Goal: Task Accomplishment & Management: Complete application form

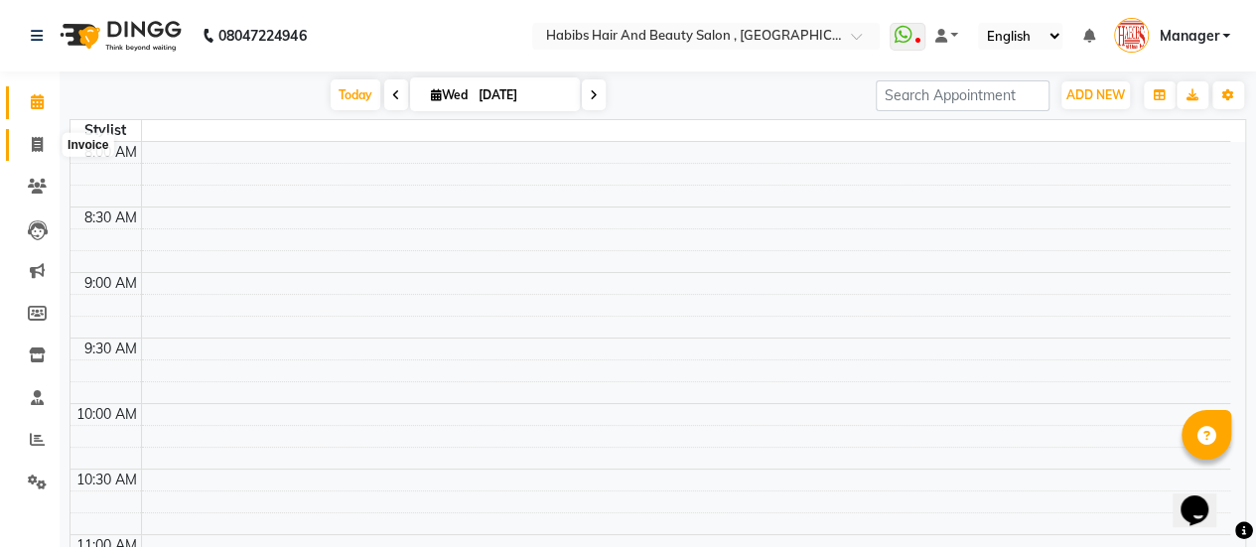
click at [32, 139] on icon at bounding box center [37, 144] width 11 height 15
select select "5651"
select select "service"
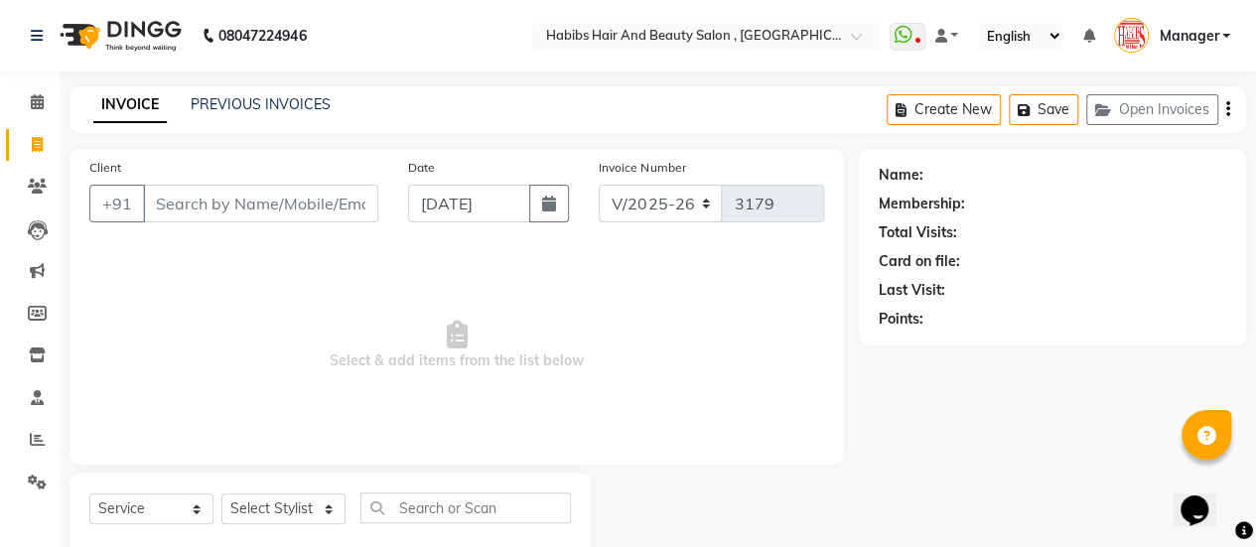
click at [203, 188] on input "Client" at bounding box center [260, 204] width 235 height 38
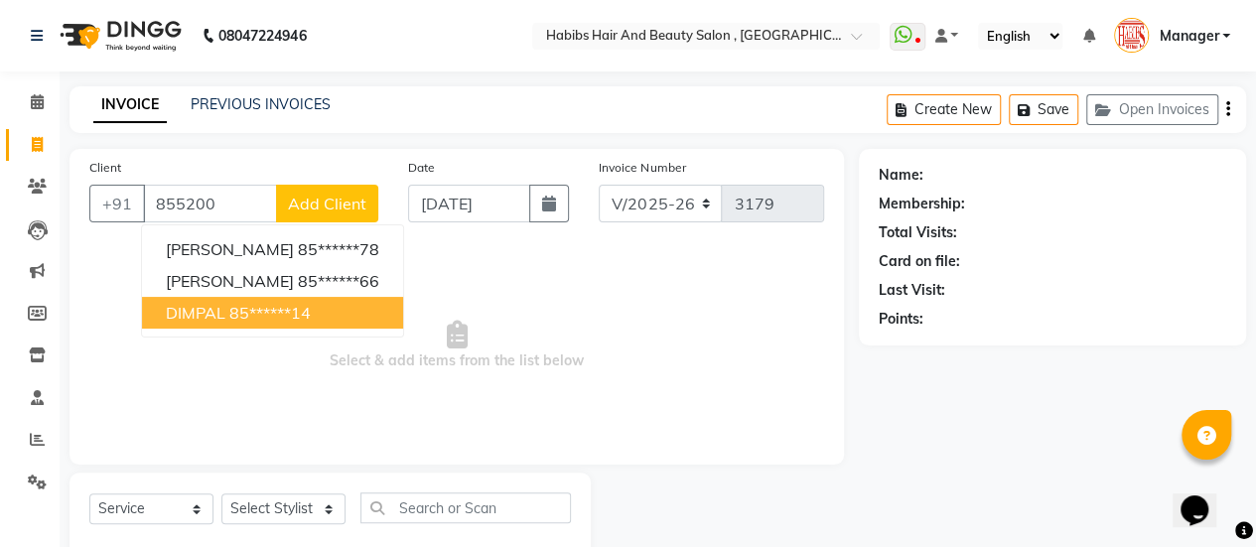
click at [188, 311] on span "DIMPAL" at bounding box center [196, 313] width 60 height 20
type input "85******14"
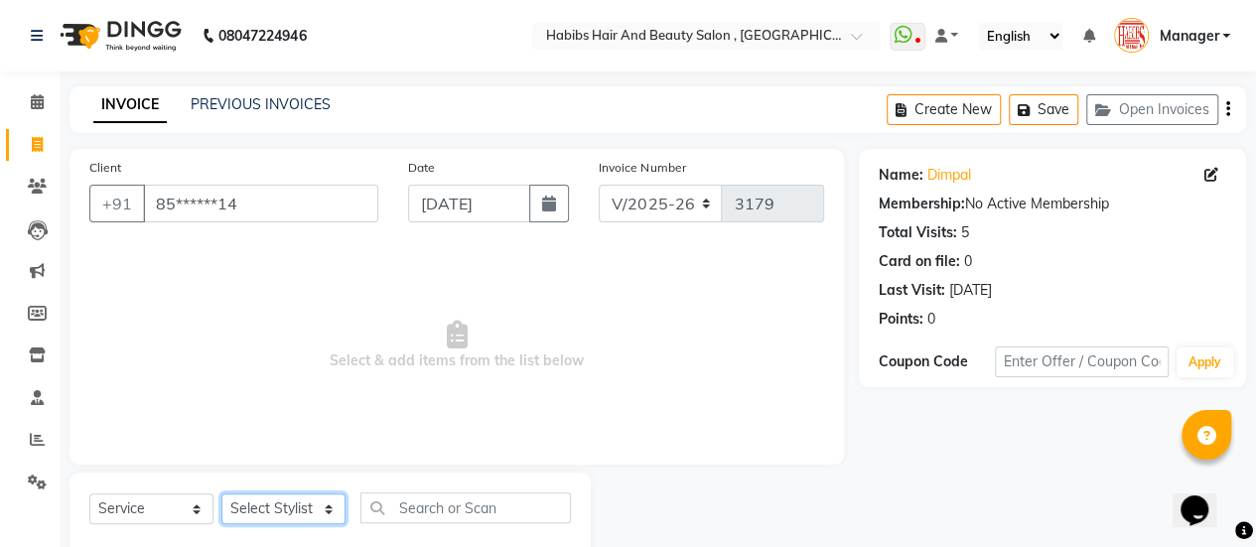
click at [313, 499] on select "Select Stylist [PERSON_NAME] [PERSON_NAME] Manager [PERSON_NAME] MUSARIK [PERSO…" at bounding box center [283, 508] width 124 height 31
select select "53794"
click at [221, 493] on select "Select Stylist [PERSON_NAME] [PERSON_NAME] Manager [PERSON_NAME] MUSARIK [PERSO…" at bounding box center [283, 508] width 124 height 31
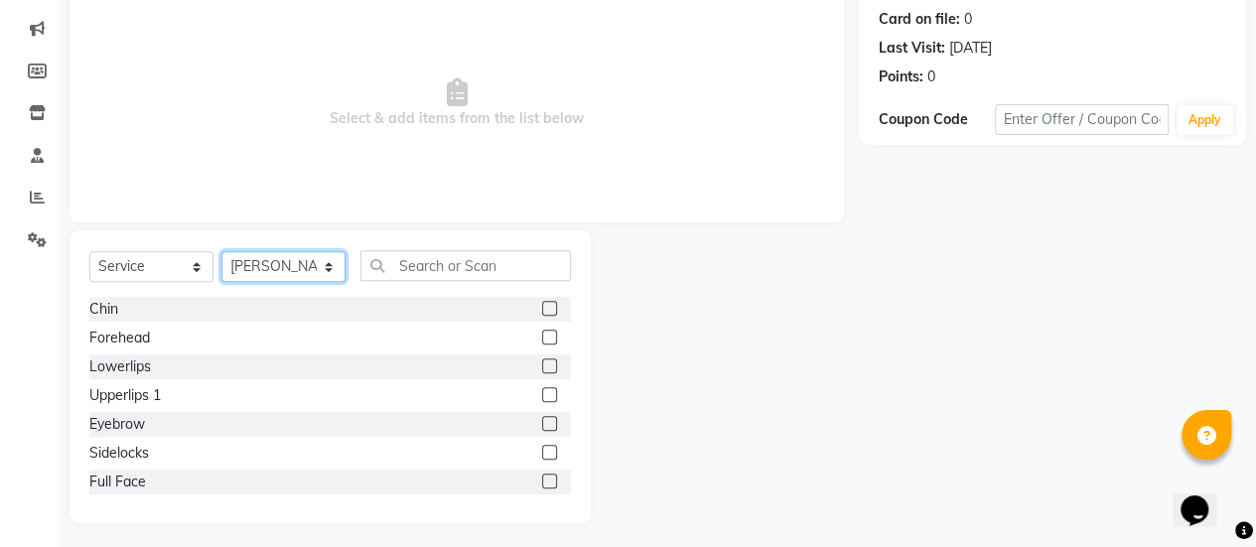
scroll to position [247, 0]
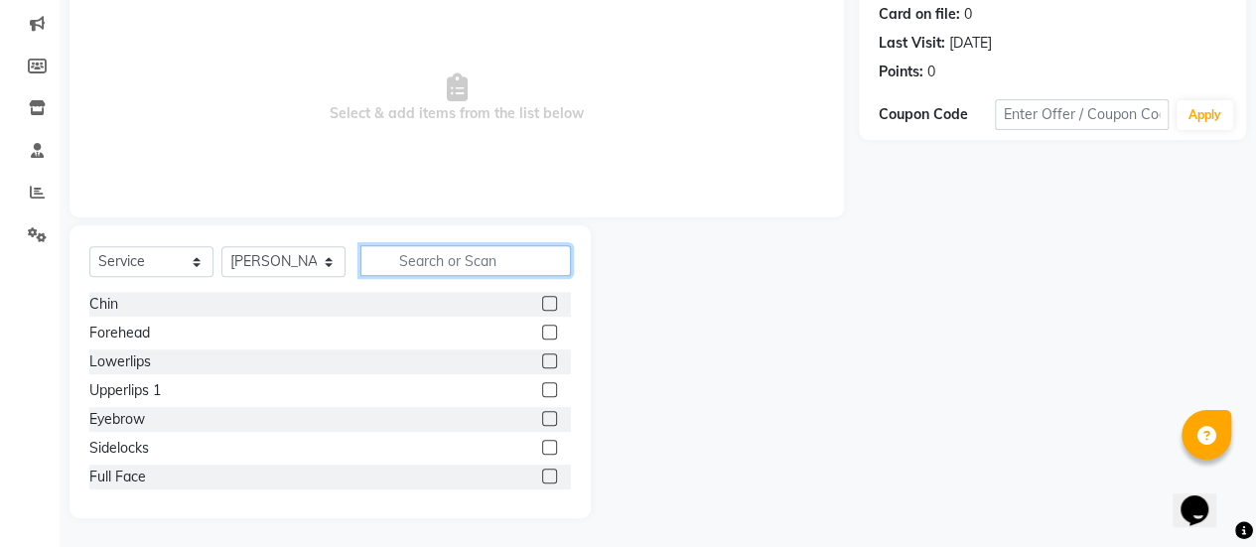
click at [474, 249] on input "text" at bounding box center [465, 260] width 210 height 31
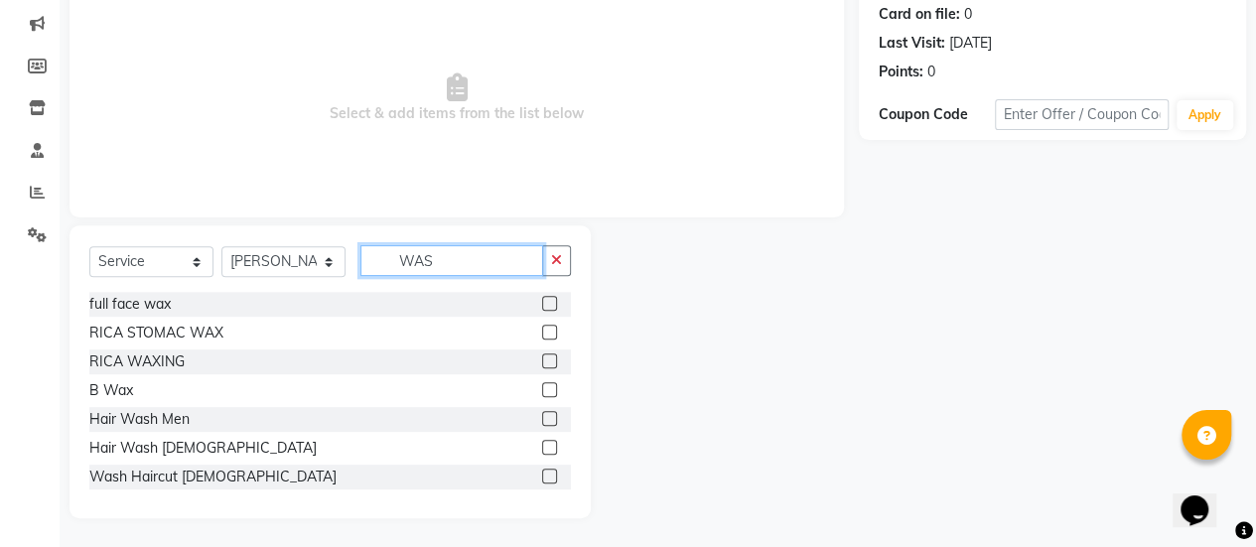
scroll to position [164, 0]
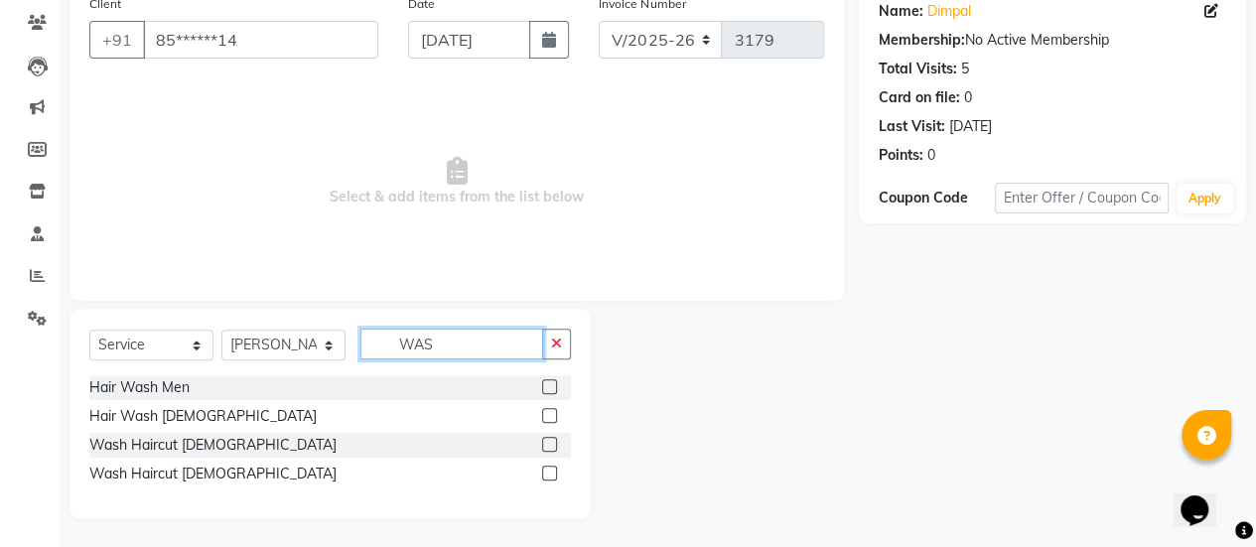
type input "WAS"
click at [543, 475] on label at bounding box center [549, 473] width 15 height 15
click at [543, 475] on input "checkbox" at bounding box center [548, 474] width 13 height 13
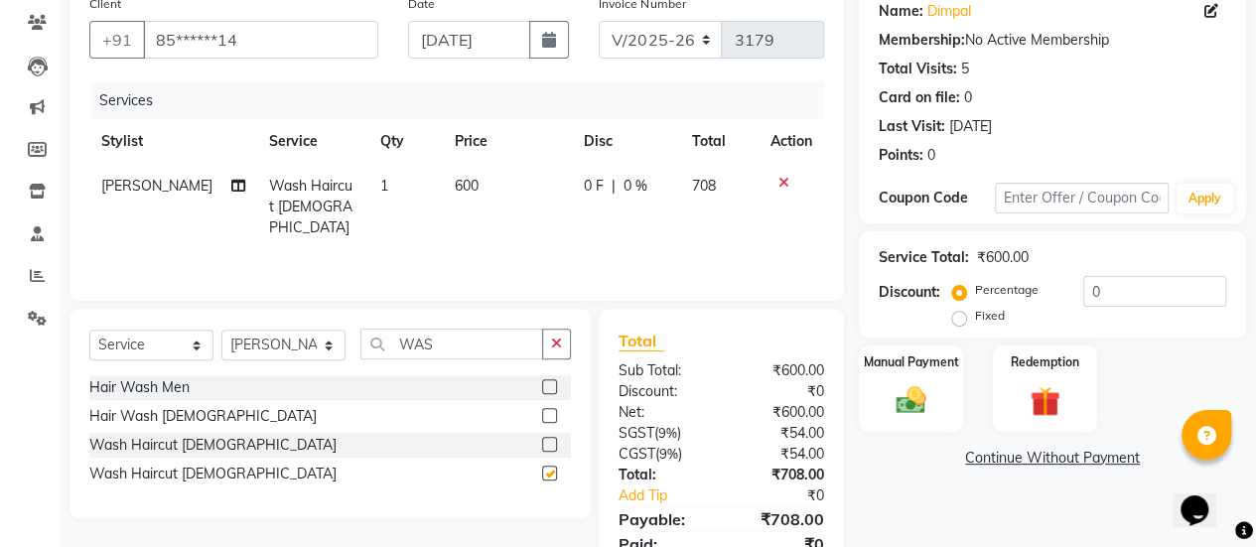
checkbox input "false"
click at [494, 202] on td "600" at bounding box center [507, 207] width 129 height 86
select select "53794"
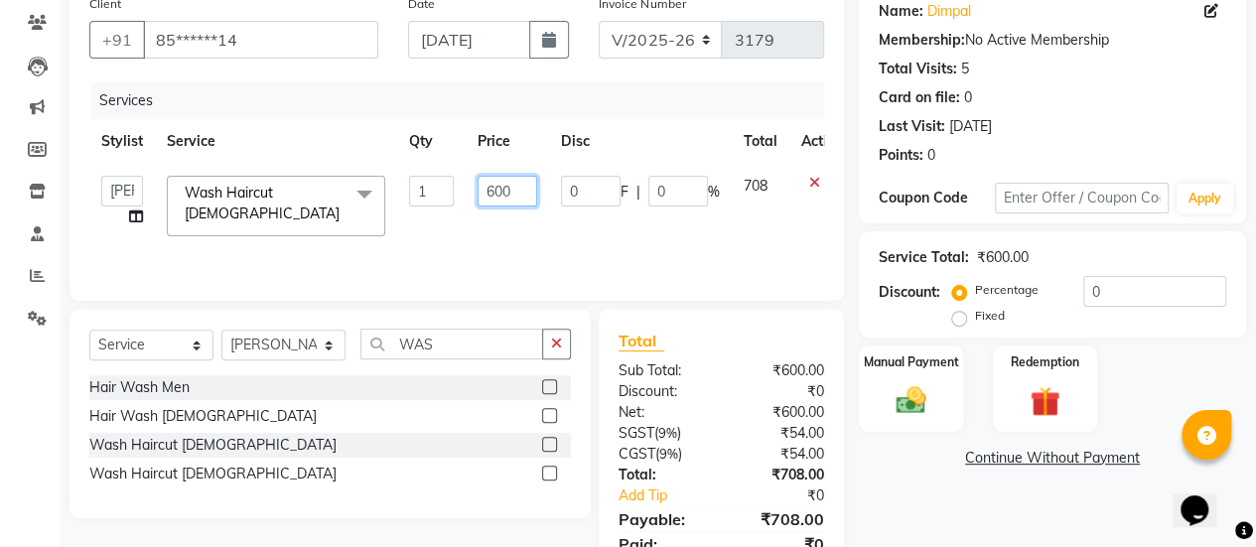
click at [520, 195] on input "600" at bounding box center [508, 191] width 60 height 31
type input "6"
type input "720"
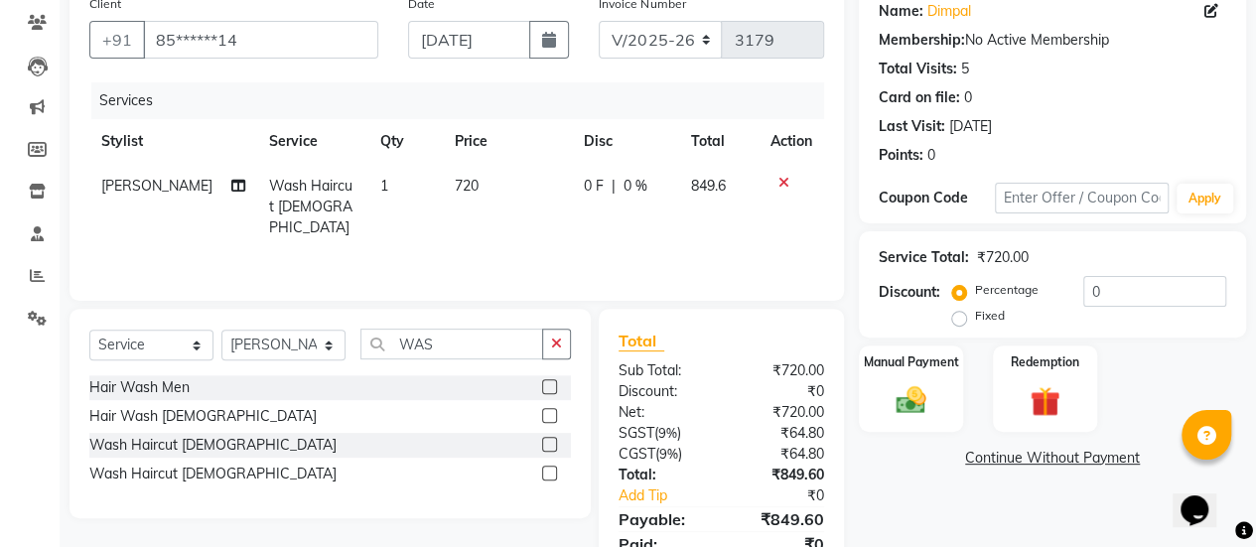
click at [528, 223] on td "720" at bounding box center [507, 207] width 129 height 86
select select "53794"
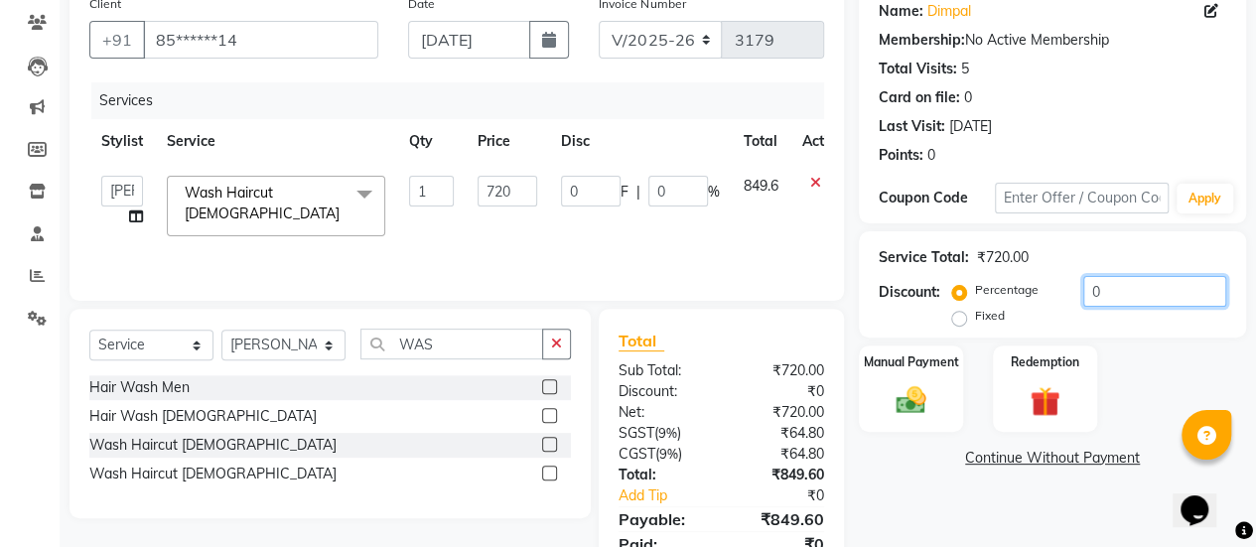
click at [1106, 293] on input "0" at bounding box center [1154, 291] width 143 height 31
type input "2"
type input "14.4"
type input "2"
type input "20"
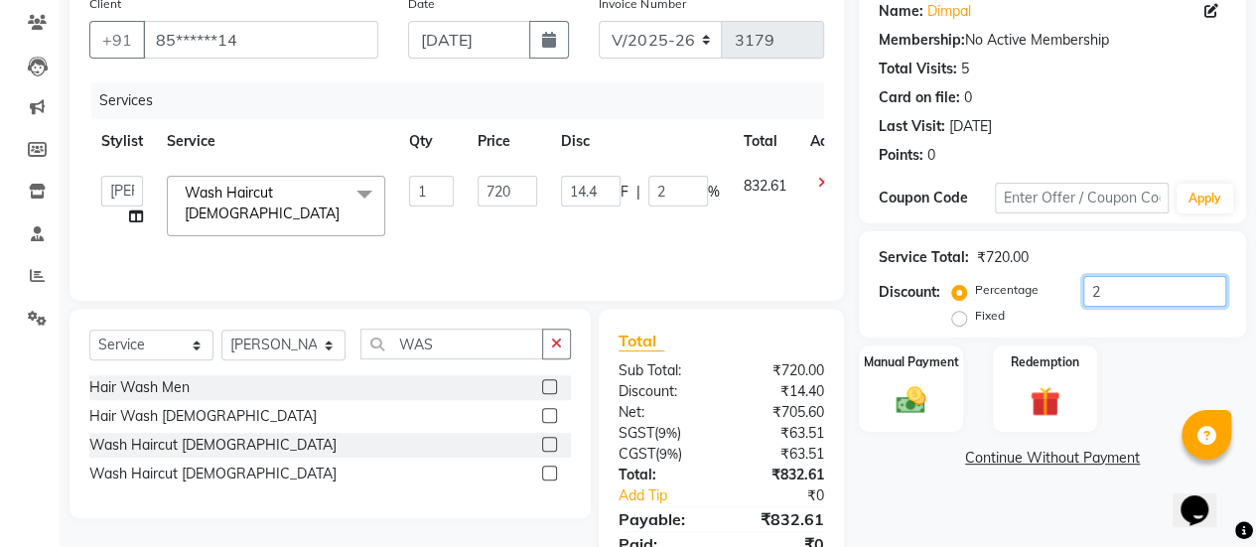
type input "144"
type input "20"
click at [931, 402] on img at bounding box center [911, 400] width 51 height 36
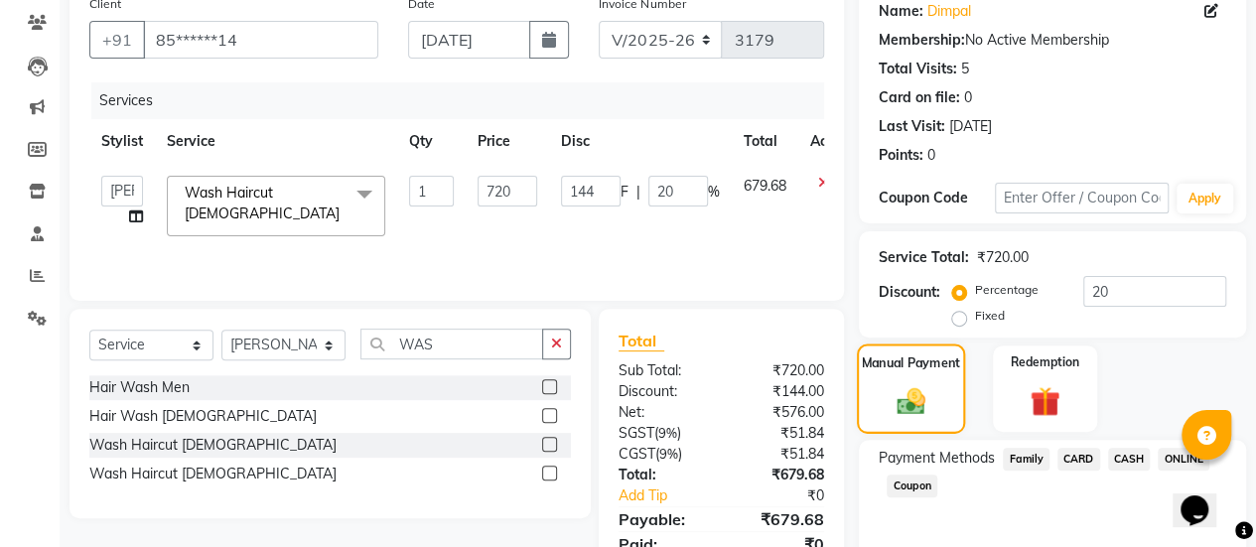
scroll to position [245, 0]
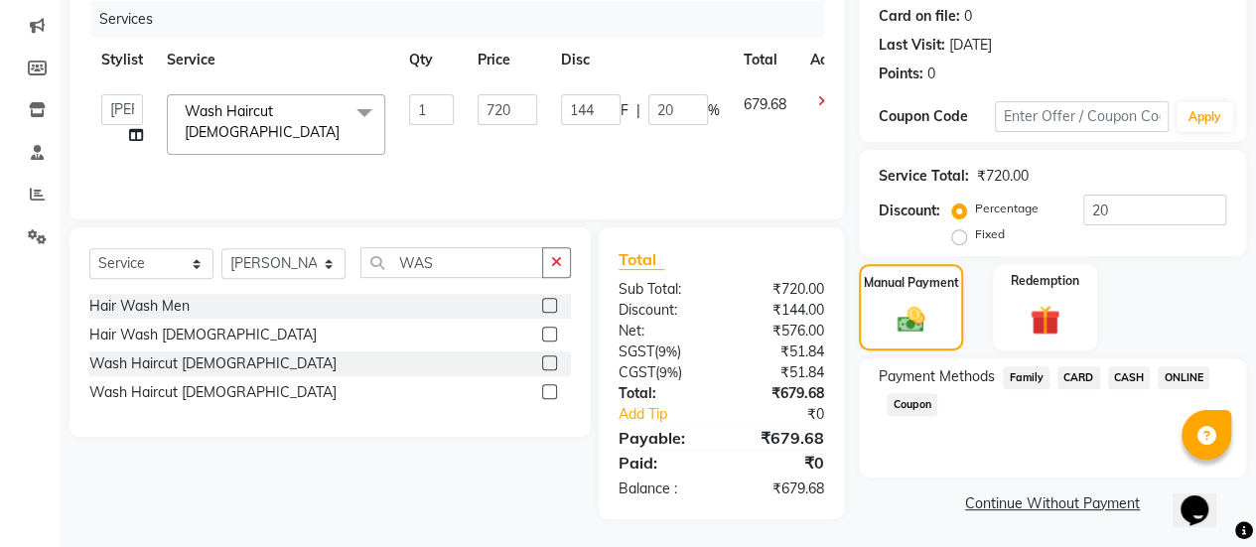
click at [1184, 372] on span "ONLINE" at bounding box center [1184, 377] width 52 height 23
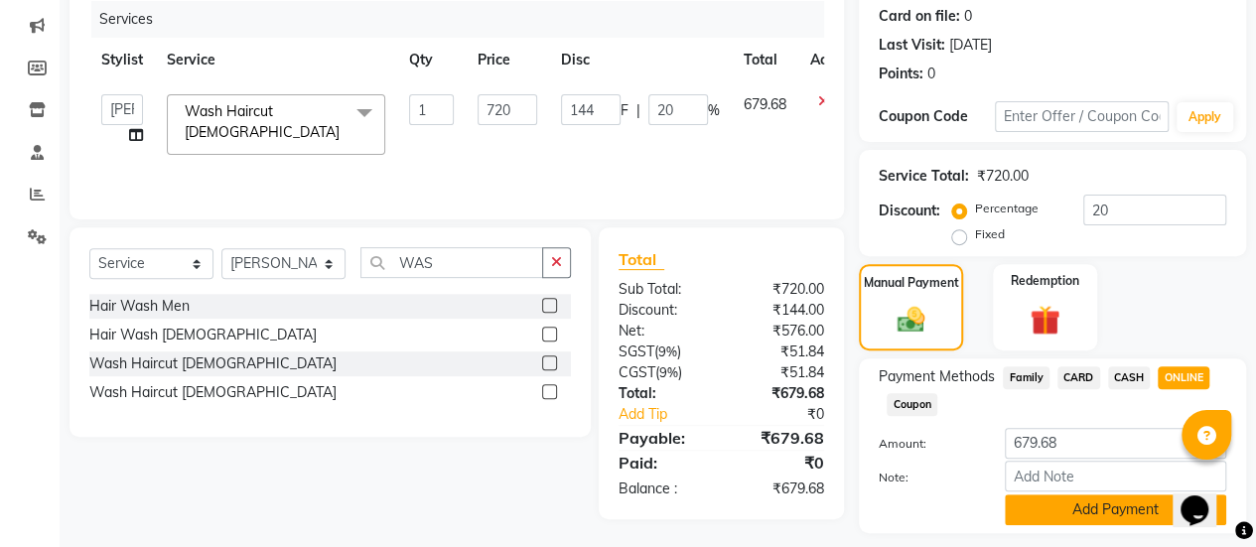
click at [1060, 509] on button "Add Payment" at bounding box center [1115, 509] width 221 height 31
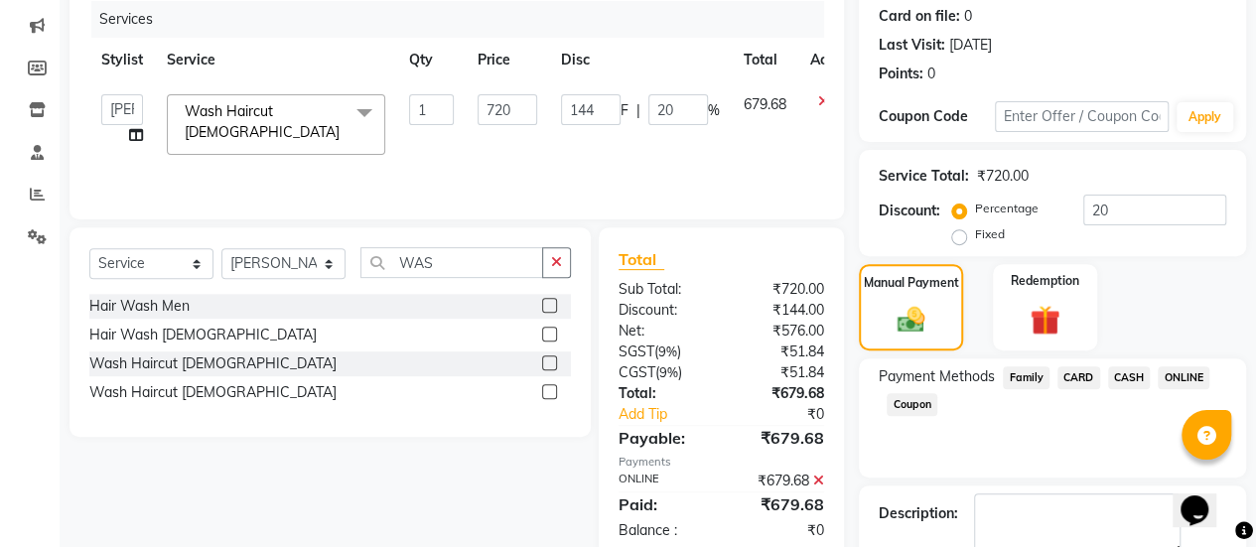
scroll to position [355, 0]
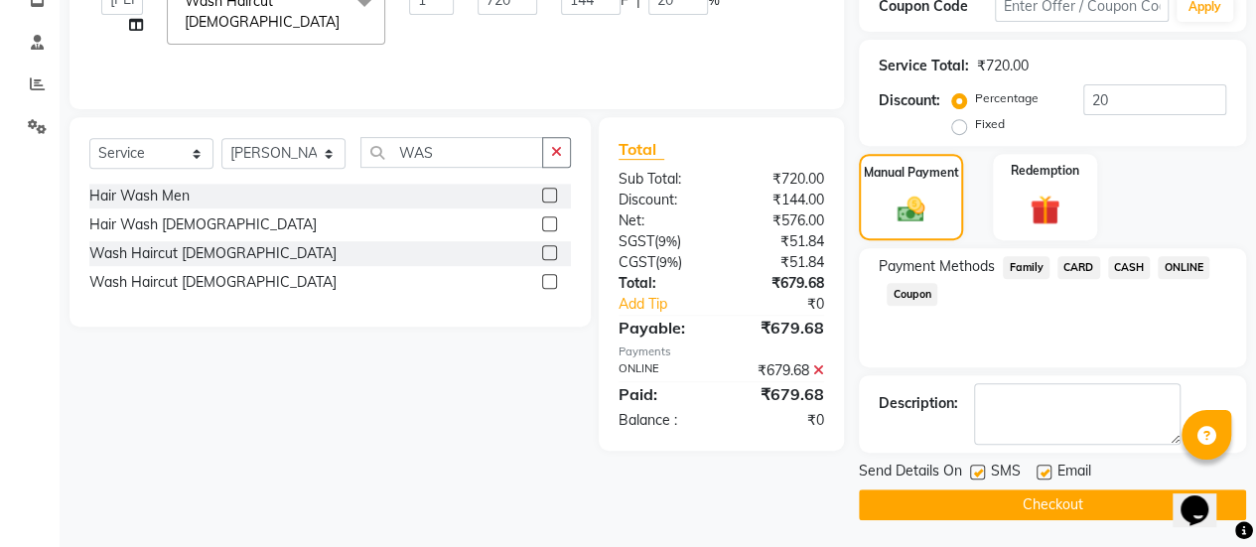
click at [1048, 467] on label at bounding box center [1043, 472] width 15 height 15
click at [1048, 467] on input "checkbox" at bounding box center [1042, 473] width 13 height 13
checkbox input "false"
click at [1031, 494] on button "Checkout" at bounding box center [1052, 504] width 387 height 31
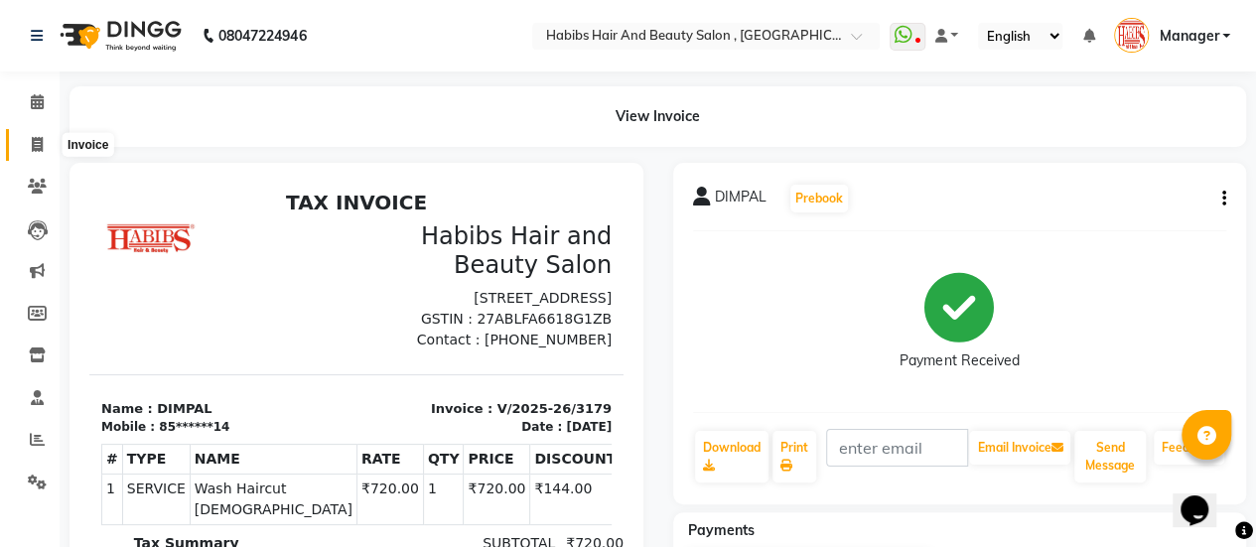
click at [36, 149] on icon at bounding box center [37, 144] width 11 height 15
select select "5651"
select select "service"
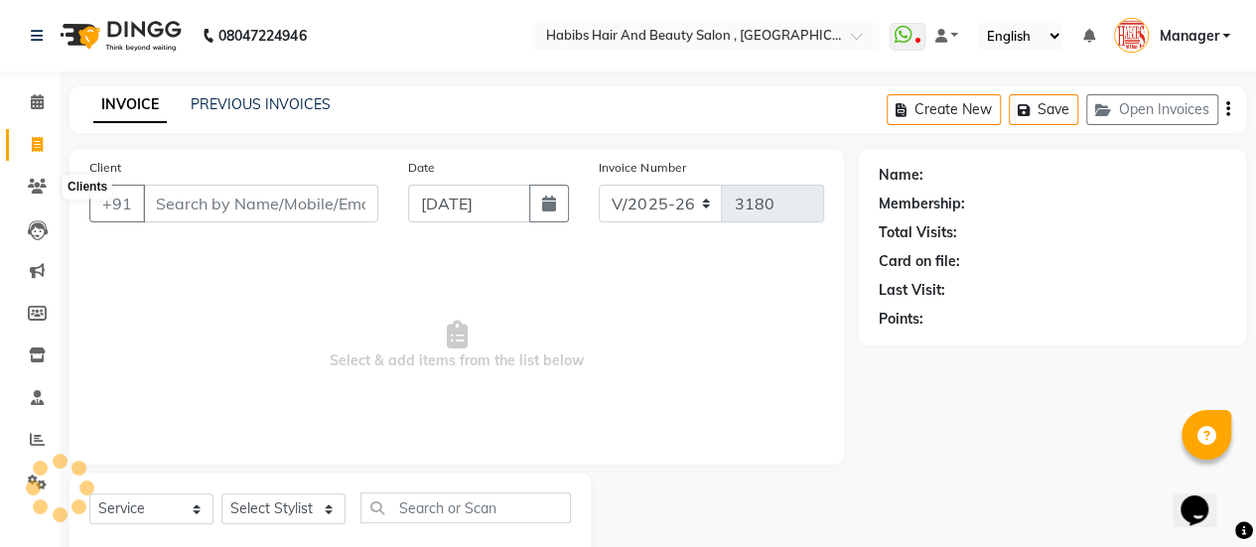
scroll to position [49, 0]
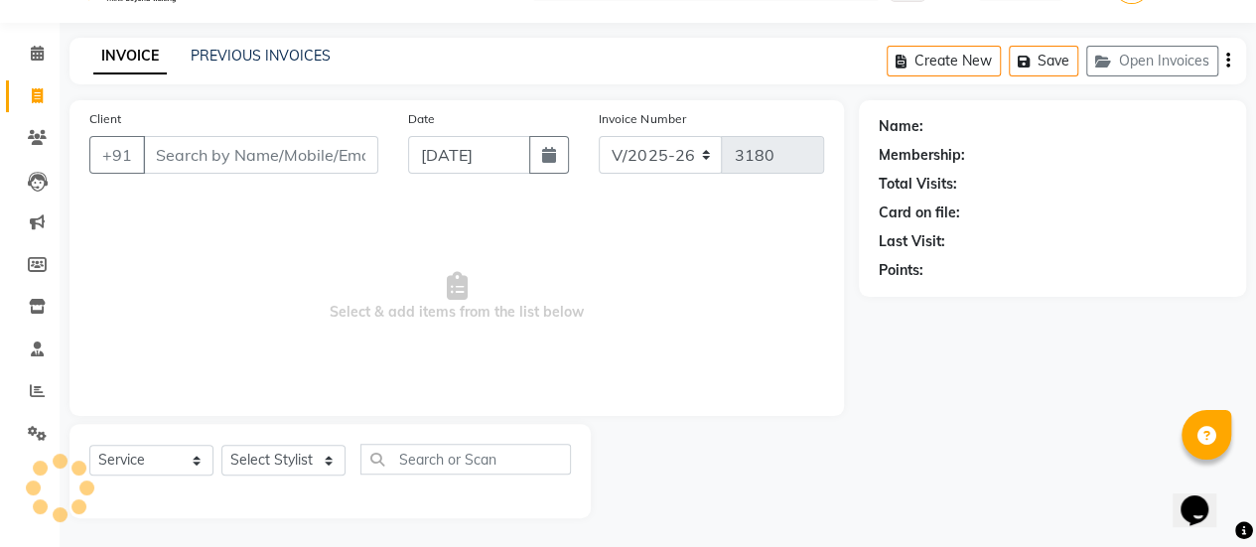
click at [197, 162] on input "Client" at bounding box center [260, 155] width 235 height 38
click at [201, 162] on input "Client" at bounding box center [260, 155] width 235 height 38
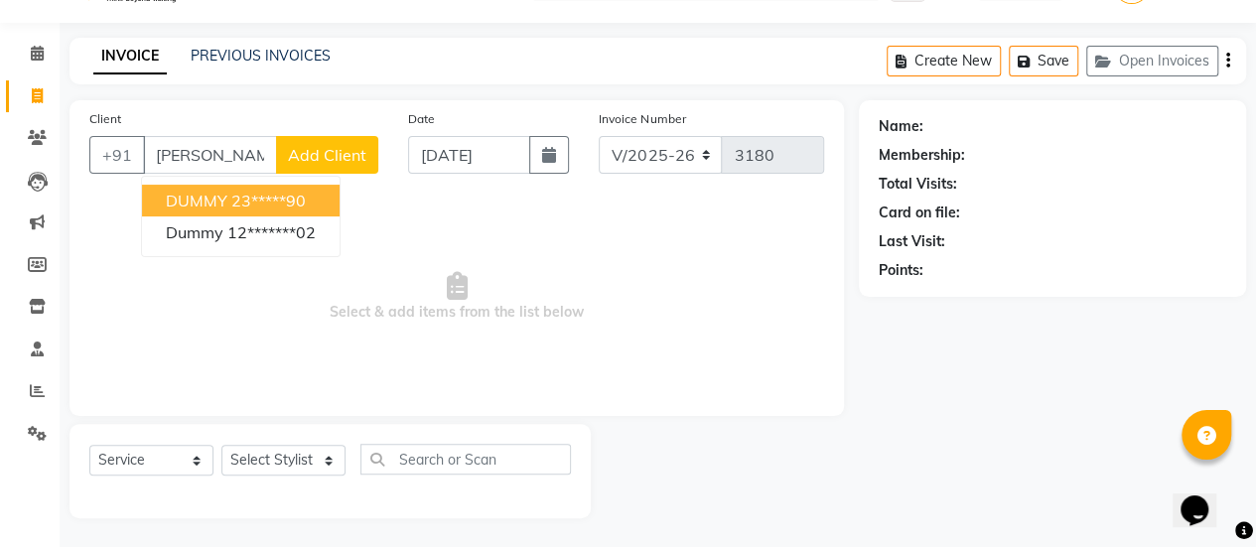
click at [285, 198] on ngb-highlight "23*****90" at bounding box center [268, 201] width 74 height 20
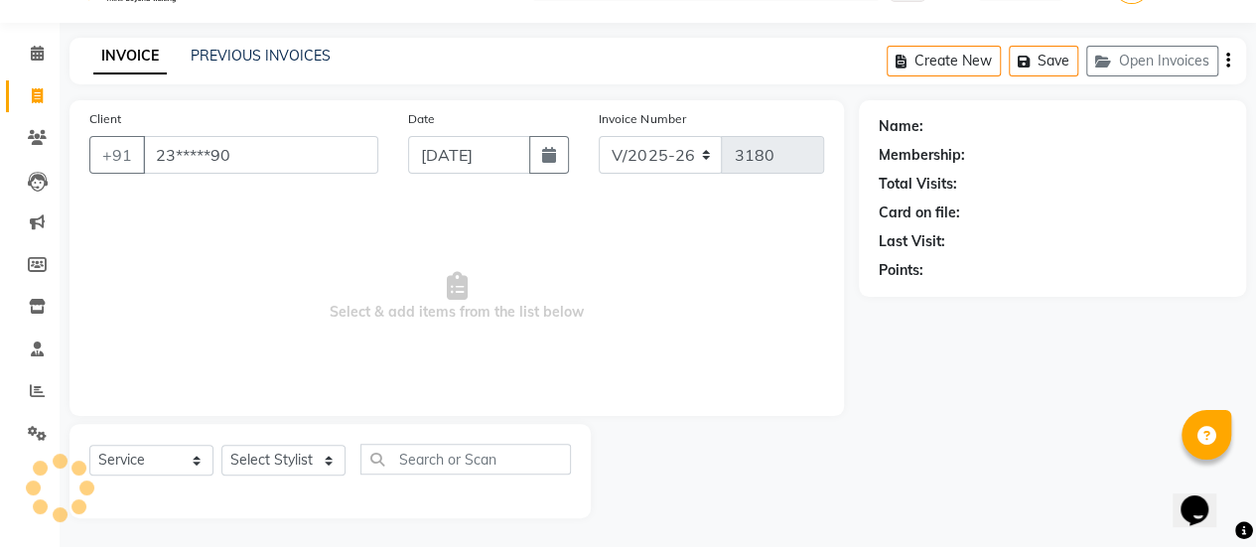
type input "23*****90"
select select "1: Object"
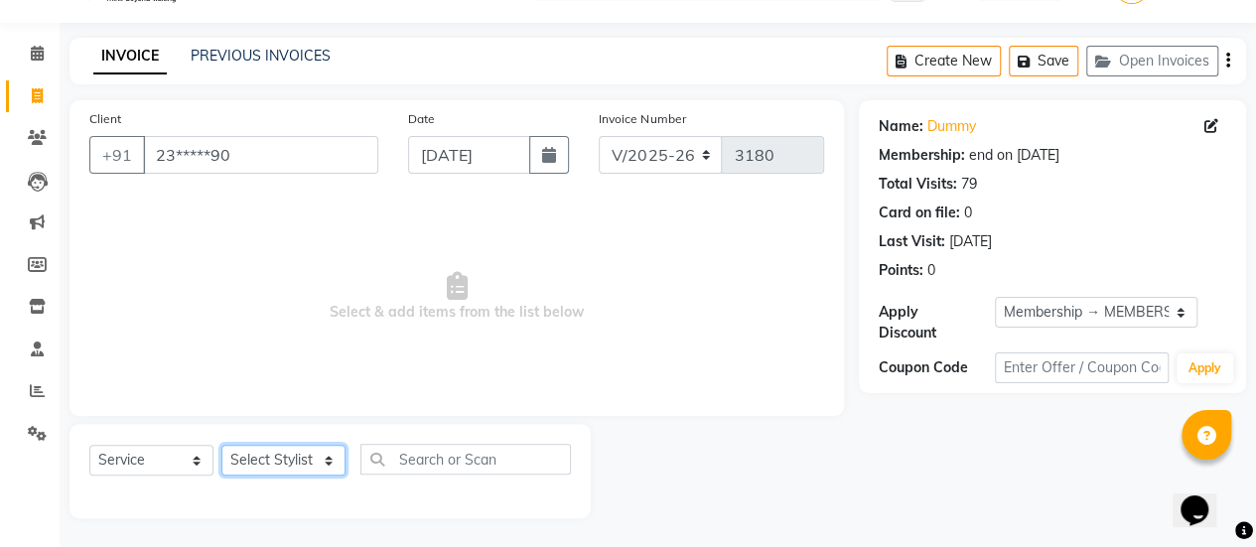
click at [328, 456] on select "Select Stylist [PERSON_NAME] [PERSON_NAME] Manager [PERSON_NAME] MUSARIK [PERSO…" at bounding box center [283, 460] width 124 height 31
select select "38601"
click at [221, 445] on select "Select Stylist [PERSON_NAME] [PERSON_NAME] Manager [PERSON_NAME] MUSARIK [PERSO…" at bounding box center [283, 460] width 124 height 31
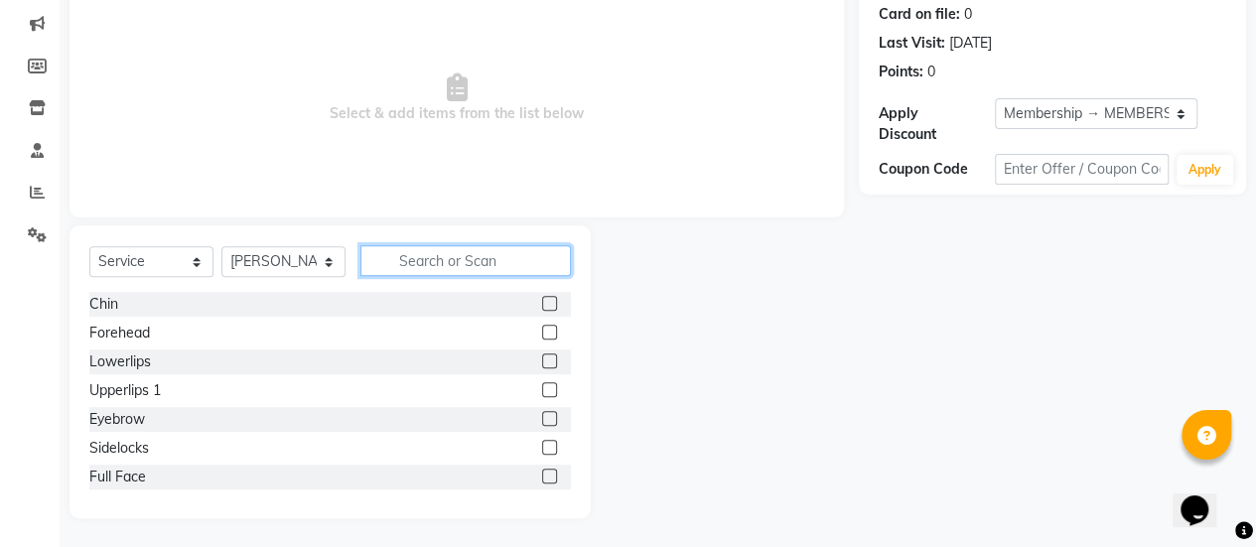
click at [437, 267] on input "text" at bounding box center [465, 260] width 210 height 31
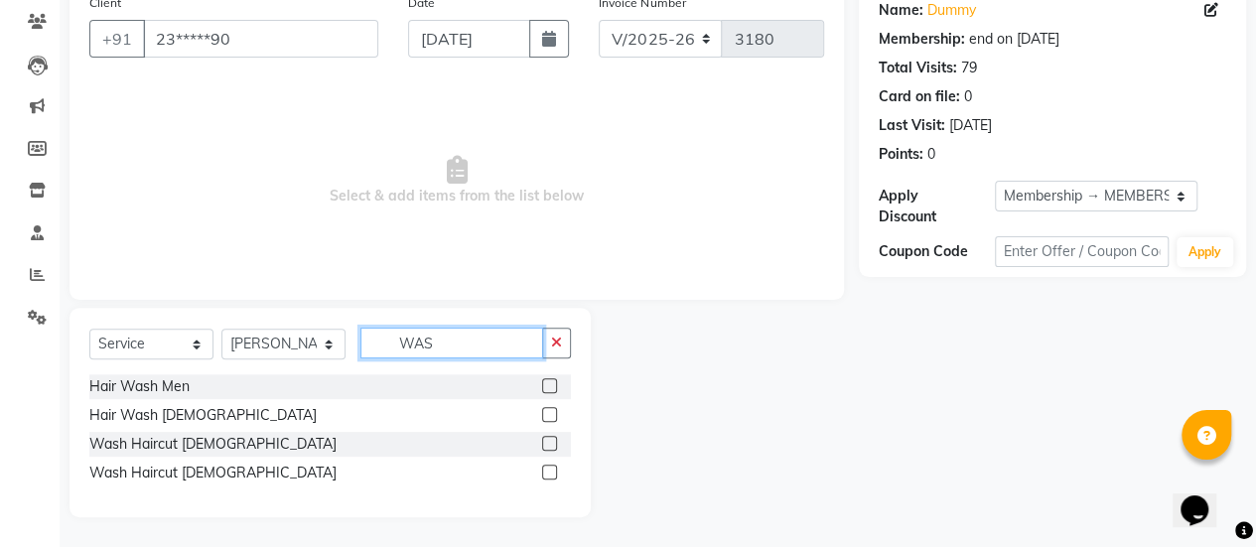
scroll to position [164, 0]
type input "WAS"
click at [549, 437] on label at bounding box center [549, 444] width 15 height 15
click at [549, 439] on input "checkbox" at bounding box center [548, 445] width 13 height 13
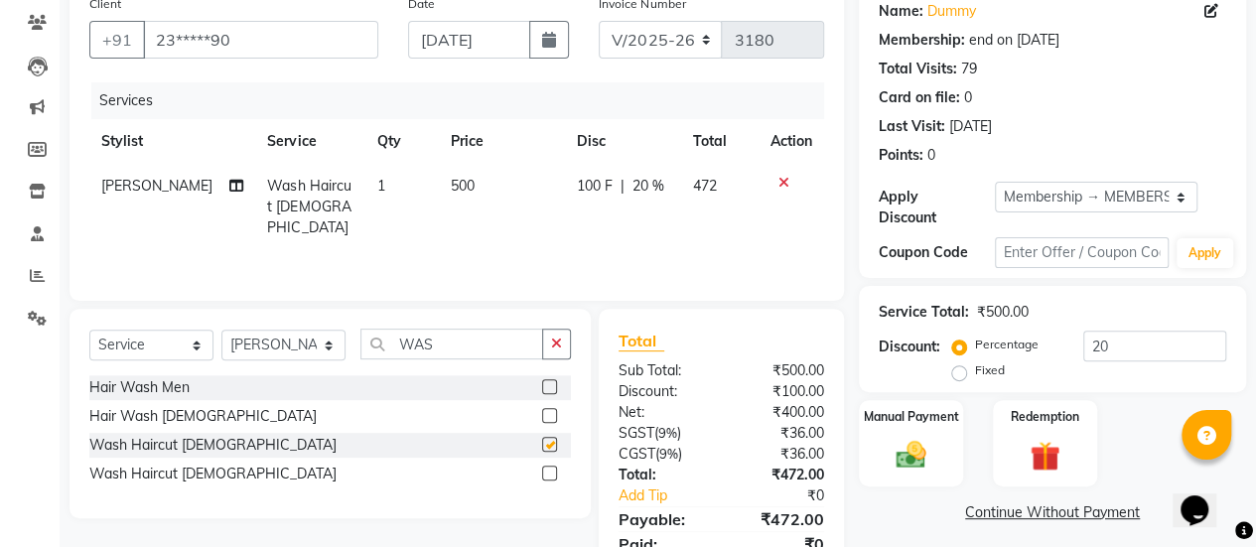
checkbox input "false"
click at [1107, 342] on input "20" at bounding box center [1154, 346] width 143 height 31
type input "2"
click at [872, 458] on div "Manual Payment" at bounding box center [911, 443] width 108 height 90
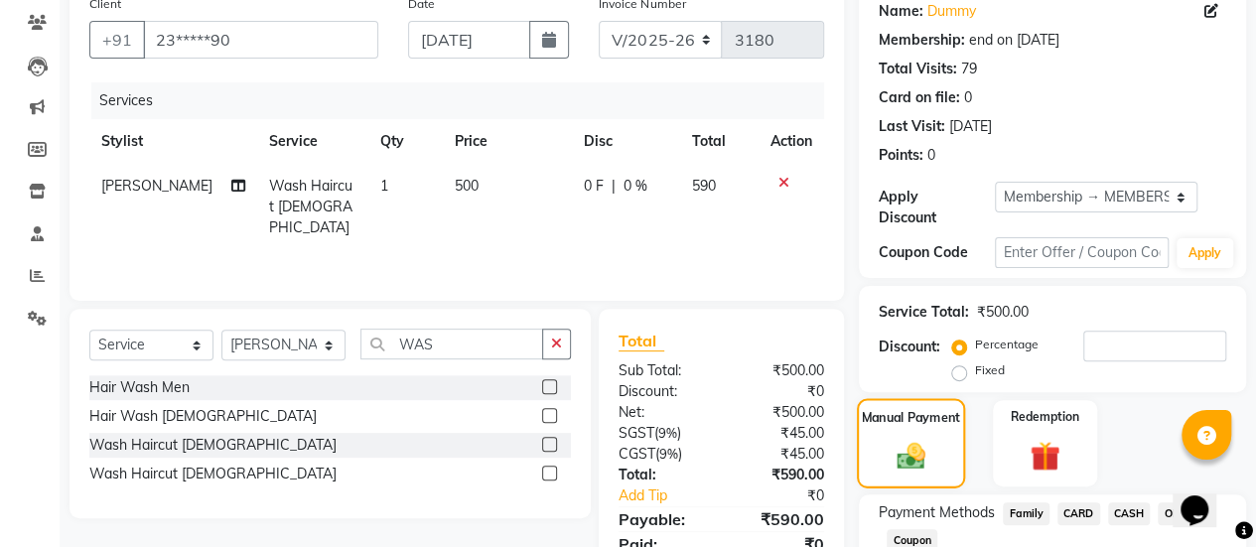
scroll to position [300, 0]
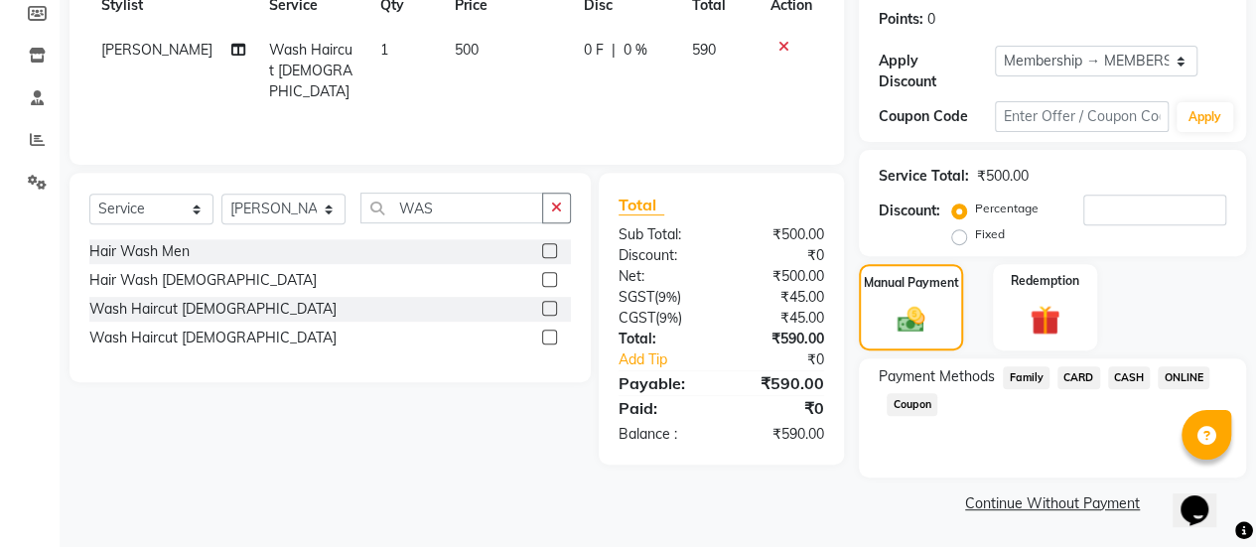
click at [1179, 378] on span "ONLINE" at bounding box center [1184, 377] width 52 height 23
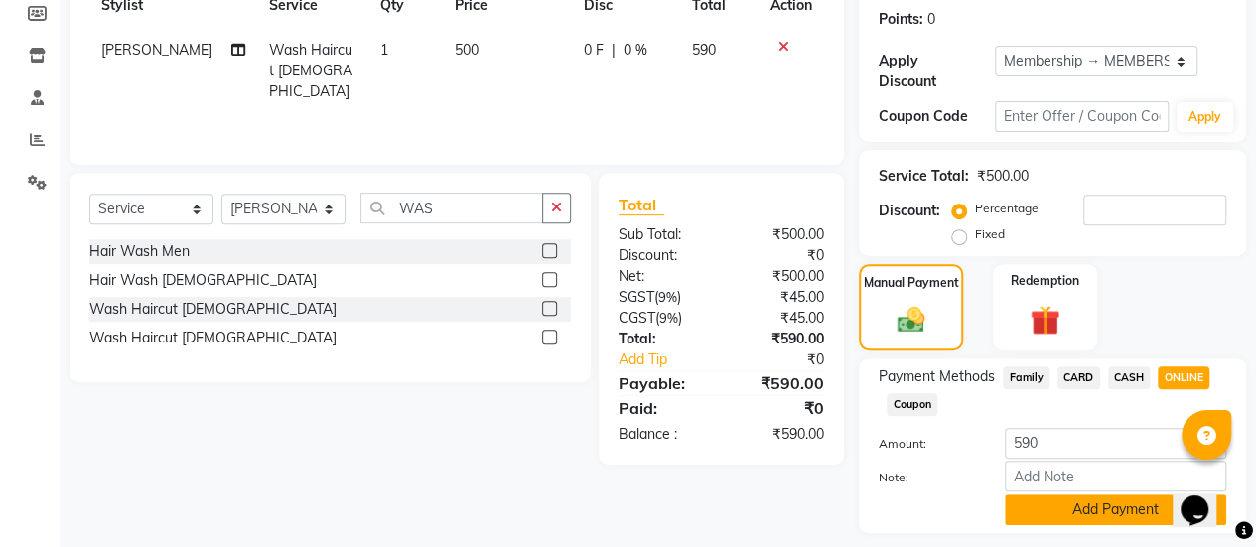
click at [1061, 503] on button "Add Payment" at bounding box center [1115, 509] width 221 height 31
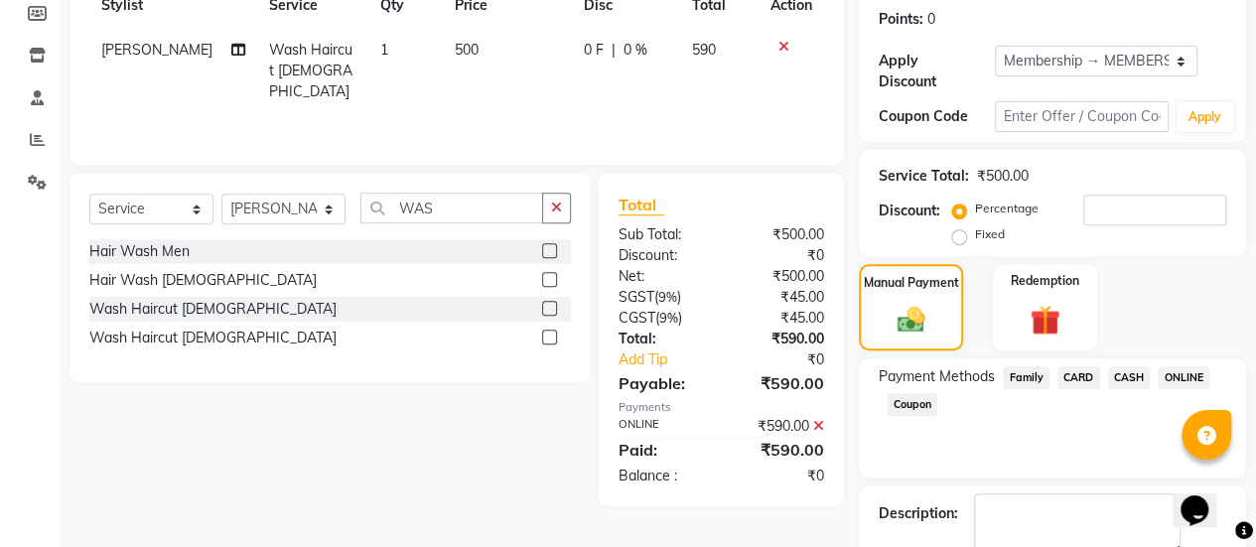
scroll to position [411, 0]
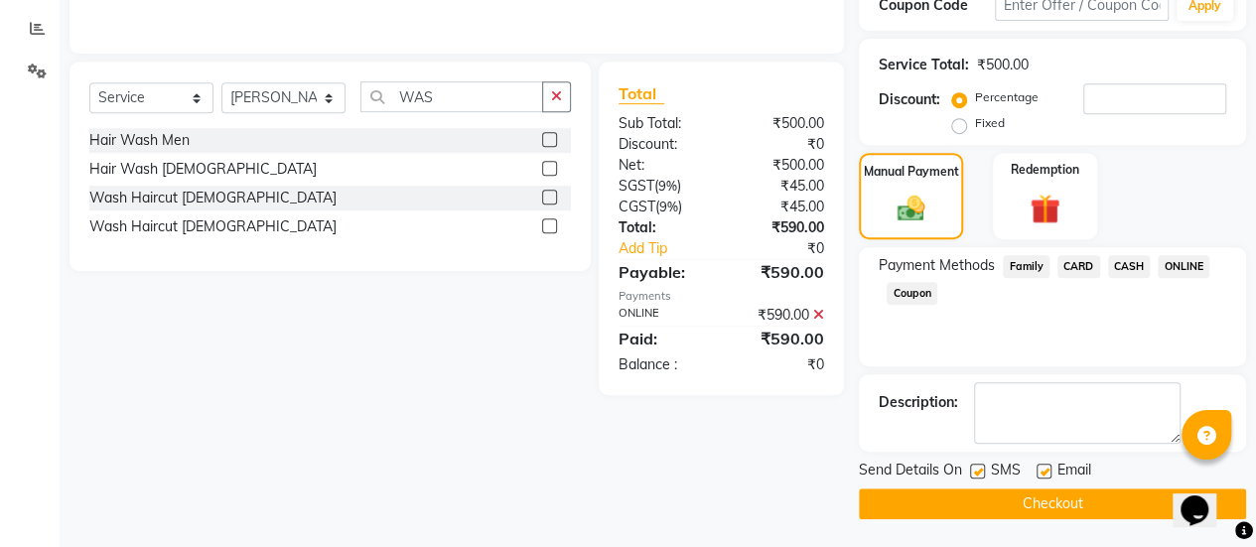
click at [1046, 469] on label at bounding box center [1043, 471] width 15 height 15
click at [1046, 469] on input "checkbox" at bounding box center [1042, 472] width 13 height 13
checkbox input "false"
click at [1017, 503] on button "Checkout" at bounding box center [1052, 503] width 387 height 31
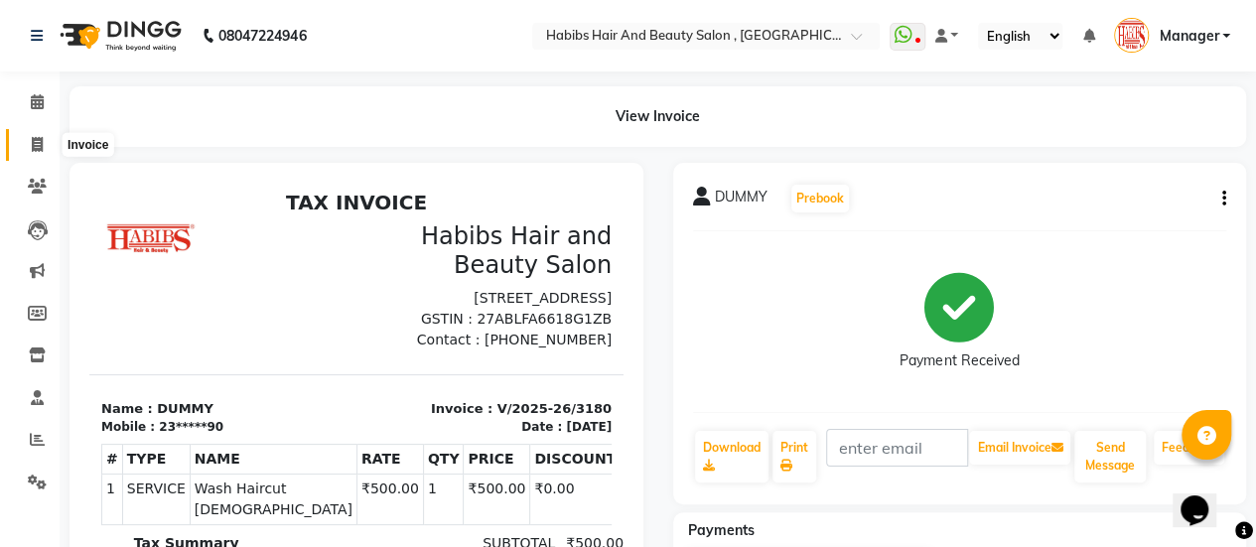
click at [35, 142] on icon at bounding box center [37, 144] width 11 height 15
select select "5651"
select select "service"
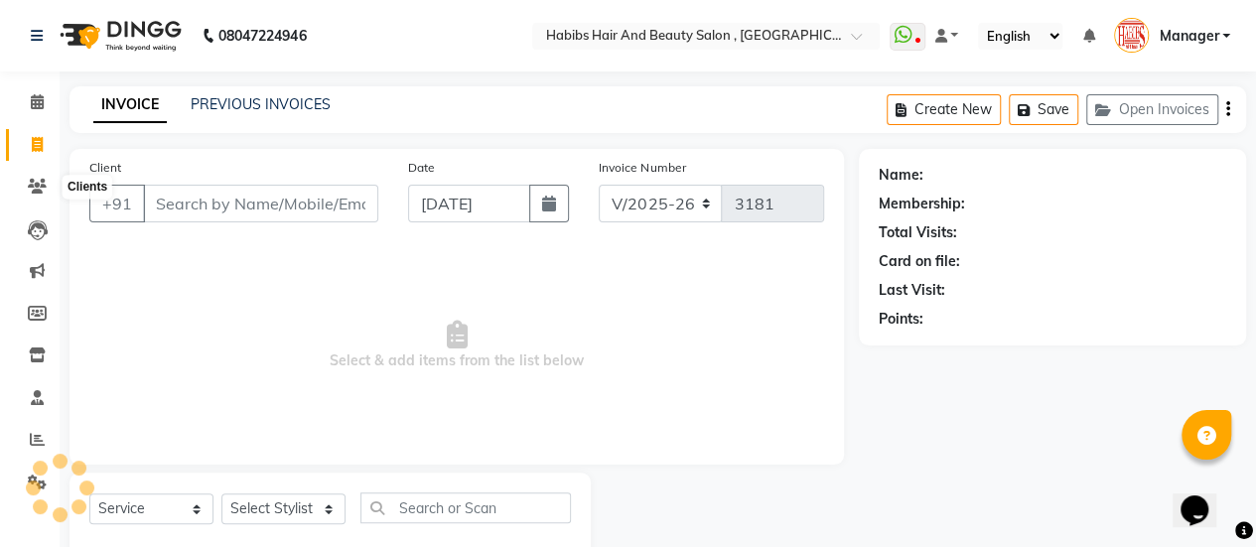
scroll to position [49, 0]
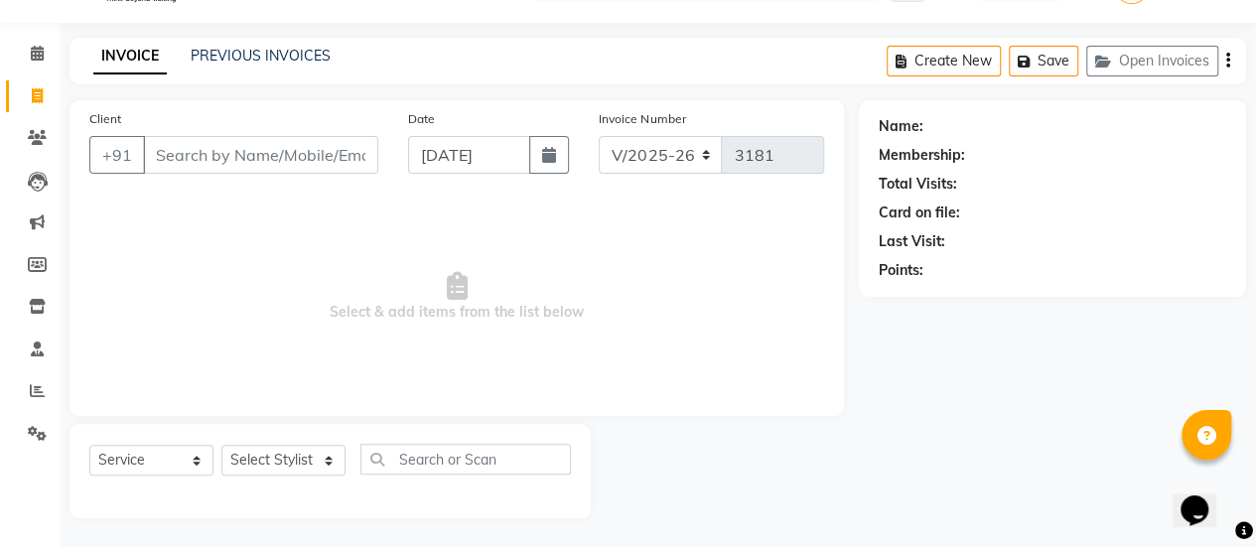
click at [217, 161] on input "Client" at bounding box center [260, 155] width 235 height 38
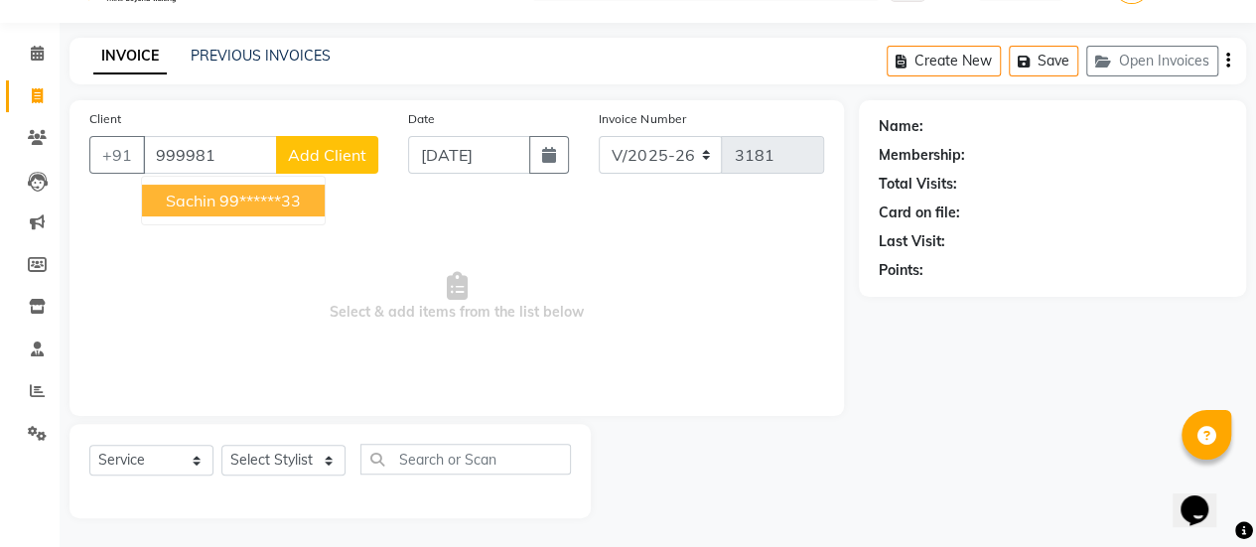
click at [278, 198] on ngb-highlight "99******33" at bounding box center [259, 201] width 81 height 20
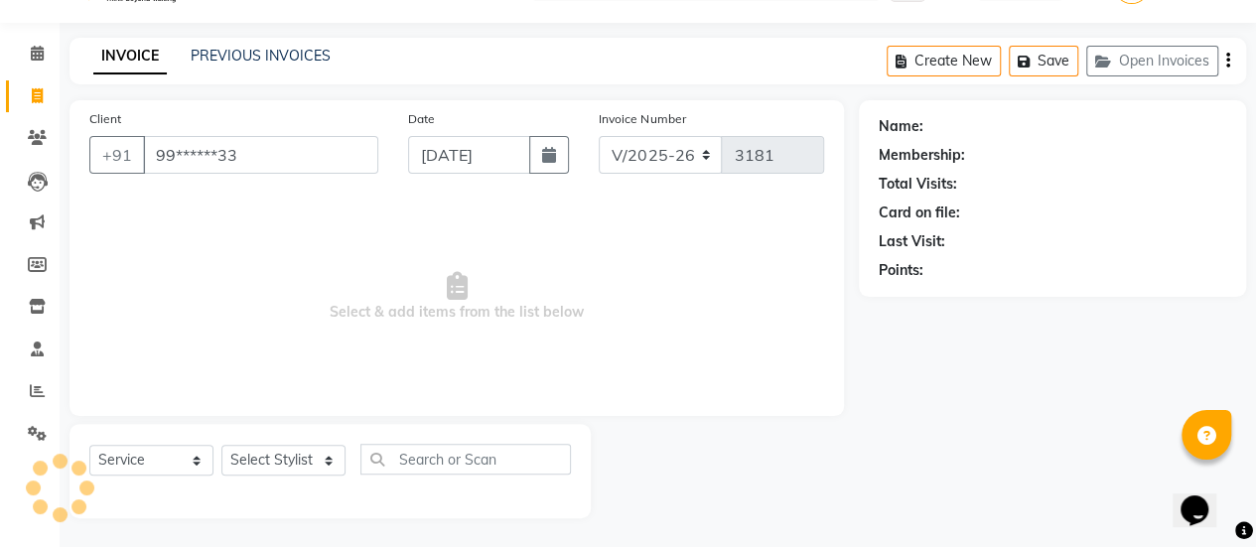
type input "99******33"
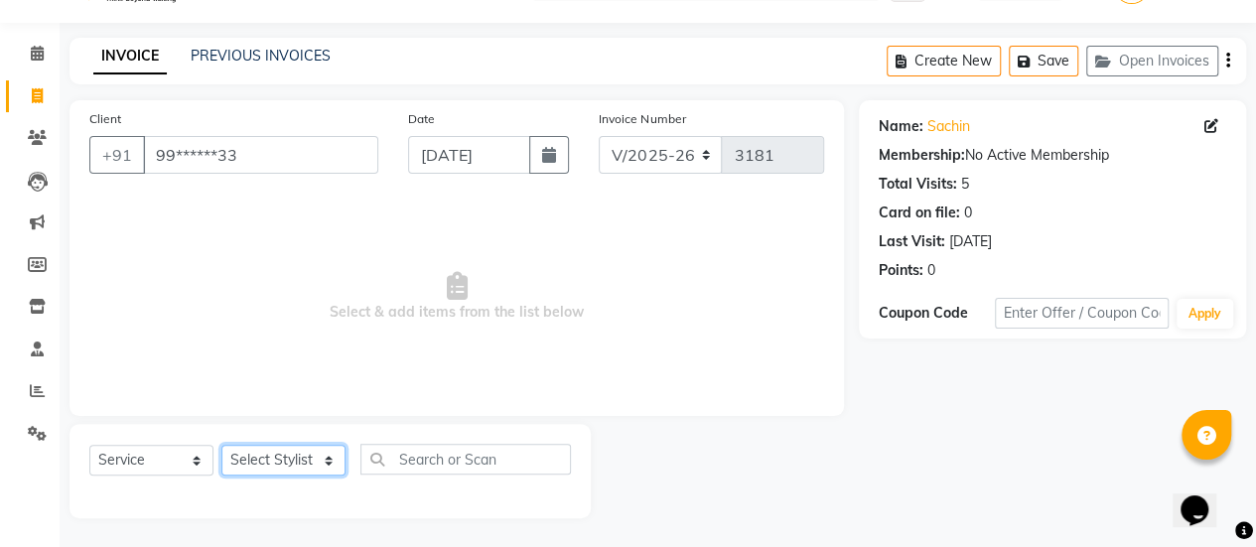
click at [250, 456] on select "Select Stylist [PERSON_NAME] [PERSON_NAME] Manager [PERSON_NAME] MUSARIK [PERSO…" at bounding box center [283, 460] width 124 height 31
select select "53794"
click at [221, 445] on select "Select Stylist [PERSON_NAME] [PERSON_NAME] Manager [PERSON_NAME] MUSARIK [PERSO…" at bounding box center [283, 460] width 124 height 31
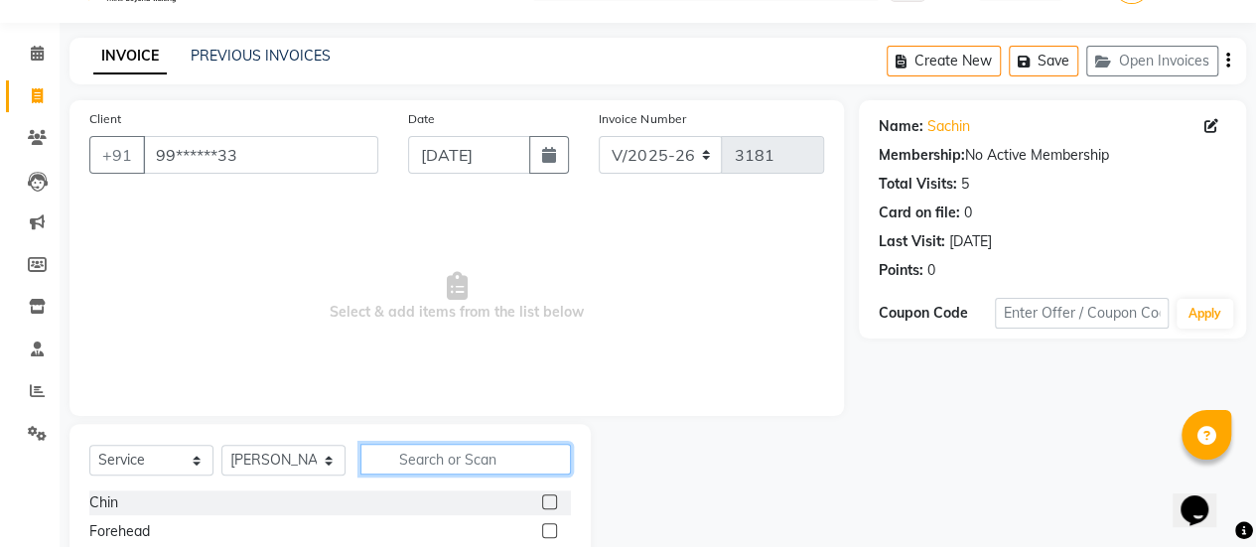
click at [460, 464] on input "text" at bounding box center [465, 459] width 210 height 31
type input "HAI"
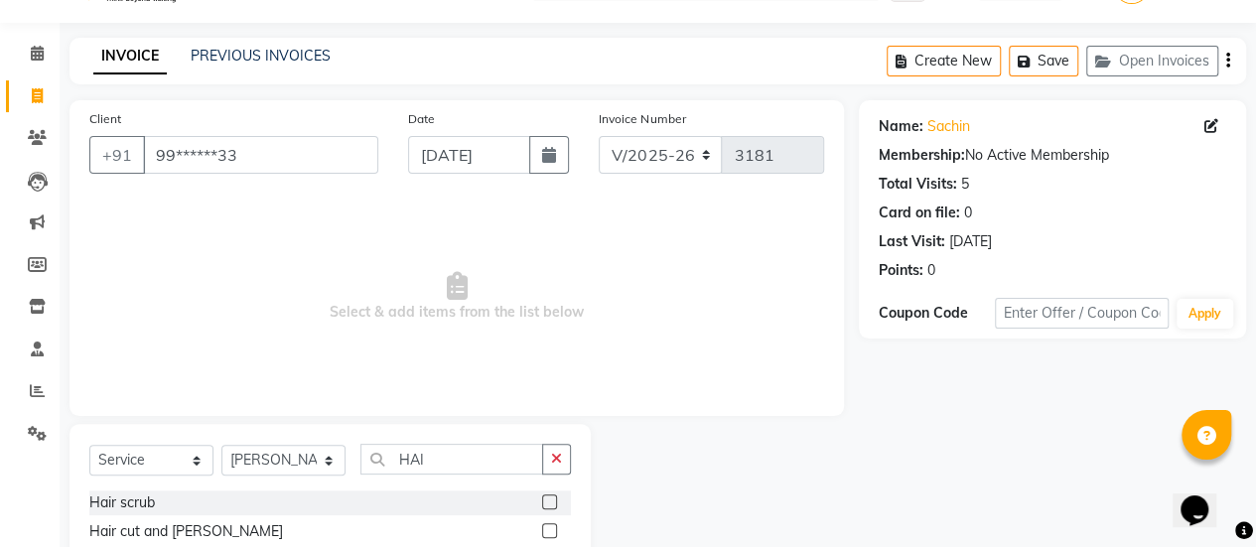
click at [542, 525] on label at bounding box center [549, 530] width 15 height 15
click at [542, 525] on input "checkbox" at bounding box center [548, 531] width 13 height 13
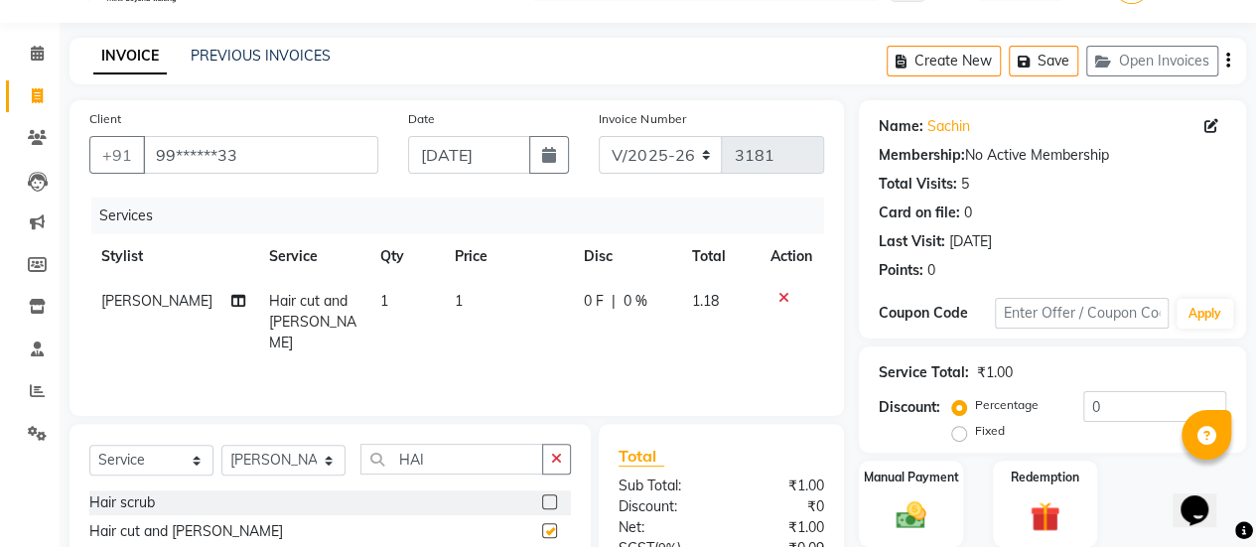
checkbox input "false"
click at [485, 309] on td "1" at bounding box center [507, 322] width 129 height 86
select select "53794"
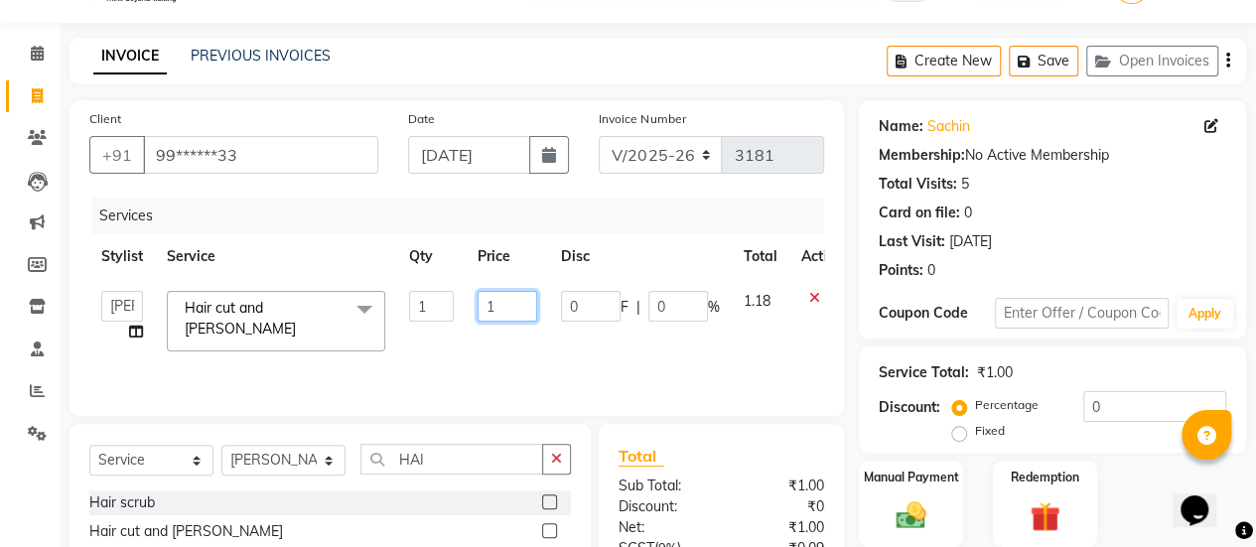
click at [504, 308] on input "1" at bounding box center [508, 306] width 60 height 31
type input "750"
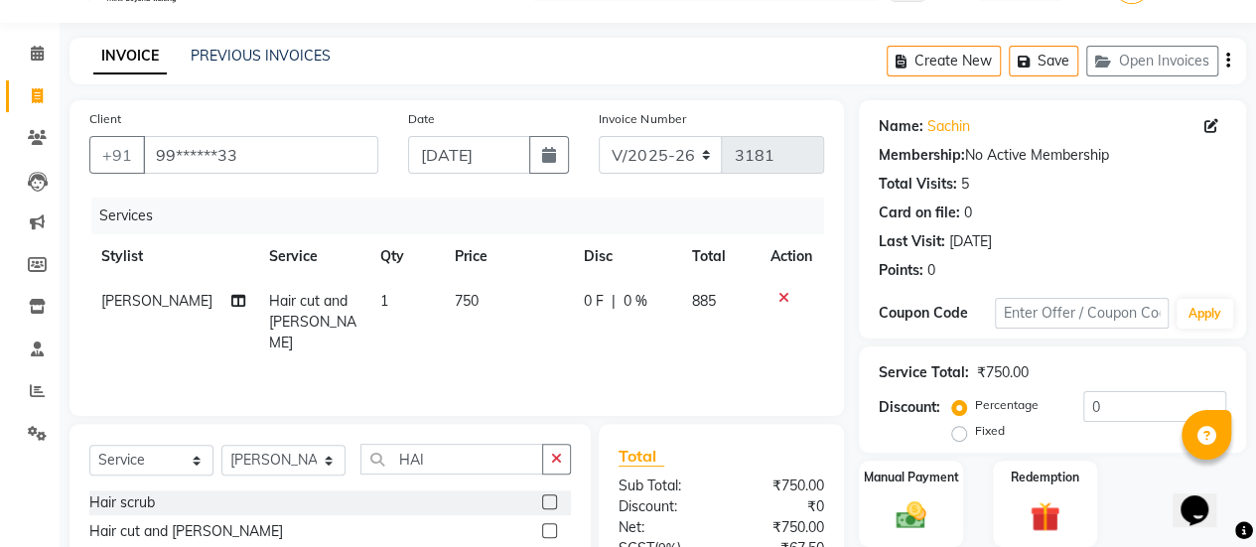
click at [510, 333] on td "750" at bounding box center [507, 322] width 129 height 86
select select "53794"
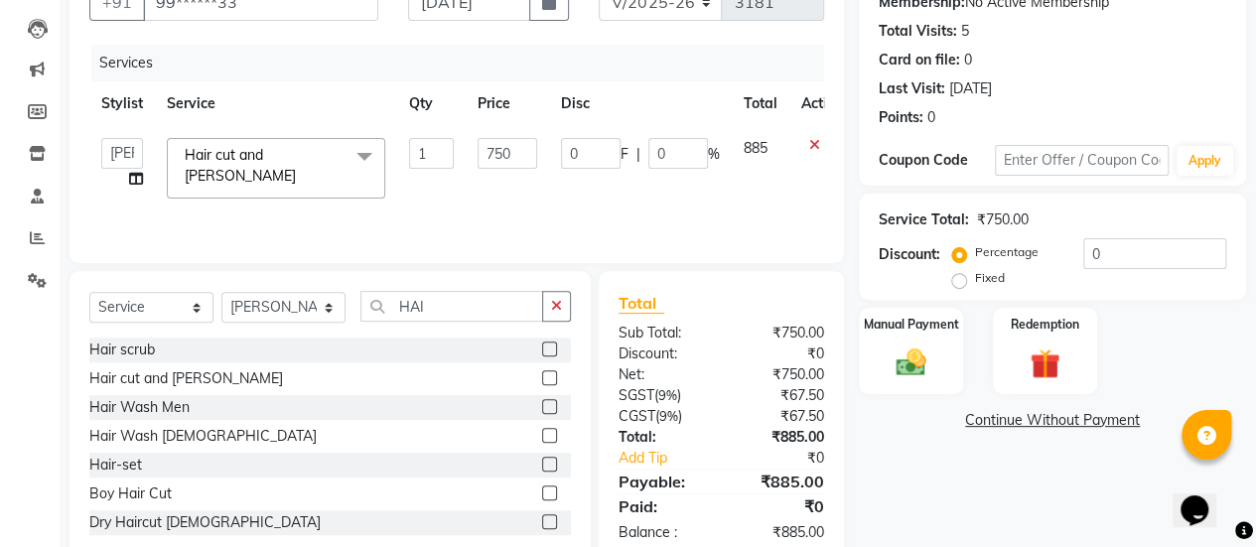
scroll to position [247, 0]
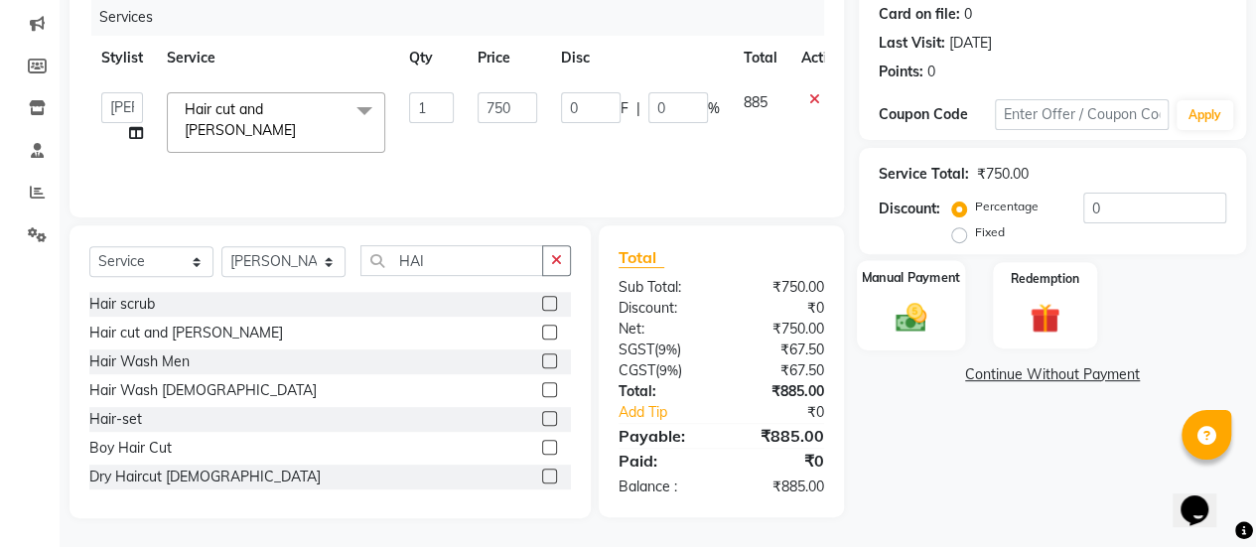
click at [884, 279] on label "Manual Payment" at bounding box center [911, 277] width 99 height 19
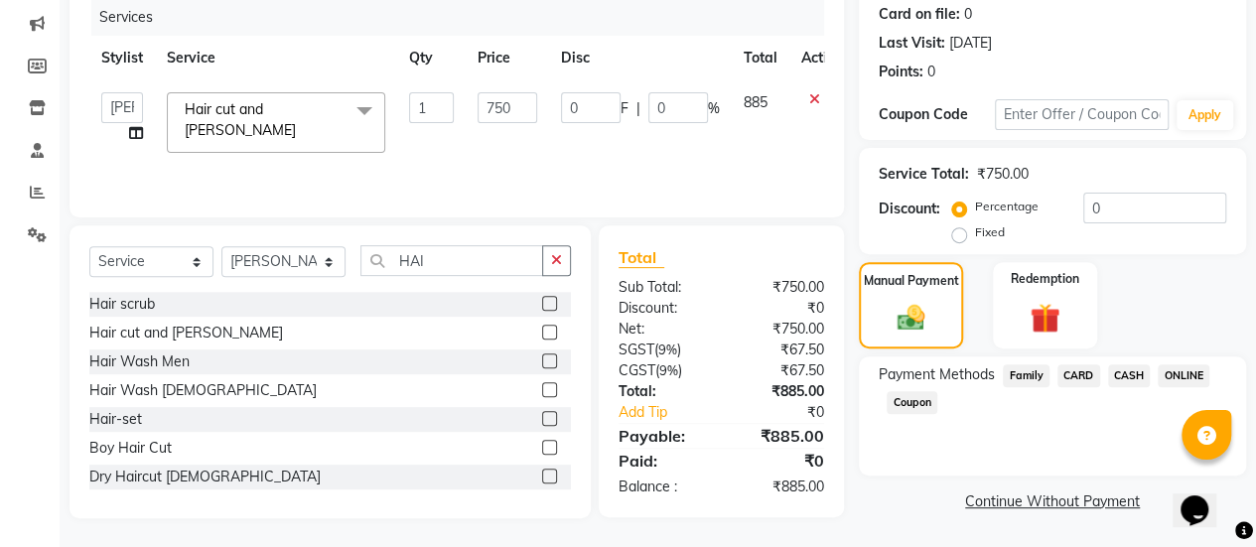
click at [1178, 372] on span "ONLINE" at bounding box center [1184, 375] width 52 height 23
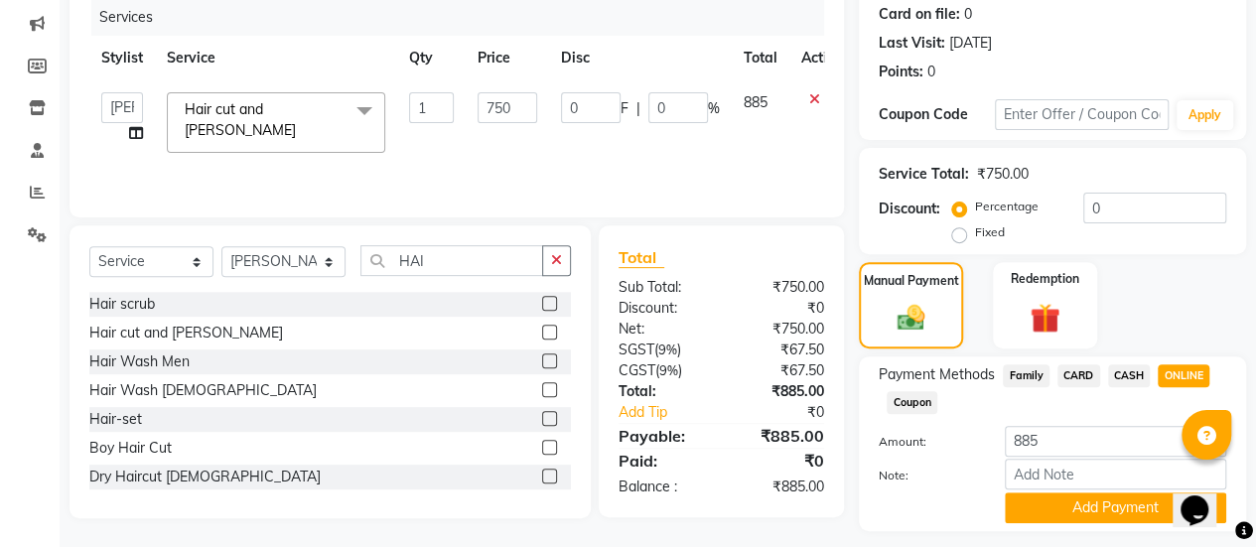
click at [1058, 525] on div "Payment Methods Family CARD CASH ONLINE Coupon Amount: 885 Note: Add Payment" at bounding box center [1052, 443] width 387 height 175
click at [1055, 515] on button "Add Payment" at bounding box center [1115, 507] width 221 height 31
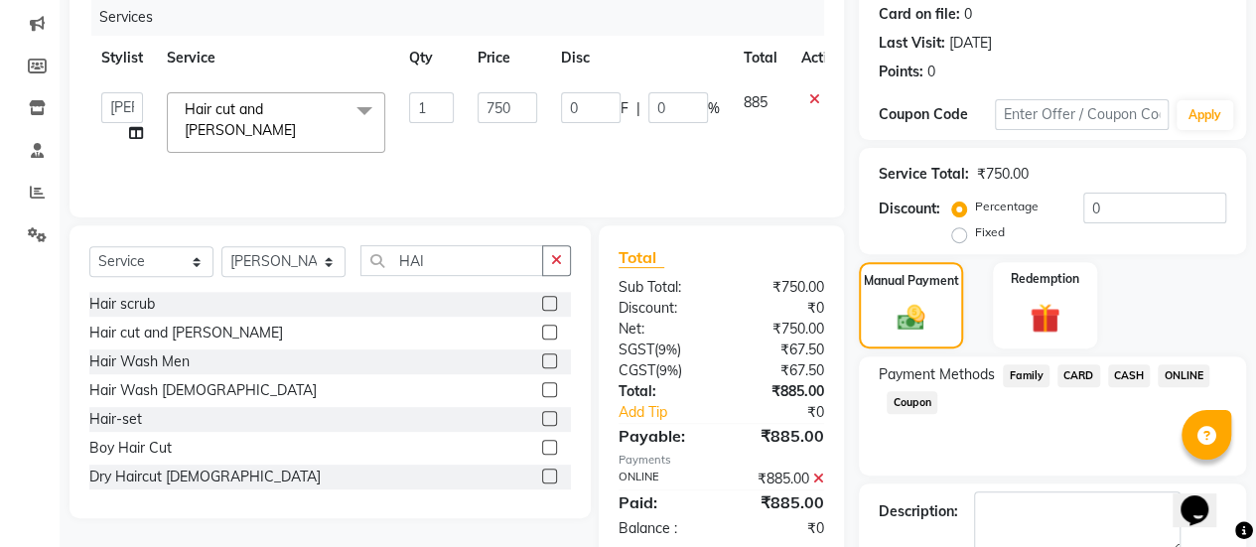
scroll to position [355, 0]
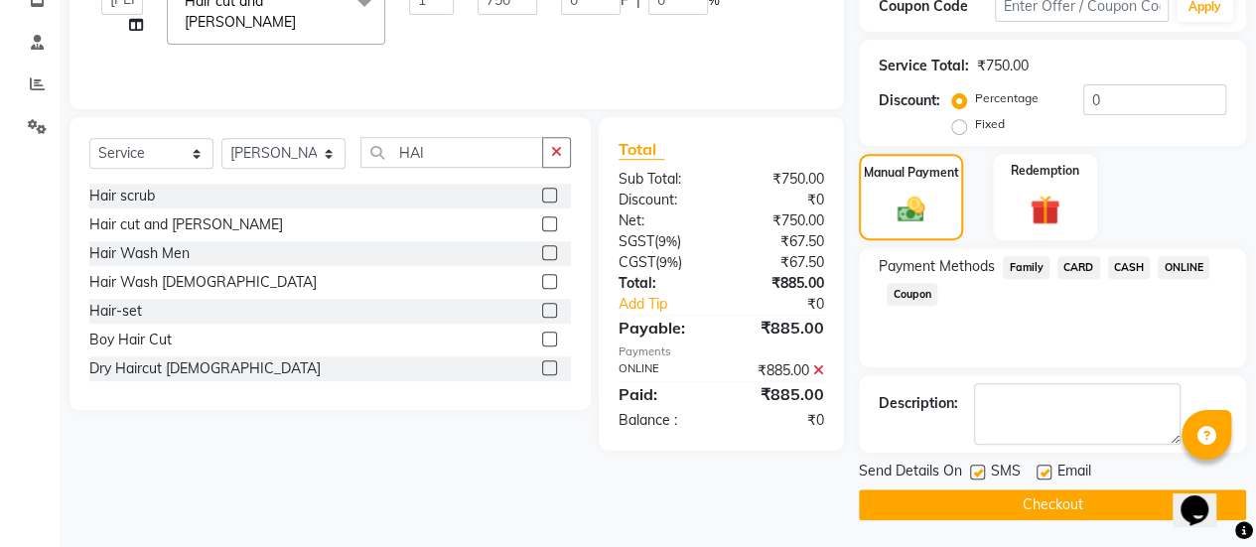
click at [1040, 468] on label at bounding box center [1043, 472] width 15 height 15
click at [1040, 468] on input "checkbox" at bounding box center [1042, 473] width 13 height 13
checkbox input "false"
click at [1027, 504] on button "Checkout" at bounding box center [1052, 504] width 387 height 31
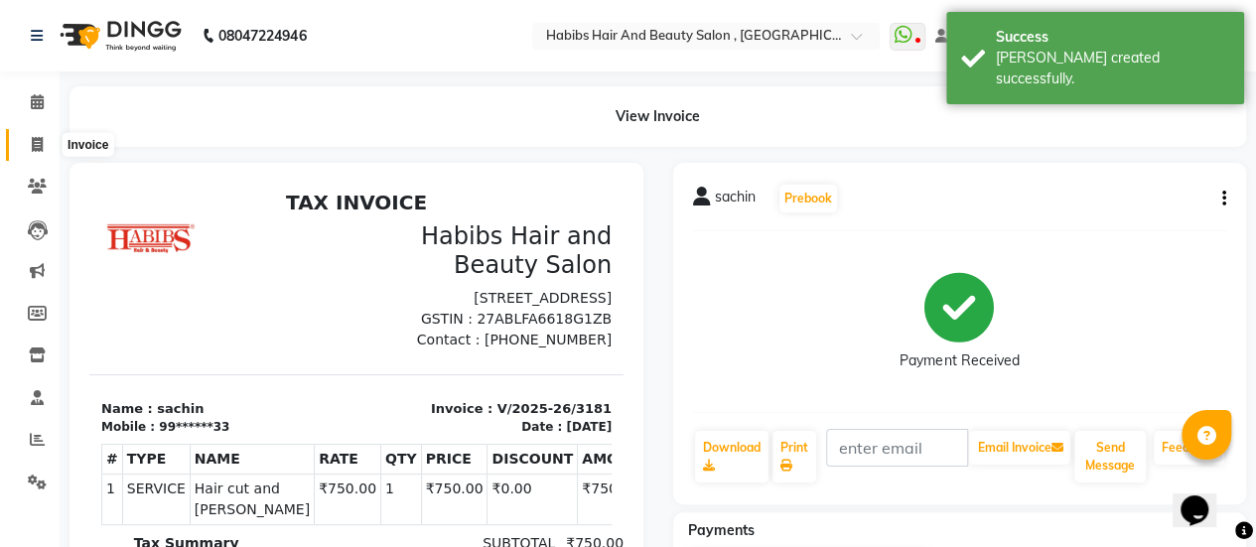
click at [33, 152] on span at bounding box center [37, 145] width 35 height 23
select select "service"
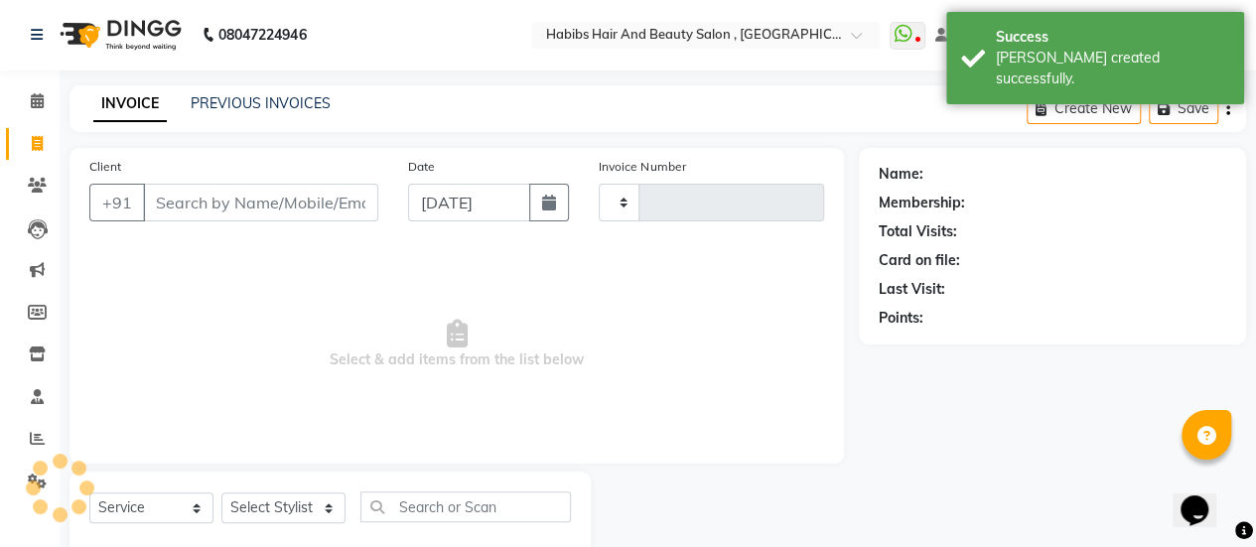
type input "3182"
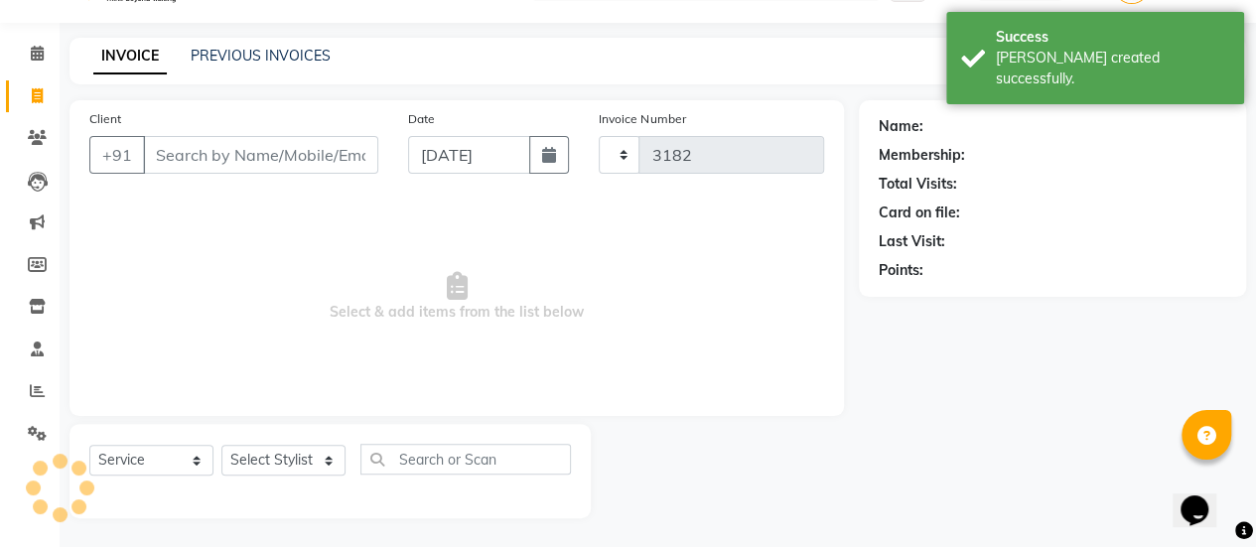
select select "5651"
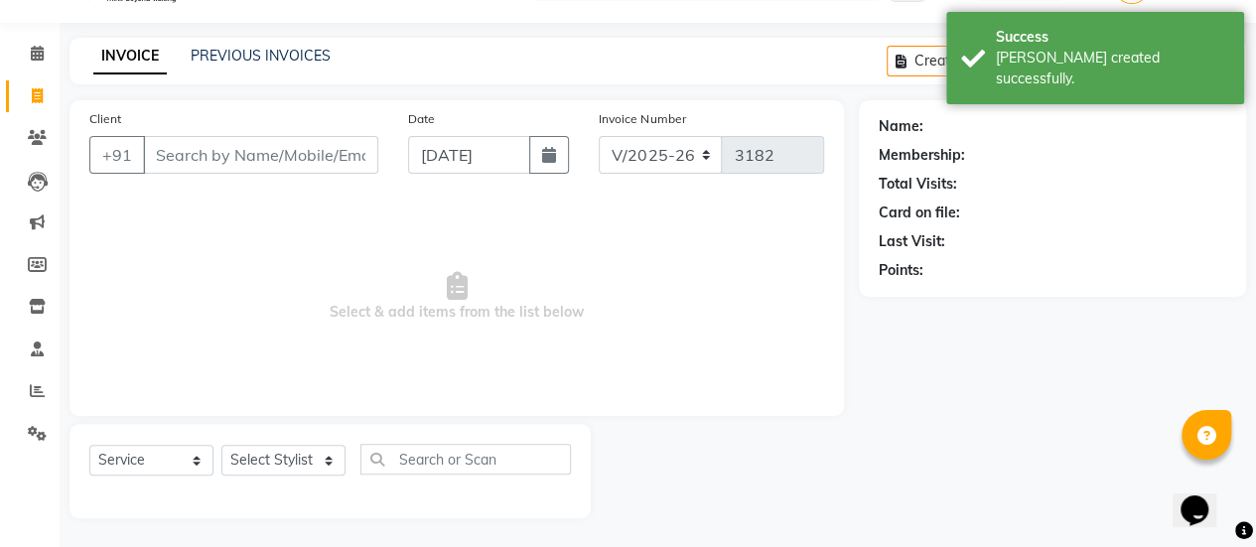
click at [208, 157] on input "Client" at bounding box center [260, 155] width 235 height 38
click at [34, 134] on icon at bounding box center [37, 137] width 19 height 15
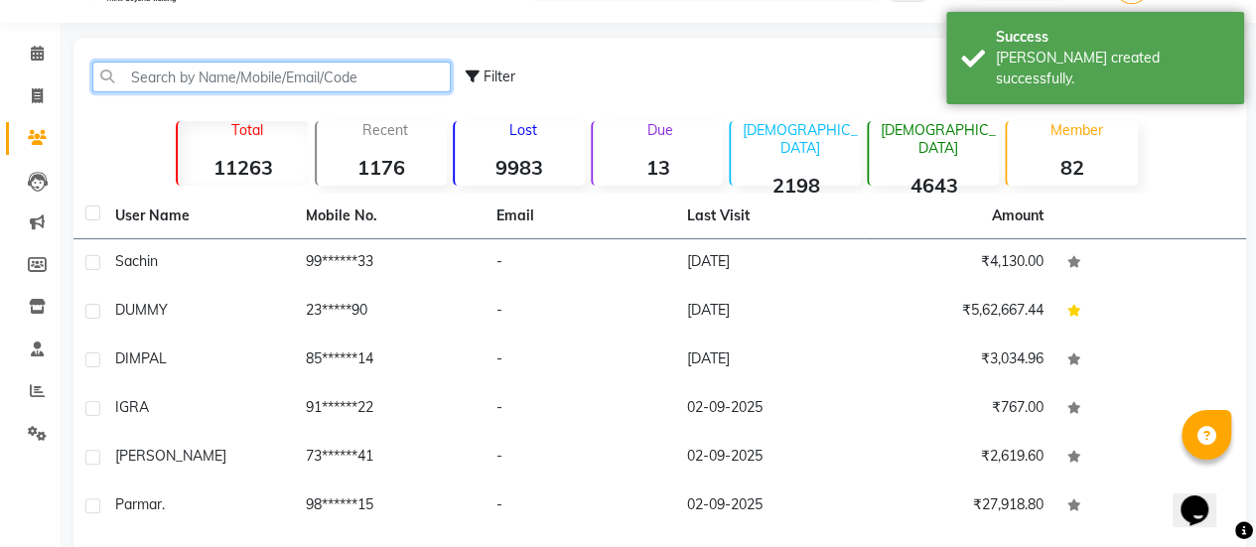
click at [206, 77] on input "text" at bounding box center [271, 77] width 358 height 31
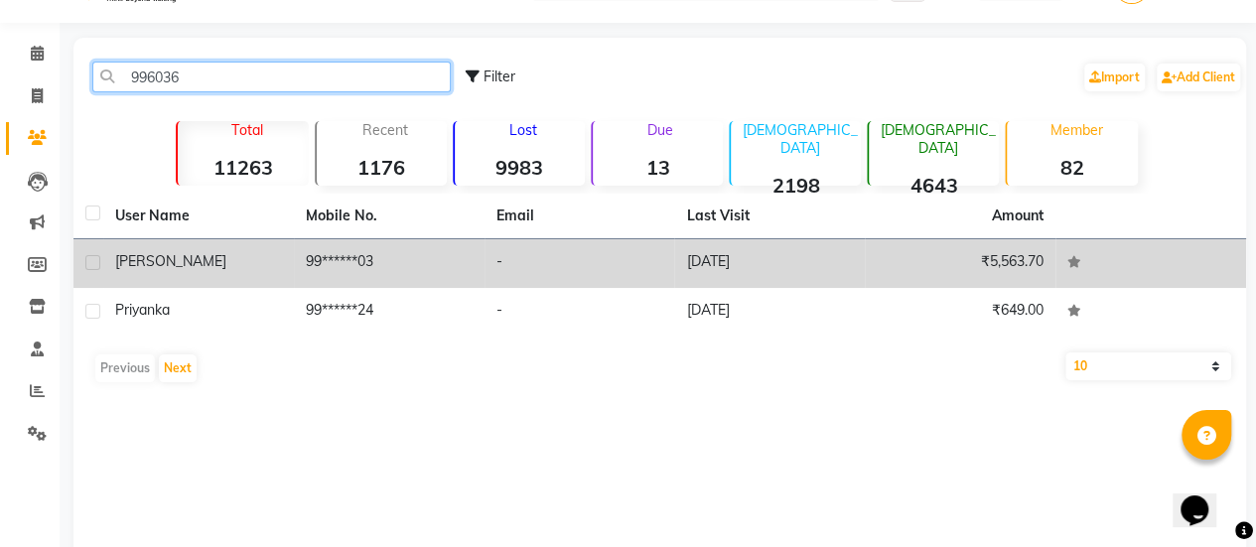
type input "996036"
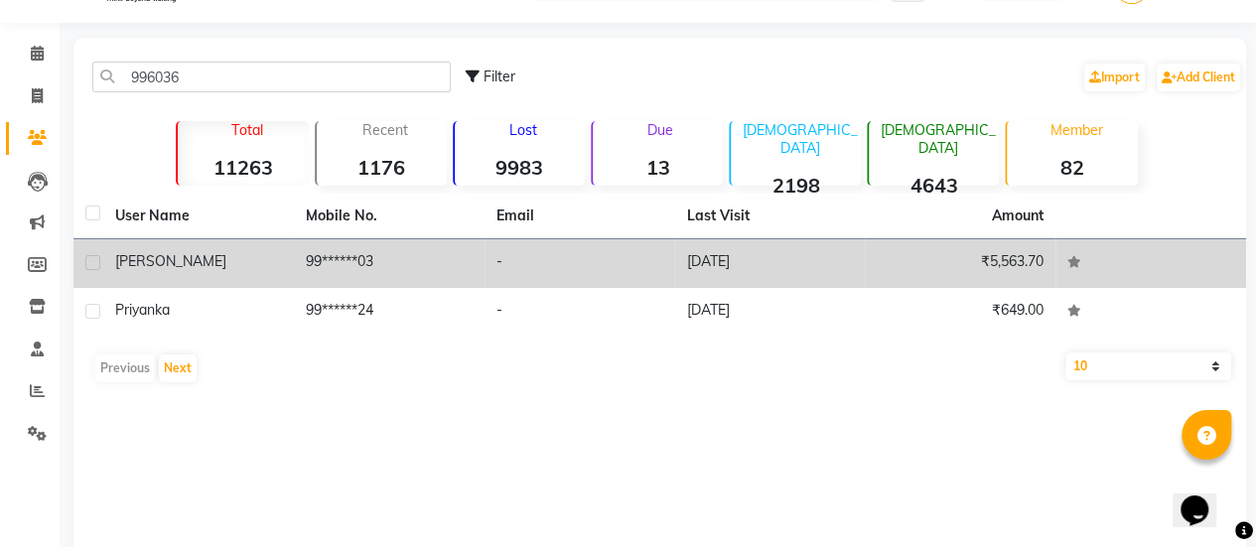
click at [321, 256] on td "99******03" at bounding box center [389, 263] width 191 height 49
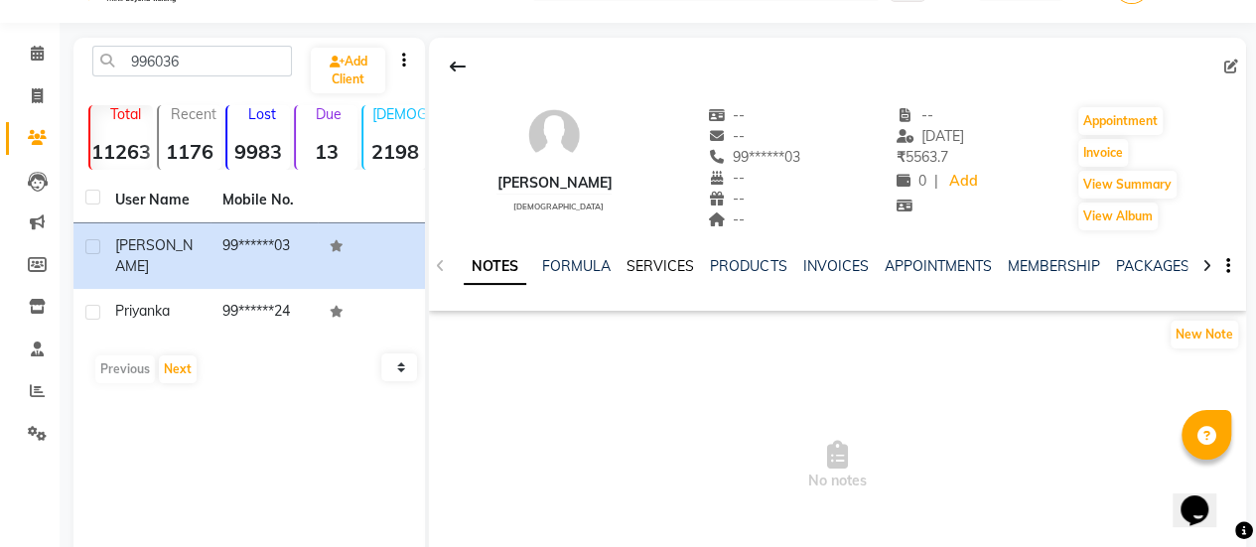
click at [656, 261] on link "SERVICES" at bounding box center [660, 266] width 68 height 18
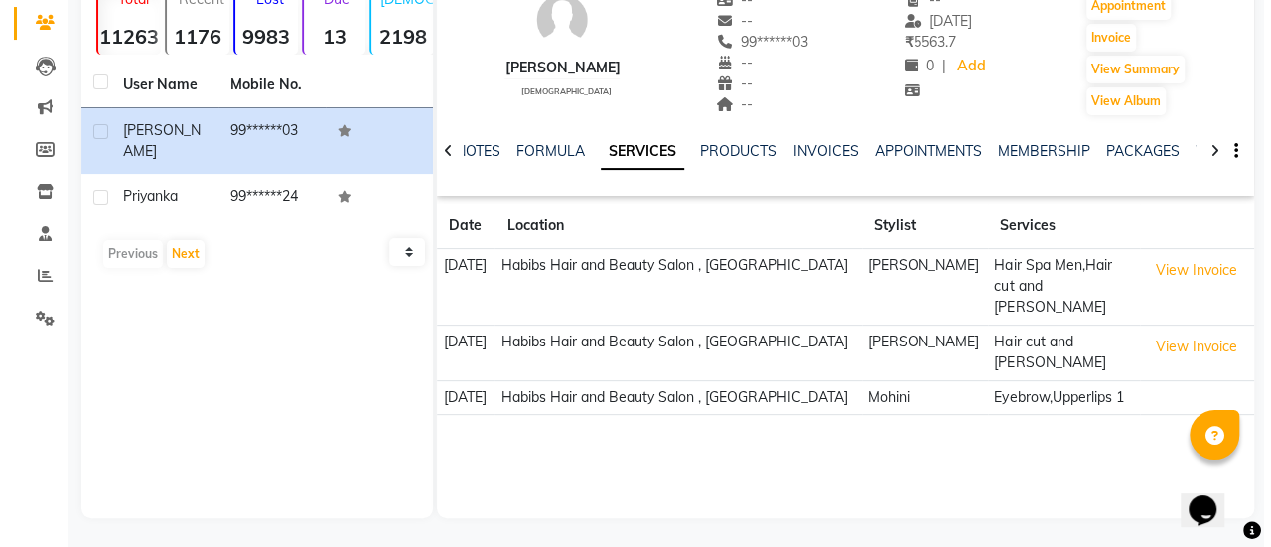
scroll to position [165, 0]
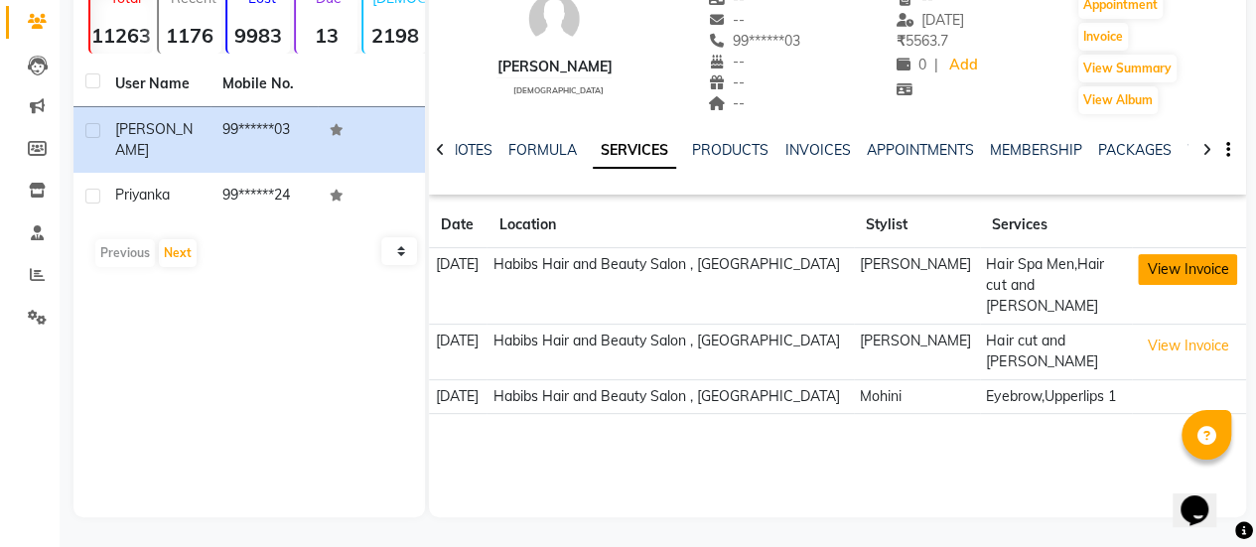
click at [1172, 269] on button "View Invoice" at bounding box center [1187, 269] width 99 height 31
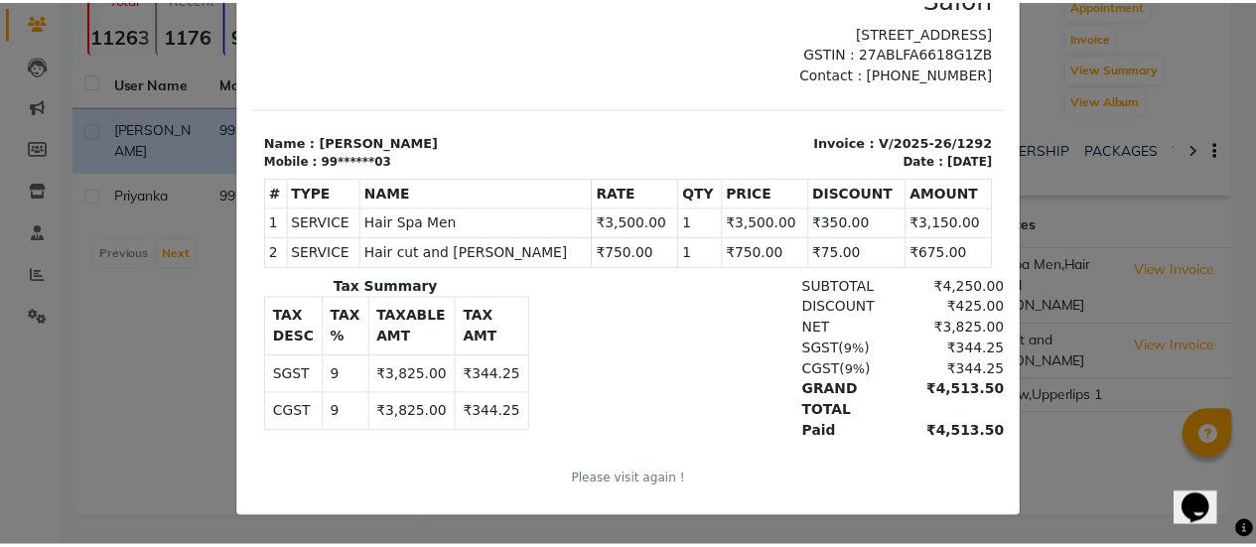
scroll to position [0, 0]
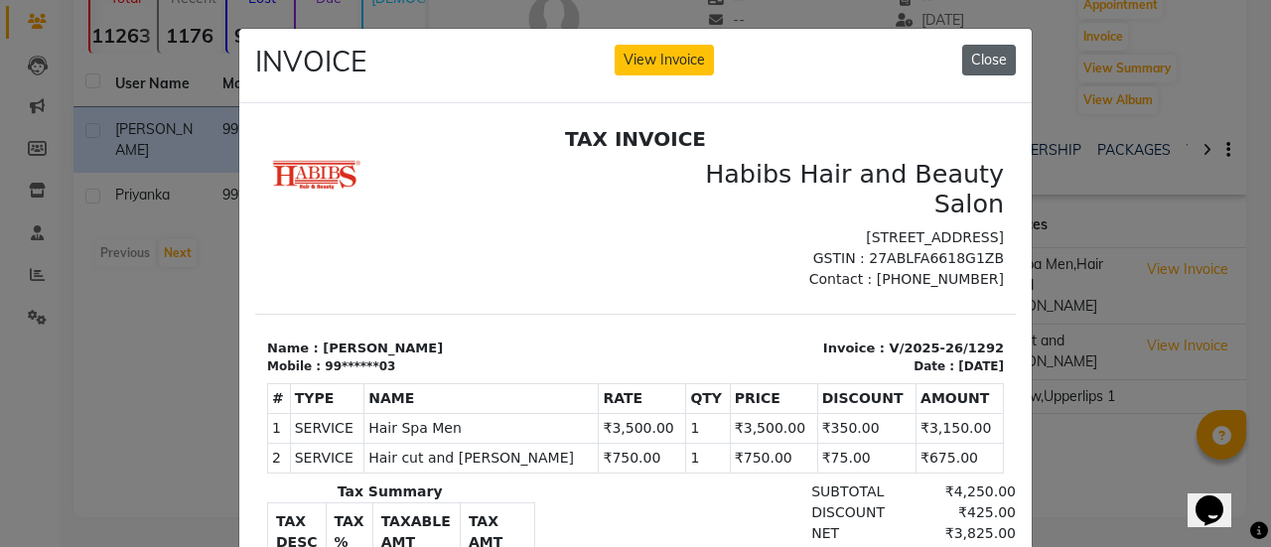
click at [976, 57] on button "Close" at bounding box center [989, 60] width 54 height 31
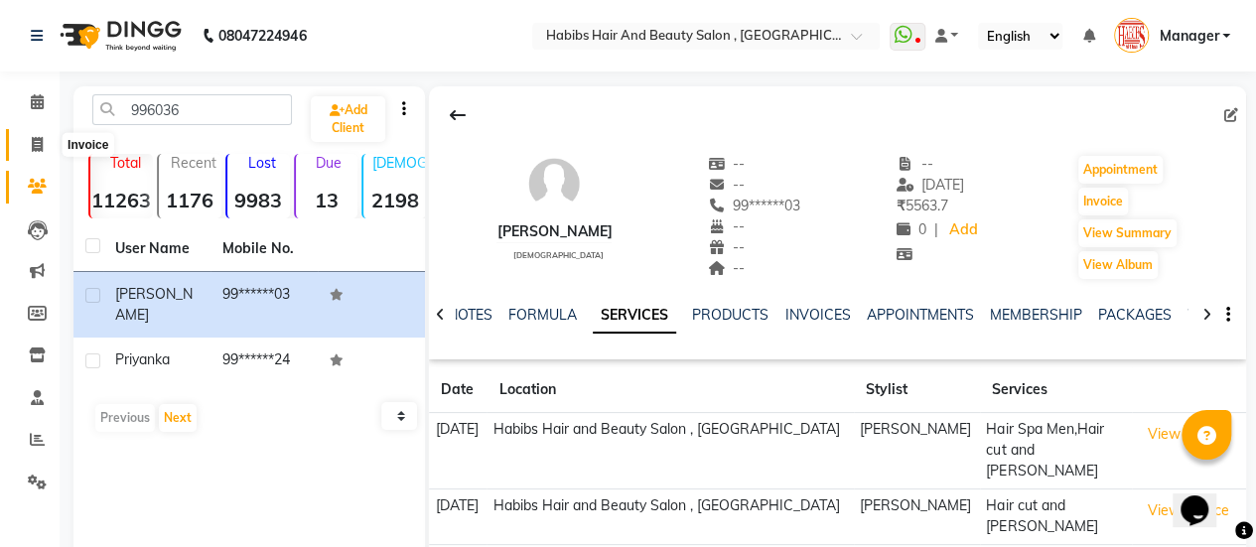
click at [42, 139] on icon at bounding box center [37, 144] width 11 height 15
select select "service"
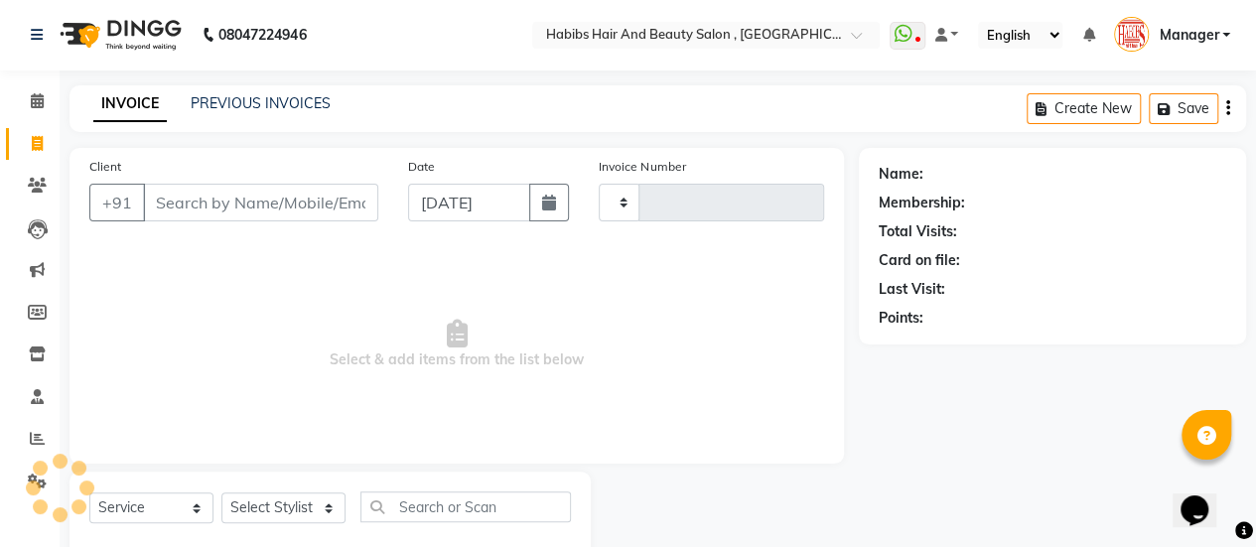
type input "3182"
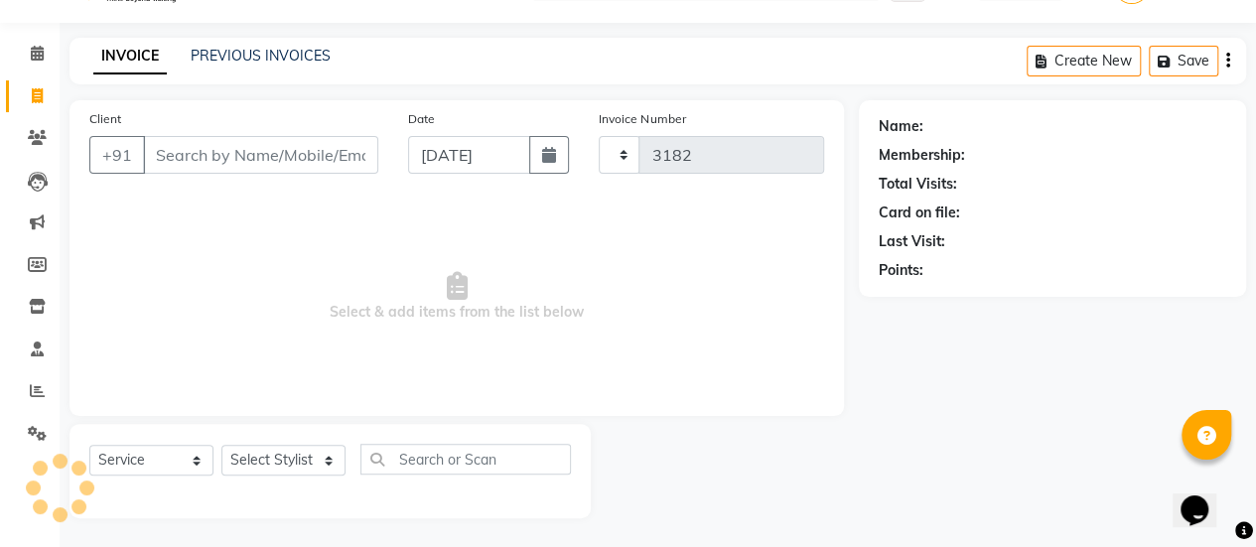
select select "5651"
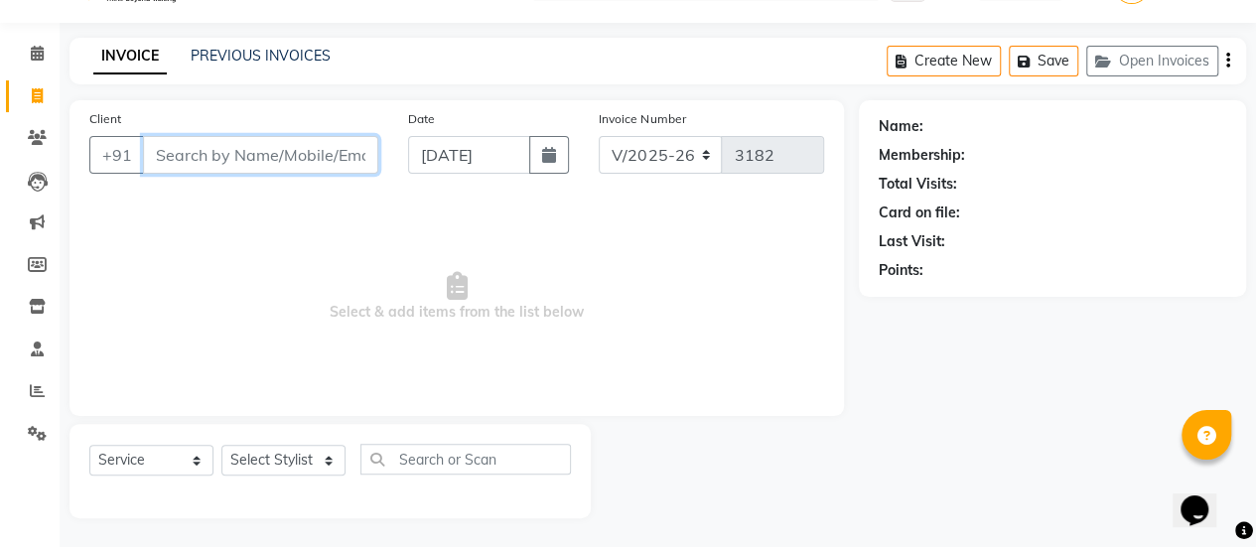
click at [181, 154] on input "Client" at bounding box center [260, 155] width 235 height 38
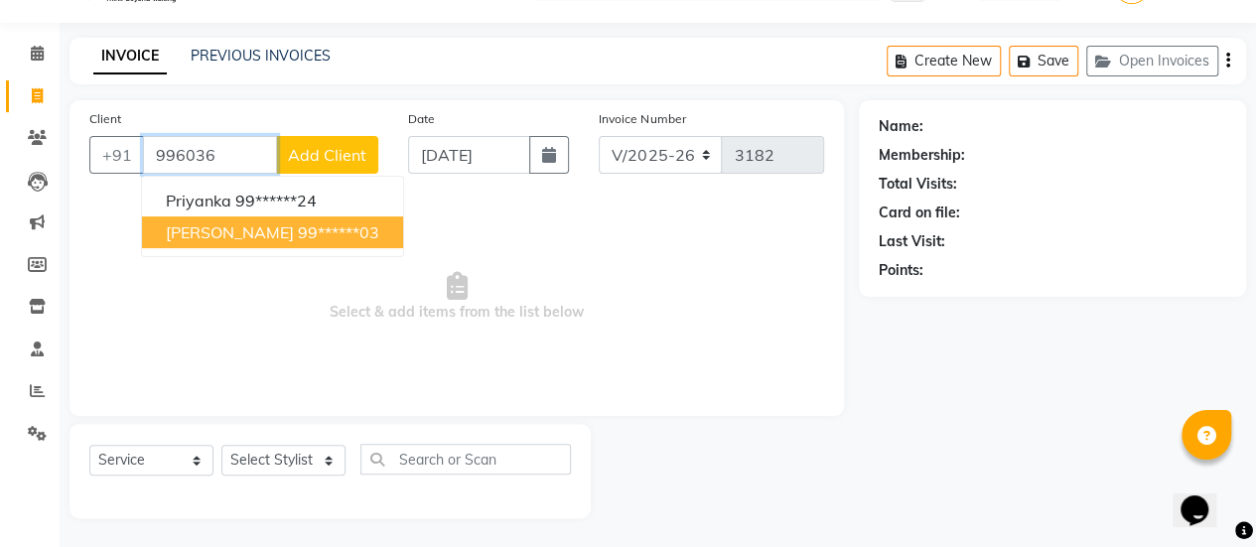
click at [298, 231] on ngb-highlight "99******03" at bounding box center [338, 232] width 81 height 20
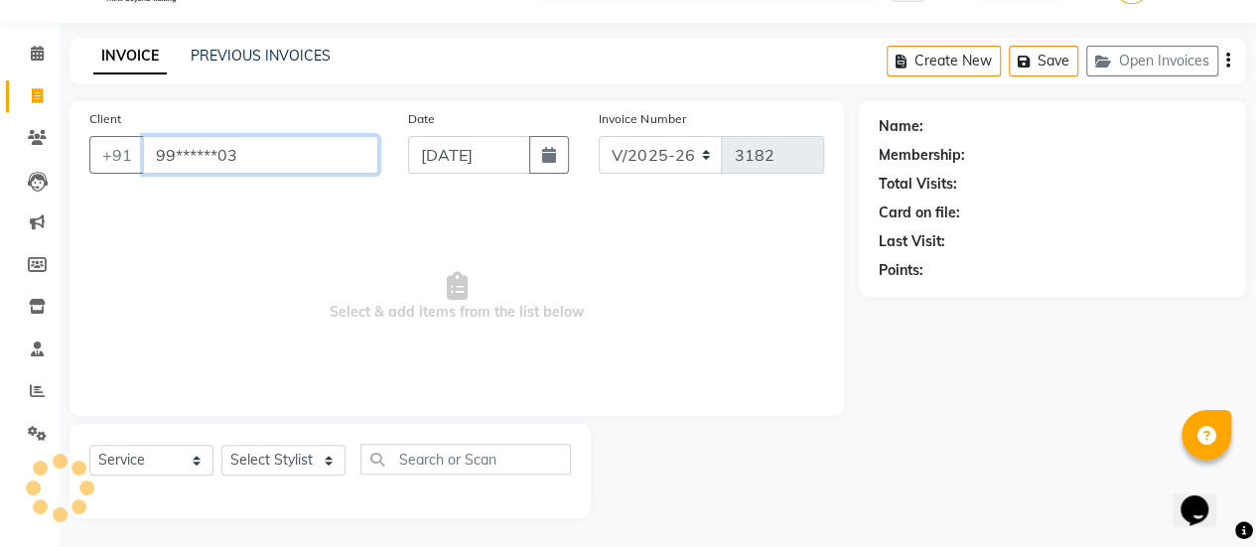
type input "99******03"
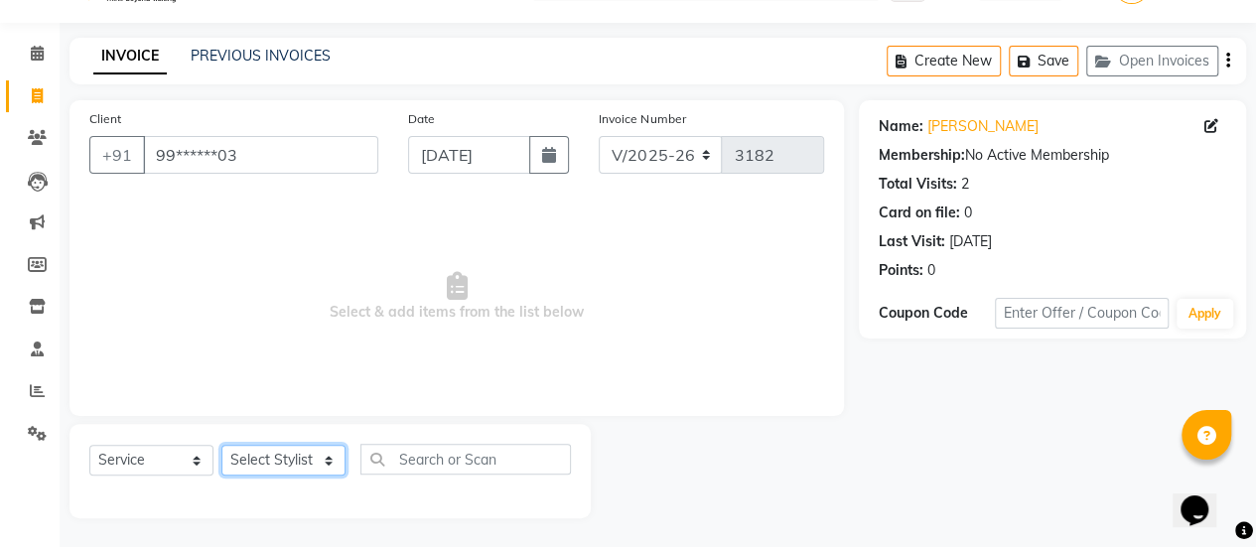
click at [272, 455] on select "Select Stylist [PERSON_NAME] [PERSON_NAME] Manager [PERSON_NAME] MUSARIK [PERSO…" at bounding box center [283, 460] width 124 height 31
select select "38593"
click at [221, 445] on select "Select Stylist [PERSON_NAME] [PERSON_NAME] Manager [PERSON_NAME] MUSARIK [PERSO…" at bounding box center [283, 460] width 124 height 31
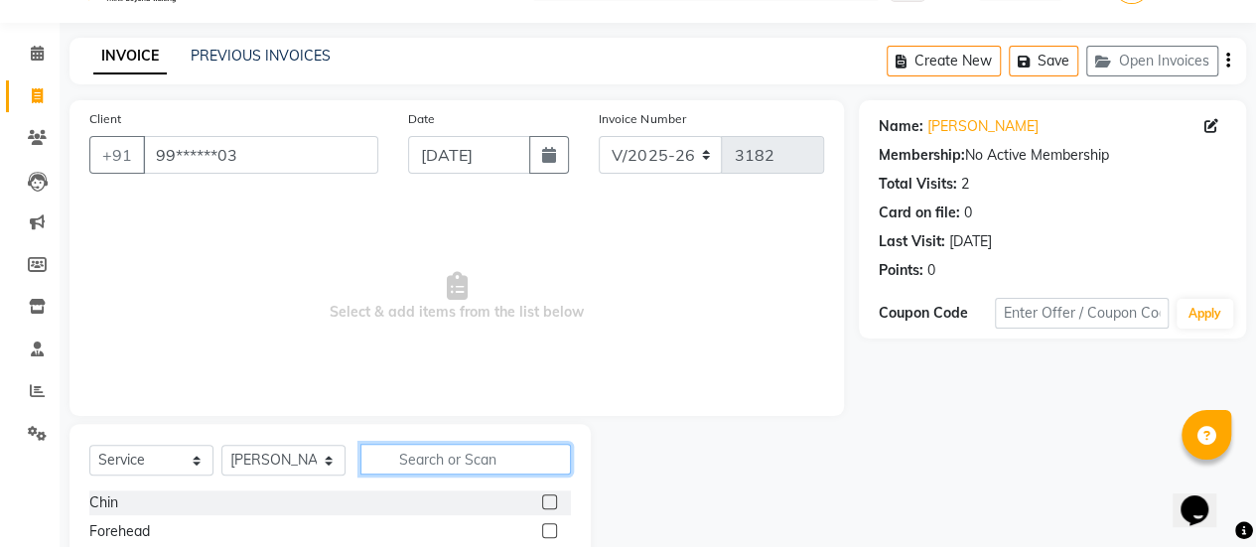
click at [431, 448] on input "text" at bounding box center [465, 459] width 210 height 31
type input "A"
type input "HA"
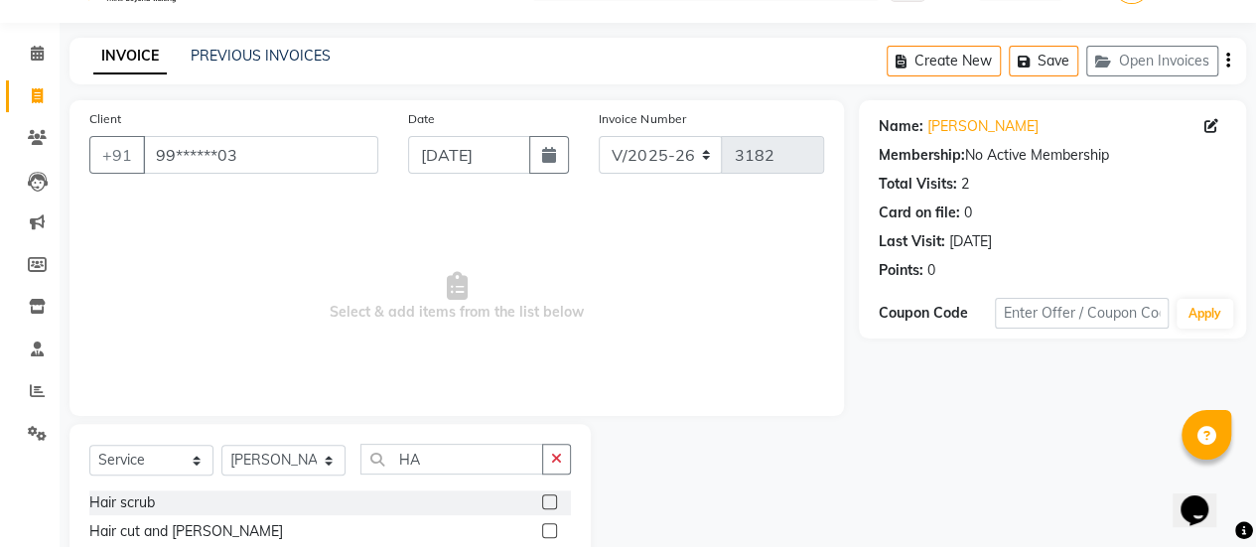
click at [542, 531] on label at bounding box center [549, 530] width 15 height 15
click at [542, 531] on input "checkbox" at bounding box center [548, 531] width 13 height 13
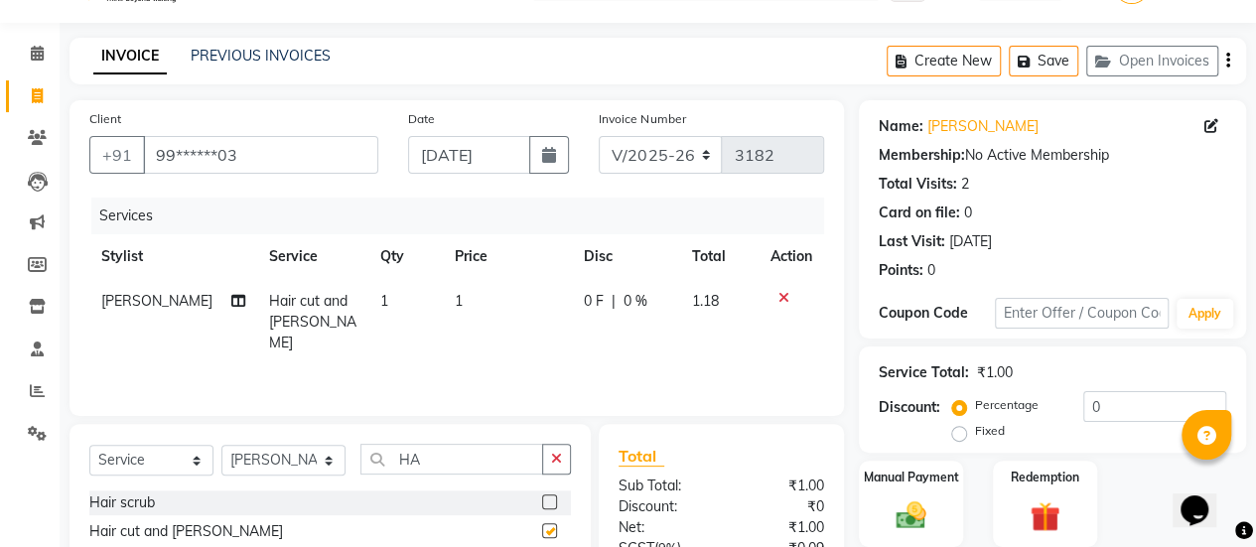
checkbox input "false"
click at [486, 299] on td "1" at bounding box center [507, 322] width 129 height 86
select select "38593"
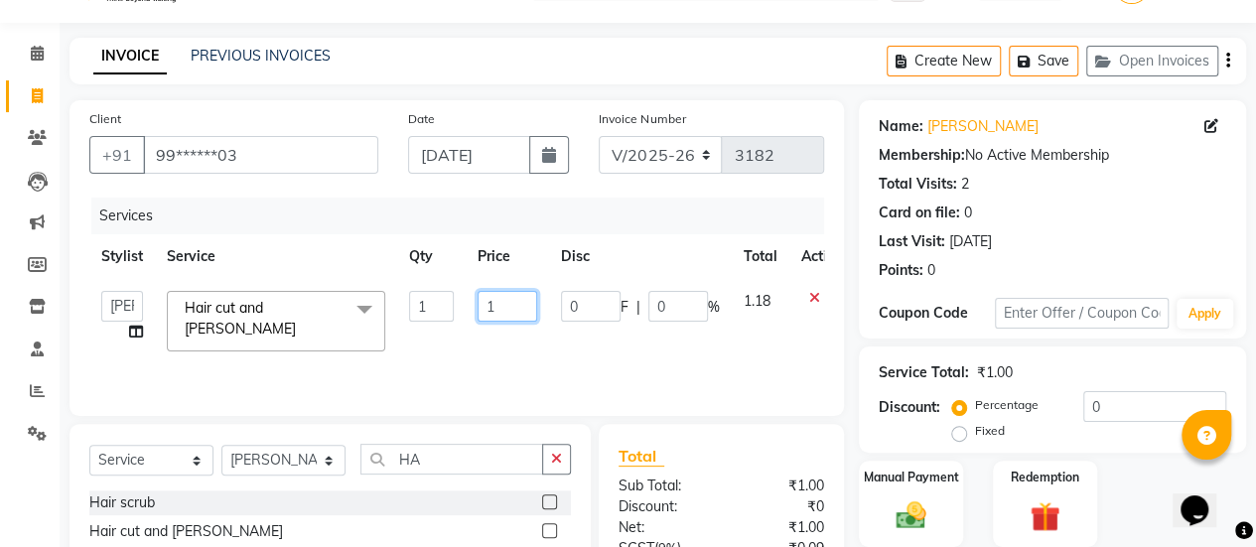
click at [511, 297] on input "1" at bounding box center [508, 306] width 60 height 31
type input "750"
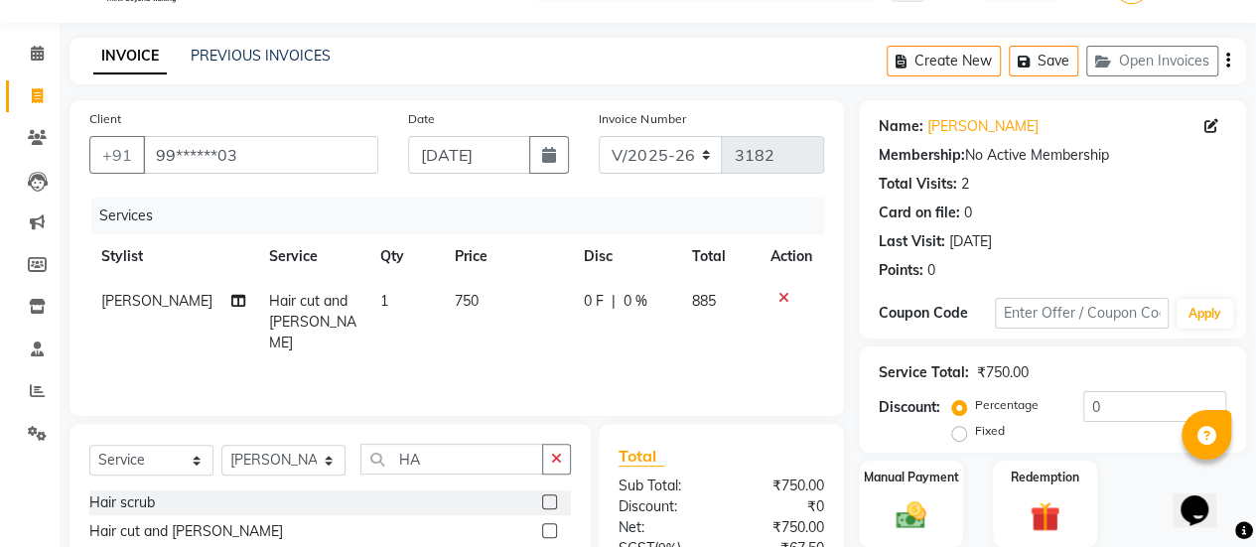
click at [500, 331] on td "750" at bounding box center [507, 322] width 129 height 86
select select "38593"
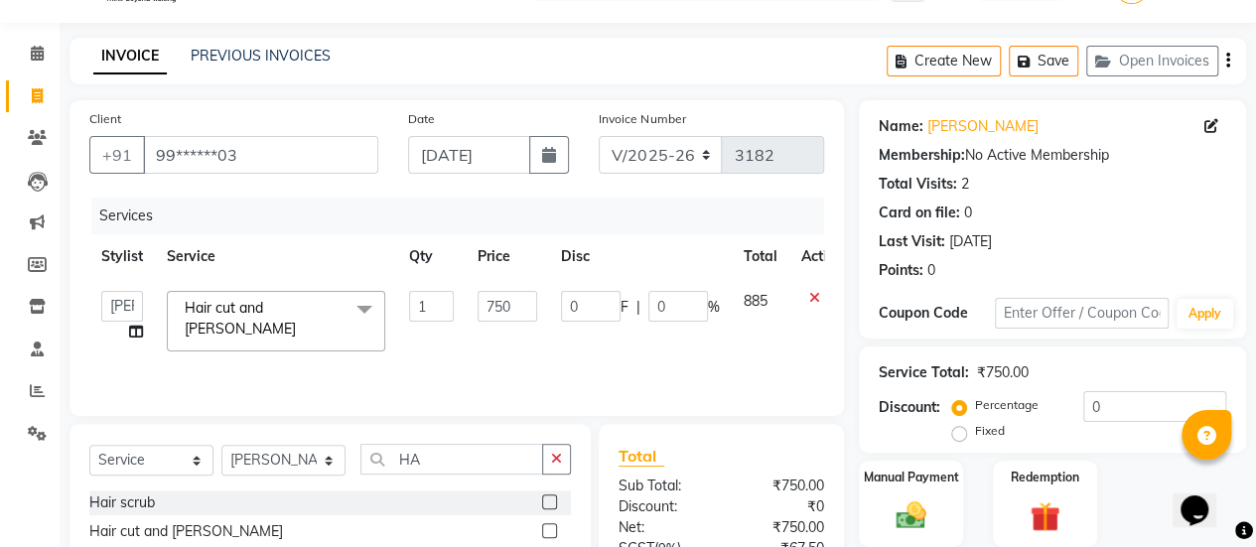
scroll to position [247, 0]
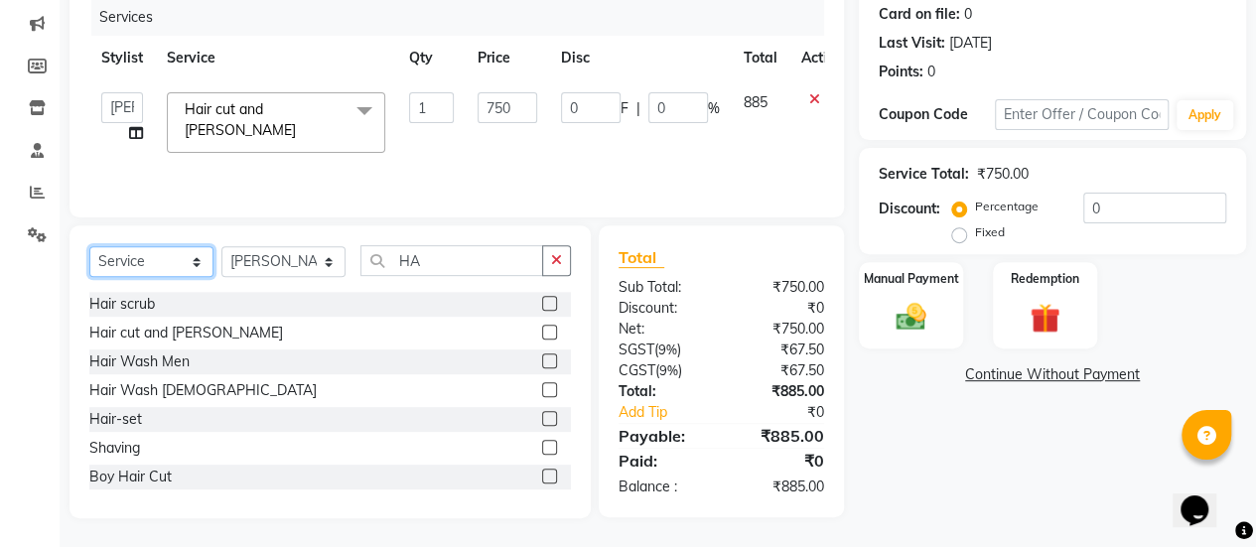
click at [182, 276] on select "Select Service Product Membership Package Voucher Prepaid Gift Card" at bounding box center [151, 261] width 124 height 31
select select "product"
click at [89, 246] on select "Select Service Product Membership Package Voucher Prepaid Gift Card" at bounding box center [151, 261] width 124 height 31
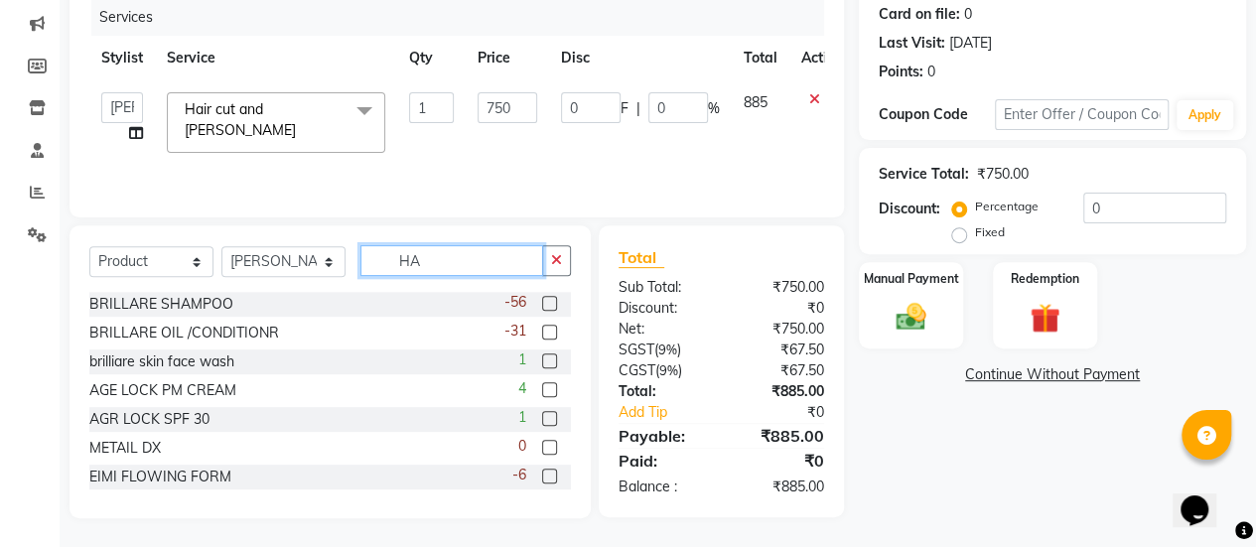
click at [447, 272] on input "HA" at bounding box center [451, 260] width 183 height 31
type input "H"
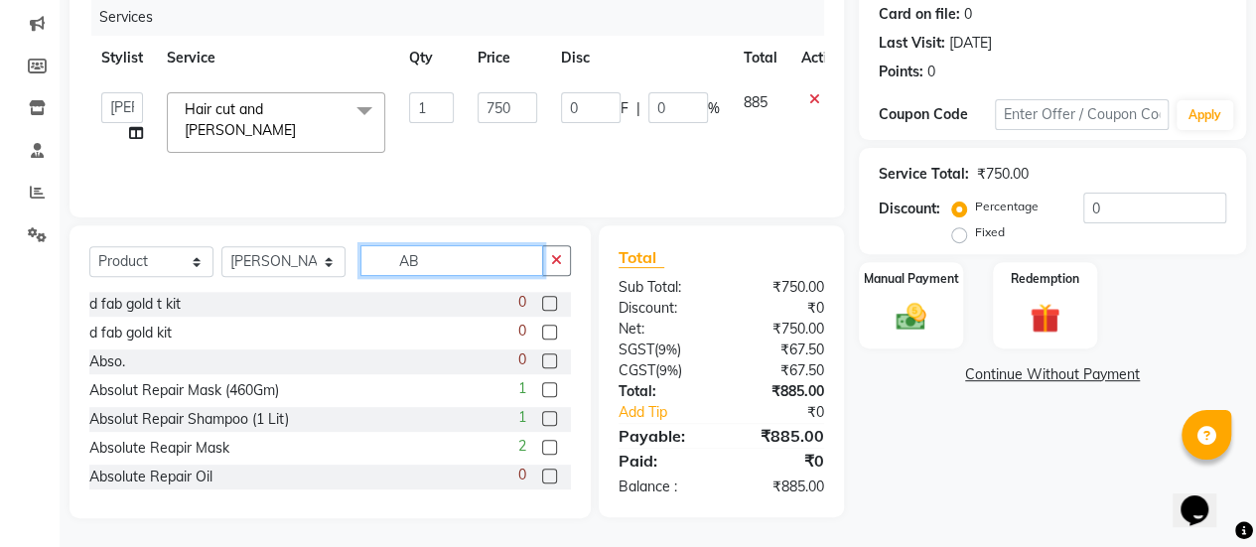
type input "AB"
click at [542, 449] on label at bounding box center [549, 447] width 15 height 15
click at [542, 449] on input "checkbox" at bounding box center [548, 448] width 13 height 13
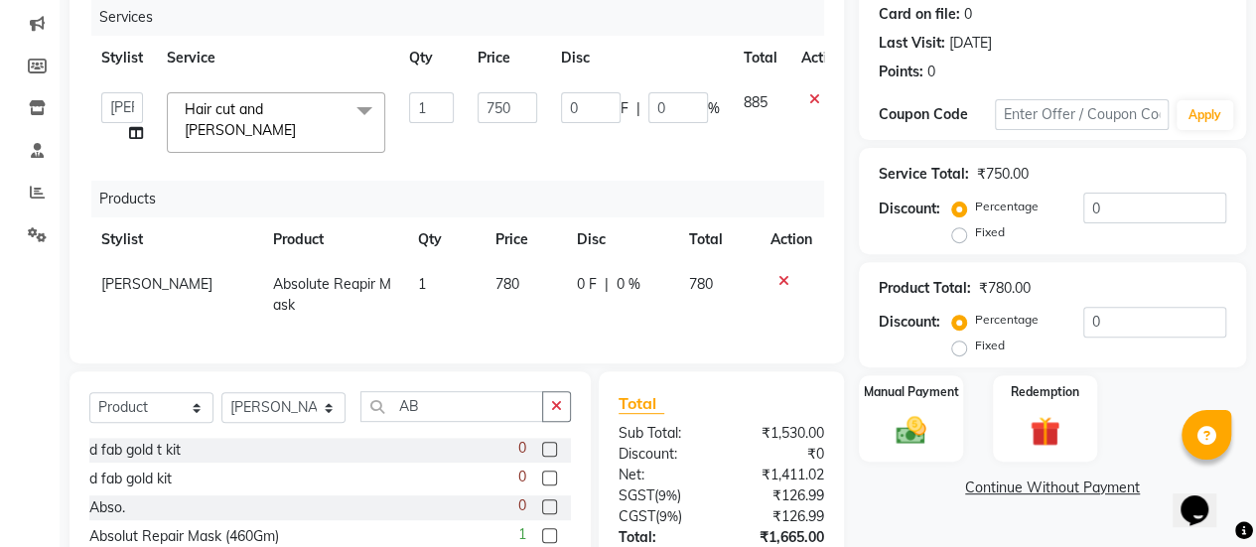
checkbox input "false"
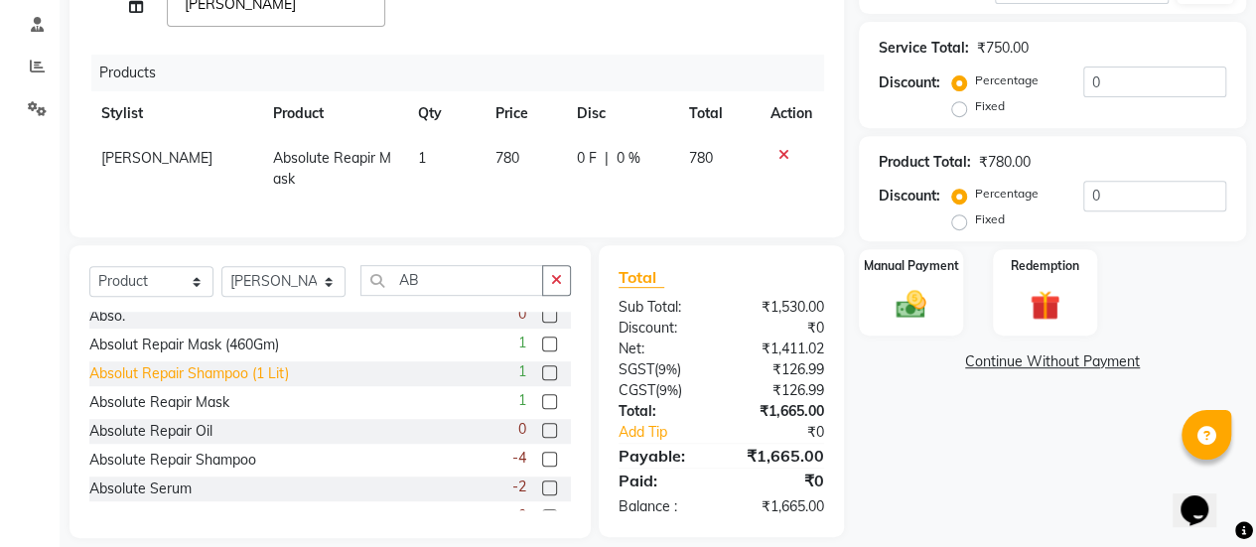
scroll to position [68, 0]
click at [542, 460] on label at bounding box center [549, 457] width 15 height 15
click at [542, 460] on input "checkbox" at bounding box center [548, 458] width 13 height 13
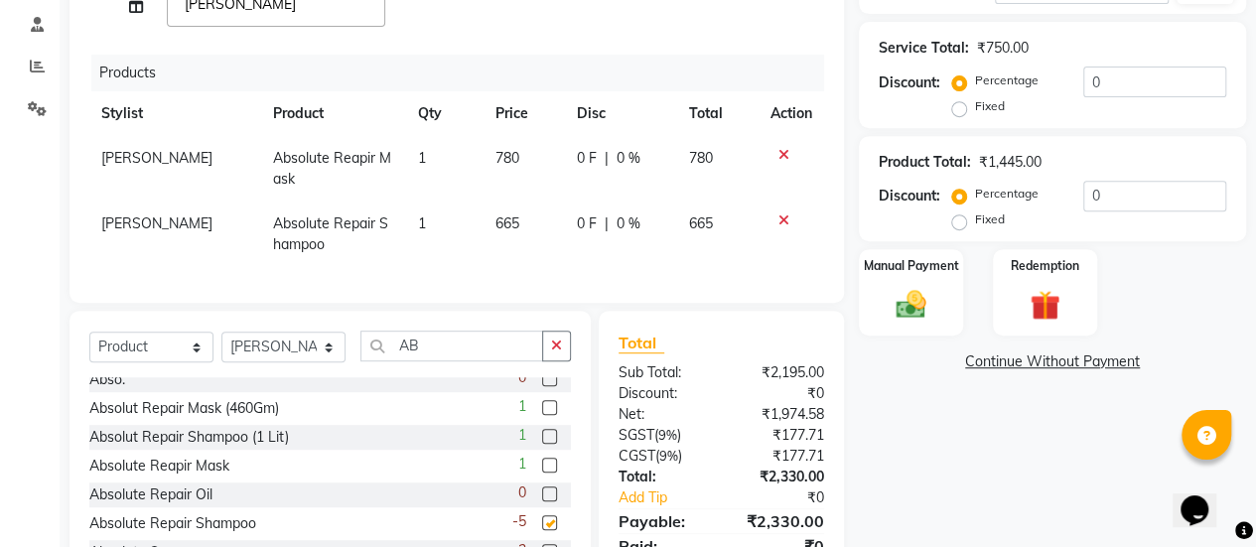
checkbox input "false"
click at [521, 162] on td "780" at bounding box center [523, 169] width 81 height 66
select select "38593"
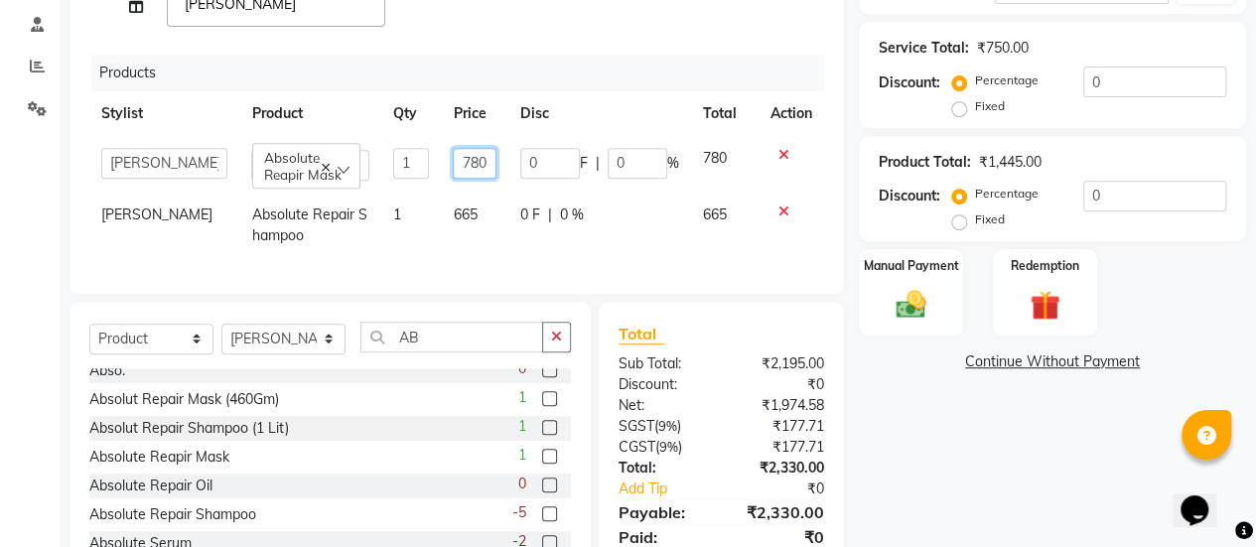
click at [479, 154] on input "780" at bounding box center [474, 163] width 43 height 31
type input "7"
type input "990"
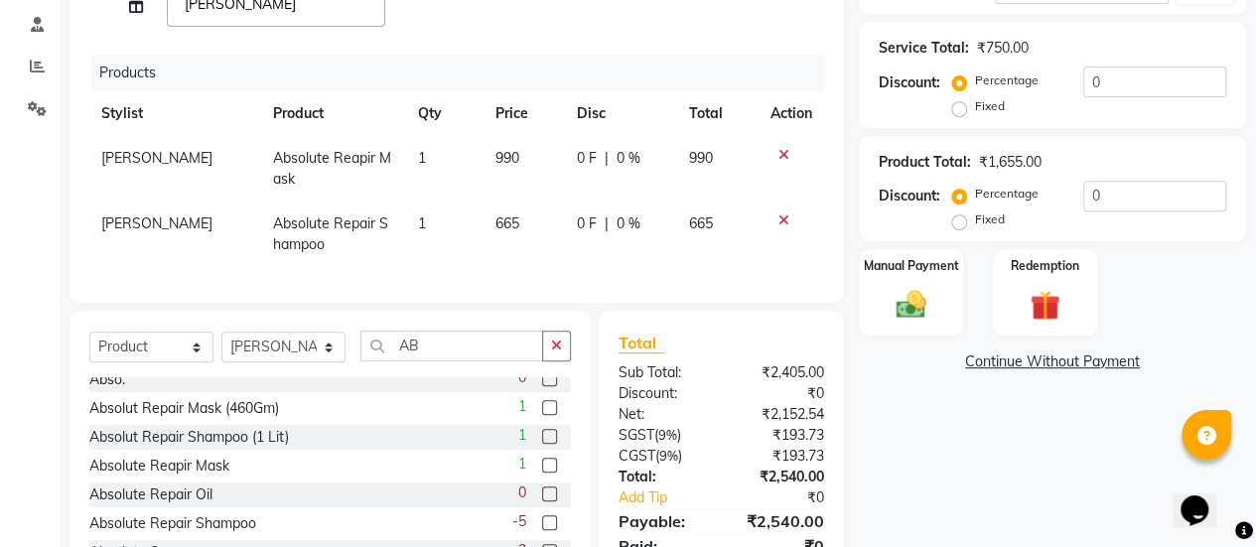
click at [493, 202] on td "665" at bounding box center [523, 235] width 81 height 66
select select "38593"
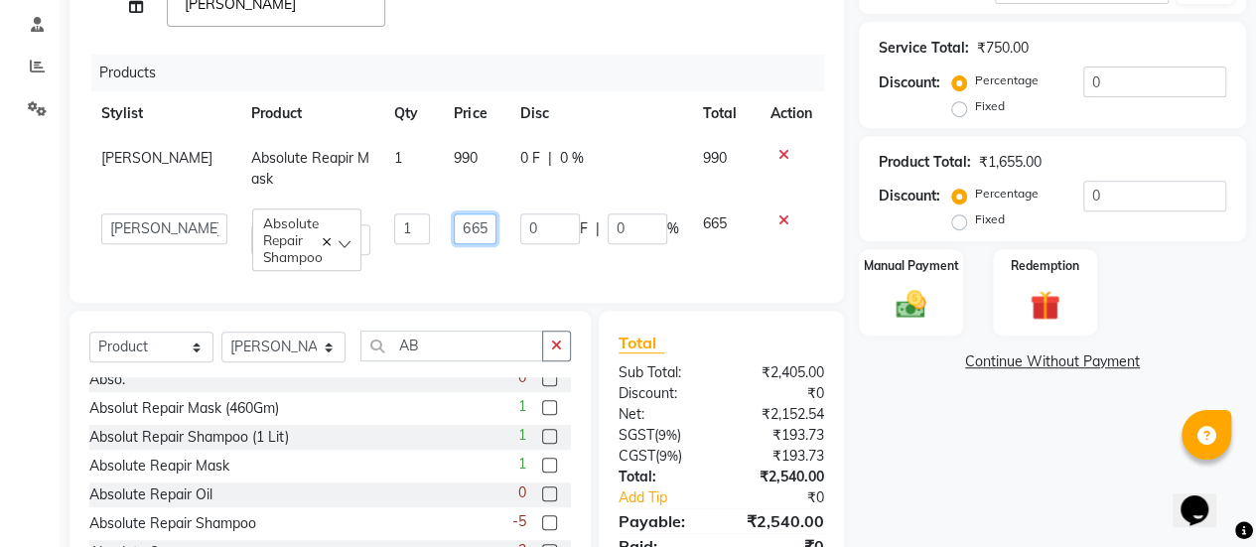
click at [482, 216] on input "665" at bounding box center [475, 228] width 43 height 31
type input "6"
type input "790"
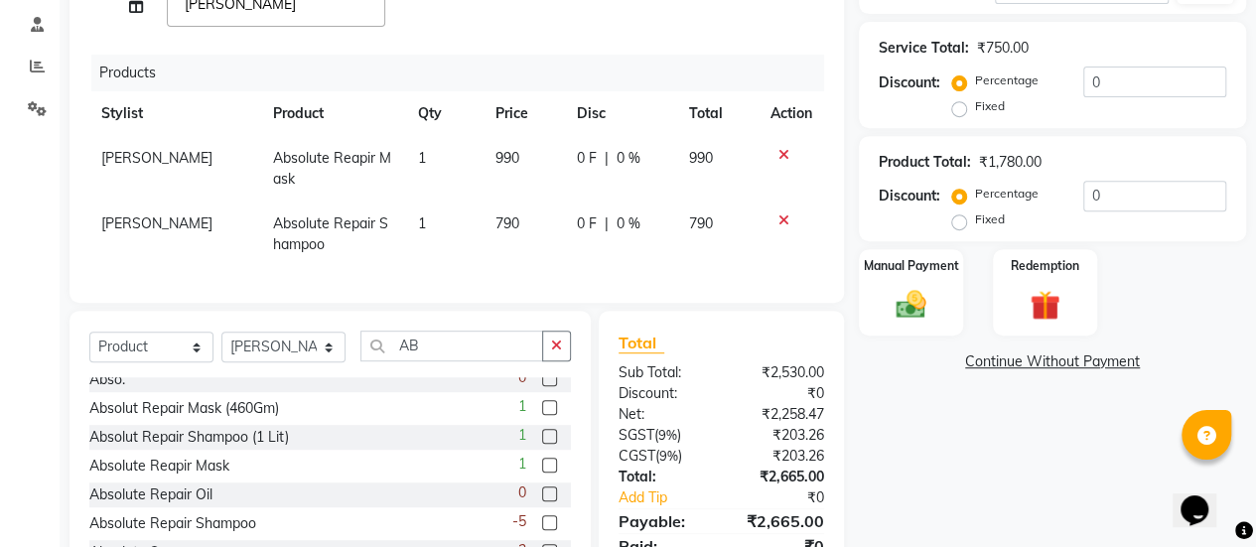
click at [566, 259] on div "Services Stylist Service Qty Price Disc Total Action [PERSON_NAME] [PERSON_NAME…" at bounding box center [456, 78] width 735 height 410
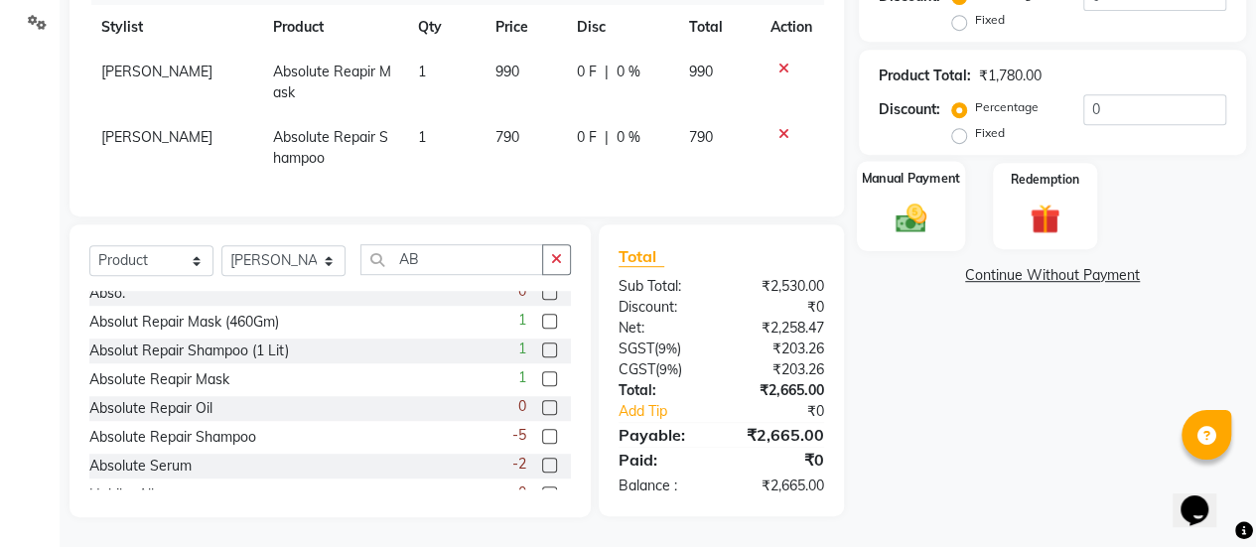
click at [894, 219] on img at bounding box center [911, 219] width 51 height 36
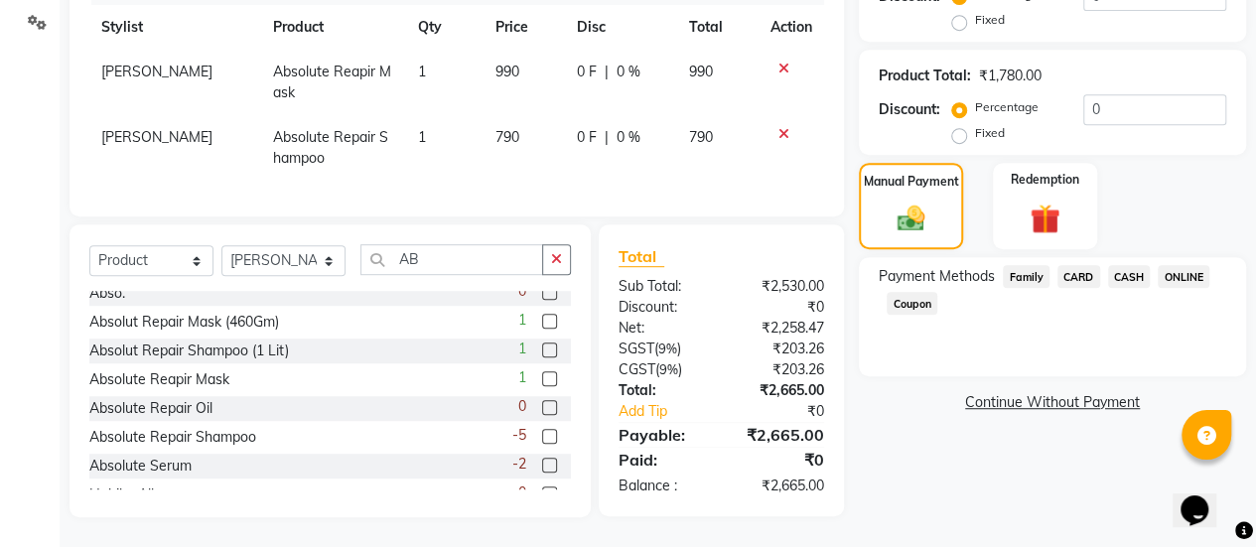
click at [1185, 272] on span "ONLINE" at bounding box center [1184, 276] width 52 height 23
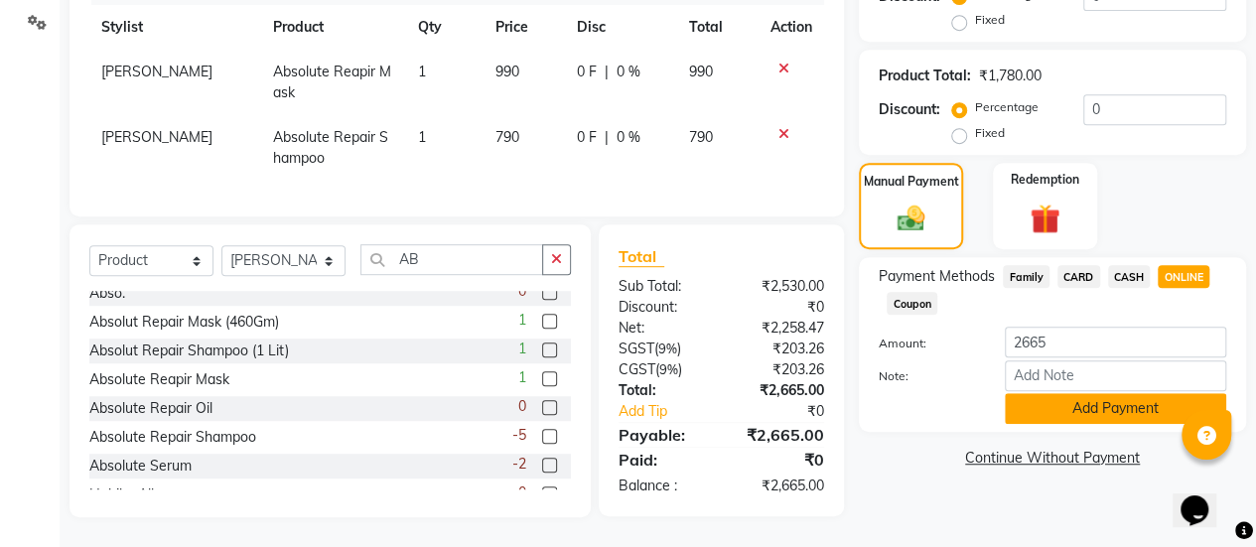
click at [1049, 409] on button "Add Payment" at bounding box center [1115, 408] width 221 height 31
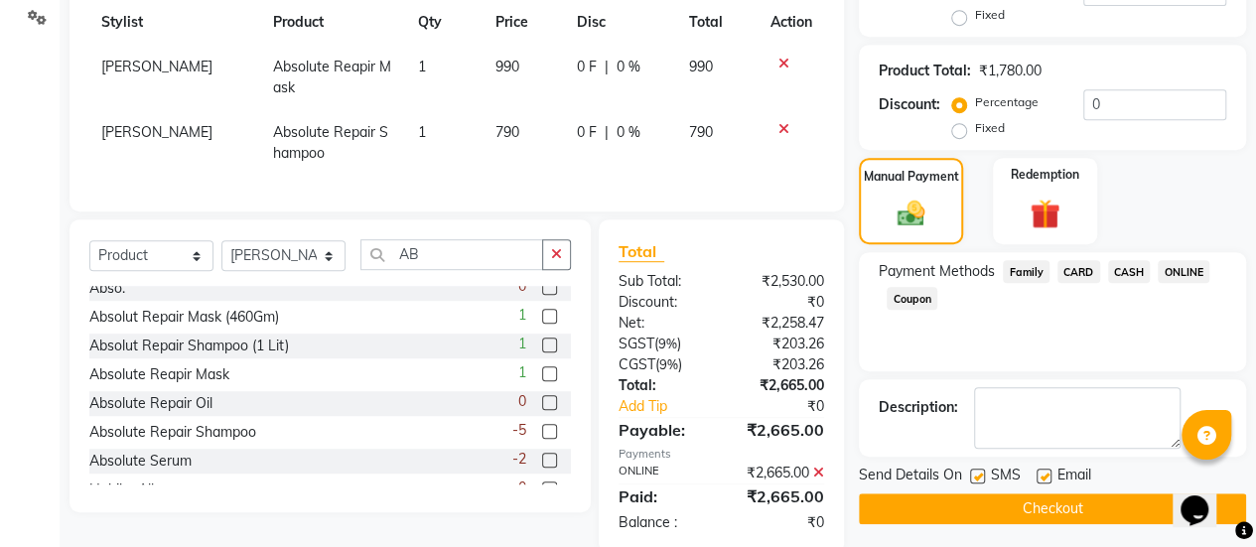
scroll to position [504, 0]
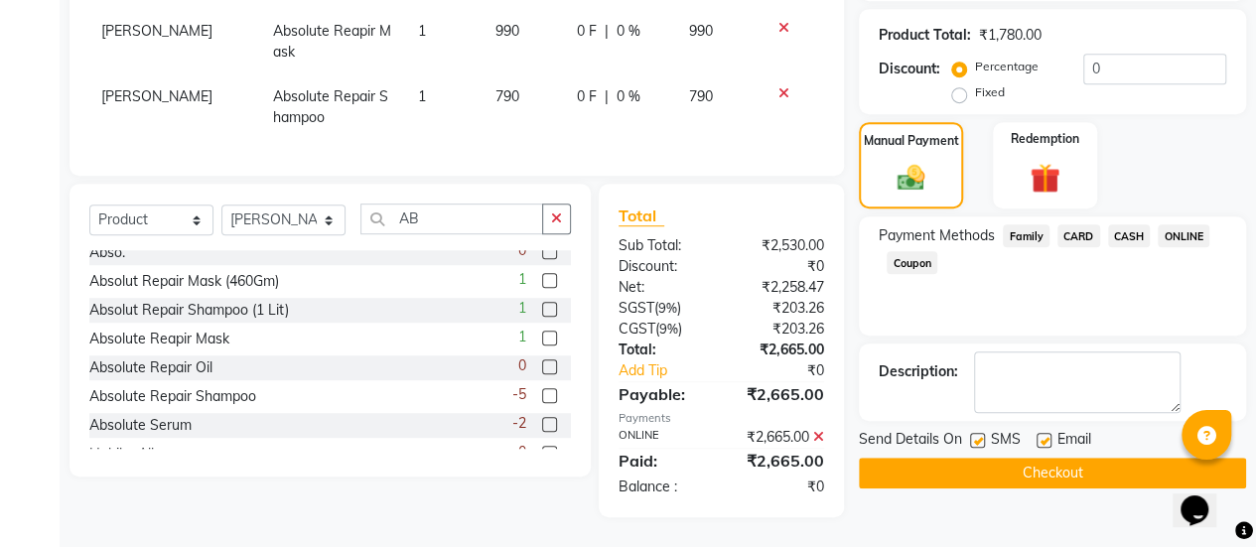
click at [1045, 440] on label at bounding box center [1043, 440] width 15 height 15
click at [1045, 440] on input "checkbox" at bounding box center [1042, 441] width 13 height 13
checkbox input "false"
click at [1032, 458] on button "Checkout" at bounding box center [1052, 473] width 387 height 31
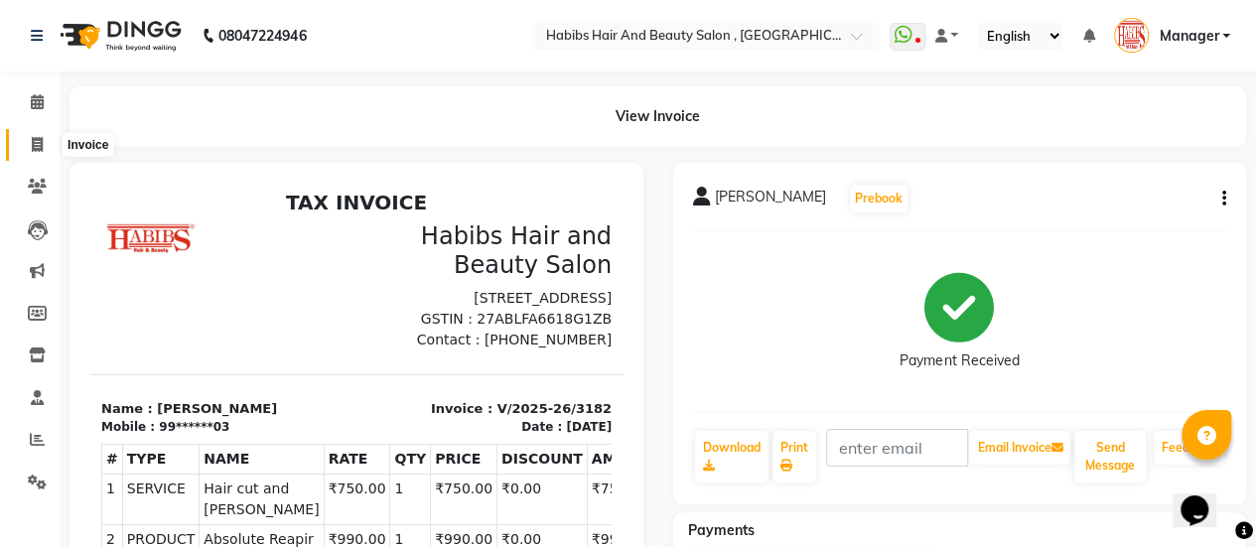
click at [38, 141] on icon at bounding box center [37, 144] width 11 height 15
select select "5651"
select select "service"
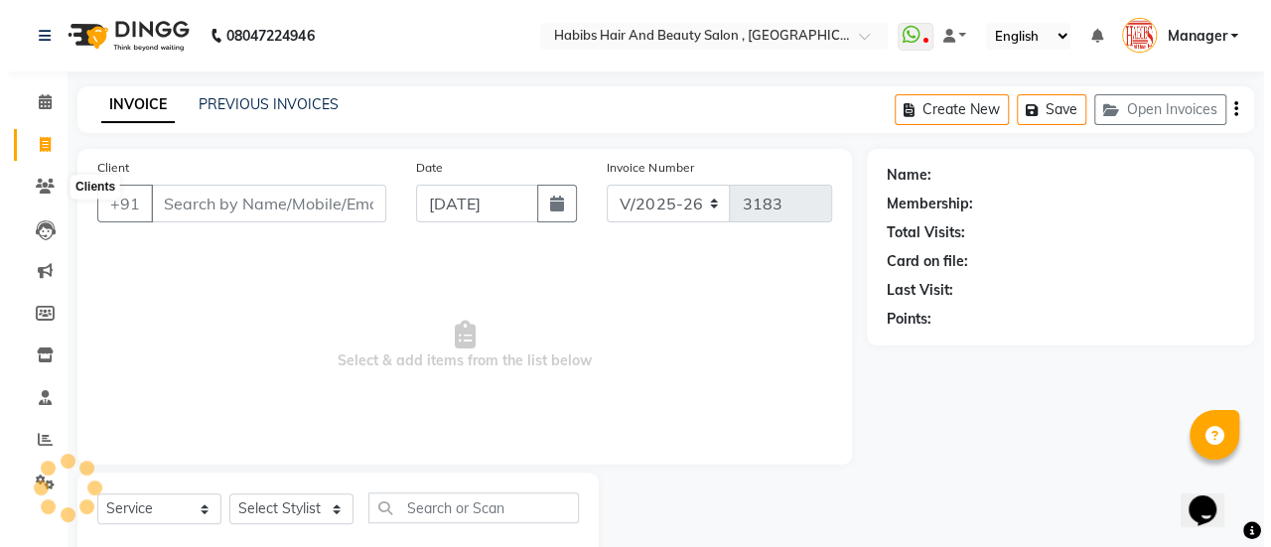
scroll to position [49, 0]
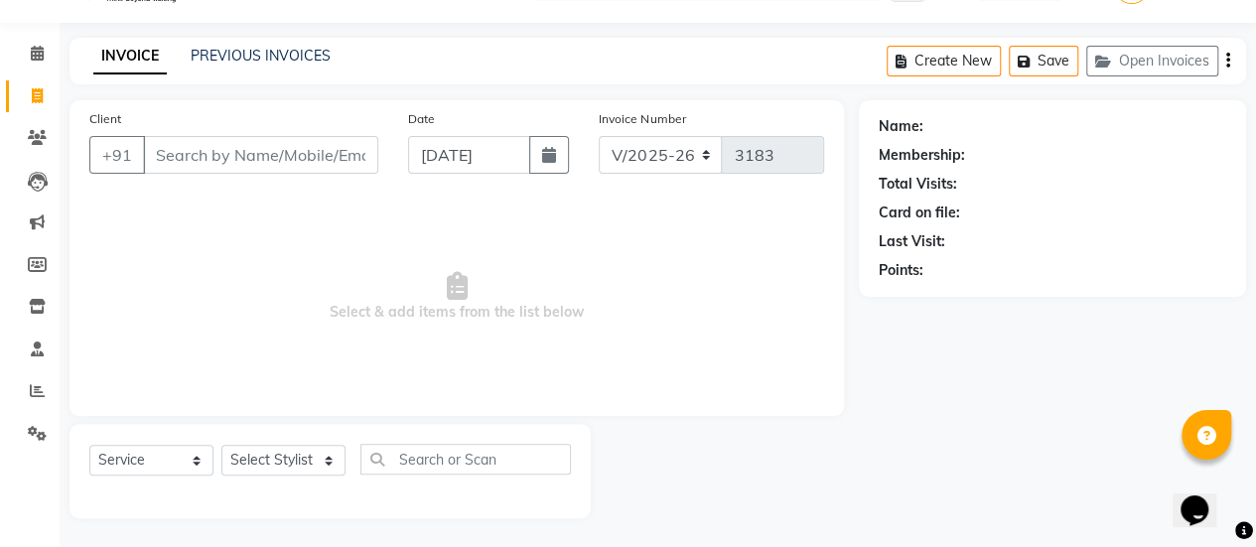
click at [228, 160] on input "Client" at bounding box center [260, 155] width 235 height 38
click at [219, 144] on input "Client" at bounding box center [260, 155] width 235 height 38
type input "8891881777"
click at [307, 163] on span "Add Client" at bounding box center [327, 155] width 78 height 20
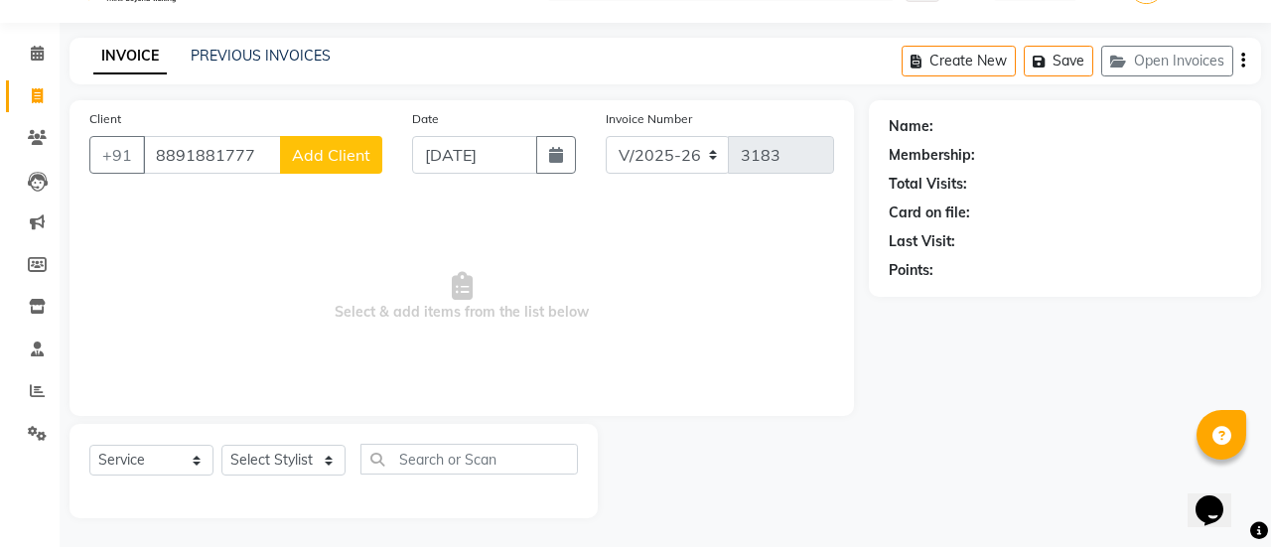
select select "22"
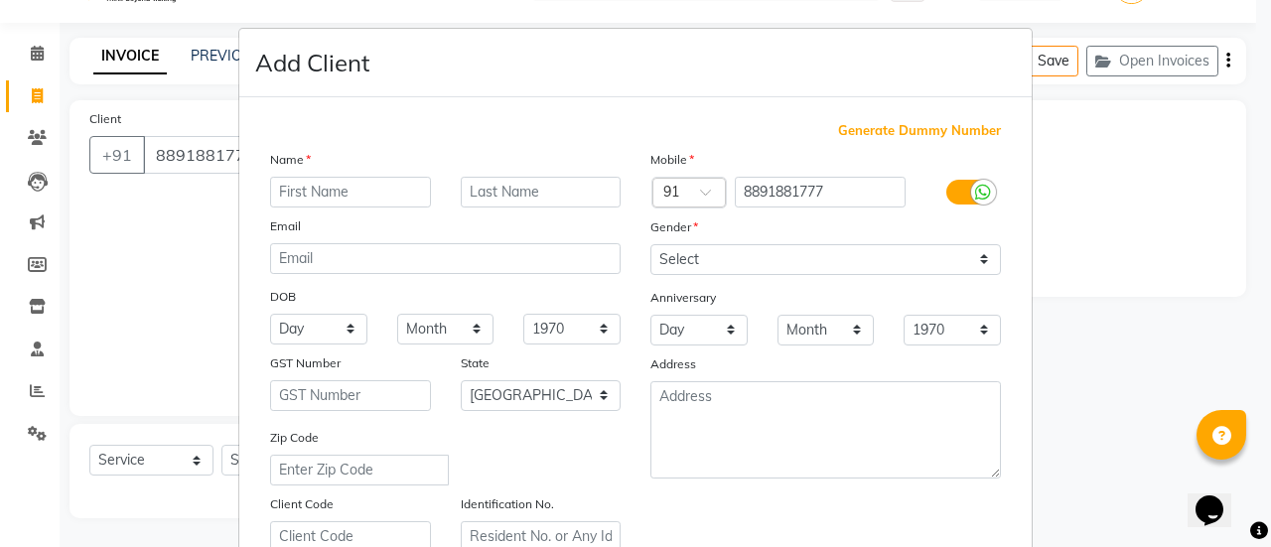
click at [327, 182] on input "text" at bounding box center [350, 192] width 161 height 31
type input "SACHIN"
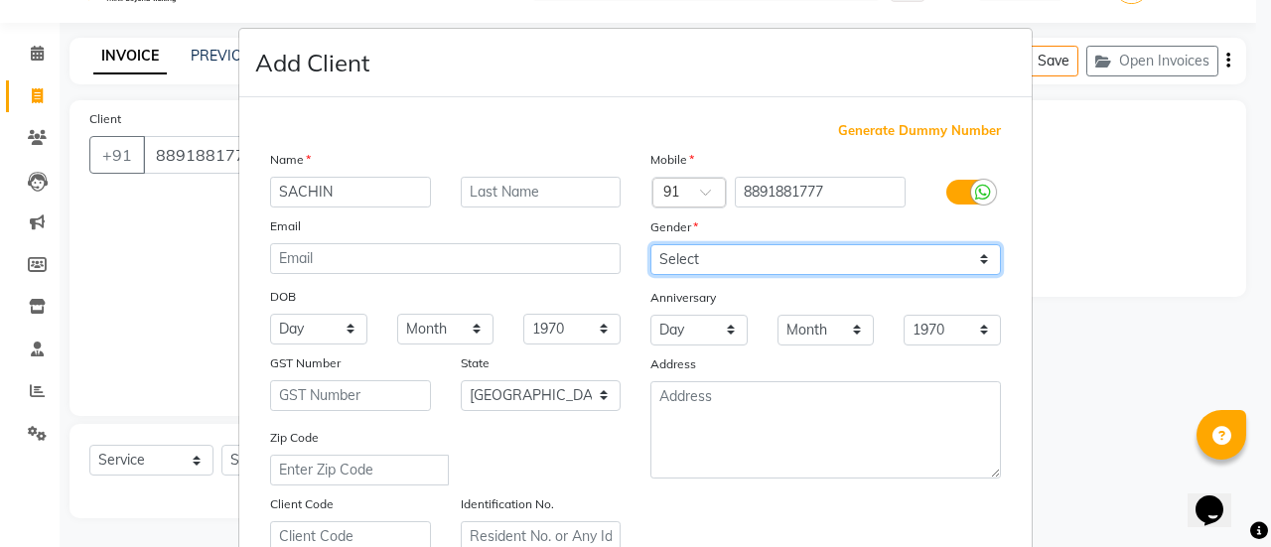
click at [729, 249] on select "Select [DEMOGRAPHIC_DATA] [DEMOGRAPHIC_DATA] Other Prefer Not To Say" at bounding box center [825, 259] width 350 height 31
select select "[DEMOGRAPHIC_DATA]"
click at [650, 244] on select "Select [DEMOGRAPHIC_DATA] [DEMOGRAPHIC_DATA] Other Prefer Not To Say" at bounding box center [825, 259] width 350 height 31
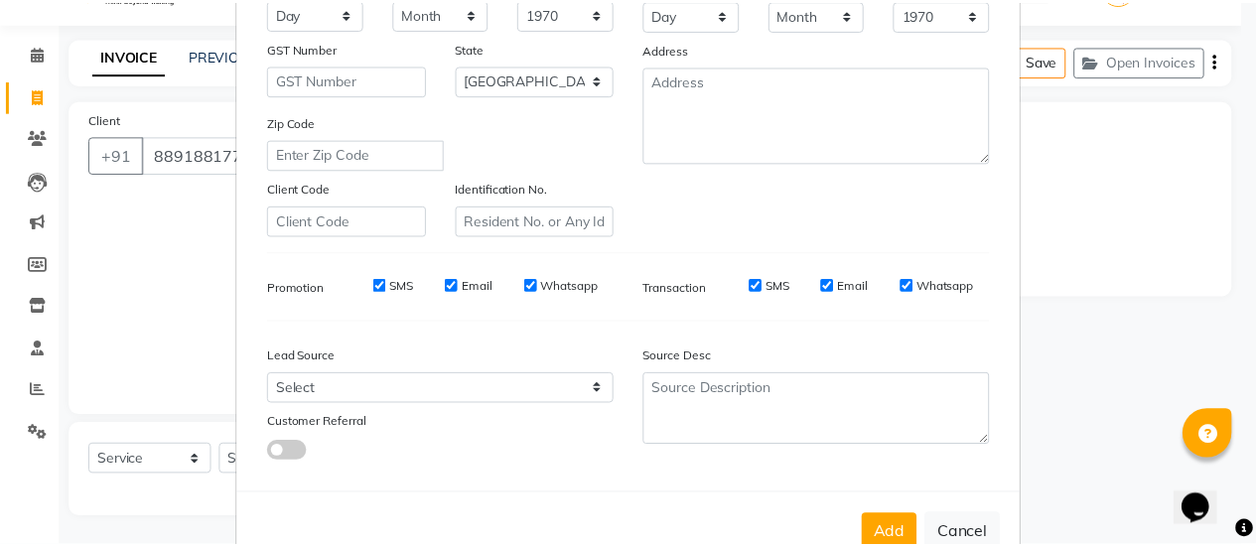
scroll to position [324, 0]
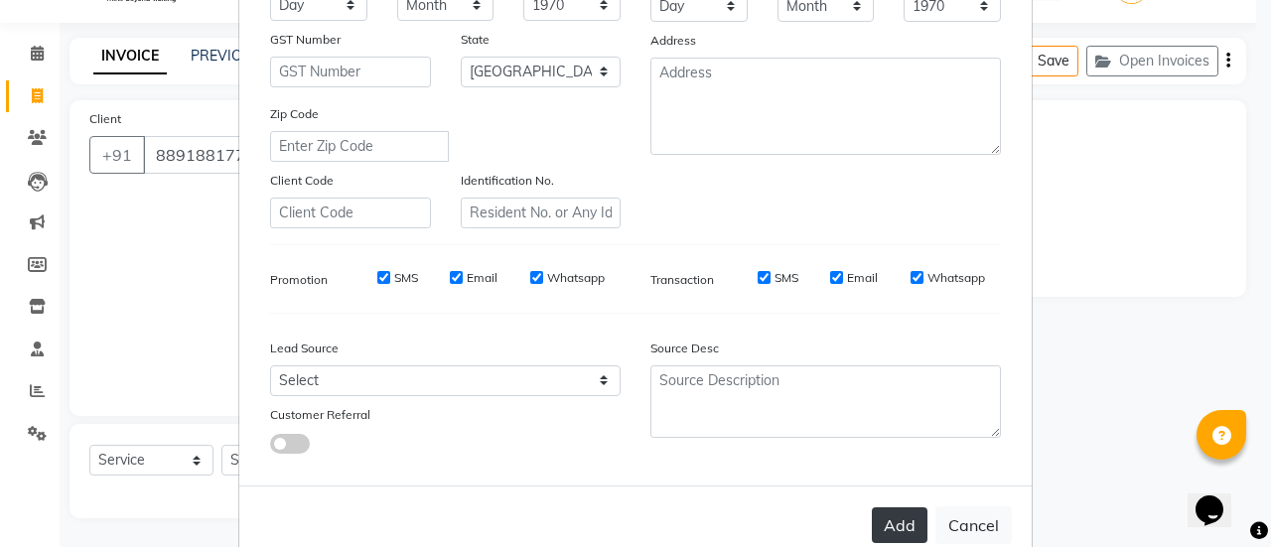
click at [893, 524] on button "Add" at bounding box center [900, 525] width 56 height 36
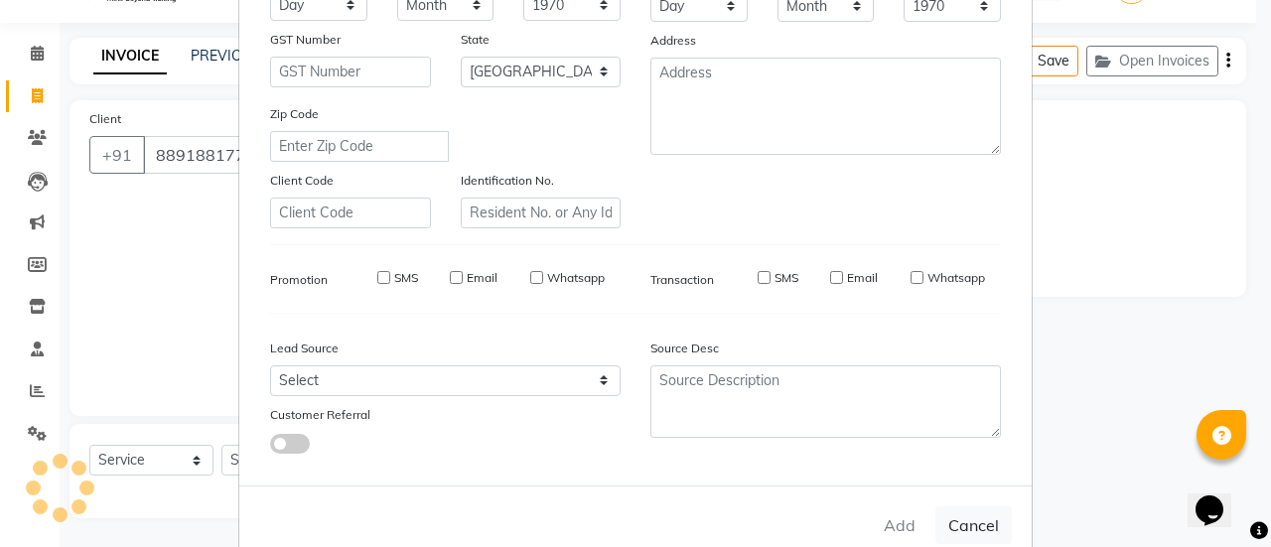
type input "88******77"
select select
select select "null"
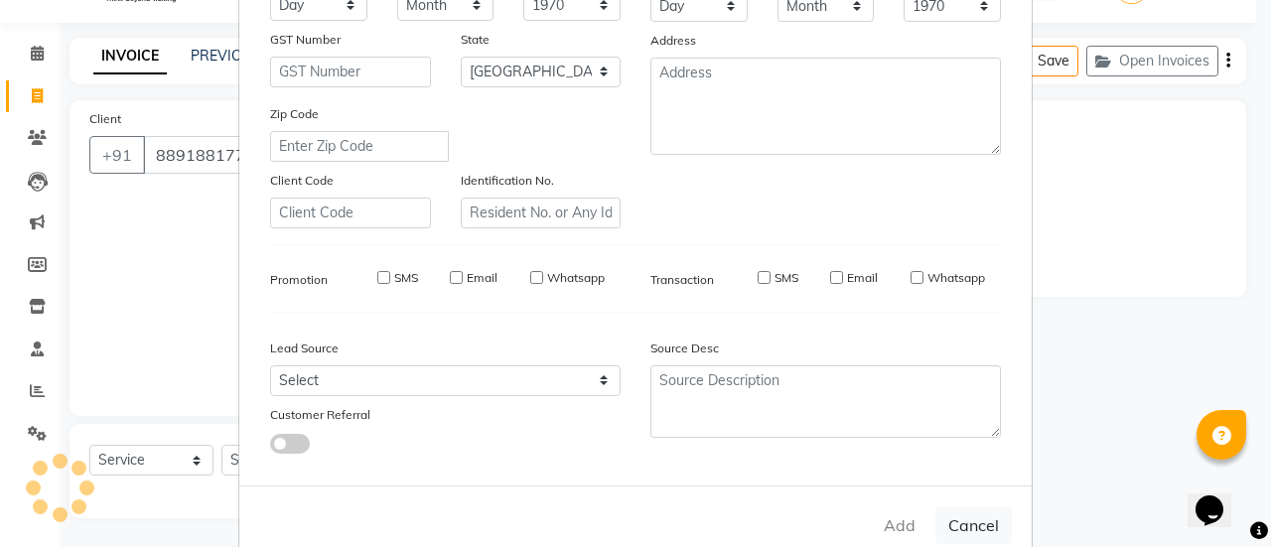
select select
checkbox input "false"
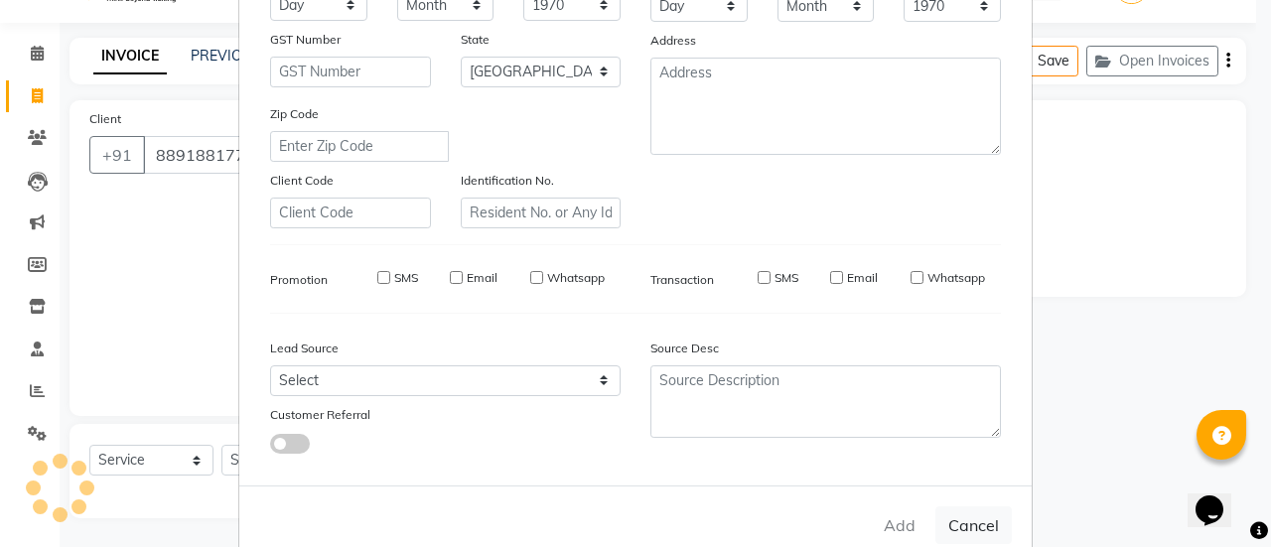
checkbox input "false"
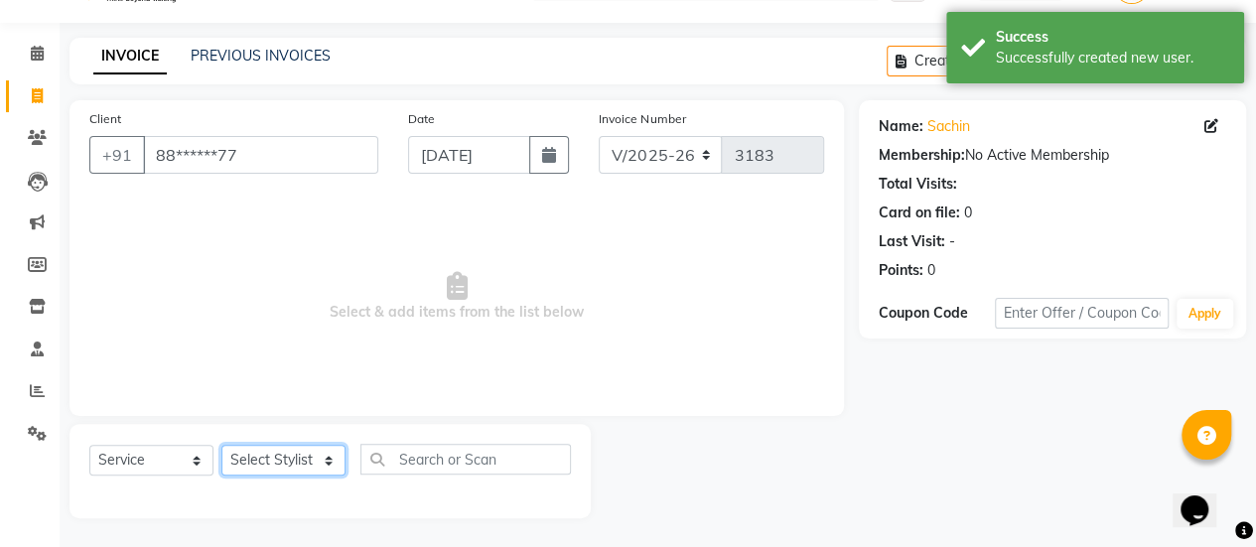
click at [318, 453] on select "Select Stylist [PERSON_NAME] [PERSON_NAME] Manager [PERSON_NAME] MUSARIK [PERSO…" at bounding box center [283, 460] width 124 height 31
select select "38595"
click at [221, 445] on select "Select Stylist [PERSON_NAME] [PERSON_NAME] Manager [PERSON_NAME] MUSARIK [PERSO…" at bounding box center [283, 460] width 124 height 31
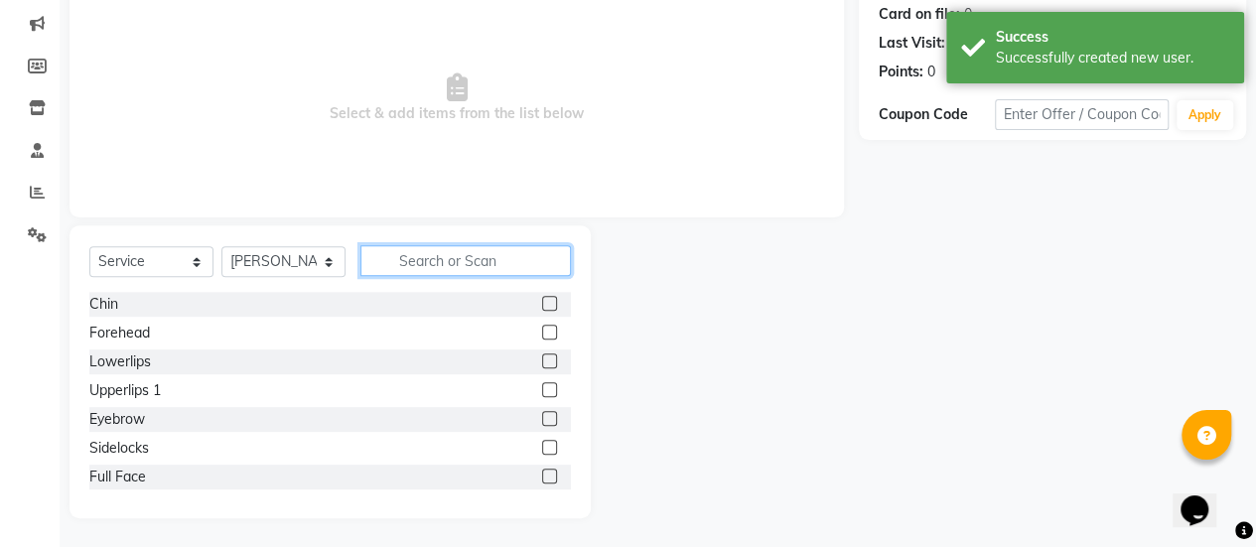
click at [448, 269] on input "text" at bounding box center [465, 260] width 210 height 31
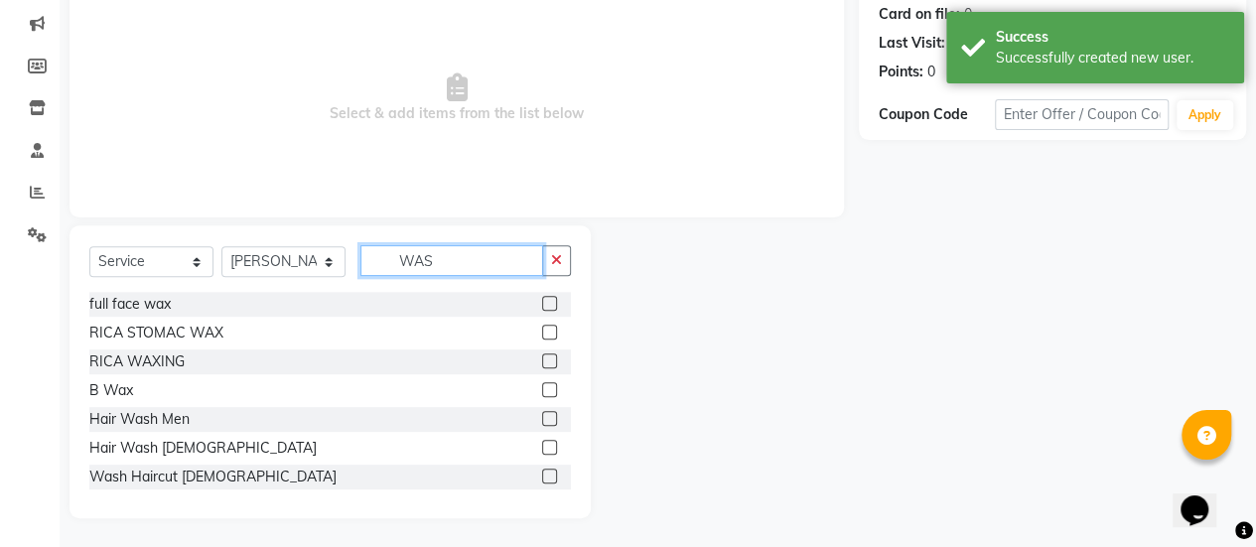
scroll to position [164, 0]
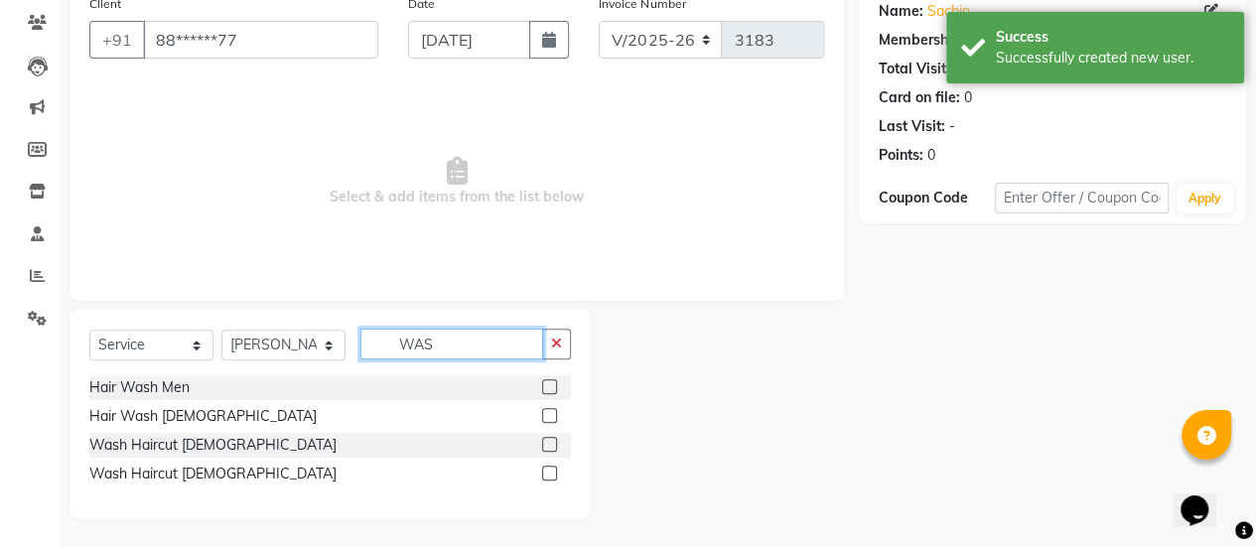
type input "WAS"
click at [544, 442] on label at bounding box center [549, 444] width 15 height 15
click at [544, 442] on input "checkbox" at bounding box center [548, 445] width 13 height 13
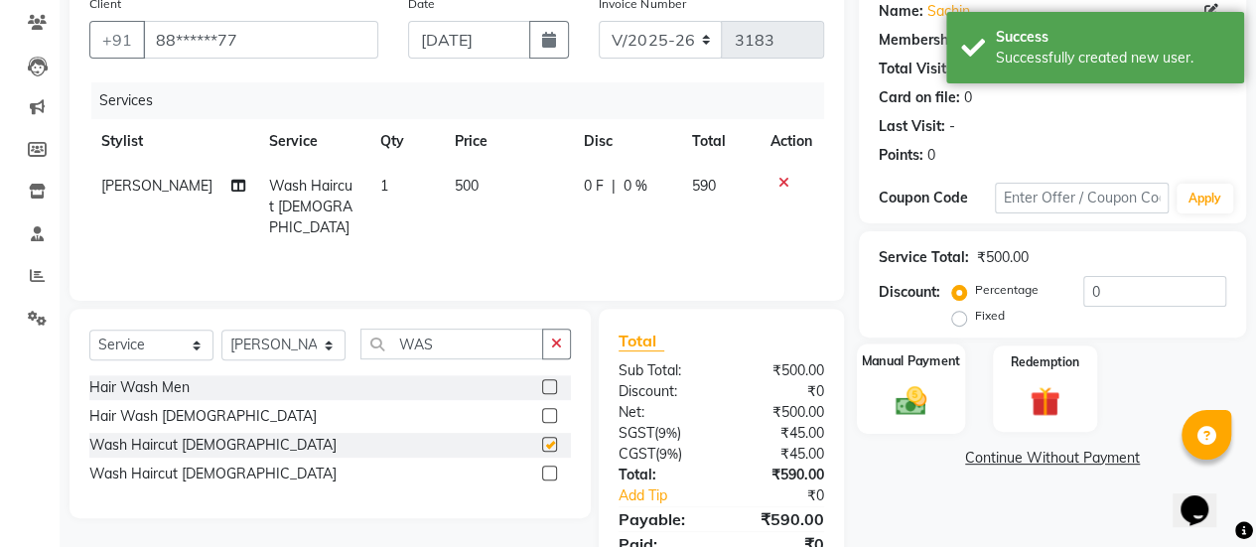
checkbox input "false"
click at [913, 406] on img at bounding box center [911, 400] width 51 height 36
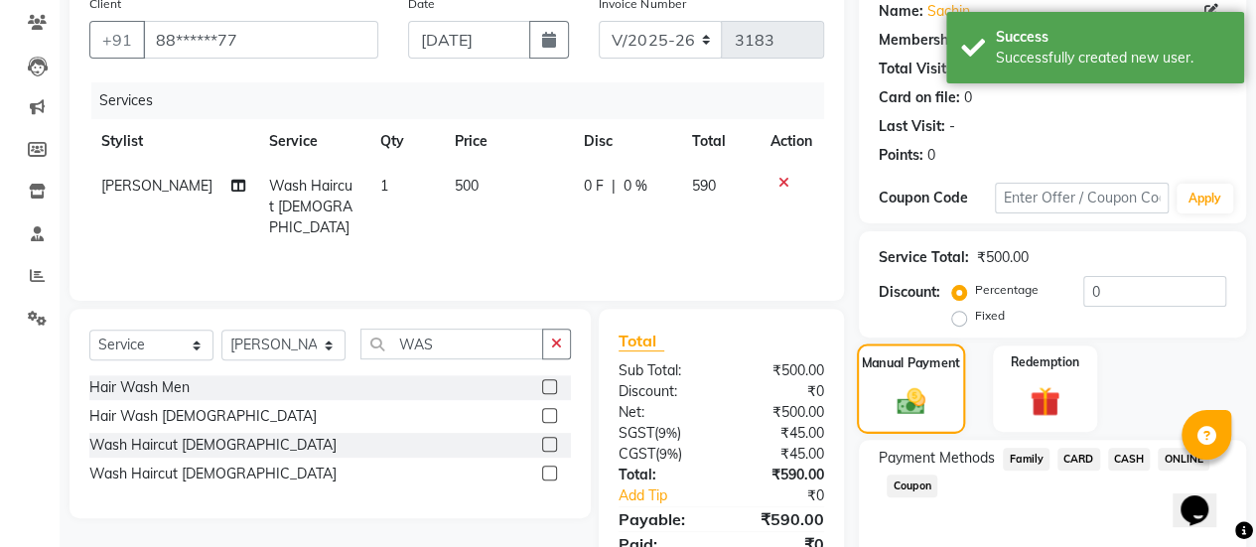
scroll to position [245, 0]
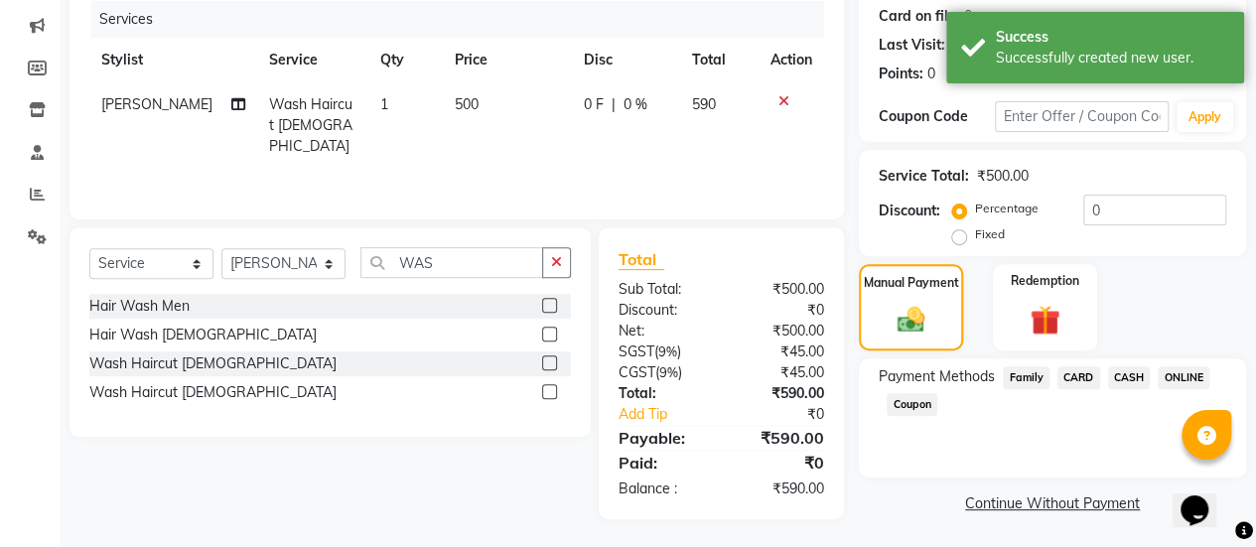
click at [1076, 371] on span "CARD" at bounding box center [1078, 377] width 43 height 23
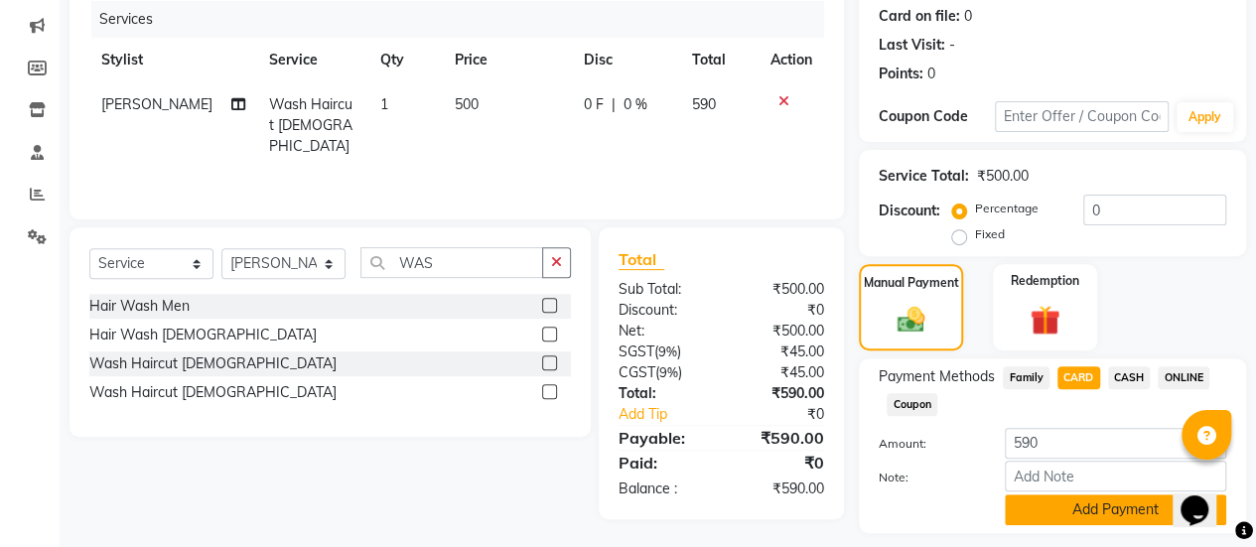
click at [1024, 497] on button "Add Payment" at bounding box center [1115, 509] width 221 height 31
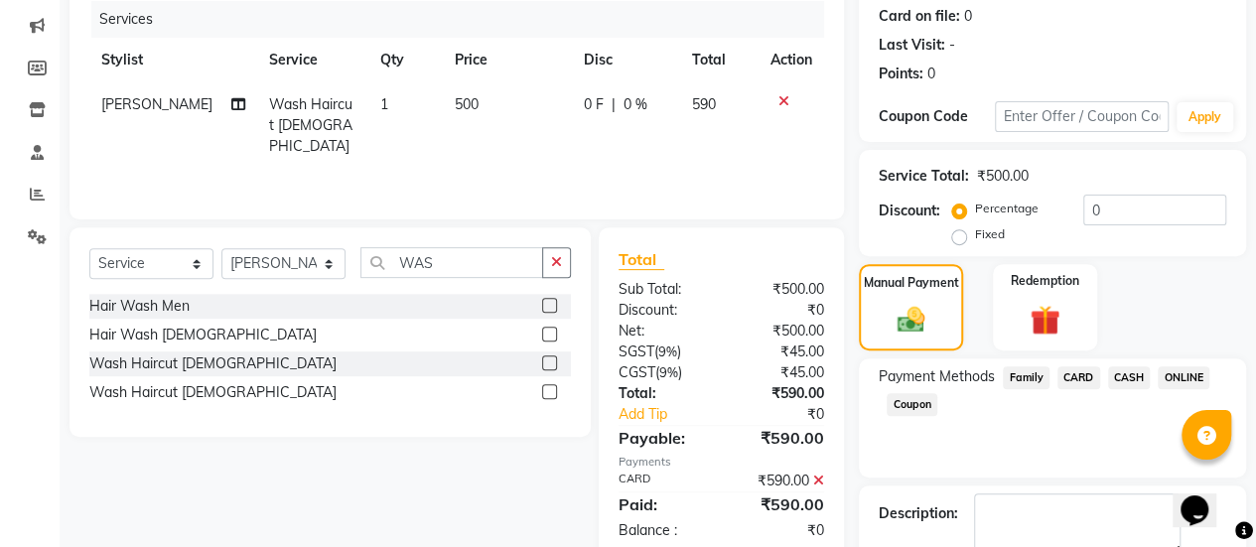
scroll to position [355, 0]
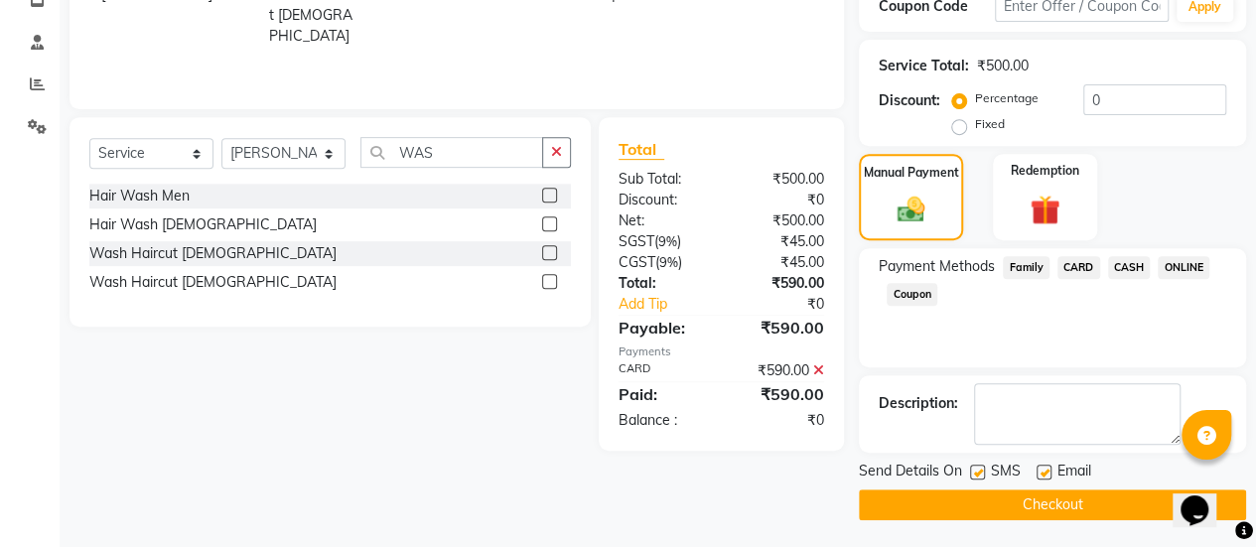
click at [1043, 472] on label at bounding box center [1043, 472] width 15 height 15
click at [1043, 472] on input "checkbox" at bounding box center [1042, 473] width 13 height 13
checkbox input "false"
click at [1030, 493] on button "Checkout" at bounding box center [1052, 504] width 387 height 31
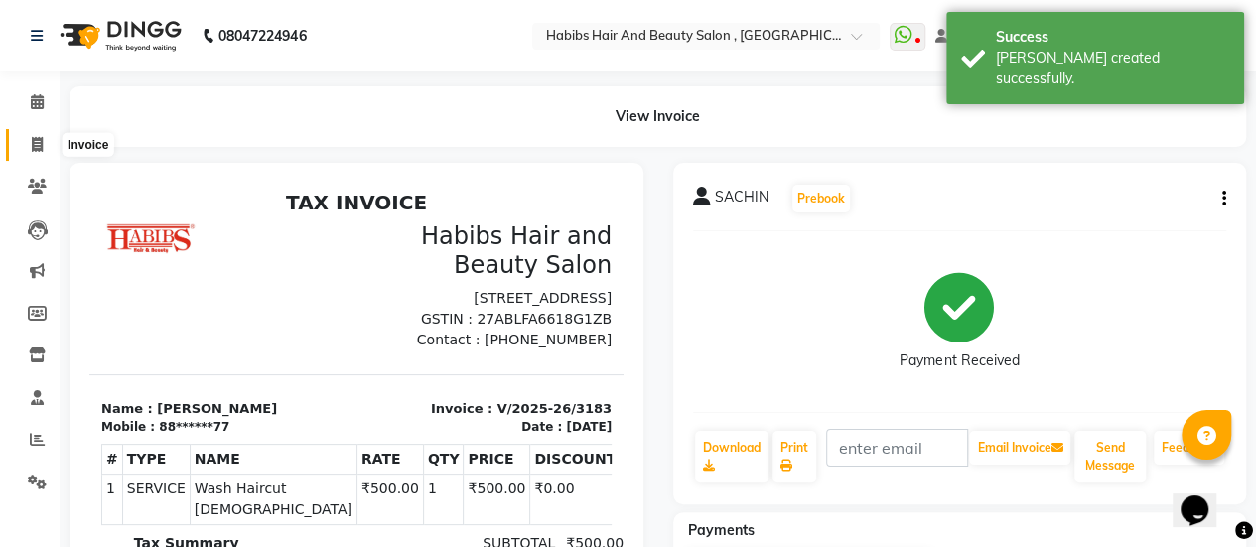
click at [38, 145] on icon at bounding box center [37, 144] width 11 height 15
select select "service"
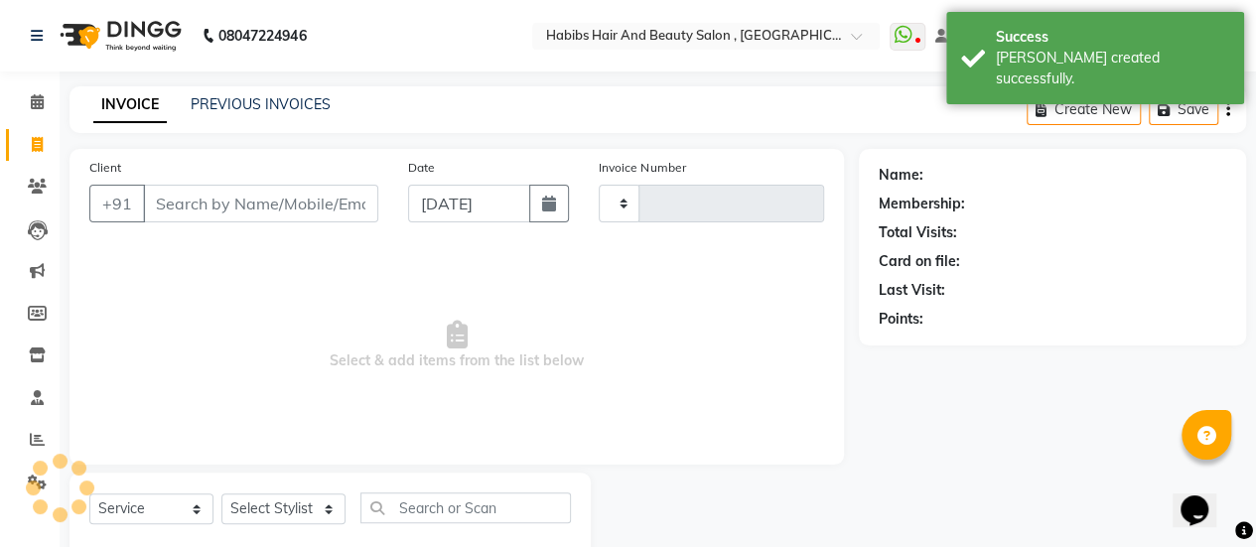
scroll to position [49, 0]
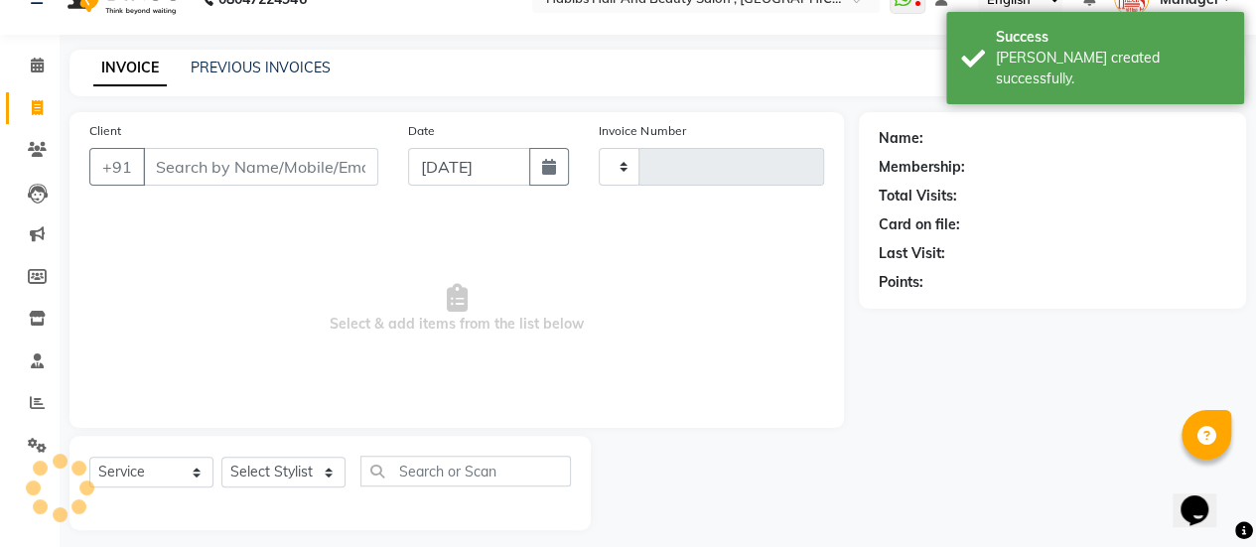
type input "3184"
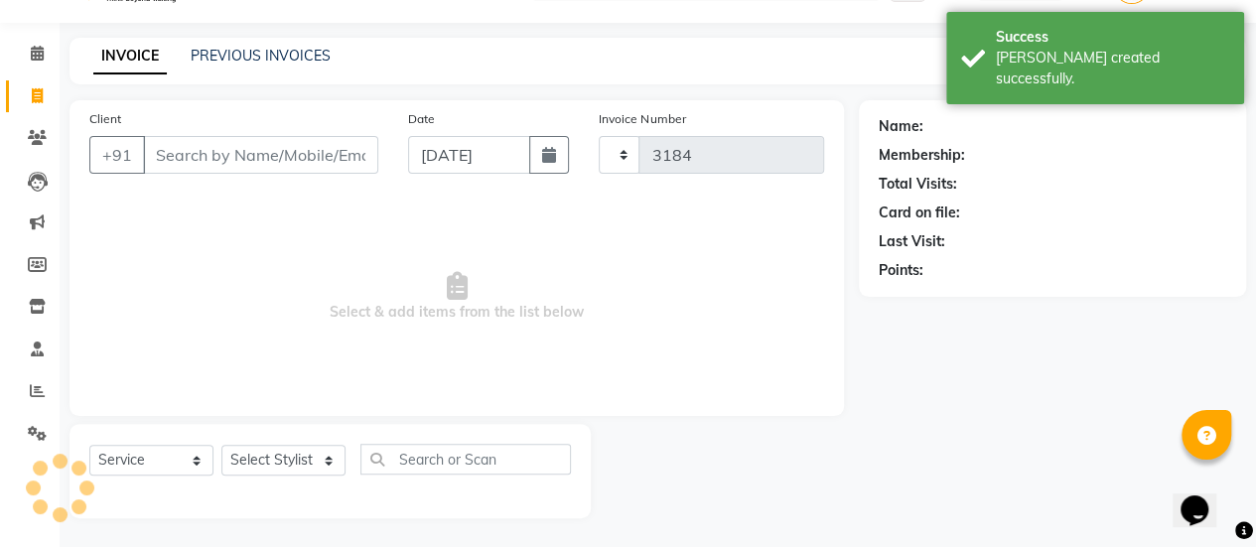
select select "5651"
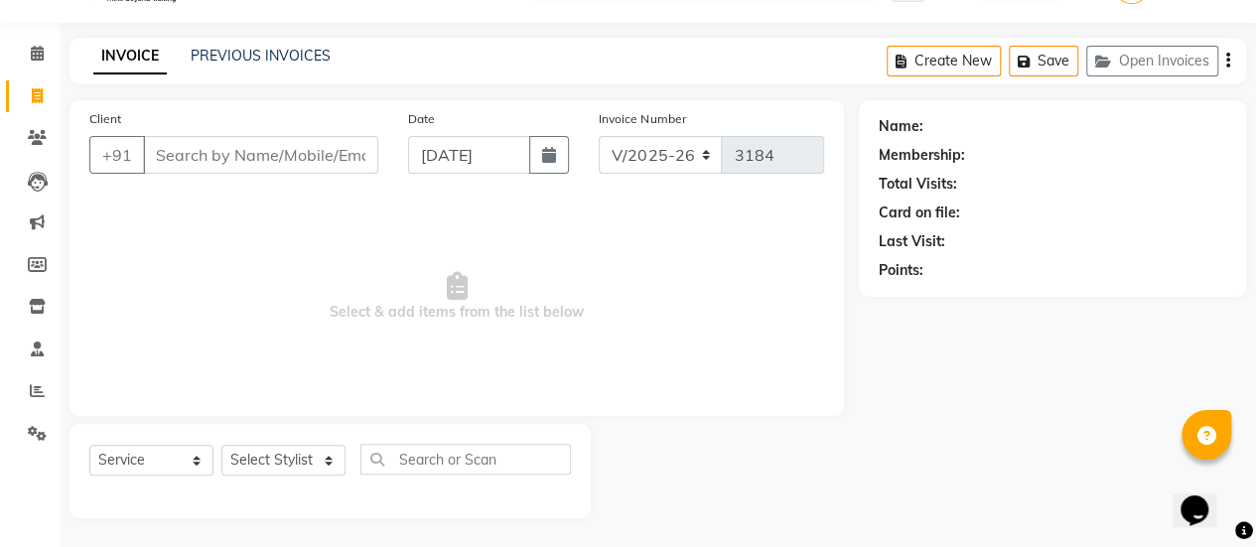
click at [240, 154] on input "Client" at bounding box center [260, 155] width 235 height 38
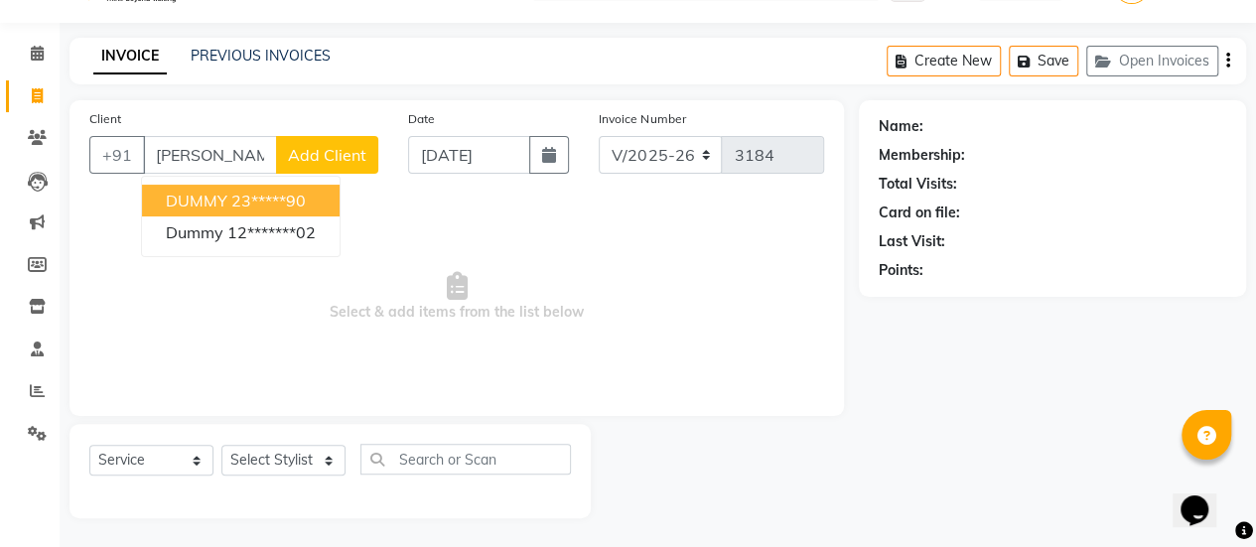
click at [228, 188] on button "DUMMY 23*****90" at bounding box center [241, 201] width 198 height 32
type input "23*****90"
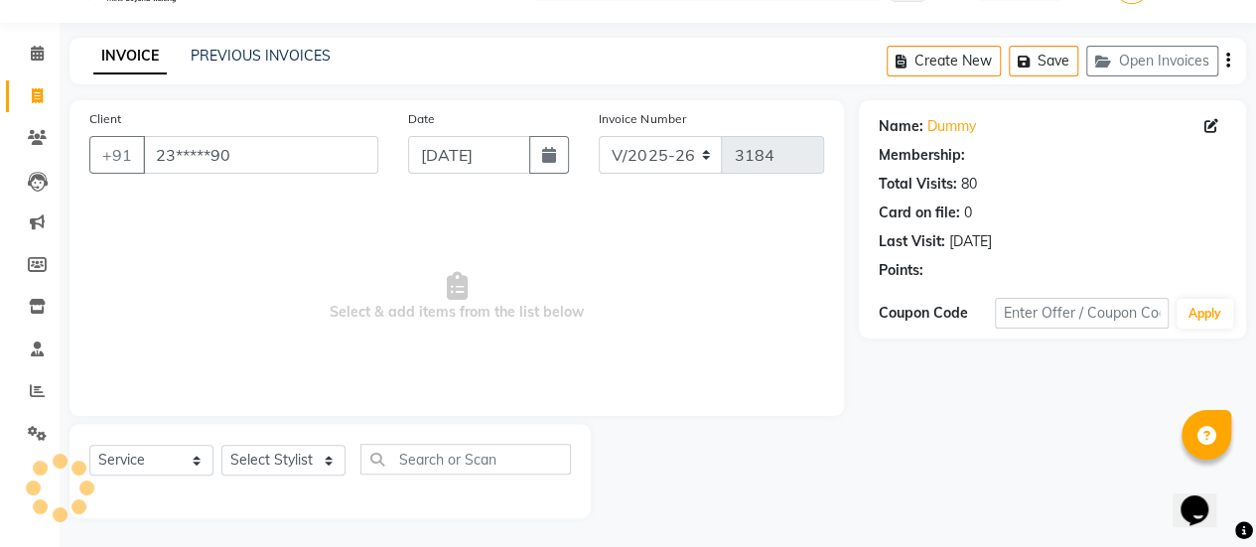
select select "1: Object"
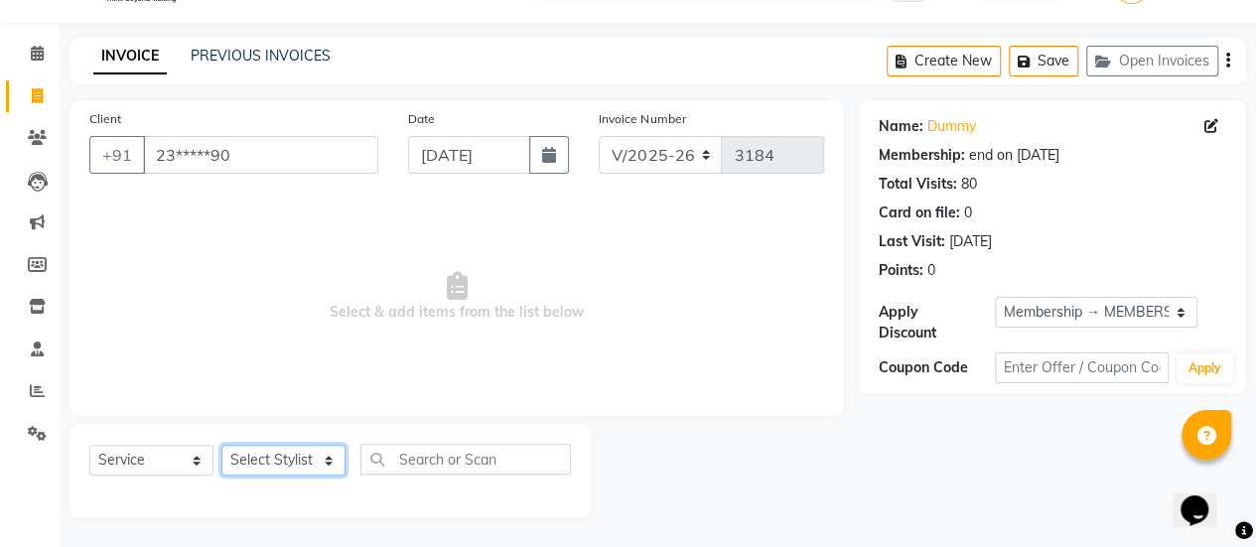
click at [283, 466] on select "Select Stylist [PERSON_NAME] [PERSON_NAME] Manager [PERSON_NAME] MUSARIK [PERSO…" at bounding box center [283, 460] width 124 height 31
select select "38595"
click at [221, 445] on select "Select Stylist [PERSON_NAME] [PERSON_NAME] Manager [PERSON_NAME] MUSARIK [PERSO…" at bounding box center [283, 460] width 124 height 31
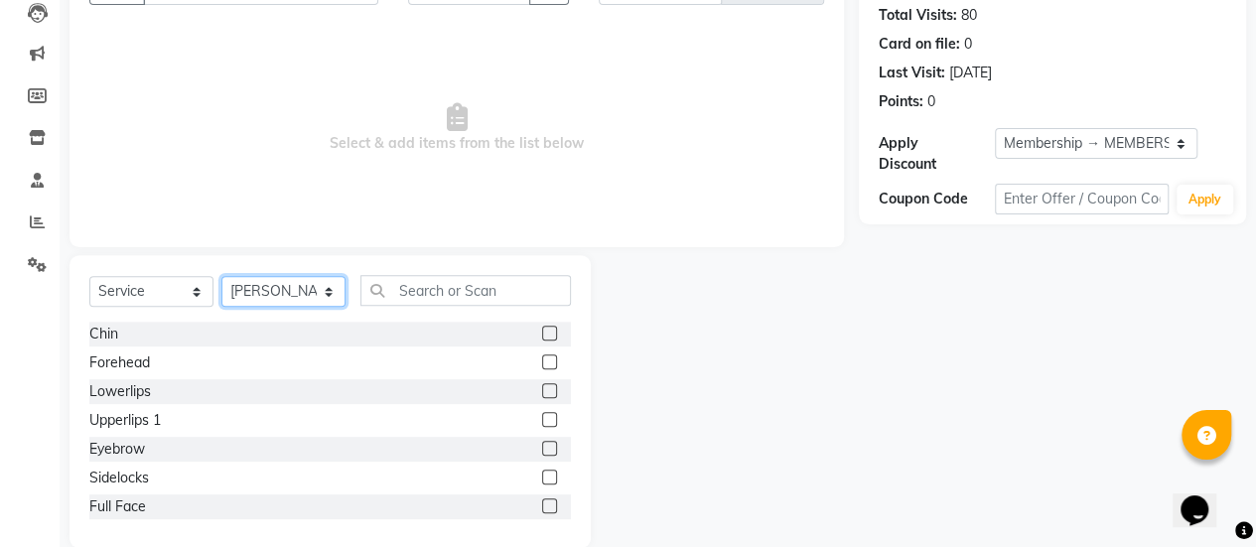
scroll to position [221, 0]
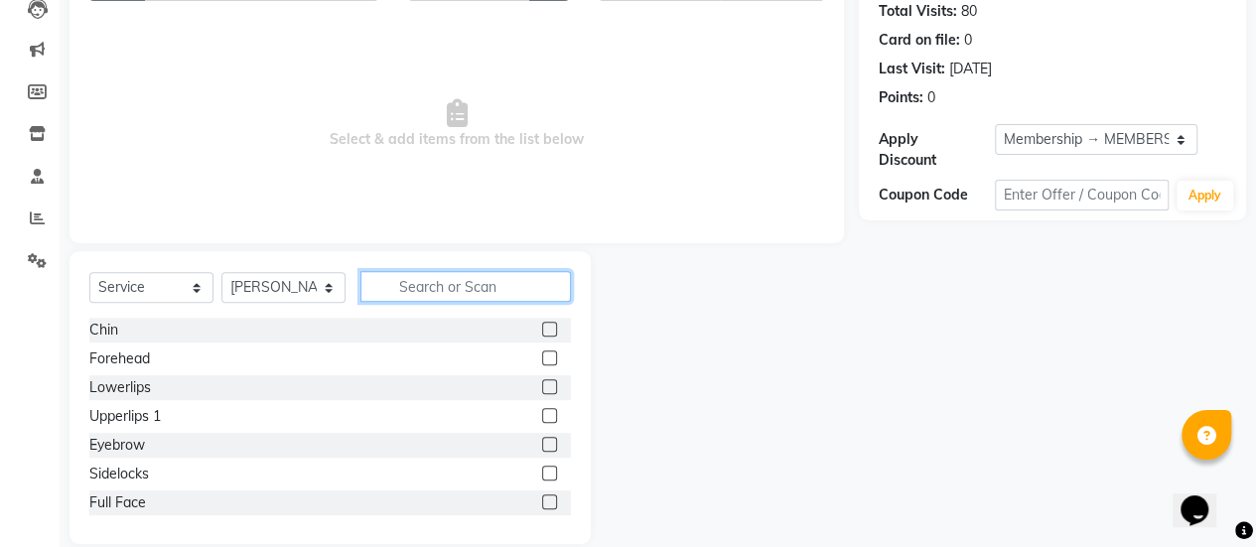
click at [435, 296] on input "text" at bounding box center [465, 286] width 210 height 31
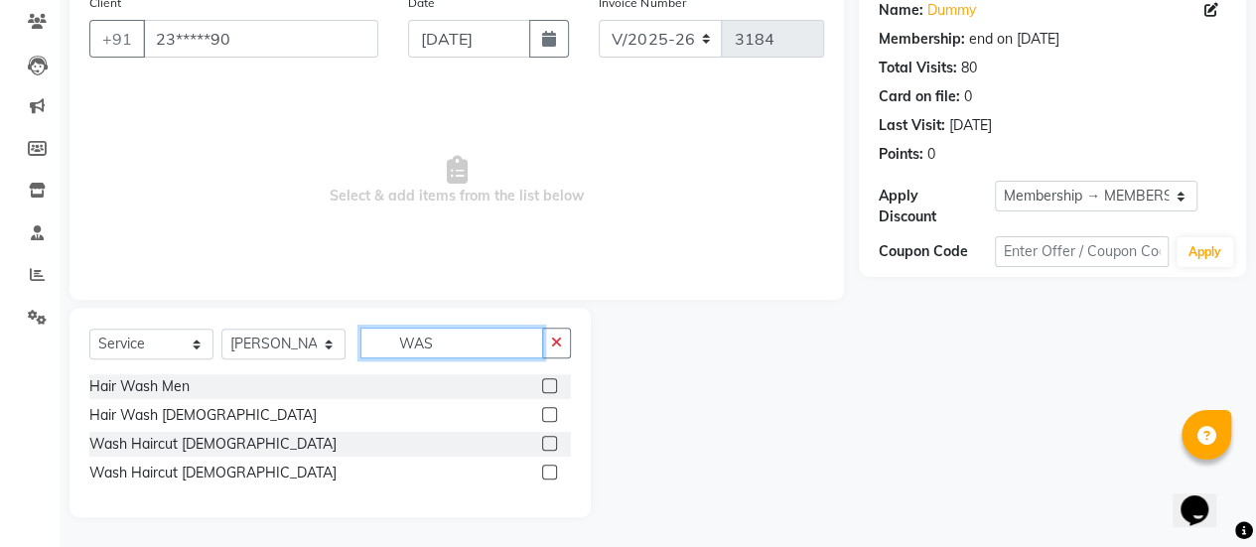
scroll to position [164, 0]
type input "WAS"
click at [546, 476] on label at bounding box center [549, 473] width 15 height 15
click at [546, 476] on input "checkbox" at bounding box center [548, 474] width 13 height 13
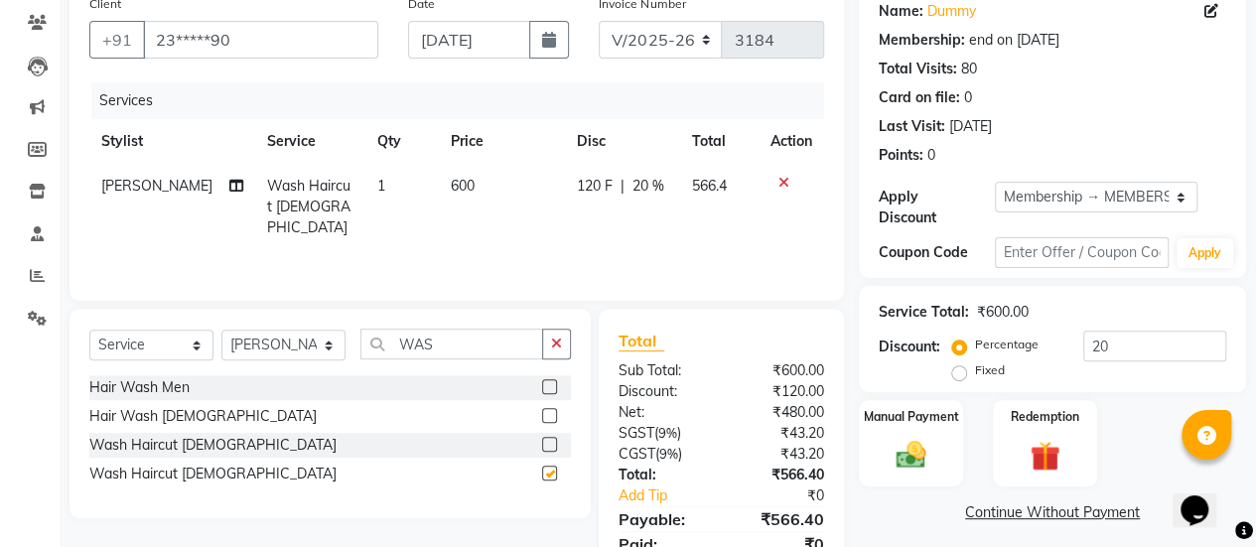
checkbox input "false"
click at [500, 167] on td "600" at bounding box center [502, 207] width 126 height 86
select select "38595"
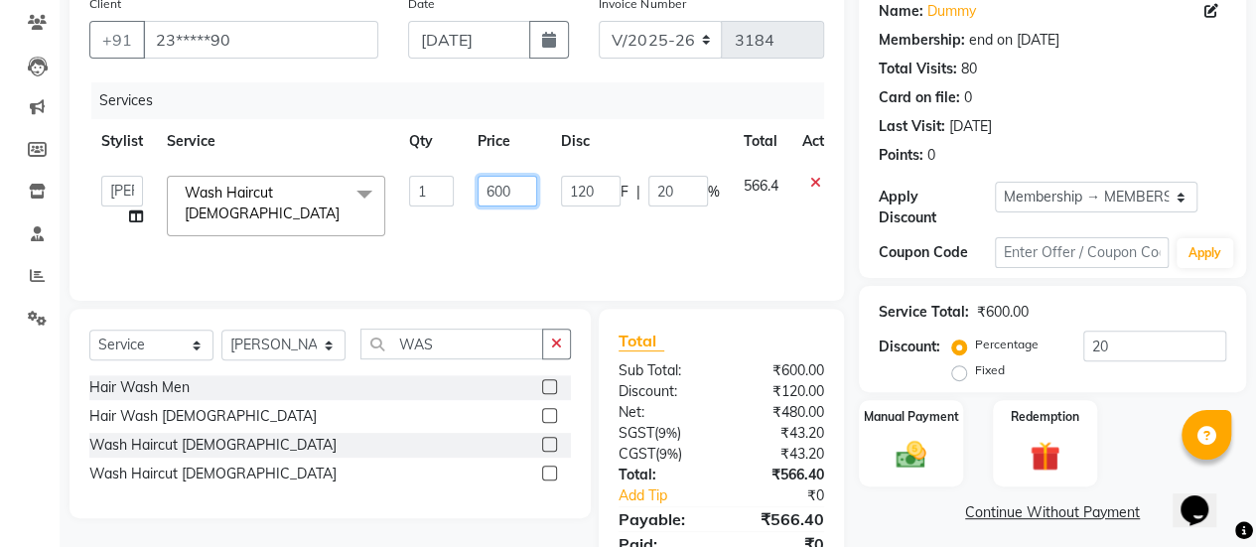
click at [511, 194] on input "600" at bounding box center [508, 191] width 60 height 31
type input "6"
type input "720"
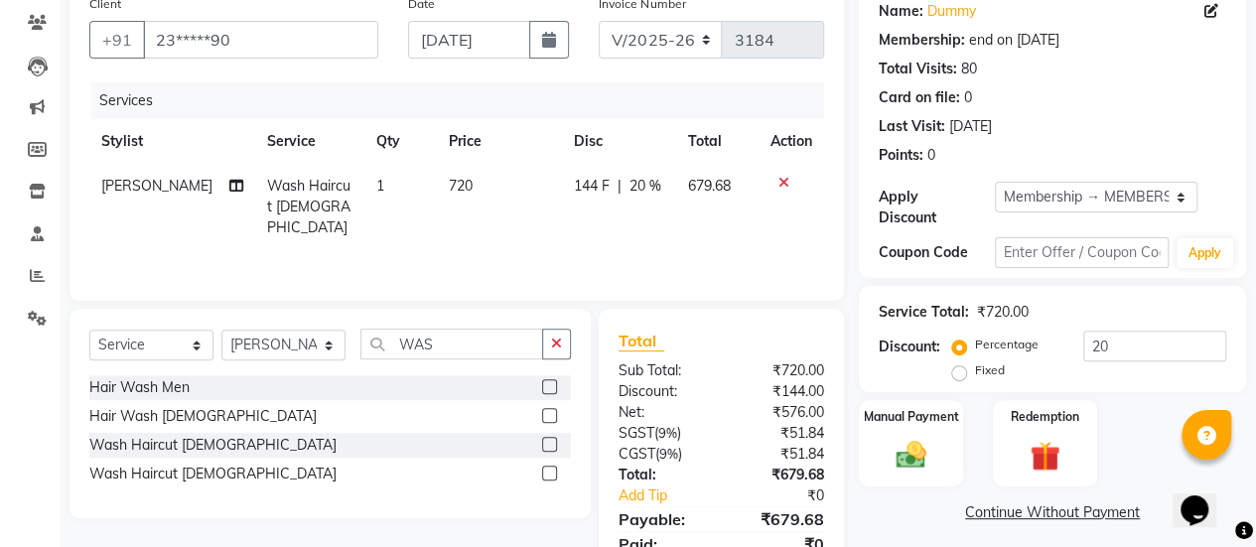
click at [536, 229] on div "Services Stylist Service Qty Price Disc Total Action Salman Wash Haircut [DEMOG…" at bounding box center [456, 181] width 735 height 199
click at [1118, 347] on input "20" at bounding box center [1154, 346] width 143 height 31
type input "2"
click at [916, 456] on img at bounding box center [911, 455] width 51 height 36
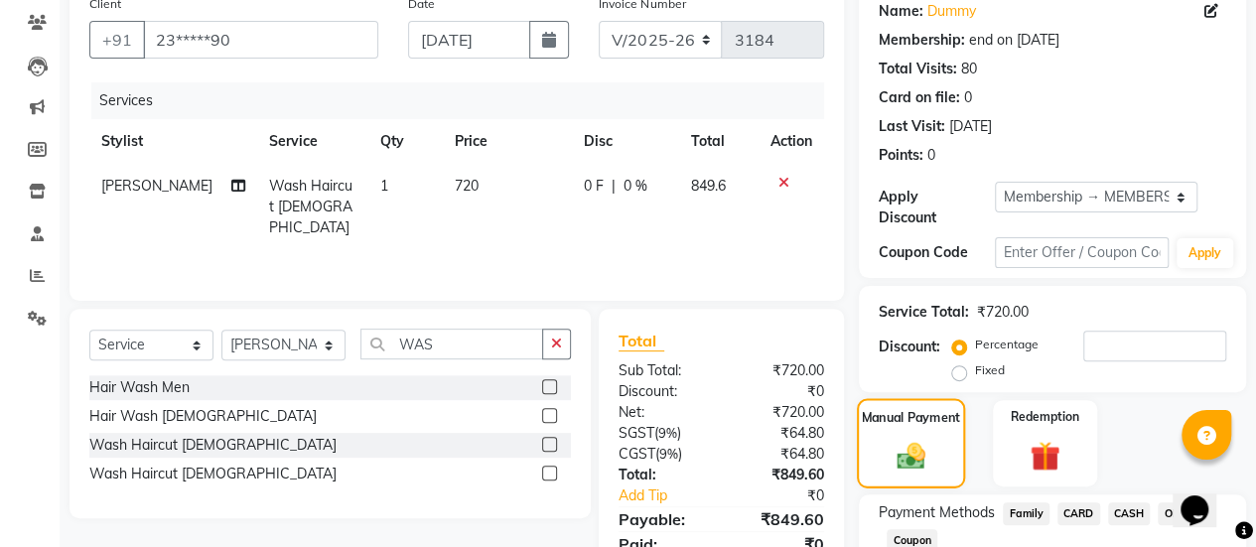
scroll to position [300, 0]
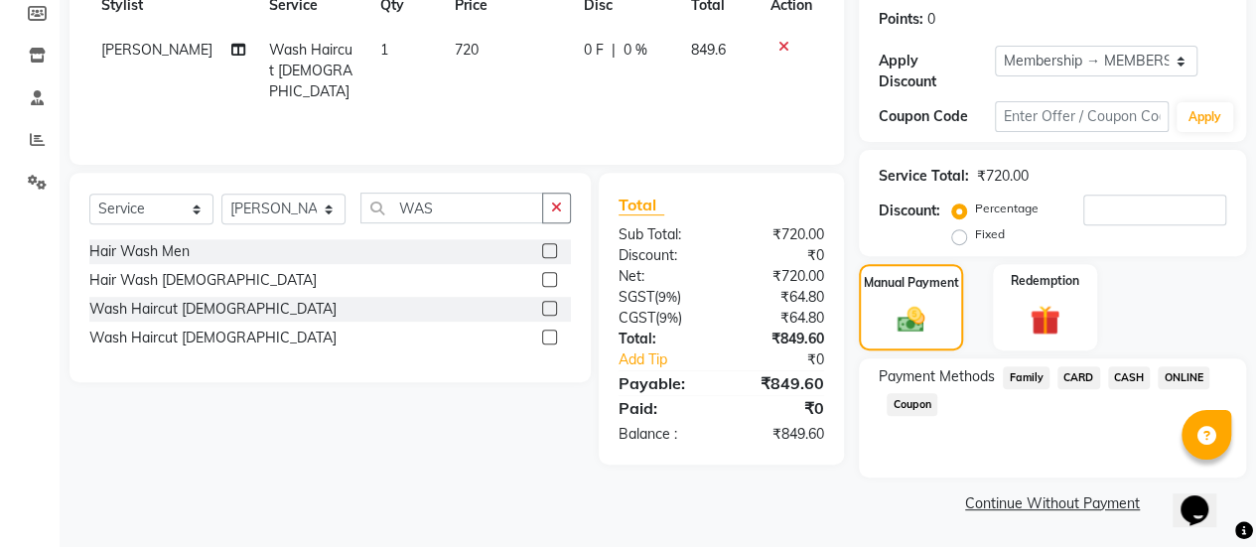
click at [1125, 371] on span "CASH" at bounding box center [1129, 377] width 43 height 23
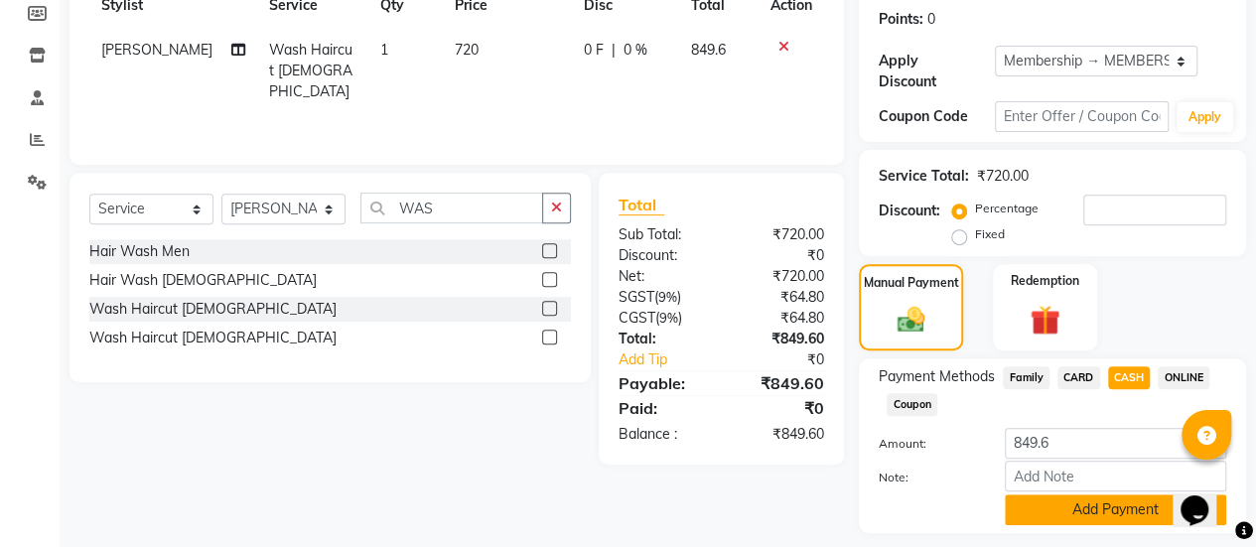
click at [1083, 499] on button "Add Payment" at bounding box center [1115, 509] width 221 height 31
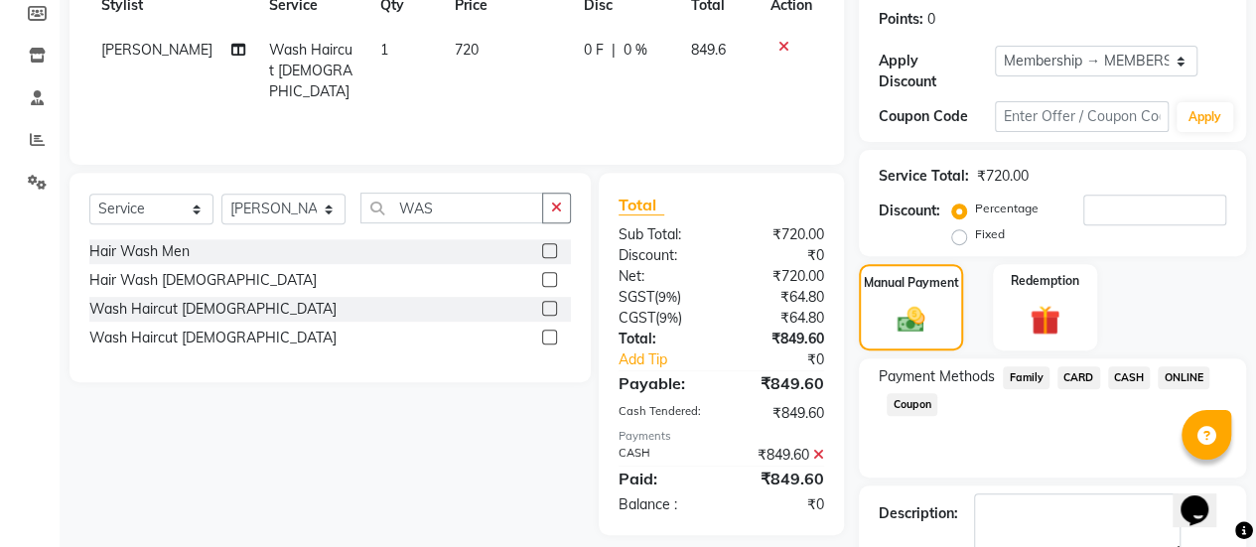
scroll to position [411, 0]
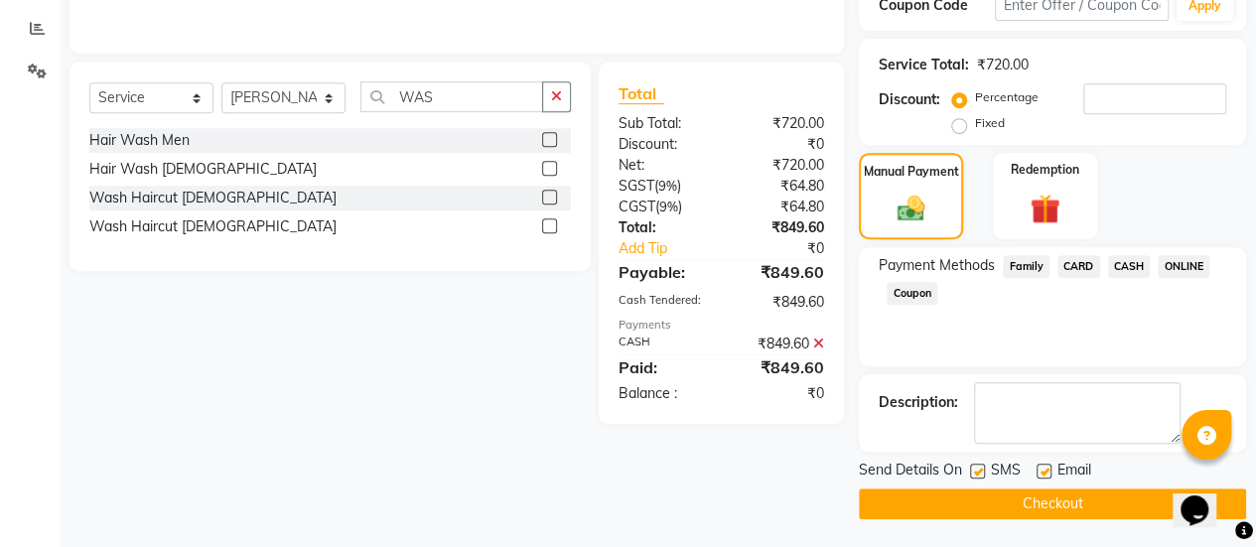
click at [1044, 471] on label at bounding box center [1043, 471] width 15 height 15
click at [1044, 471] on input "checkbox" at bounding box center [1042, 472] width 13 height 13
checkbox input "false"
click at [1040, 493] on button "Checkout" at bounding box center [1052, 503] width 387 height 31
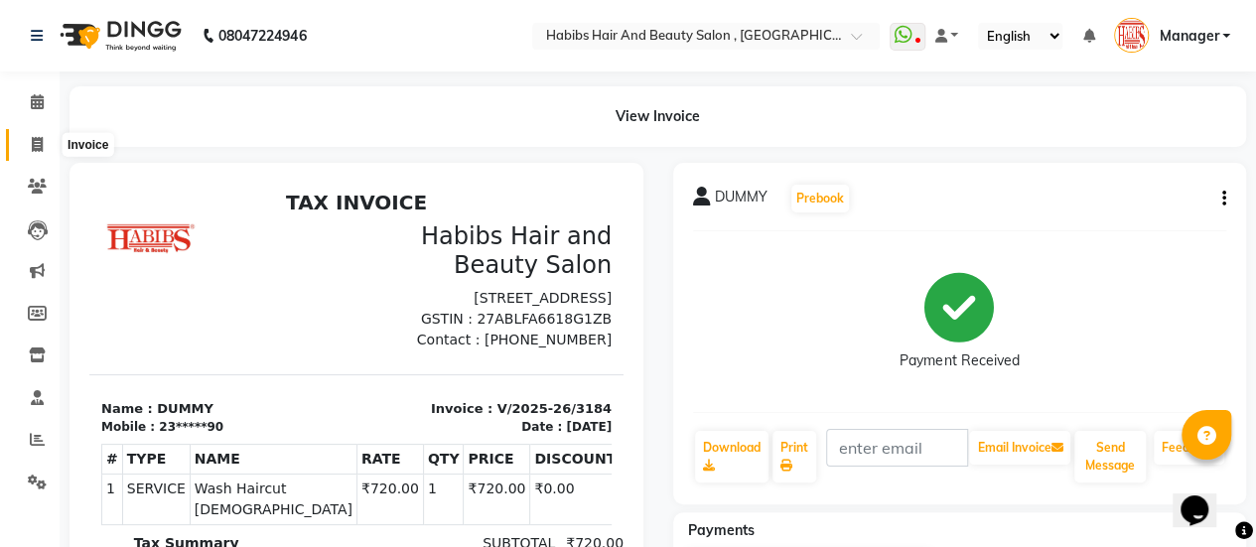
click at [41, 146] on icon at bounding box center [37, 144] width 11 height 15
select select "5651"
select select "service"
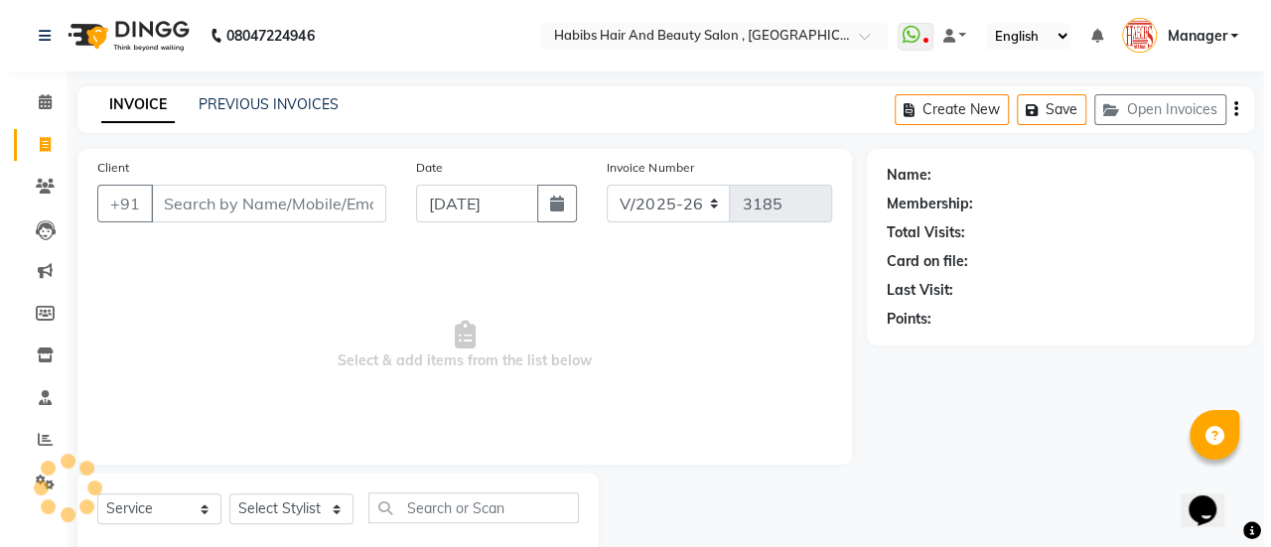
scroll to position [49, 0]
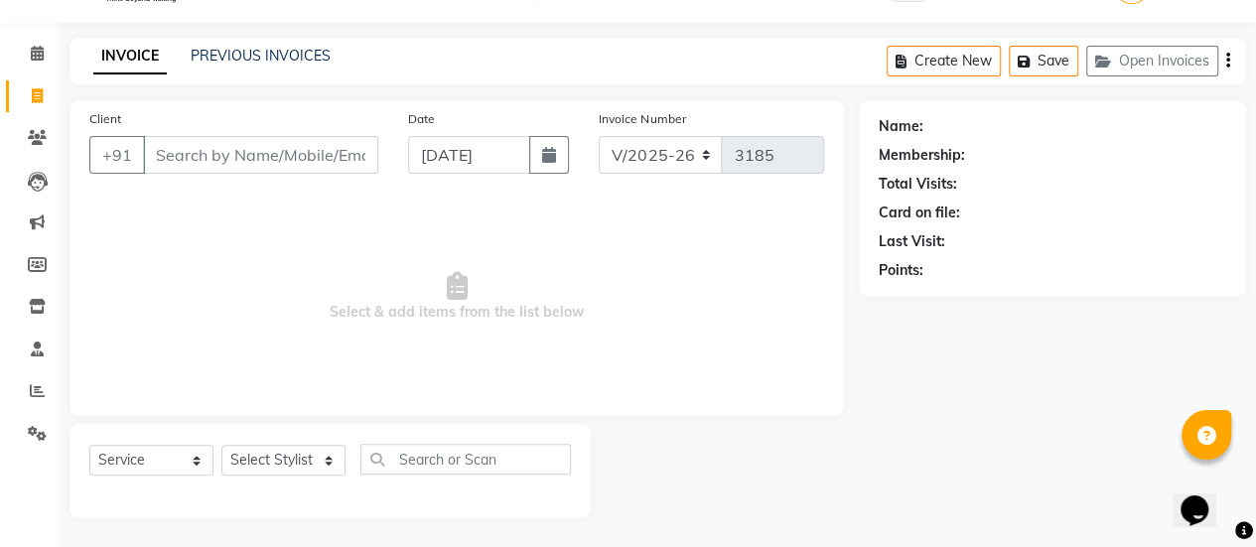
click at [214, 142] on input "Client" at bounding box center [260, 155] width 235 height 38
type input "7415359509"
click at [318, 158] on span "Add Client" at bounding box center [327, 155] width 78 height 20
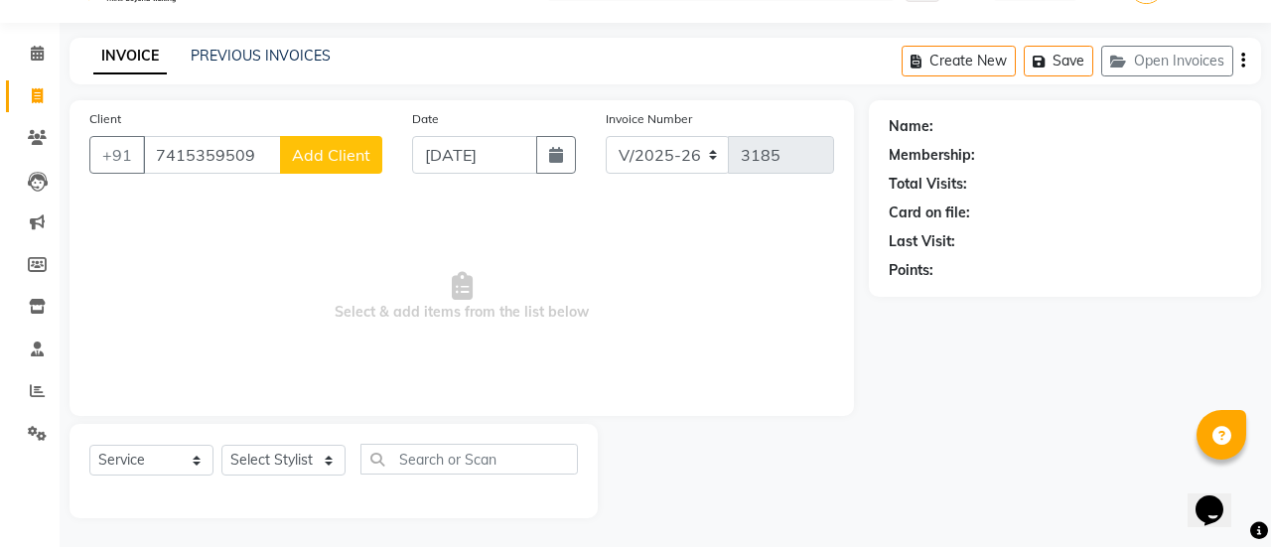
select select "22"
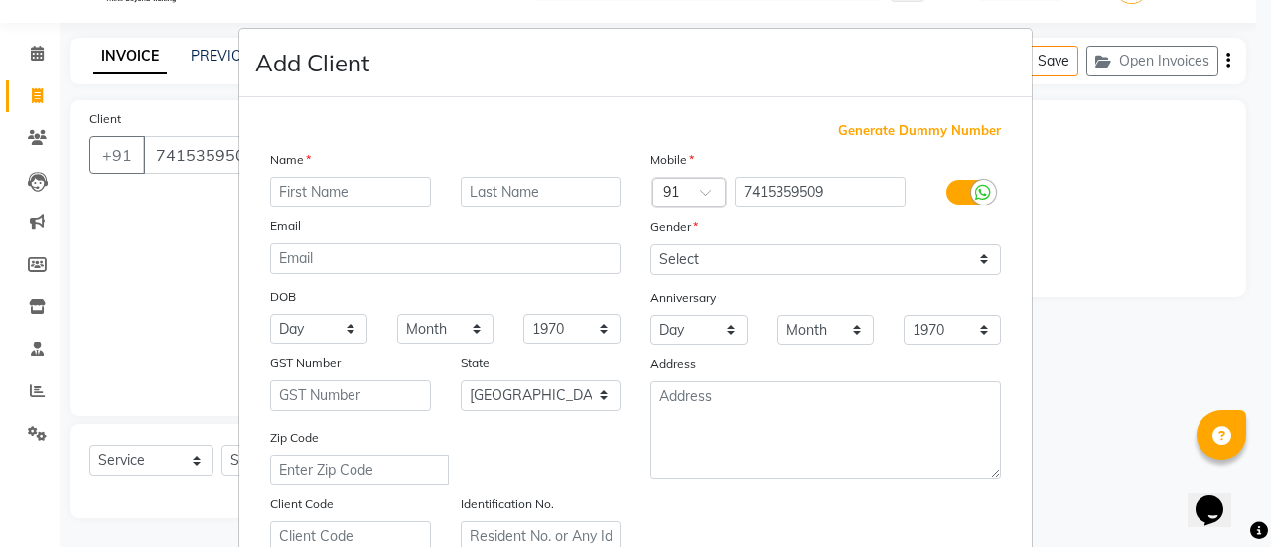
click at [335, 194] on input "text" at bounding box center [350, 192] width 161 height 31
type input "[PERSON_NAME]"
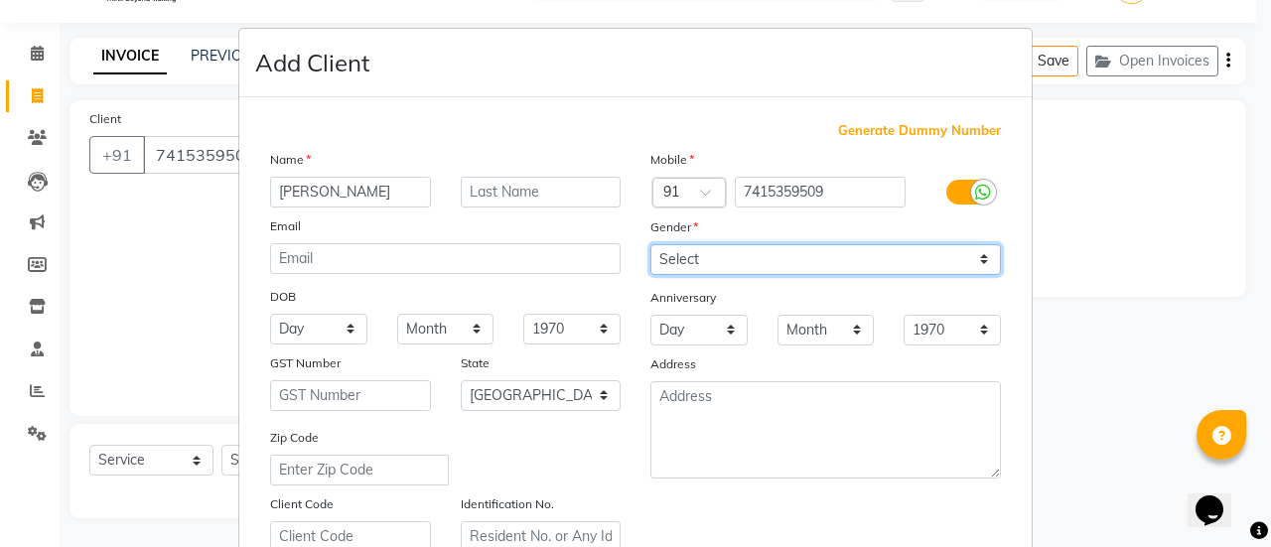
click at [794, 265] on select "Select [DEMOGRAPHIC_DATA] [DEMOGRAPHIC_DATA] Other Prefer Not To Say" at bounding box center [825, 259] width 350 height 31
select select "[DEMOGRAPHIC_DATA]"
click at [650, 244] on select "Select [DEMOGRAPHIC_DATA] [DEMOGRAPHIC_DATA] Other Prefer Not To Say" at bounding box center [825, 259] width 350 height 31
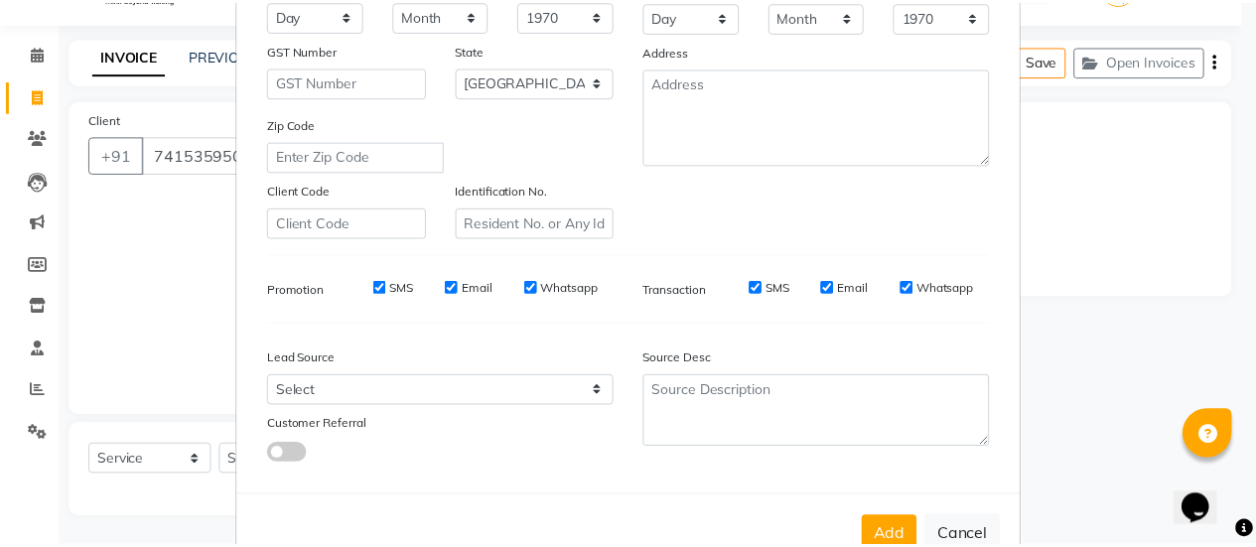
scroll to position [328, 0]
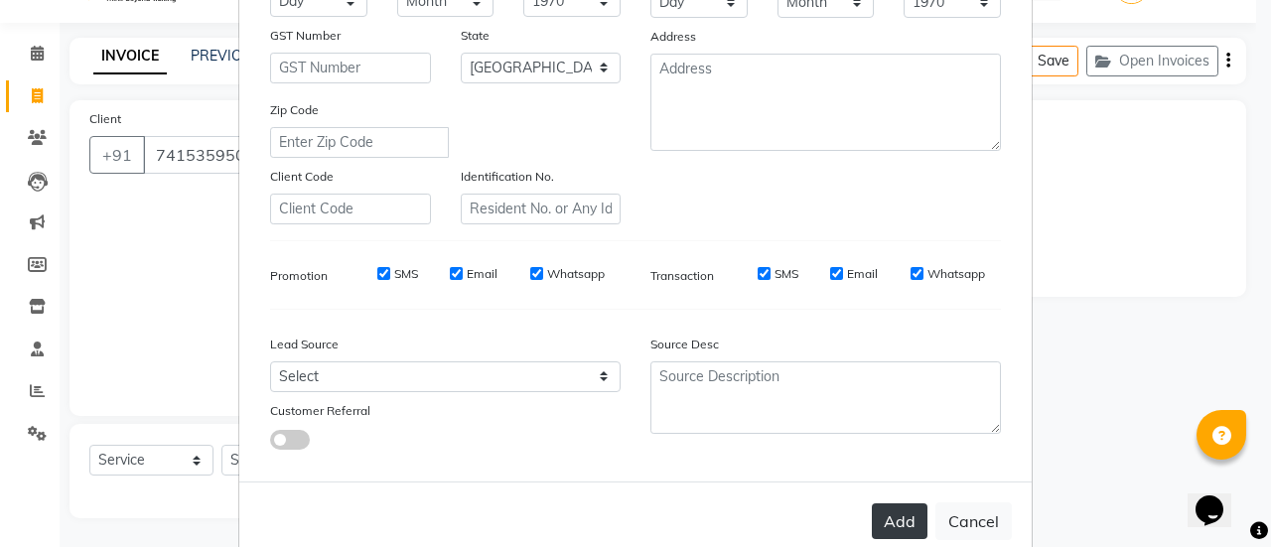
click at [890, 506] on button "Add" at bounding box center [900, 521] width 56 height 36
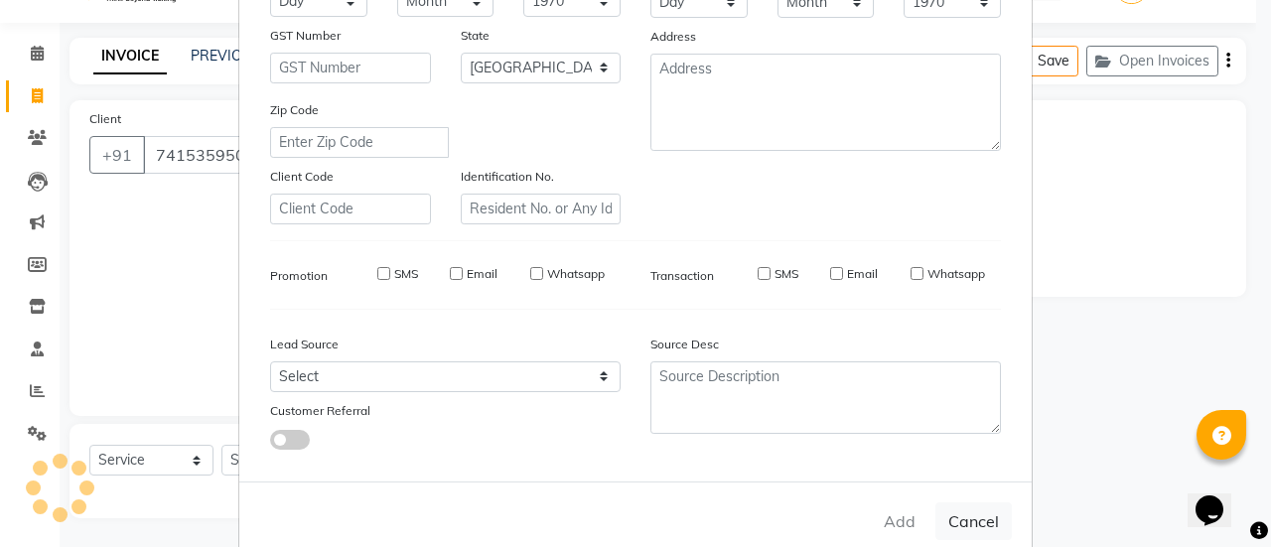
type input "74******09"
select select
select select "null"
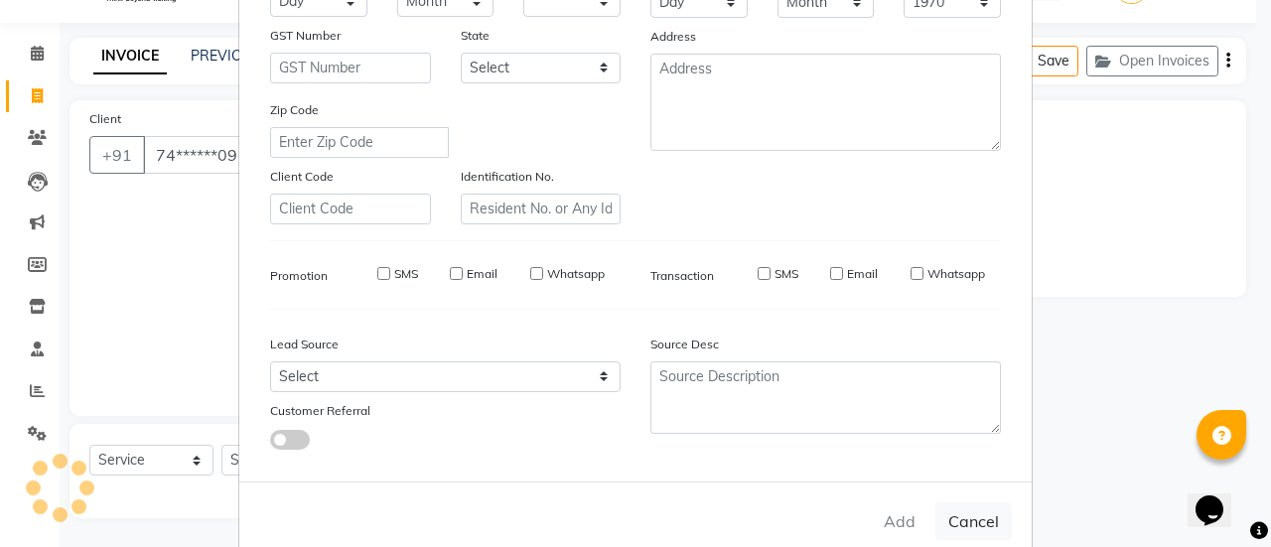
select select
checkbox input "false"
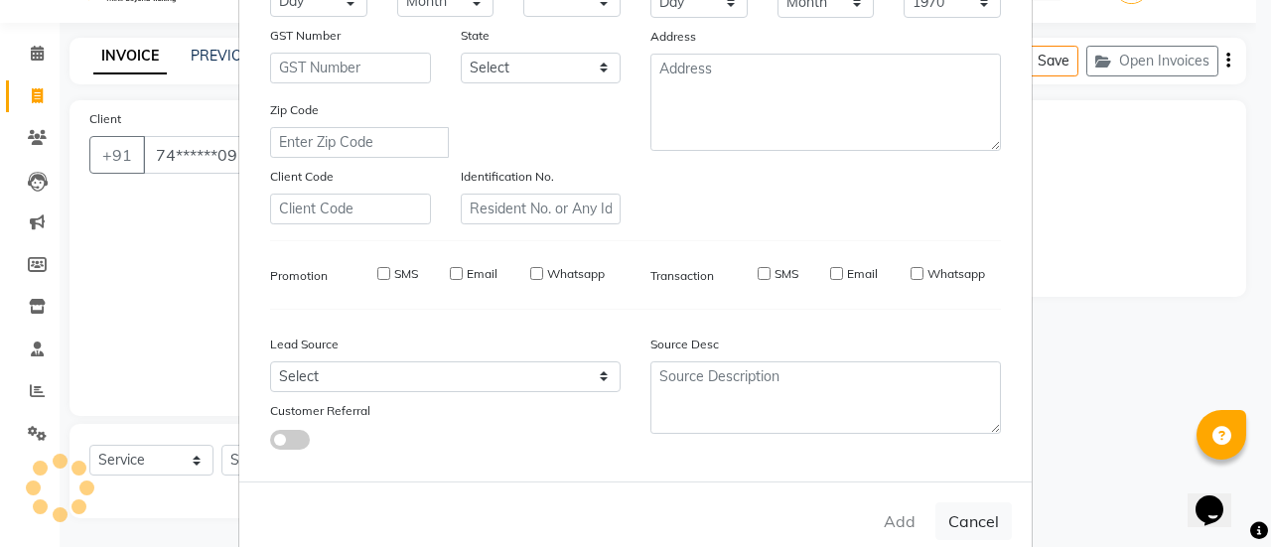
checkbox input "false"
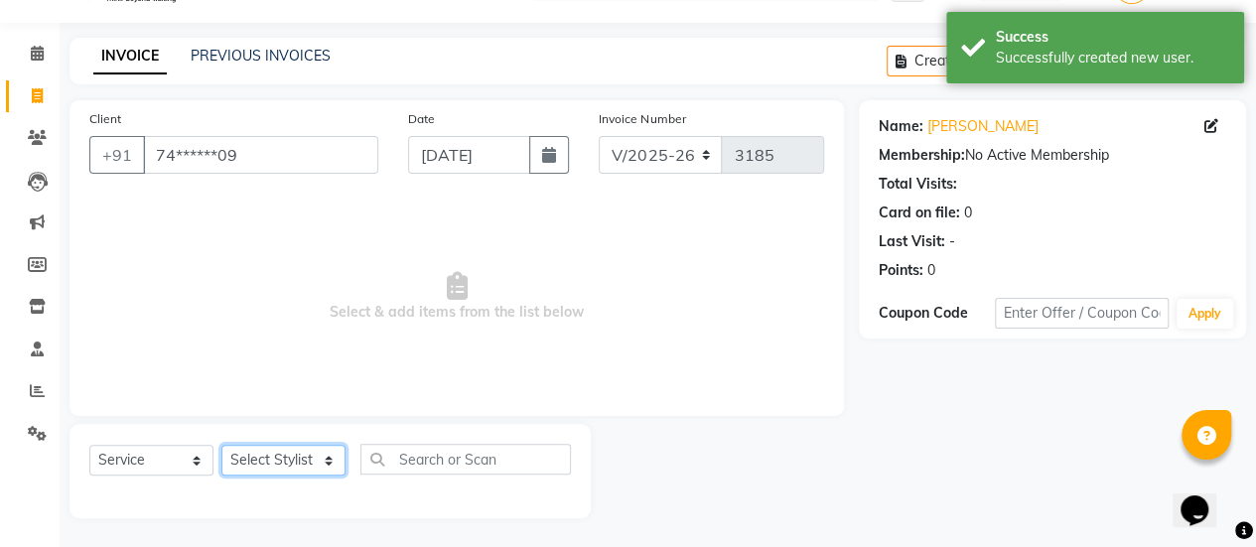
click at [304, 459] on select "Select Stylist [PERSON_NAME] [PERSON_NAME] Manager [PERSON_NAME] MUSARIK [PERSO…" at bounding box center [283, 460] width 124 height 31
select select "53794"
click at [221, 445] on select "Select Stylist [PERSON_NAME] [PERSON_NAME] Manager [PERSON_NAME] MUSARIK [PERSO…" at bounding box center [283, 460] width 124 height 31
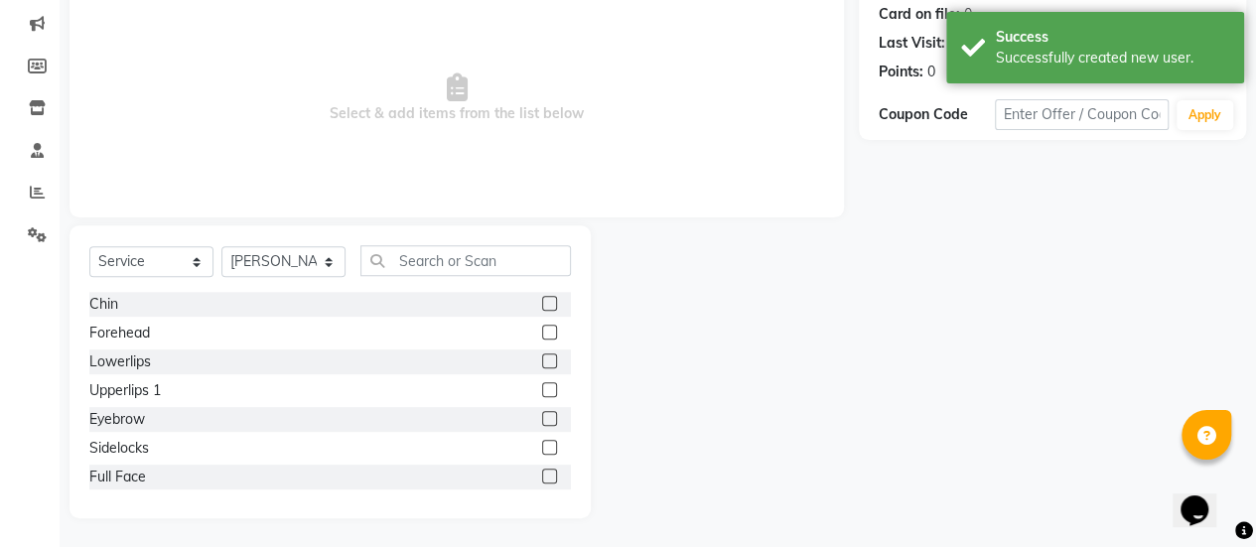
click at [503, 241] on div "Select Service Product Membership Package Voucher Prepaid Gift Card Select Styl…" at bounding box center [329, 371] width 521 height 293
click at [495, 261] on input "text" at bounding box center [465, 260] width 210 height 31
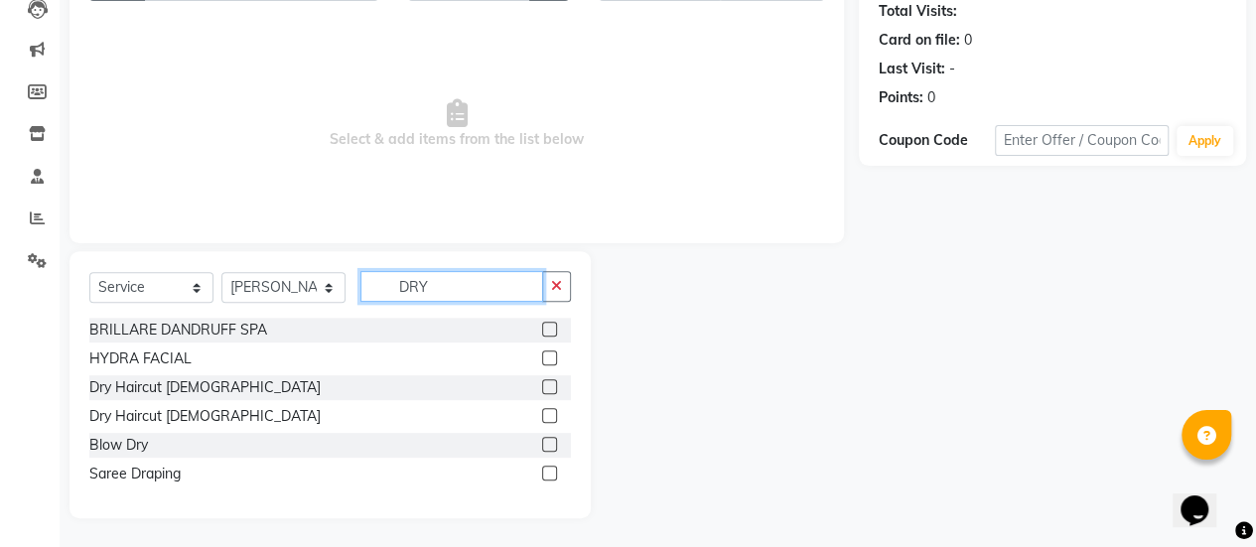
scroll to position [135, 0]
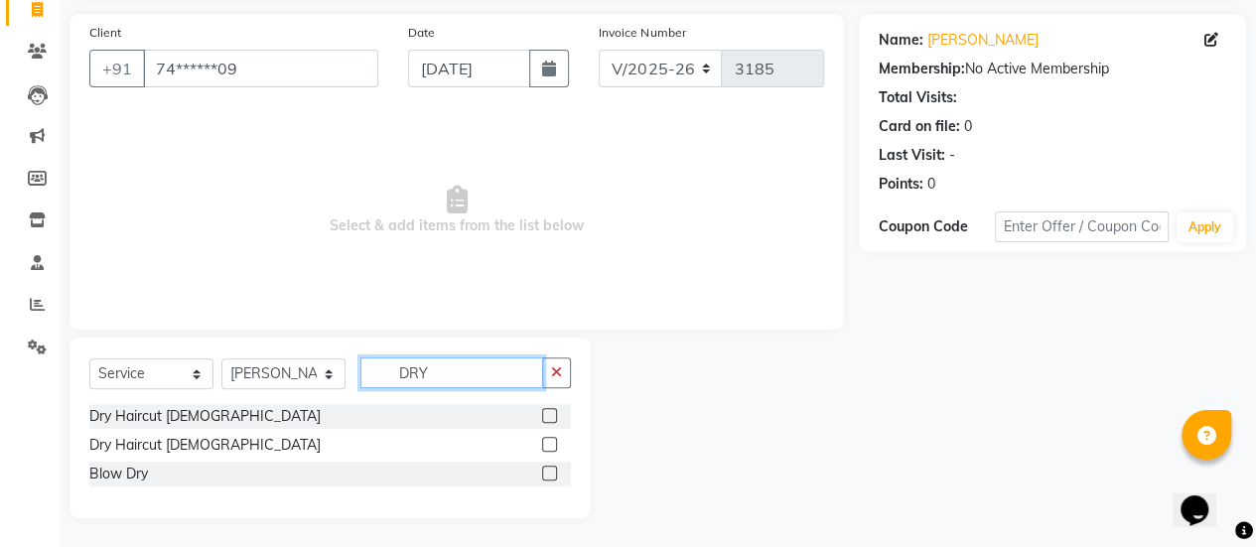
type input "DRY"
click at [546, 443] on label at bounding box center [549, 444] width 15 height 15
click at [546, 443] on input "checkbox" at bounding box center [548, 445] width 13 height 13
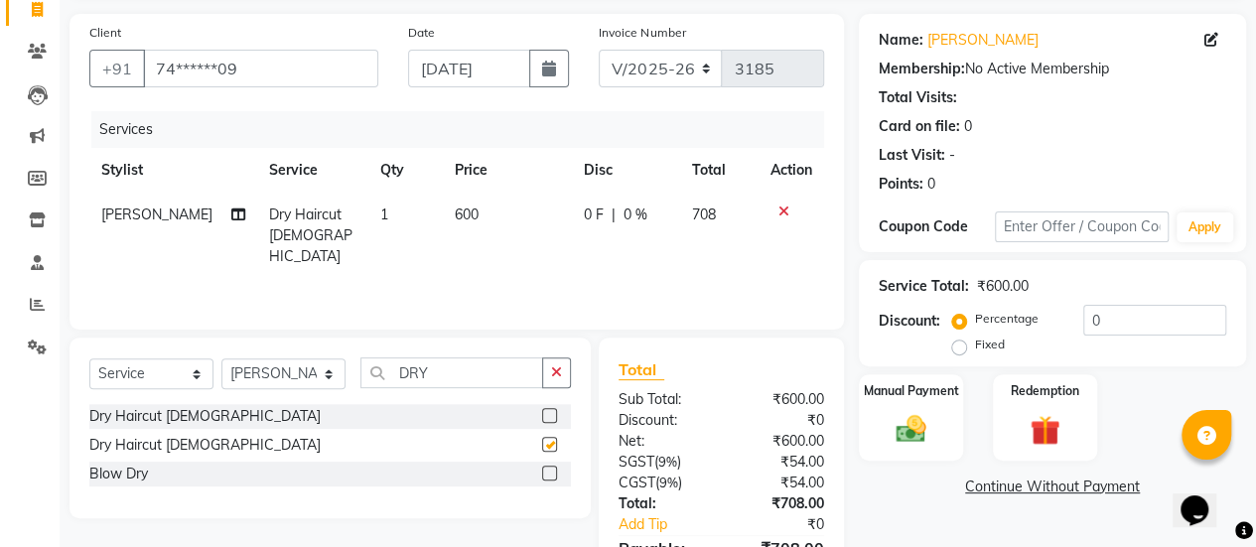
checkbox input "false"
click at [888, 436] on img at bounding box center [911, 429] width 51 height 36
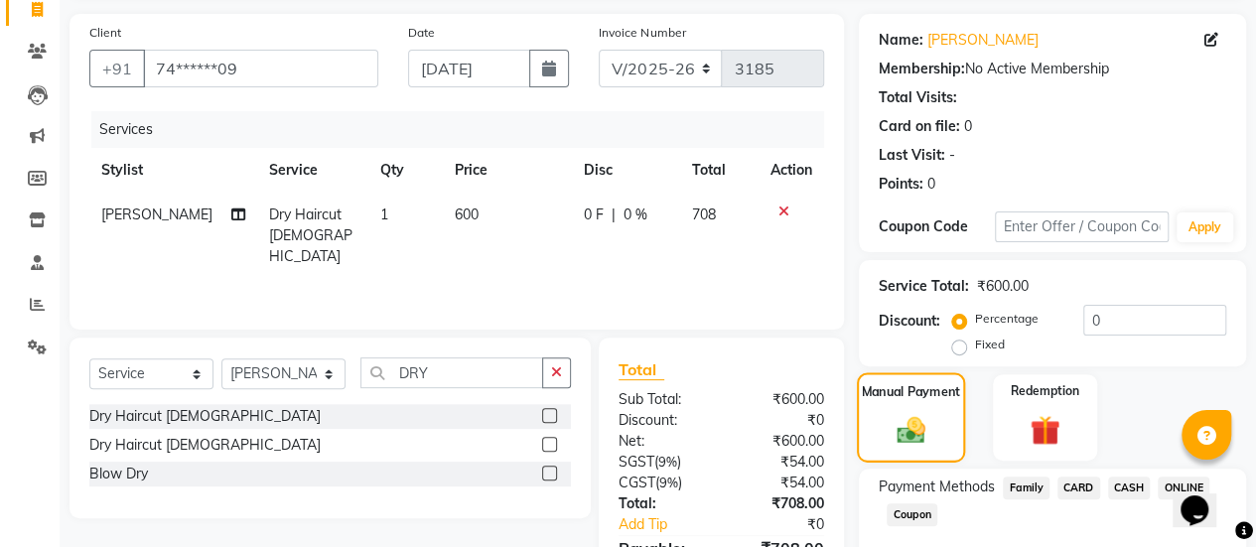
scroll to position [245, 0]
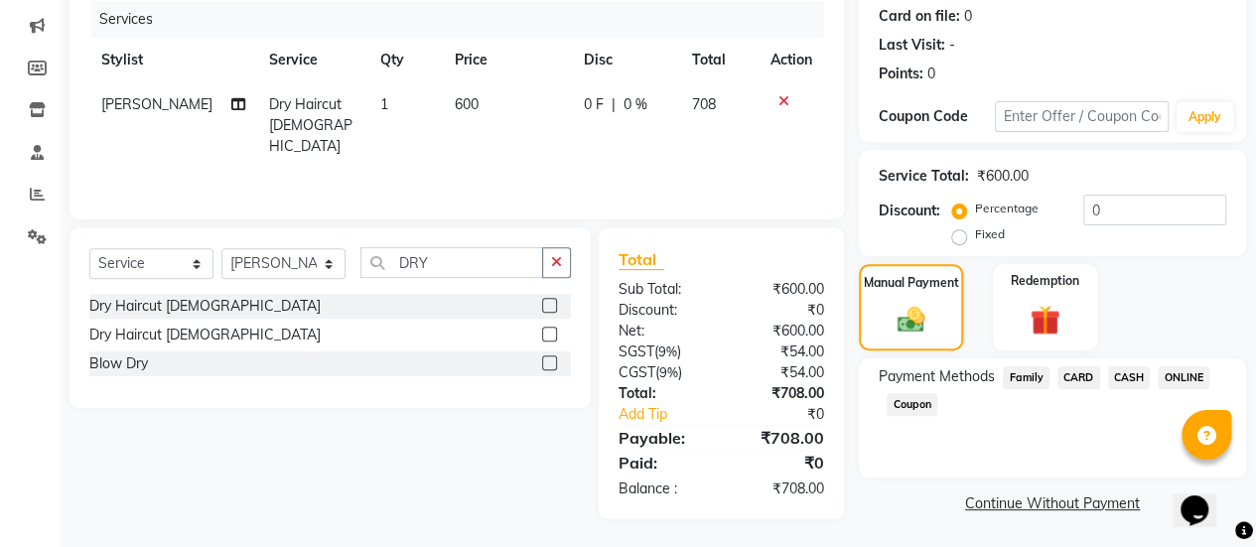
click at [1178, 368] on span "ONLINE" at bounding box center [1184, 377] width 52 height 23
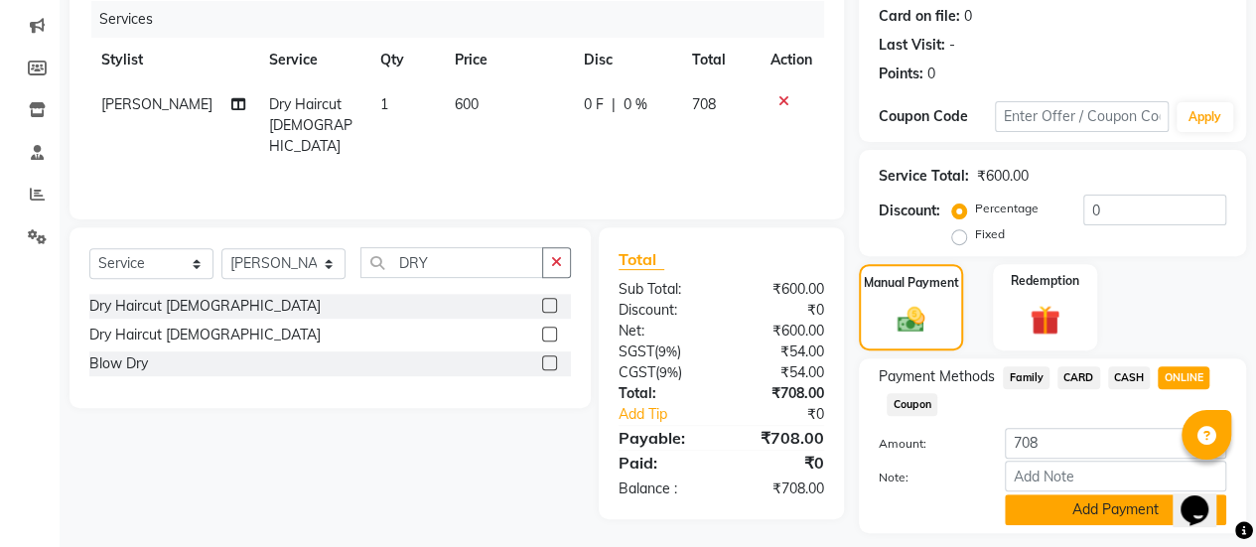
click at [1081, 512] on button "Add Payment" at bounding box center [1115, 509] width 221 height 31
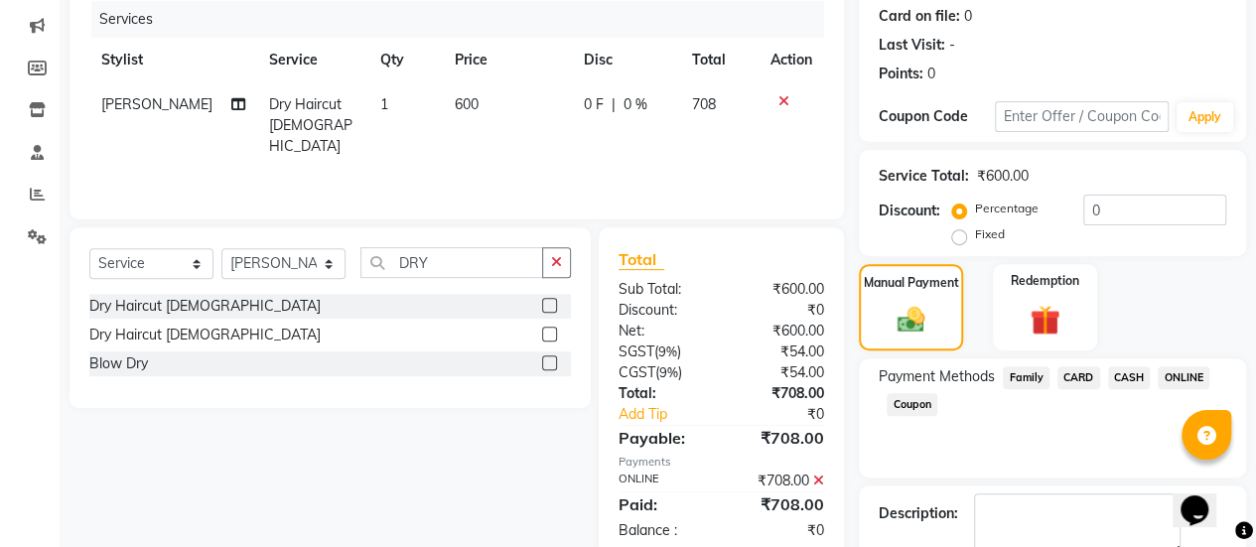
scroll to position [355, 0]
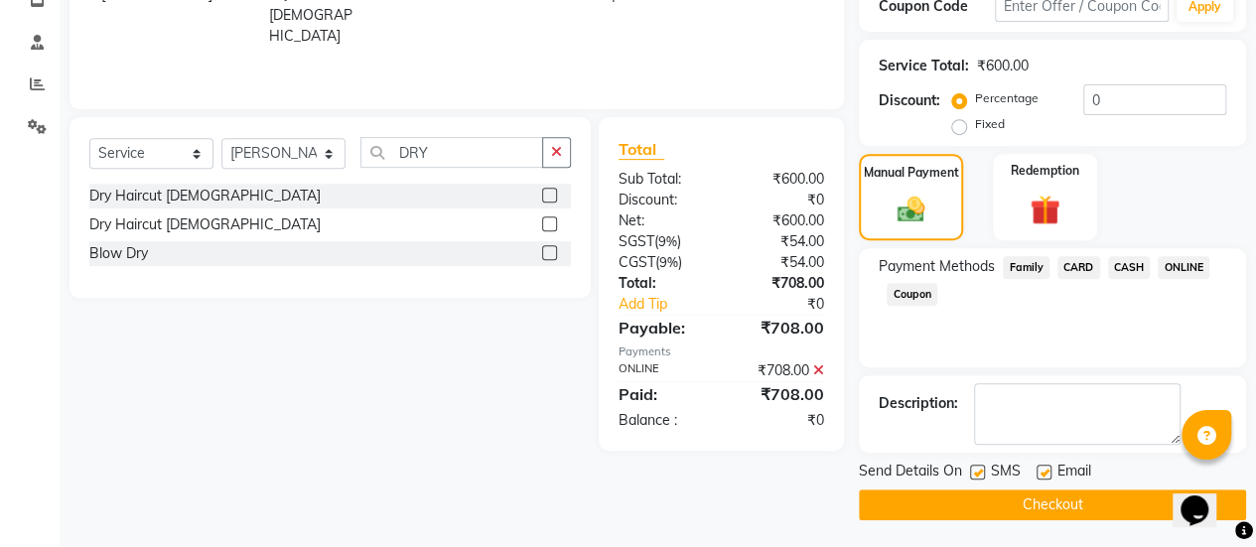
click at [1045, 467] on label at bounding box center [1043, 472] width 15 height 15
click at [1045, 467] on input "checkbox" at bounding box center [1042, 473] width 13 height 13
checkbox input "false"
click at [1034, 490] on button "Checkout" at bounding box center [1052, 504] width 387 height 31
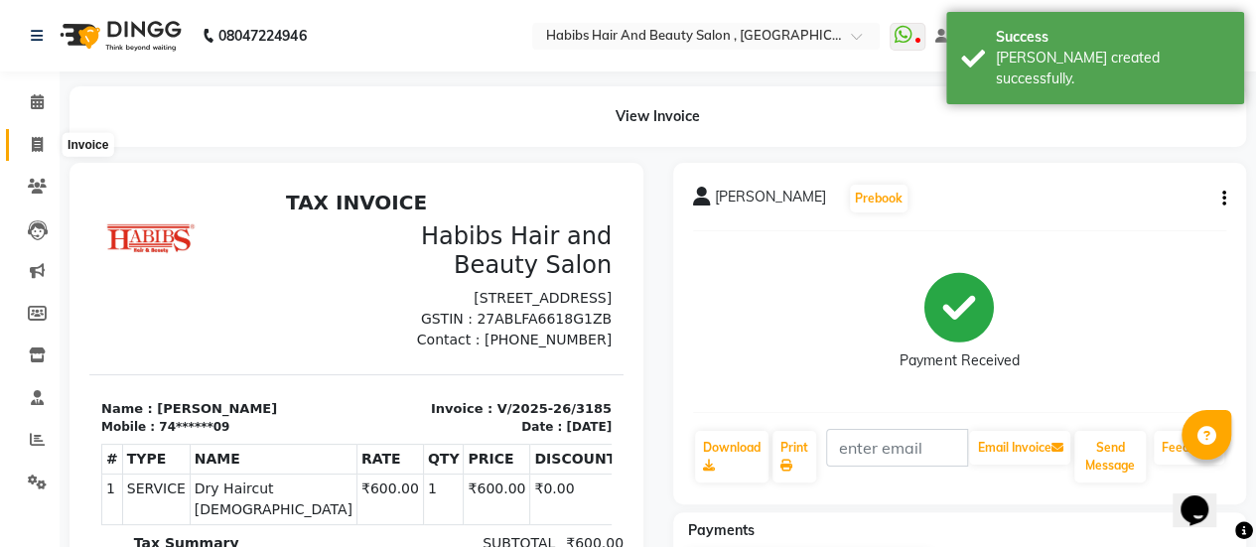
click at [42, 147] on icon at bounding box center [37, 144] width 11 height 15
select select "5651"
select select "service"
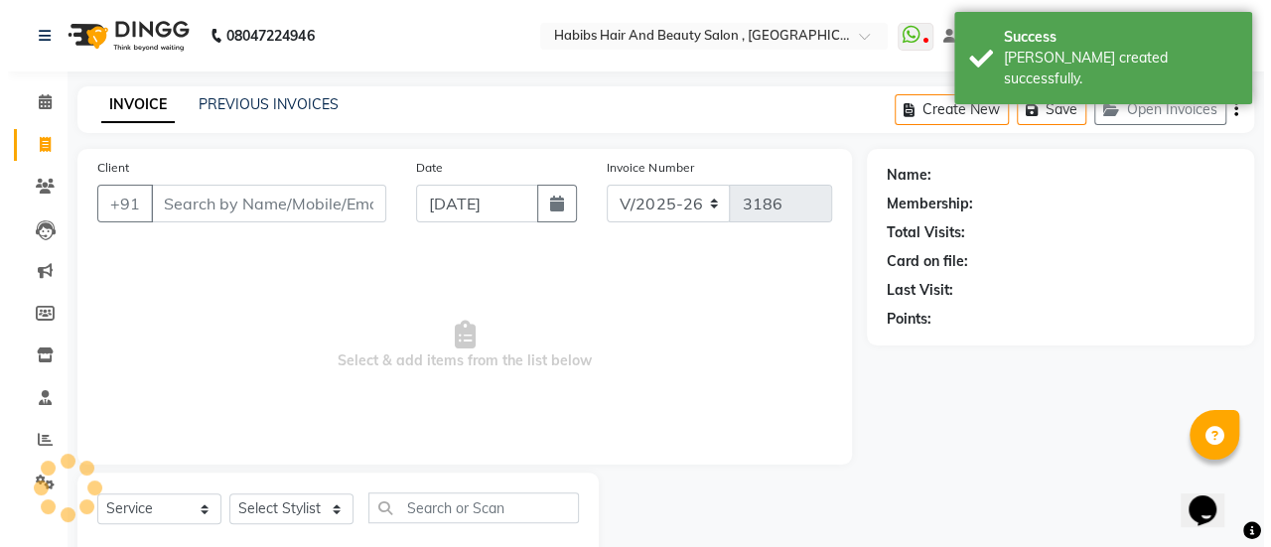
scroll to position [49, 0]
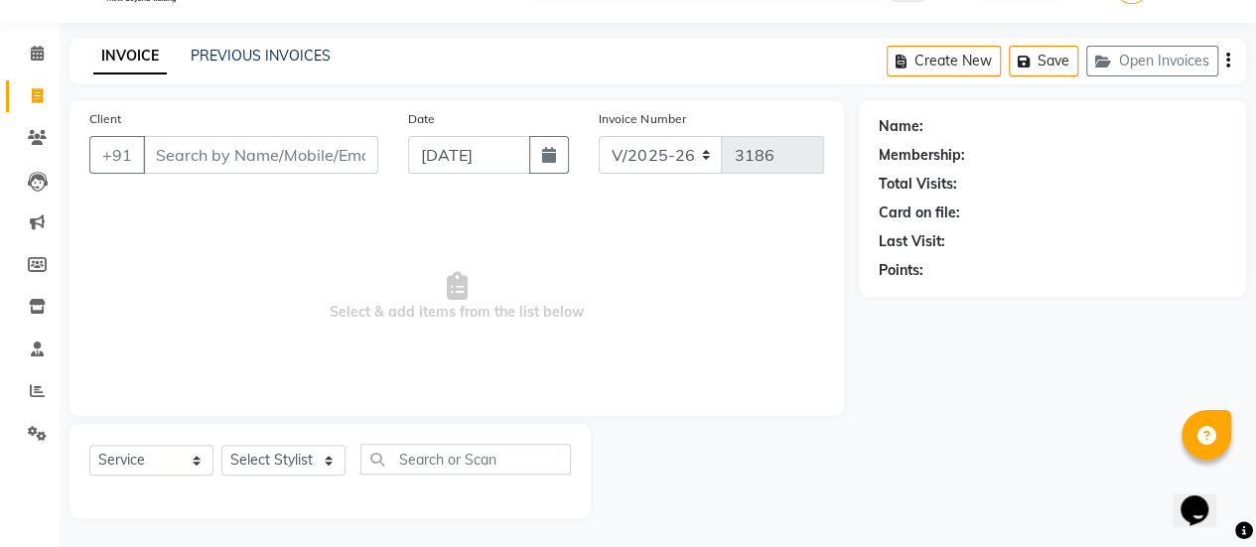
click at [210, 150] on input "Client" at bounding box center [260, 155] width 235 height 38
type input "8669178967"
click at [347, 150] on span "Add Client" at bounding box center [327, 155] width 78 height 20
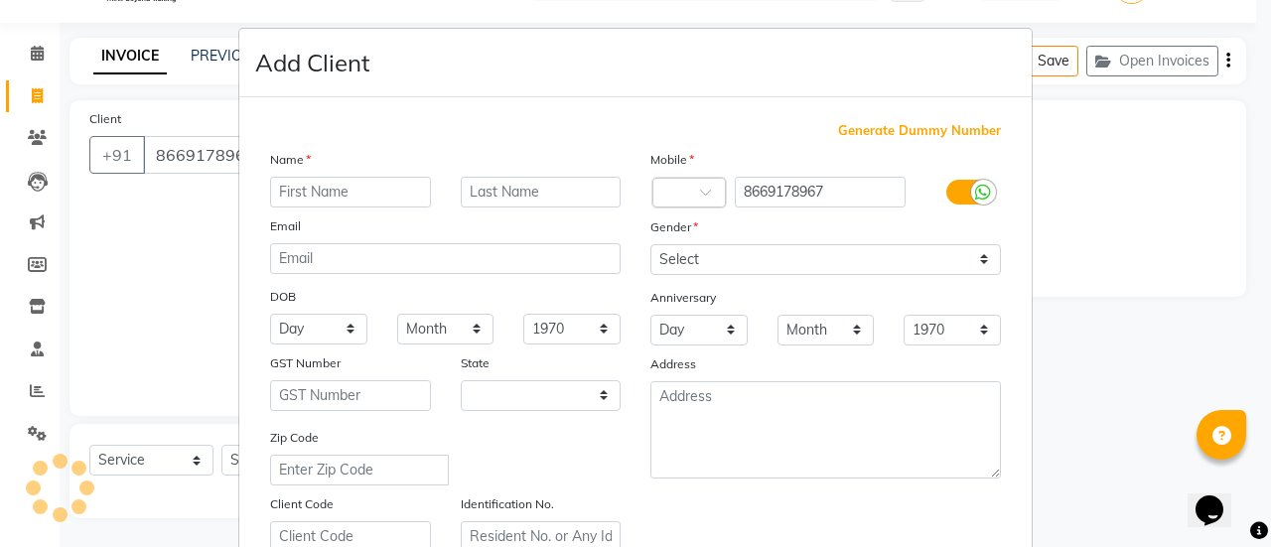
select select "22"
click at [334, 194] on input "text" at bounding box center [350, 192] width 161 height 31
type input "[PERSON_NAME]"
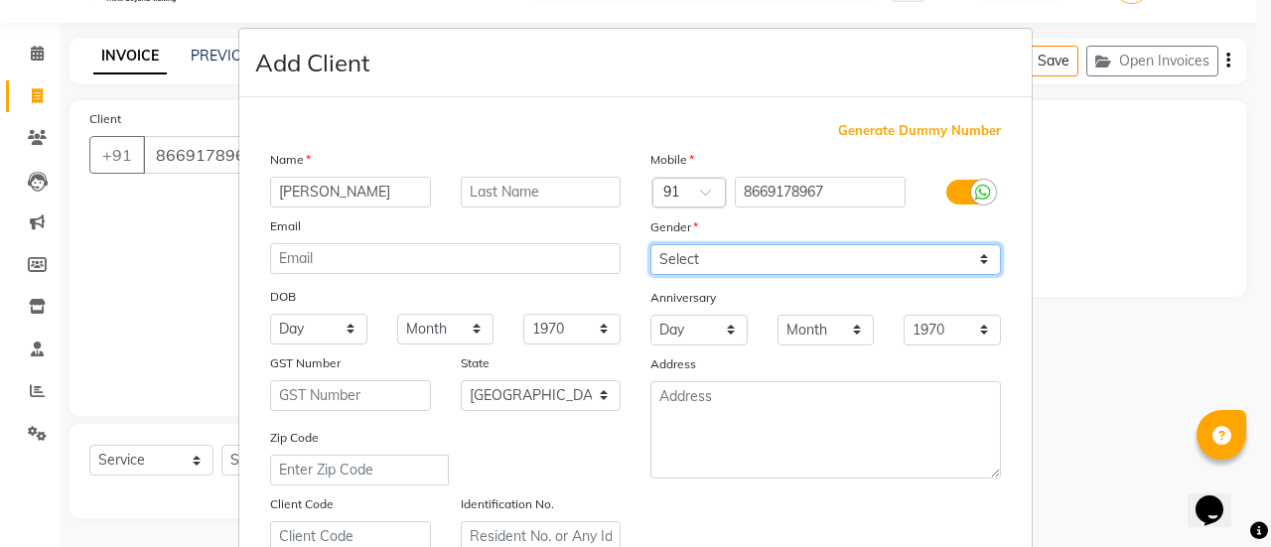
click at [718, 249] on select "Select [DEMOGRAPHIC_DATA] [DEMOGRAPHIC_DATA] Other Prefer Not To Say" at bounding box center [825, 259] width 350 height 31
select select "[DEMOGRAPHIC_DATA]"
click at [650, 244] on select "Select [DEMOGRAPHIC_DATA] [DEMOGRAPHIC_DATA] Other Prefer Not To Say" at bounding box center [825, 259] width 350 height 31
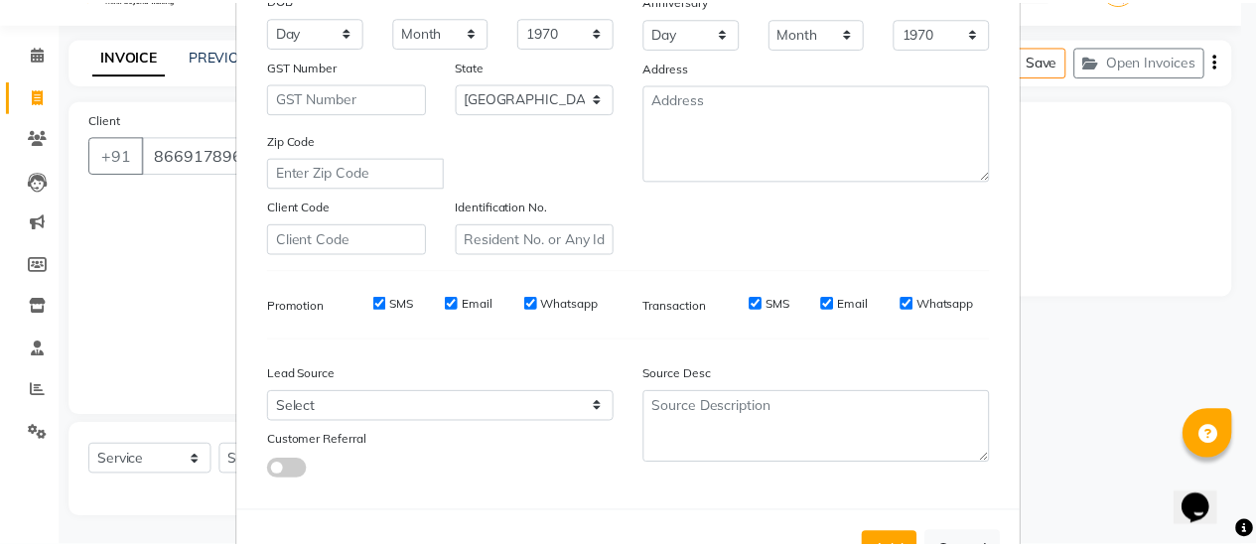
scroll to position [321, 0]
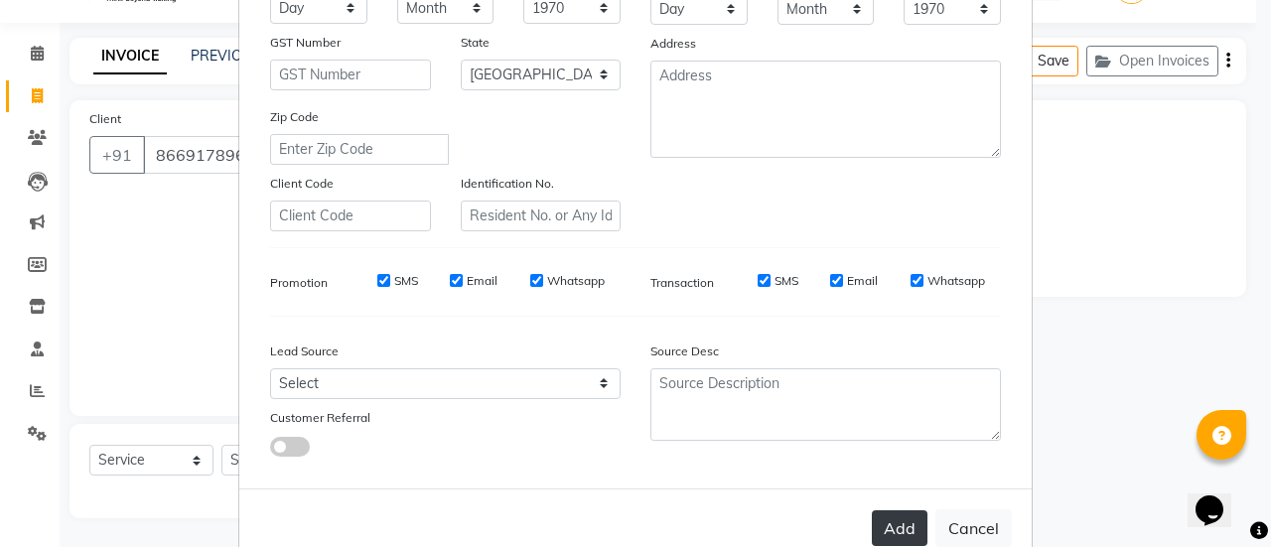
click at [888, 521] on button "Add" at bounding box center [900, 528] width 56 height 36
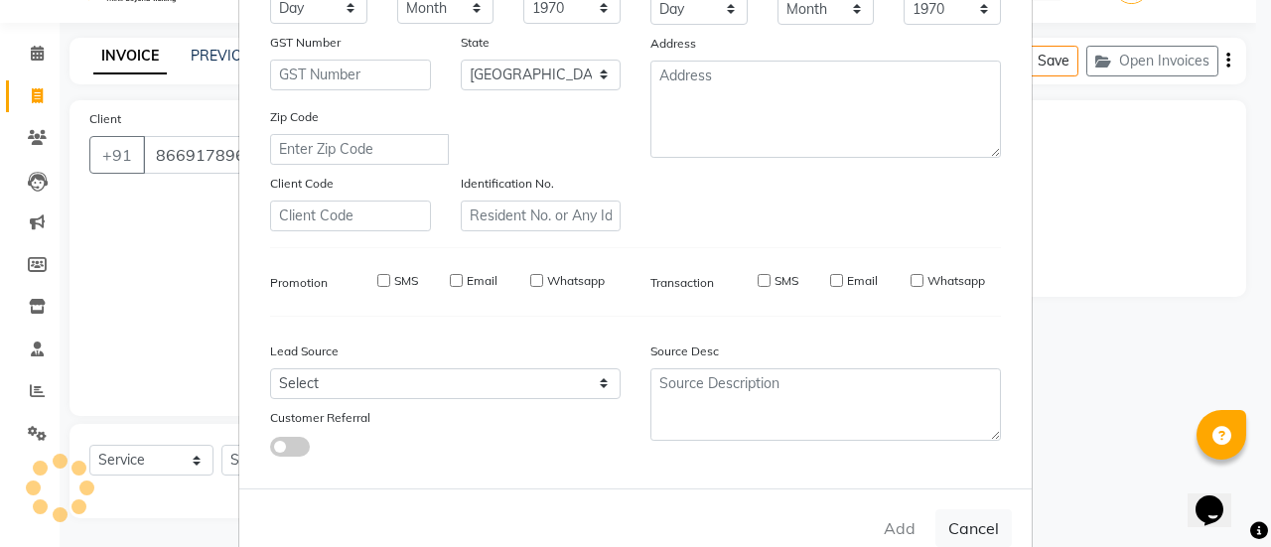
type input "86******67"
select select
select select "null"
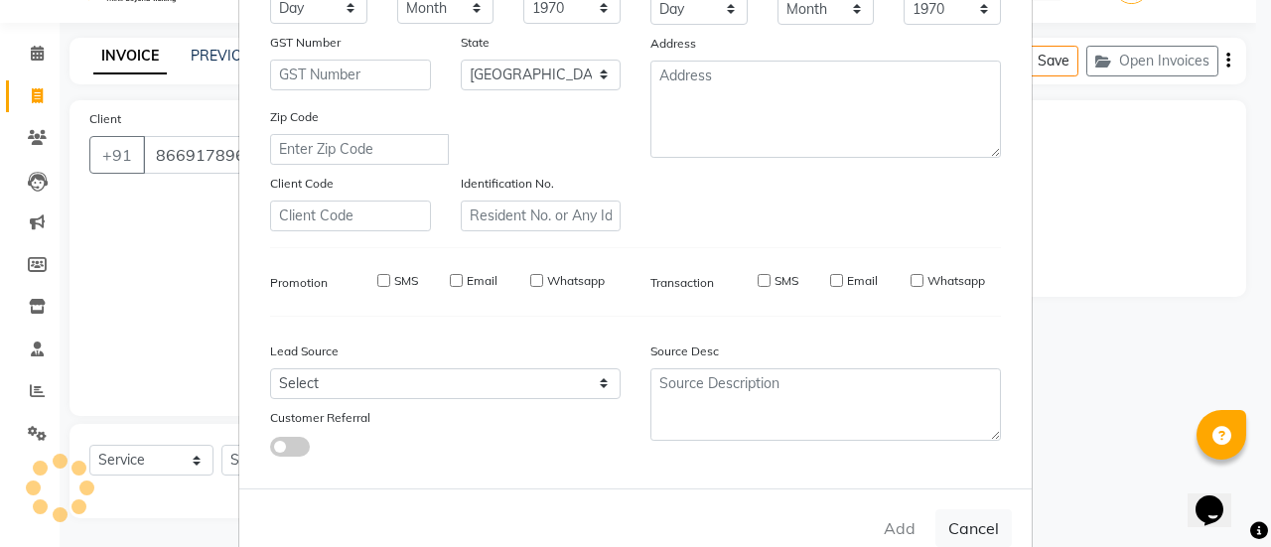
select select
checkbox input "false"
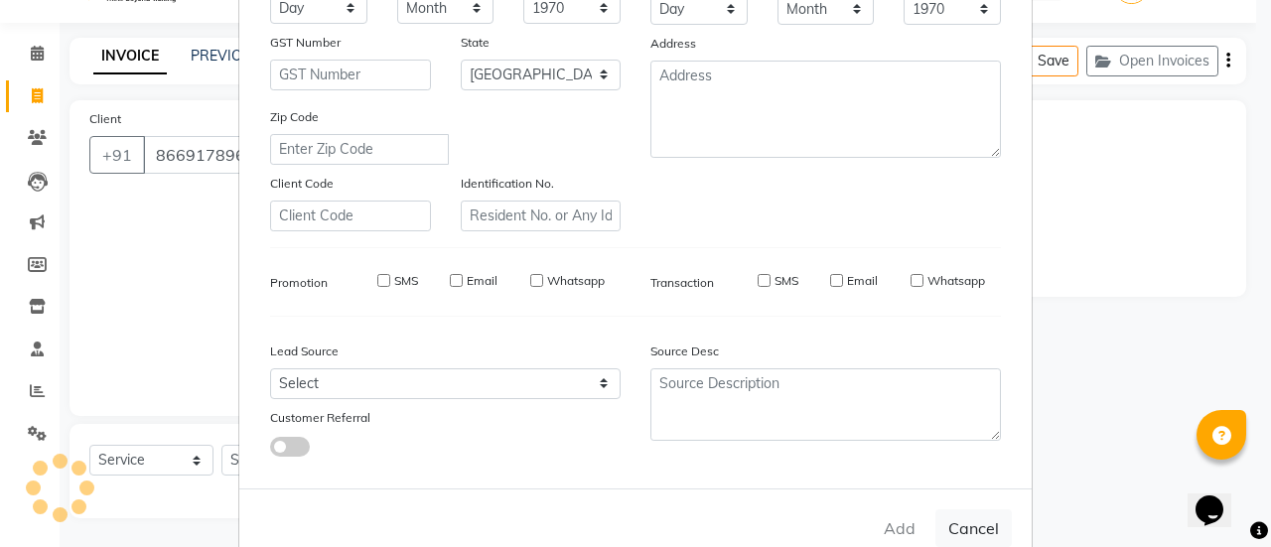
checkbox input "false"
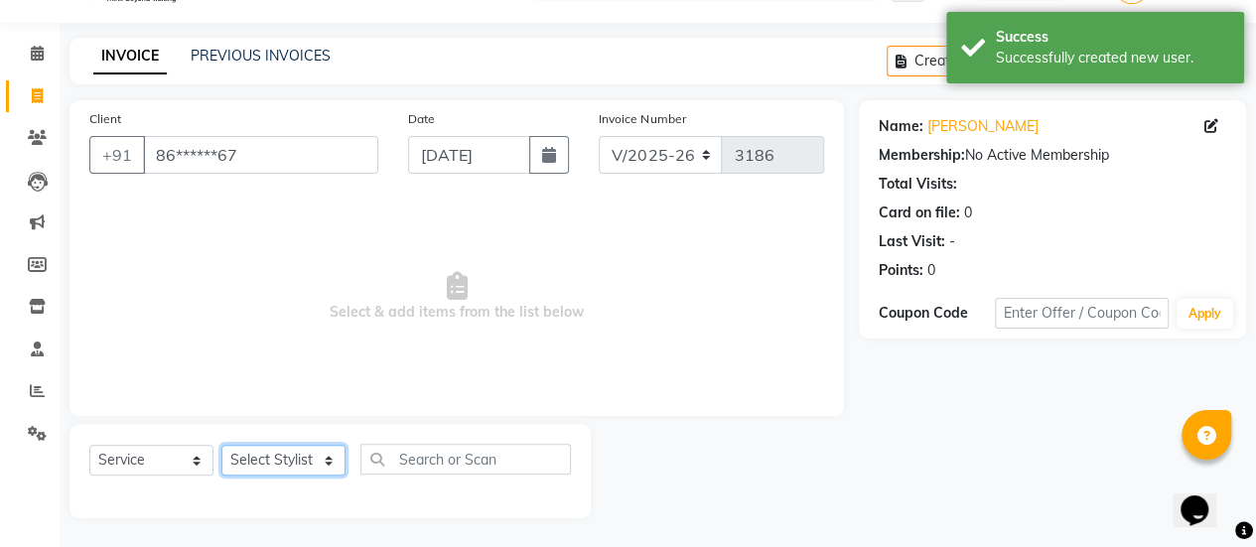
click at [252, 452] on select "Select Stylist [PERSON_NAME] [PERSON_NAME] Manager [PERSON_NAME] MUSARIK [PERSO…" at bounding box center [283, 460] width 124 height 31
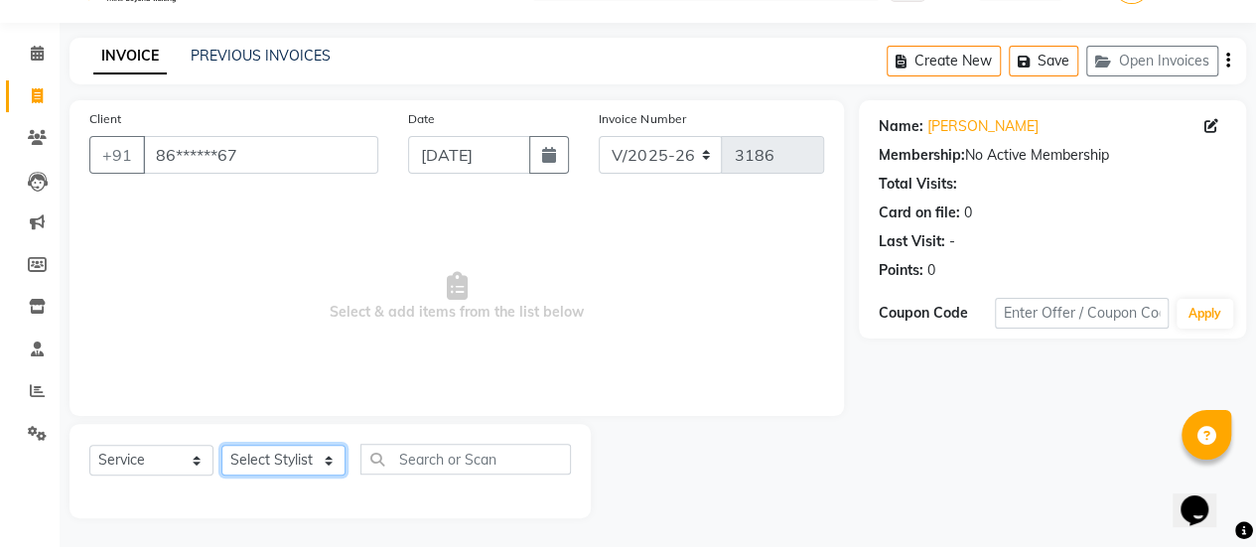
select select "38596"
click at [221, 445] on select "Select Stylist [PERSON_NAME] [PERSON_NAME] Manager [PERSON_NAME] MUSARIK [PERSO…" at bounding box center [283, 460] width 124 height 31
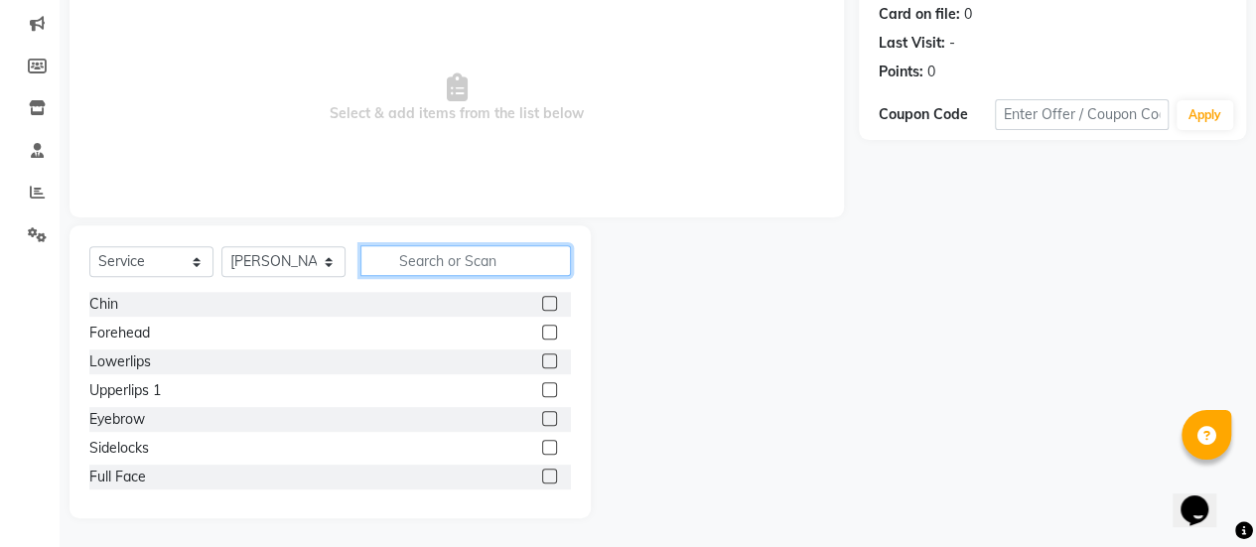
click at [477, 263] on input "text" at bounding box center [465, 260] width 210 height 31
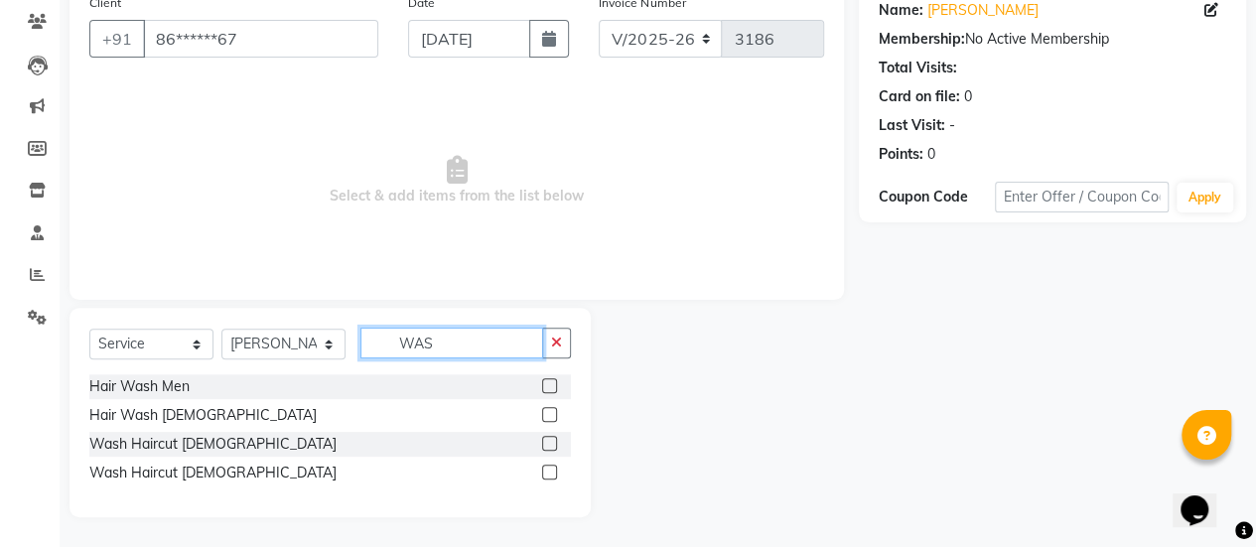
scroll to position [164, 0]
type input "WAS"
click at [545, 444] on label at bounding box center [549, 444] width 15 height 15
click at [545, 444] on input "checkbox" at bounding box center [548, 445] width 13 height 13
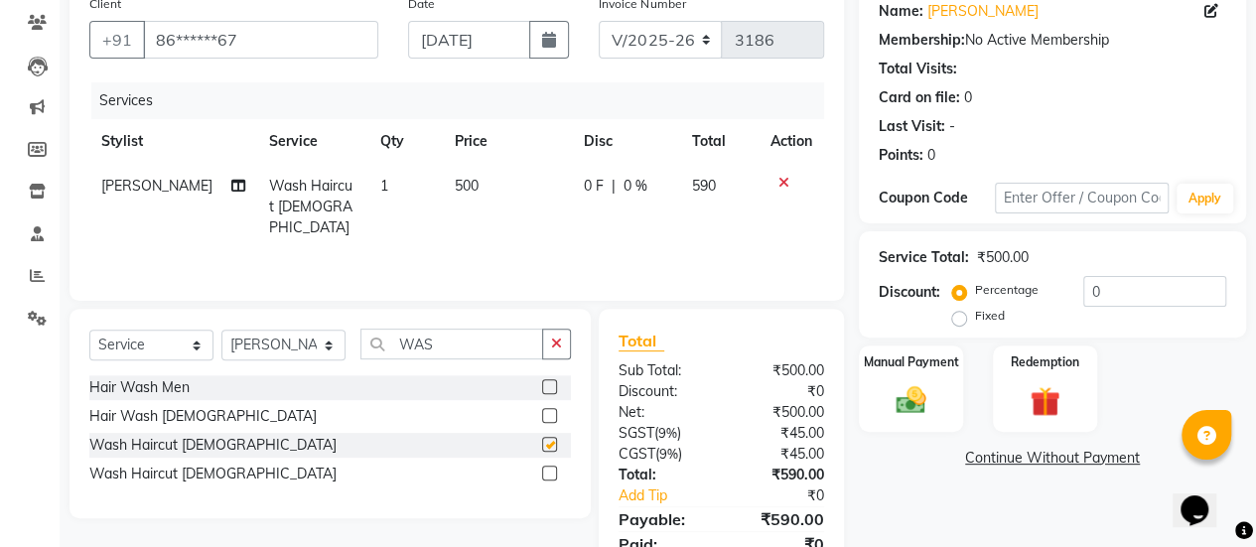
checkbox input "false"
click at [315, 343] on select "Select Stylist [PERSON_NAME] [PERSON_NAME] Manager [PERSON_NAME] MUSARIK [PERSO…" at bounding box center [283, 345] width 124 height 31
select select "38593"
click at [221, 330] on select "Select Stylist [PERSON_NAME] [PERSON_NAME] Manager [PERSON_NAME] MUSARIK [PERSO…" at bounding box center [283, 345] width 124 height 31
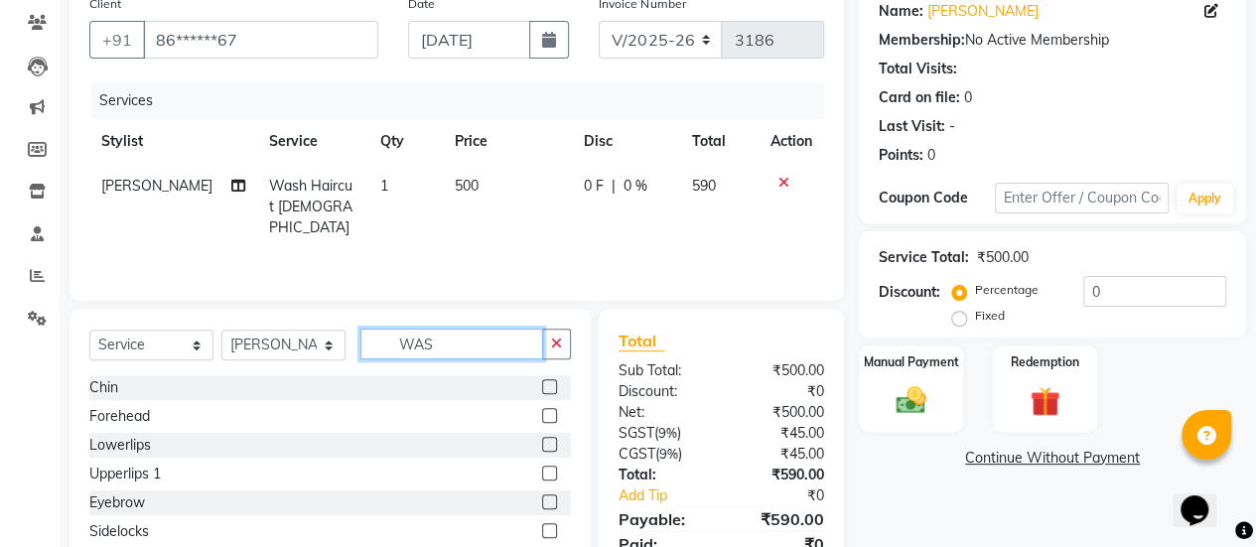
click at [434, 350] on input "WAS" at bounding box center [451, 344] width 183 height 31
type input "W"
type input "WAS"
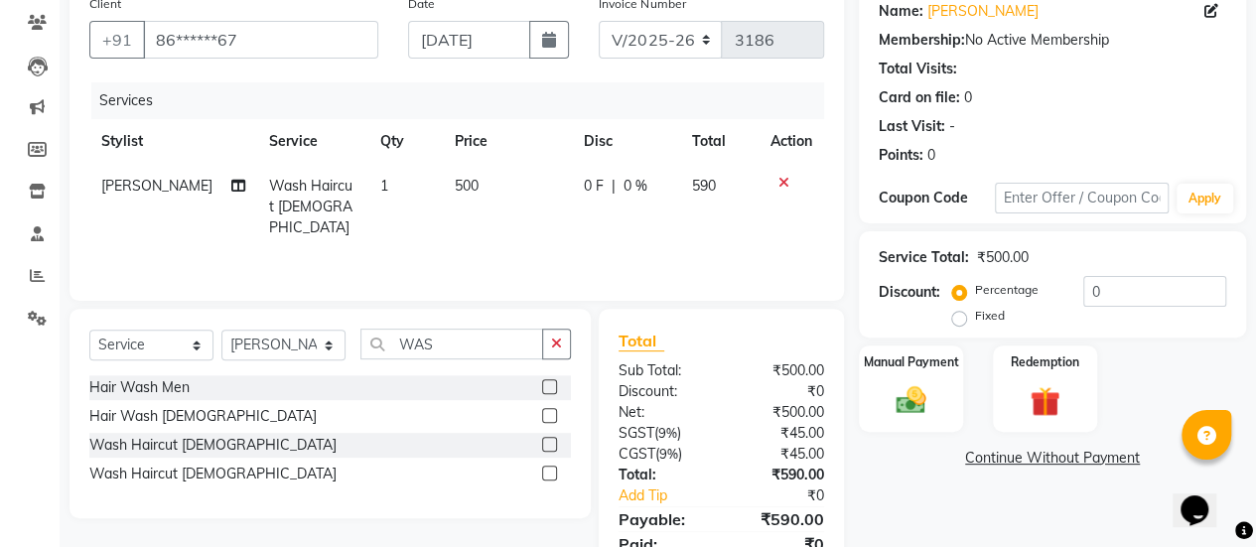
click at [550, 441] on label at bounding box center [549, 444] width 15 height 15
click at [550, 441] on input "checkbox" at bounding box center [548, 445] width 13 height 13
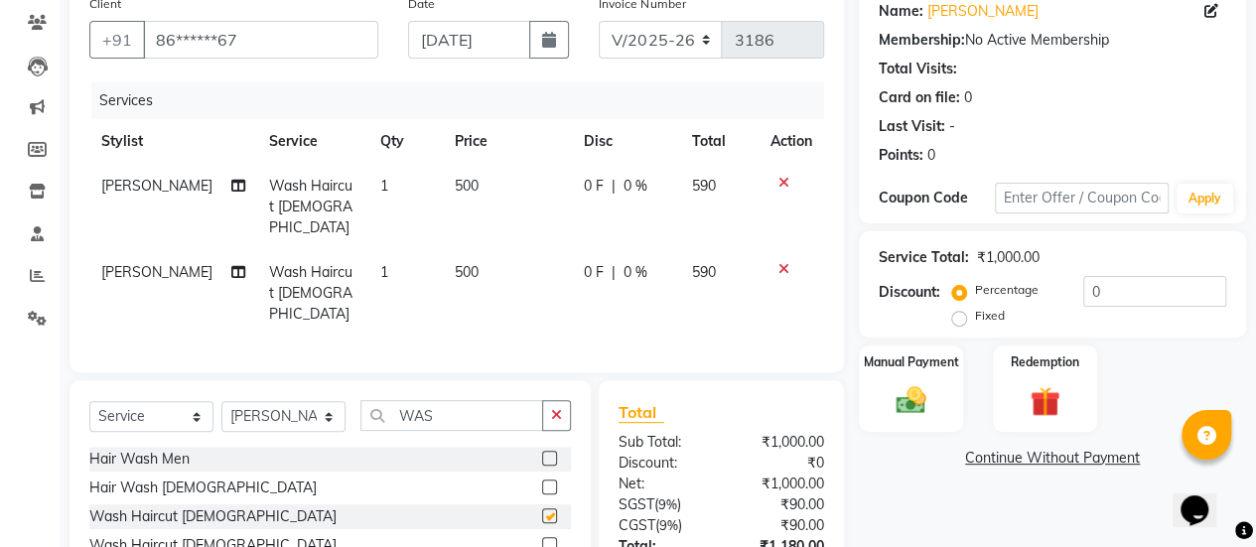
checkbox input "false"
click at [888, 419] on div "Manual Payment" at bounding box center [911, 388] width 108 height 90
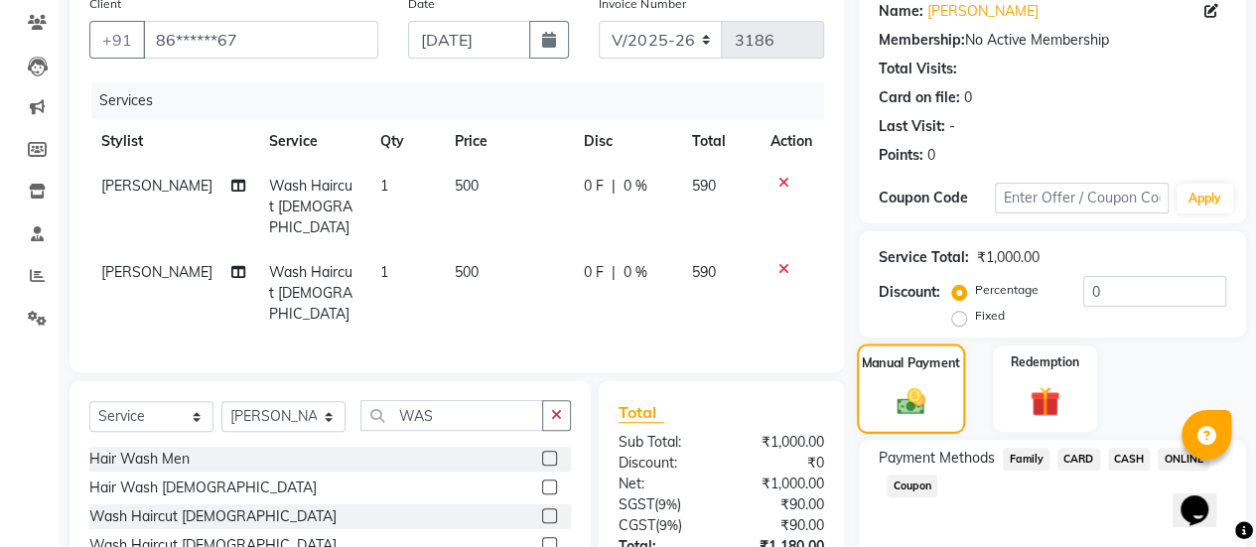
scroll to position [290, 0]
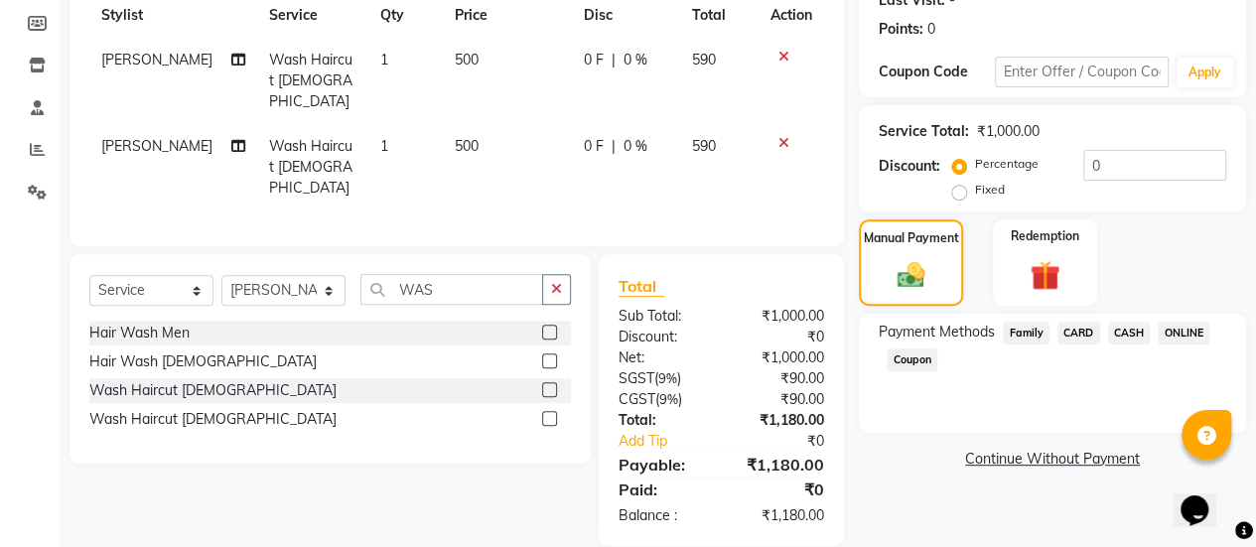
click at [1181, 336] on span "ONLINE" at bounding box center [1184, 333] width 52 height 23
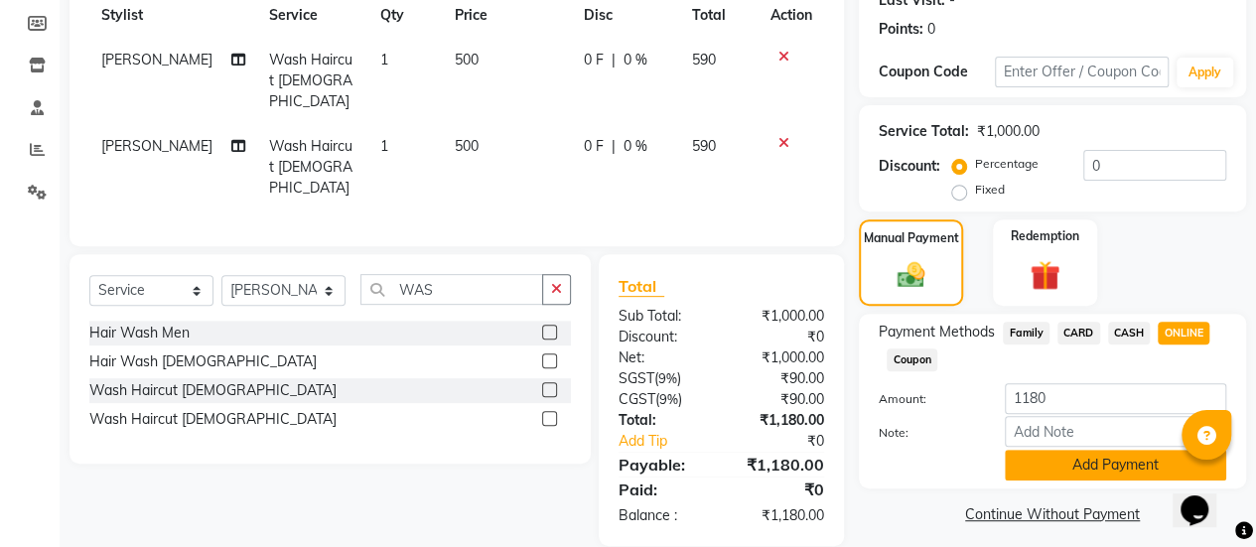
click at [1064, 461] on button "Add Payment" at bounding box center [1115, 465] width 221 height 31
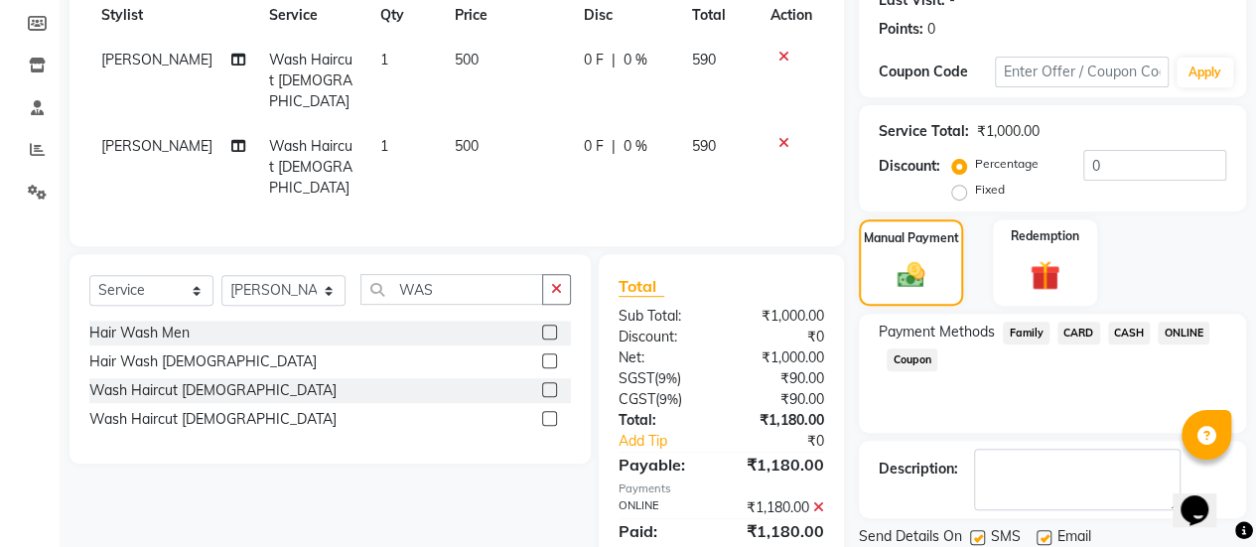
scroll to position [355, 0]
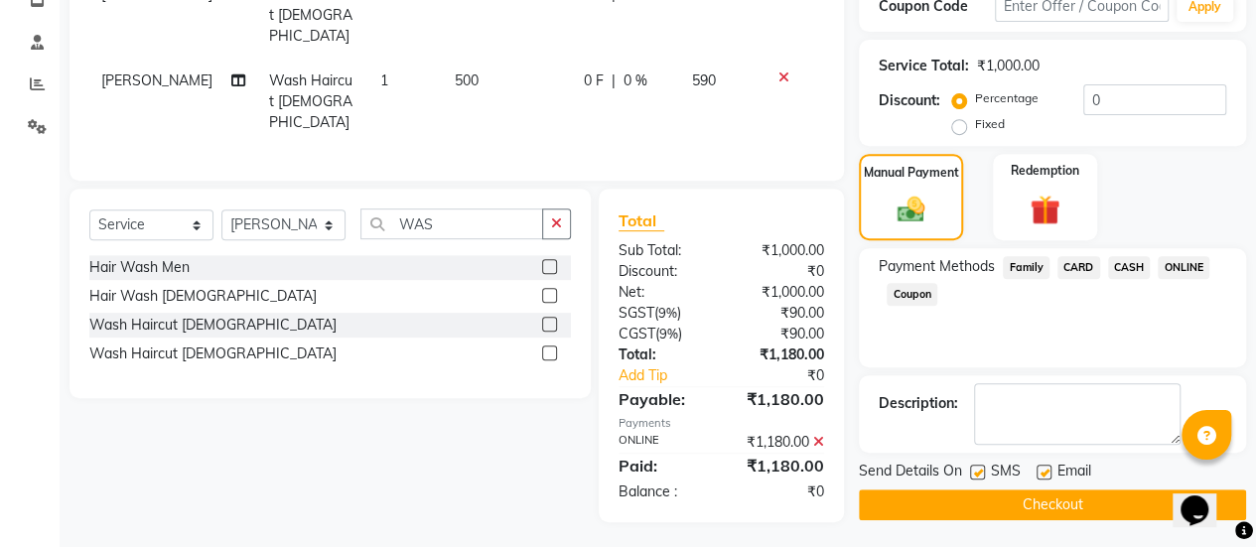
click at [1041, 468] on label at bounding box center [1043, 472] width 15 height 15
click at [1041, 468] on input "checkbox" at bounding box center [1042, 473] width 13 height 13
checkbox input "false"
click at [1032, 499] on button "Checkout" at bounding box center [1052, 504] width 387 height 31
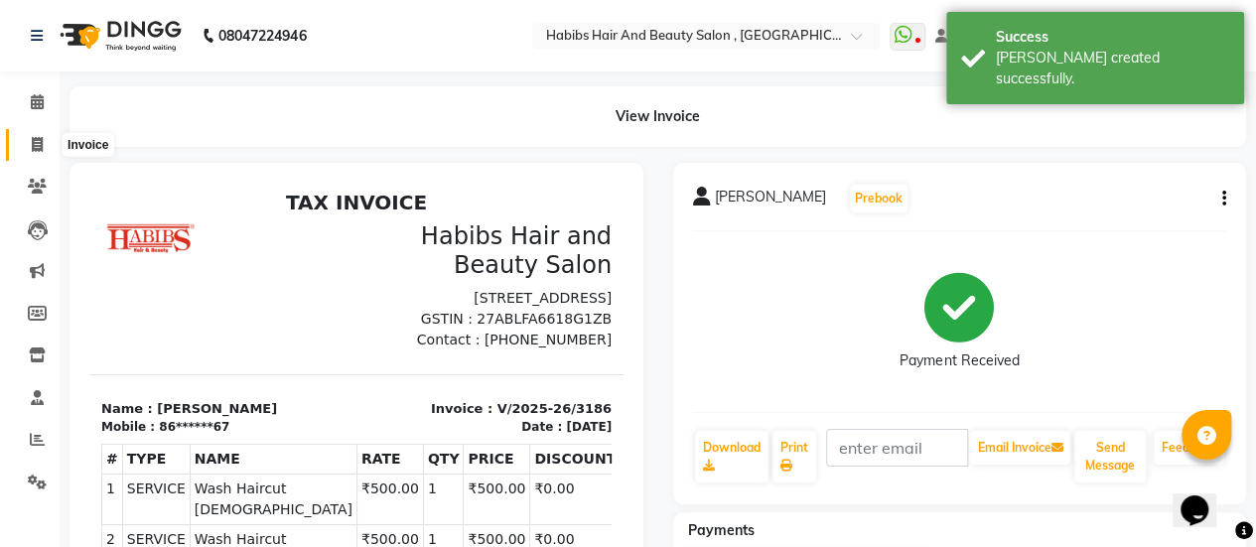
click at [34, 151] on icon at bounding box center [37, 144] width 11 height 15
select select "5651"
select select "service"
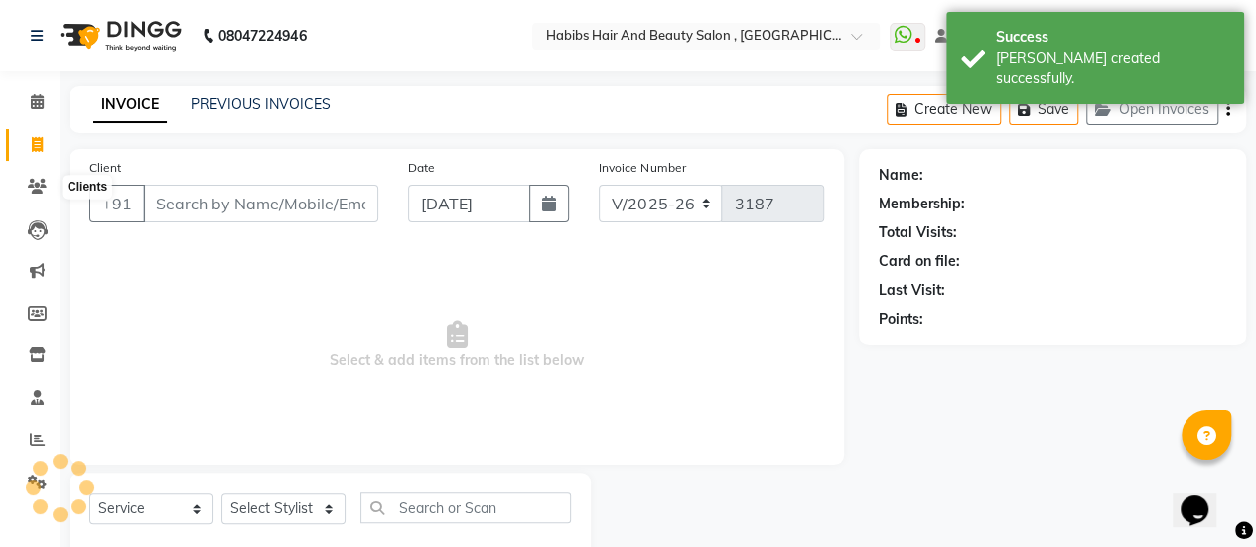
scroll to position [49, 0]
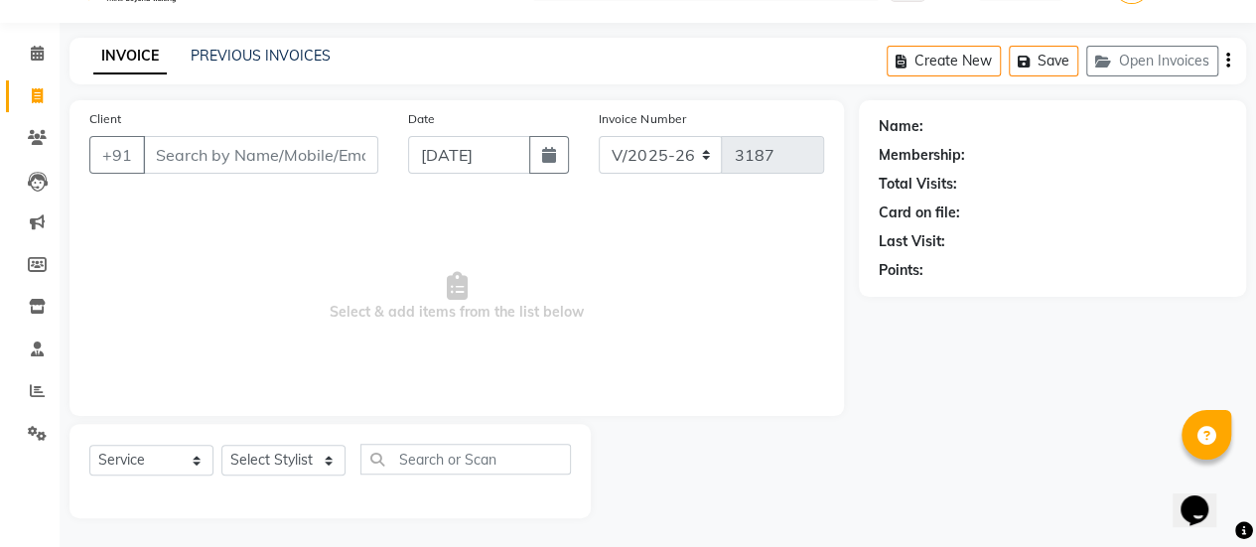
click at [224, 163] on input "Client" at bounding box center [260, 155] width 235 height 38
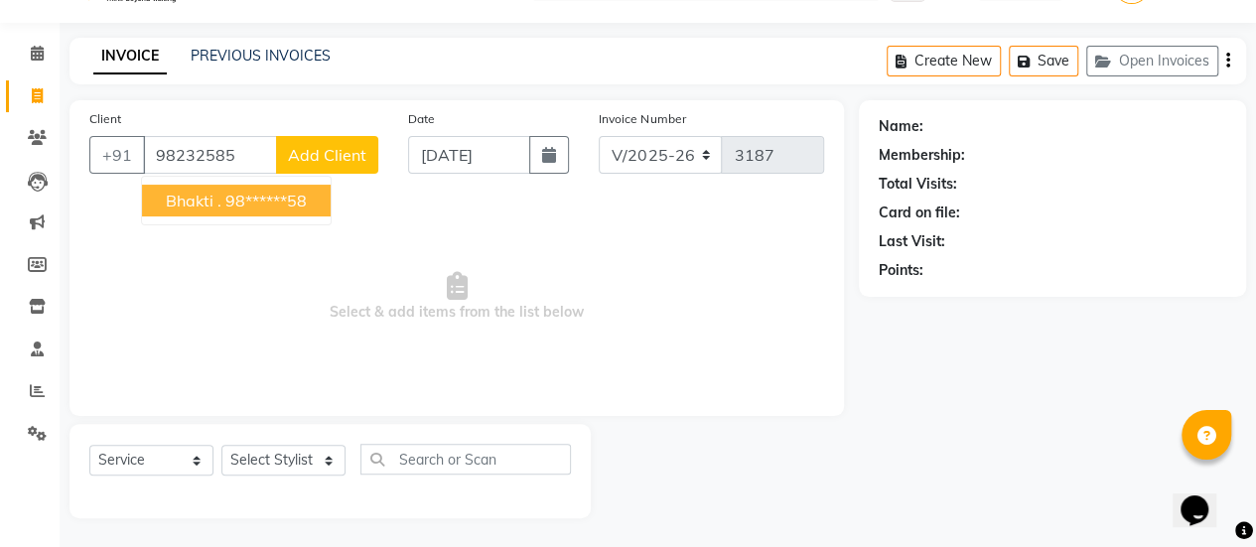
click at [245, 196] on ngb-highlight "98******58" at bounding box center [265, 201] width 81 height 20
type input "98******58"
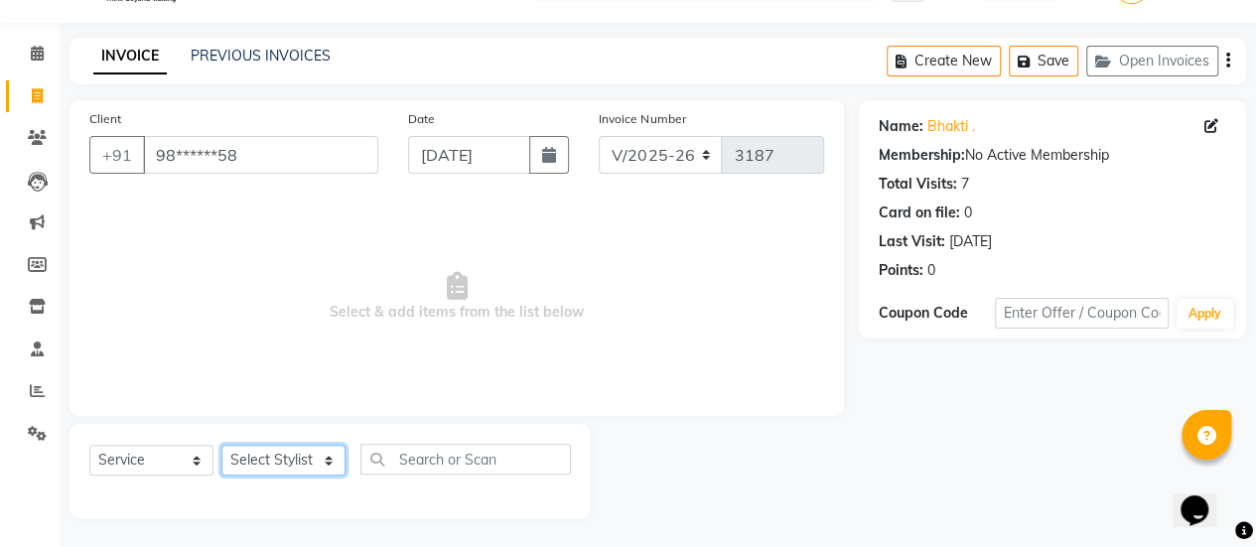
click at [302, 454] on select "Select Stylist [PERSON_NAME] [PERSON_NAME] Manager [PERSON_NAME] MUSARIK [PERSO…" at bounding box center [283, 460] width 124 height 31
select select "38595"
click at [221, 445] on select "Select Stylist [PERSON_NAME] [PERSON_NAME] Manager [PERSON_NAME] MUSARIK [PERSO…" at bounding box center [283, 460] width 124 height 31
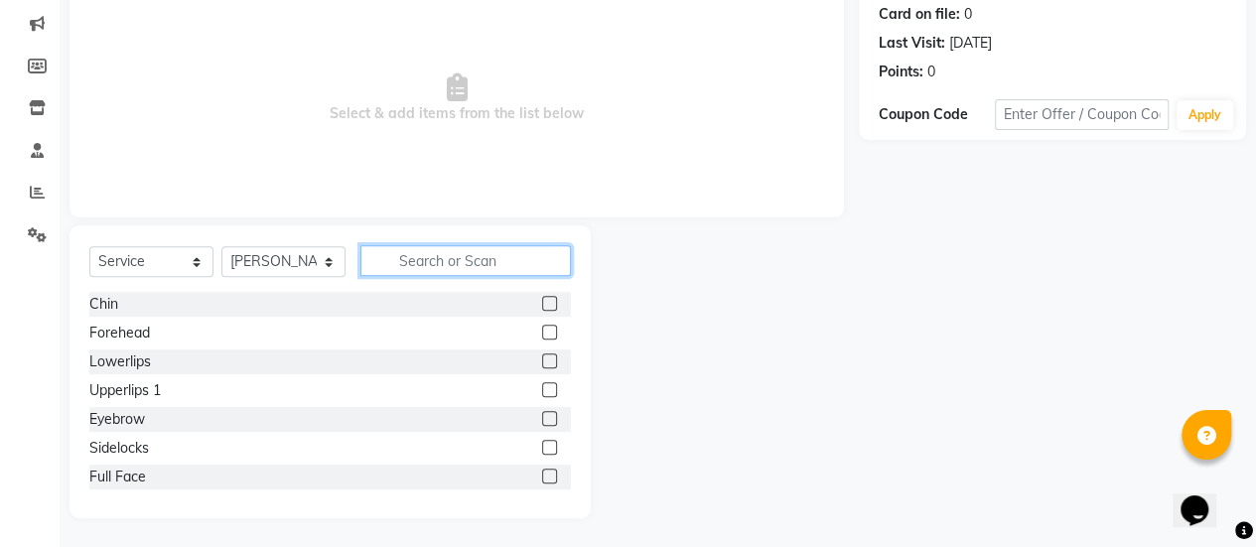
click at [421, 270] on input "text" at bounding box center [465, 260] width 210 height 31
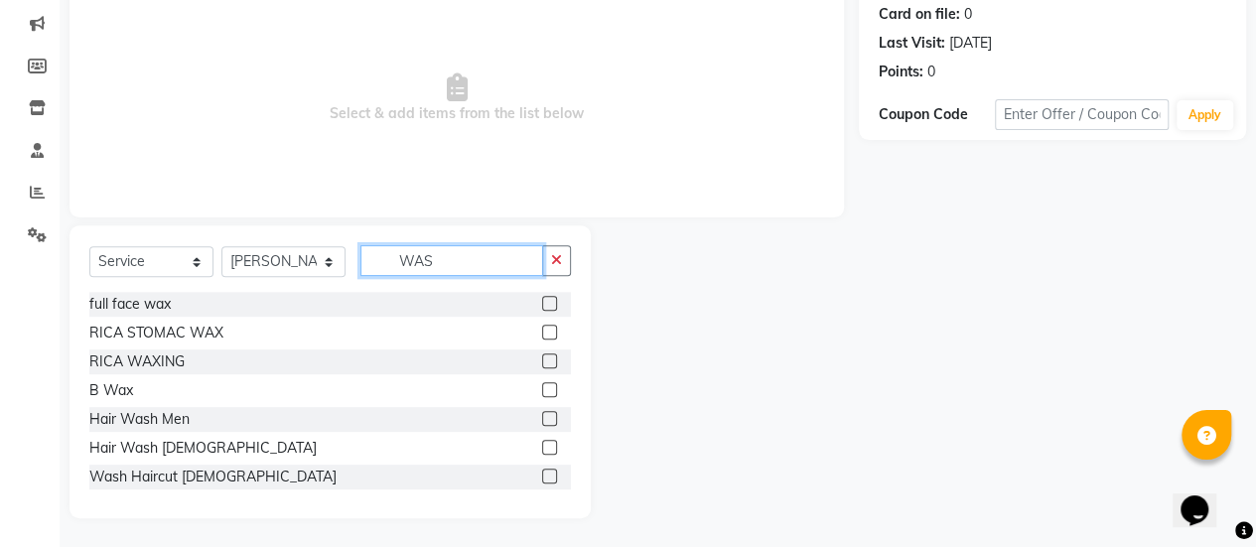
scroll to position [164, 0]
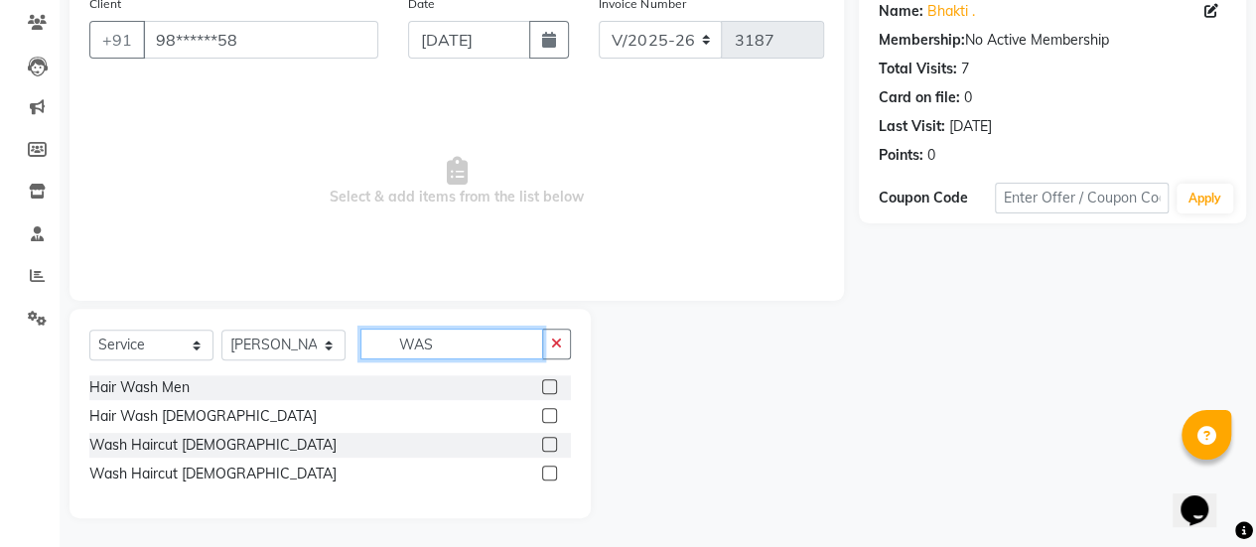
type input "WAS"
click at [551, 472] on label at bounding box center [549, 473] width 15 height 15
click at [551, 472] on input "checkbox" at bounding box center [548, 474] width 13 height 13
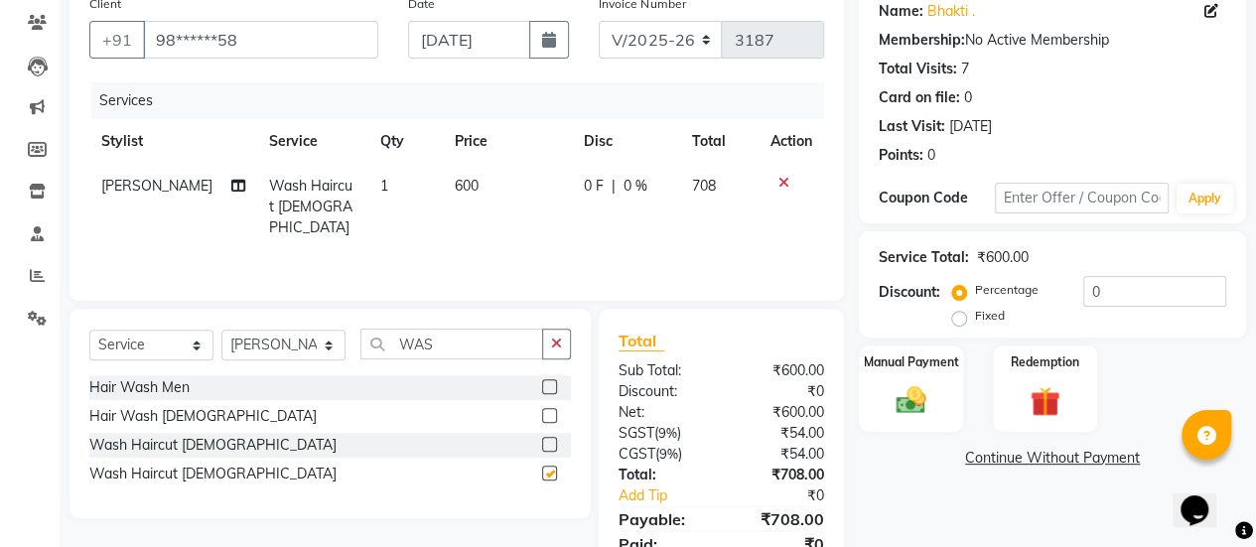
checkbox input "false"
click at [488, 203] on td "600" at bounding box center [507, 207] width 129 height 86
select select "38595"
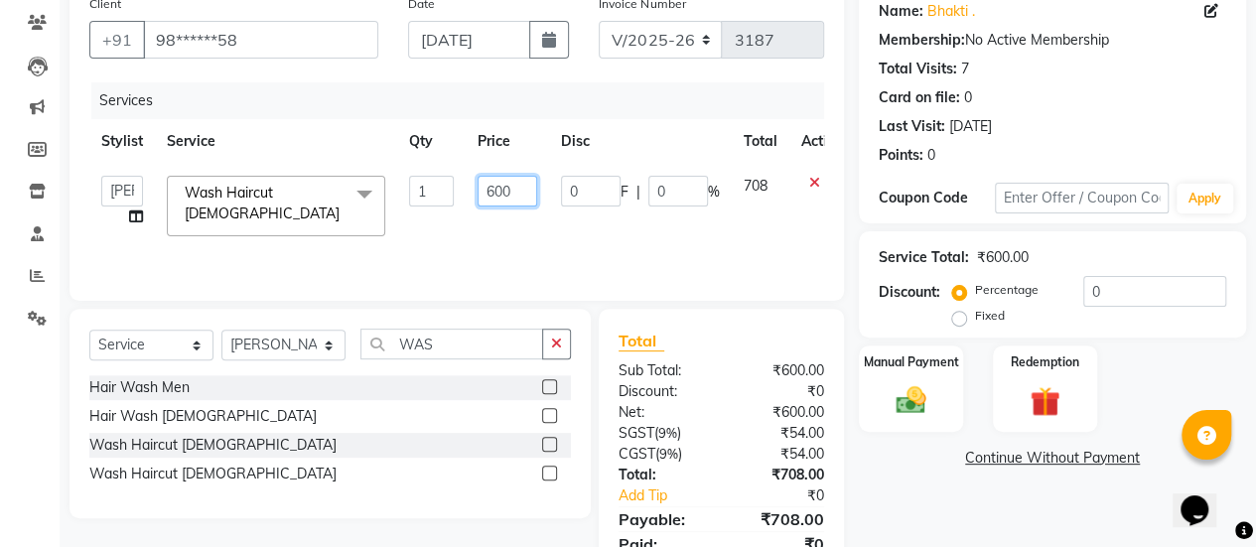
click at [522, 196] on input "600" at bounding box center [508, 191] width 60 height 31
type input "6"
type input "720"
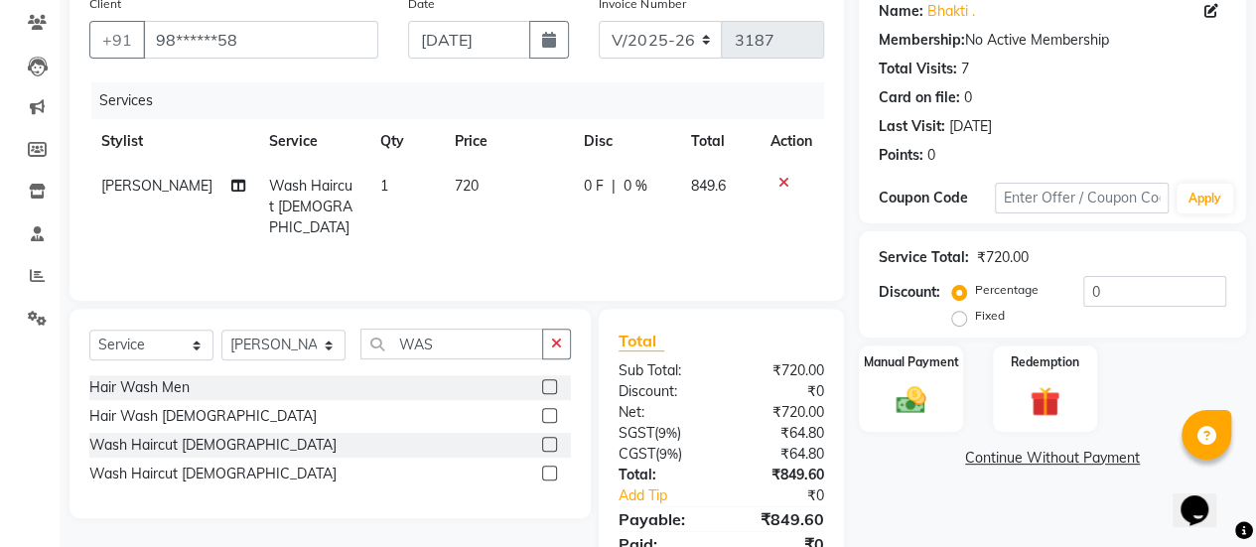
click at [521, 205] on td "720" at bounding box center [507, 207] width 129 height 86
select select "38595"
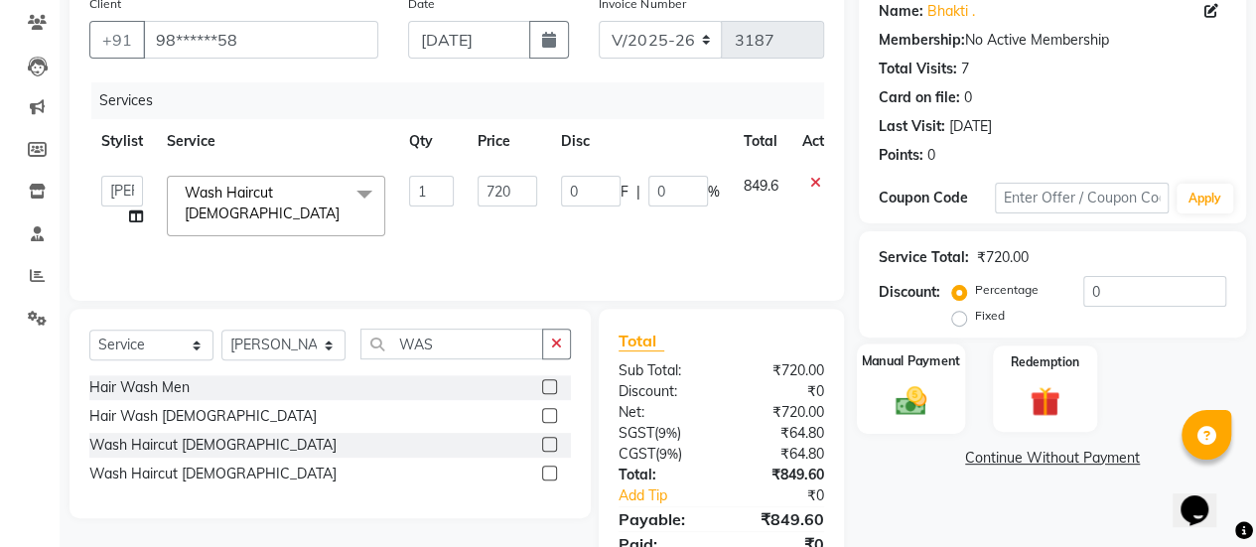
click at [927, 413] on img at bounding box center [911, 400] width 51 height 36
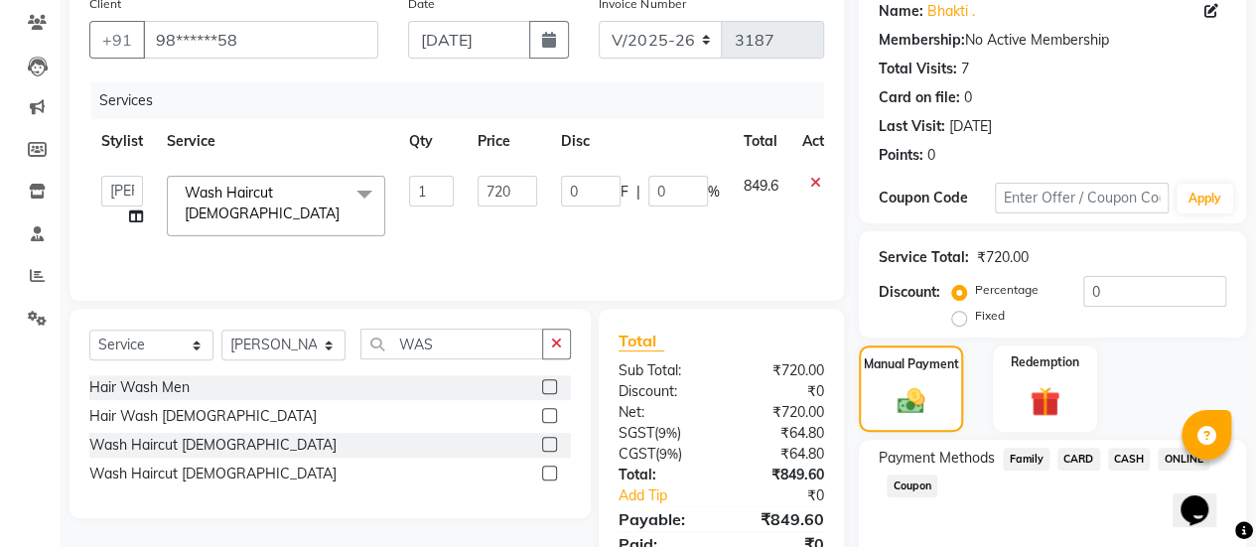
scroll to position [245, 0]
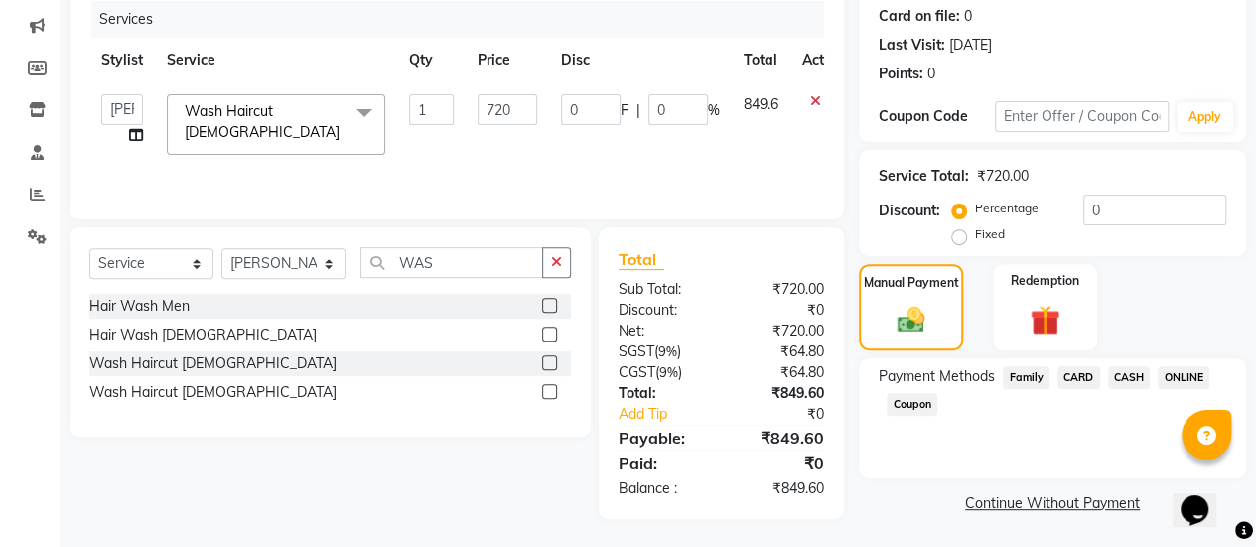
click at [1189, 371] on span "ONLINE" at bounding box center [1184, 377] width 52 height 23
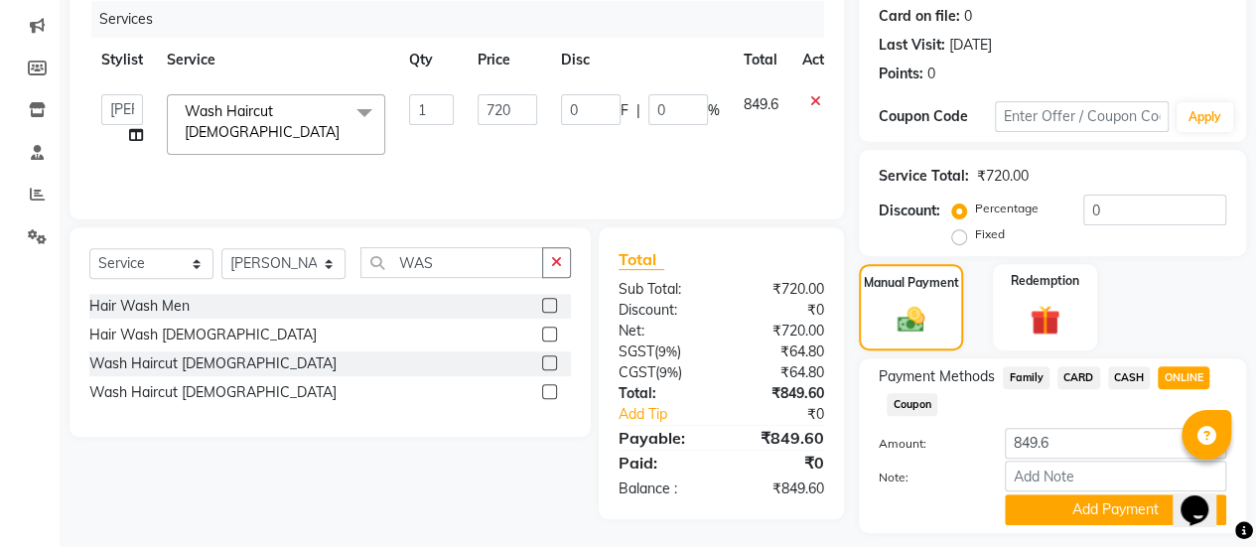
click at [1073, 381] on span "CARD" at bounding box center [1078, 377] width 43 height 23
click at [1060, 515] on button "Add Payment" at bounding box center [1115, 509] width 221 height 31
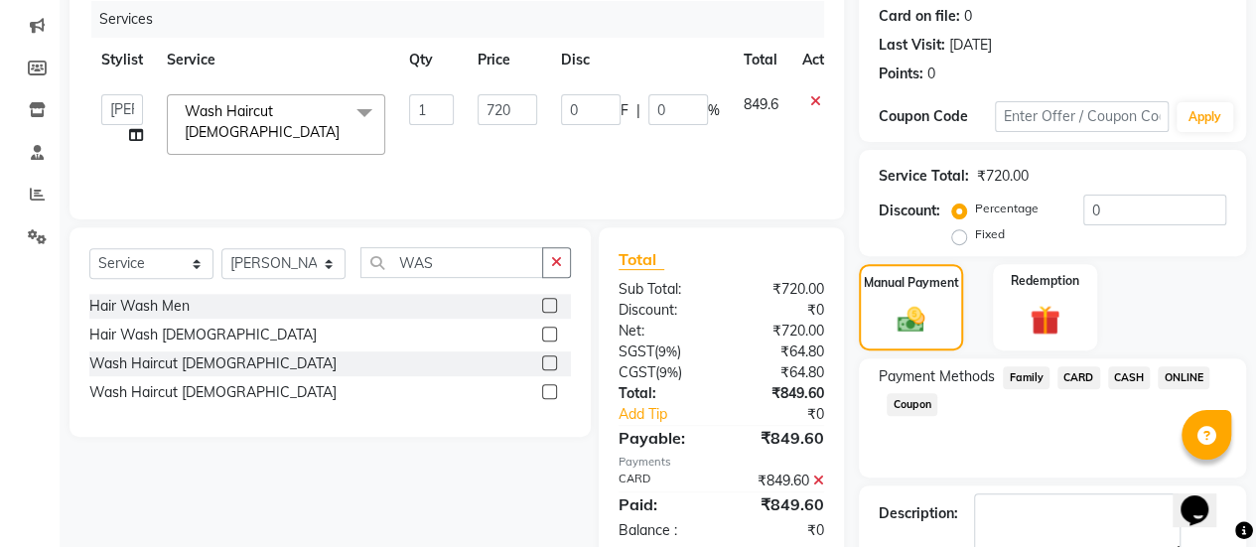
scroll to position [355, 0]
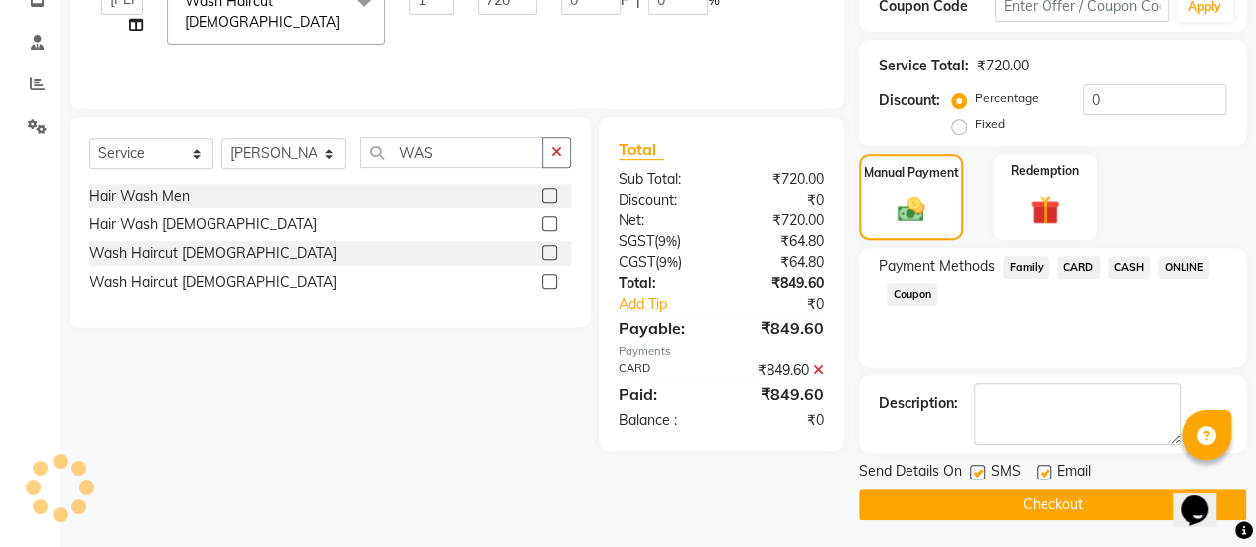
click at [1046, 469] on label at bounding box center [1043, 472] width 15 height 15
click at [1046, 469] on input "checkbox" at bounding box center [1042, 473] width 13 height 13
checkbox input "false"
click at [1038, 490] on button "Checkout" at bounding box center [1052, 504] width 387 height 31
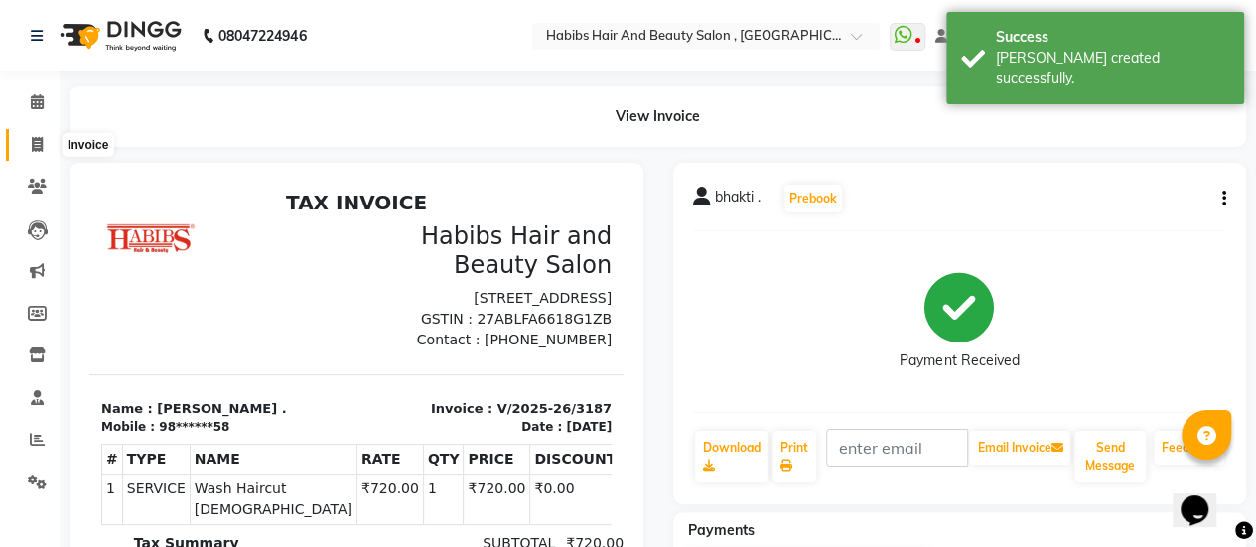
click at [37, 138] on icon at bounding box center [37, 144] width 11 height 15
select select "service"
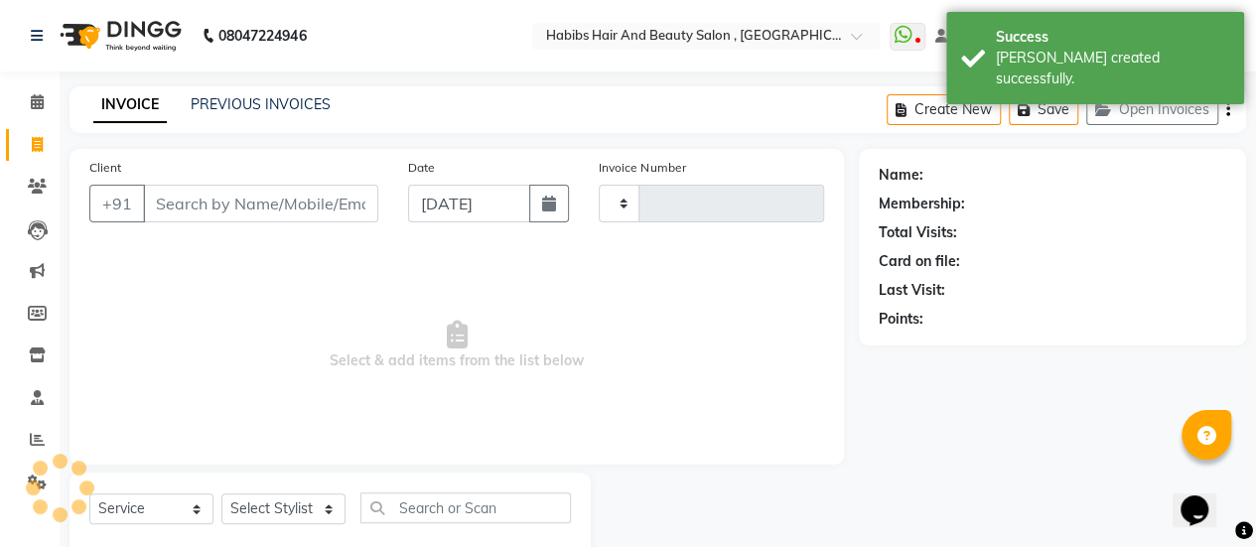
scroll to position [49, 0]
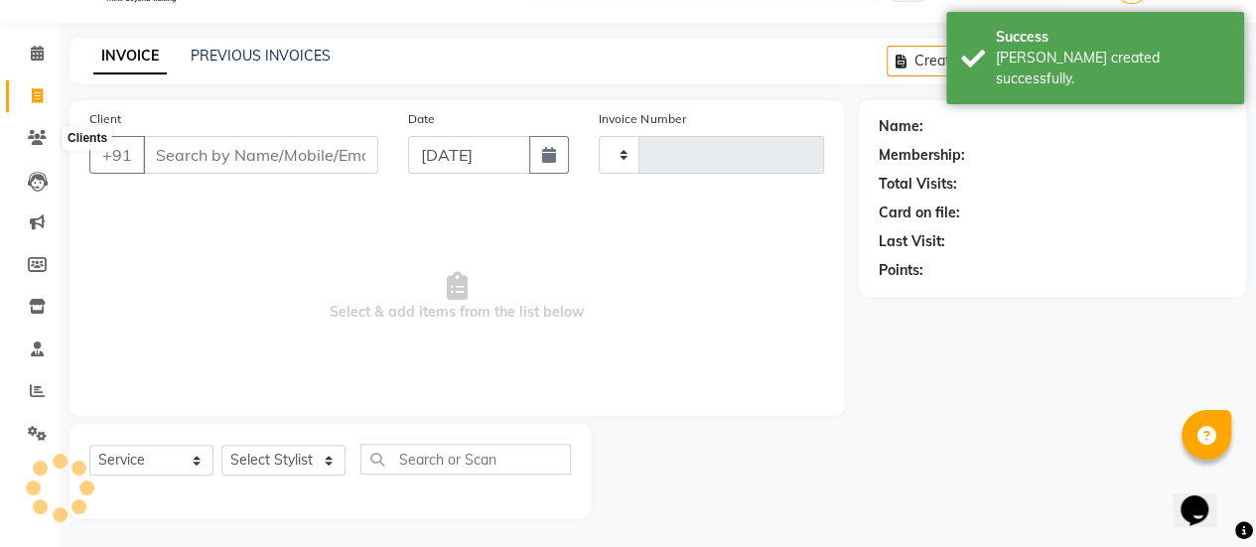
type input "3188"
select select "5651"
click at [236, 148] on input "Client" at bounding box center [260, 155] width 235 height 38
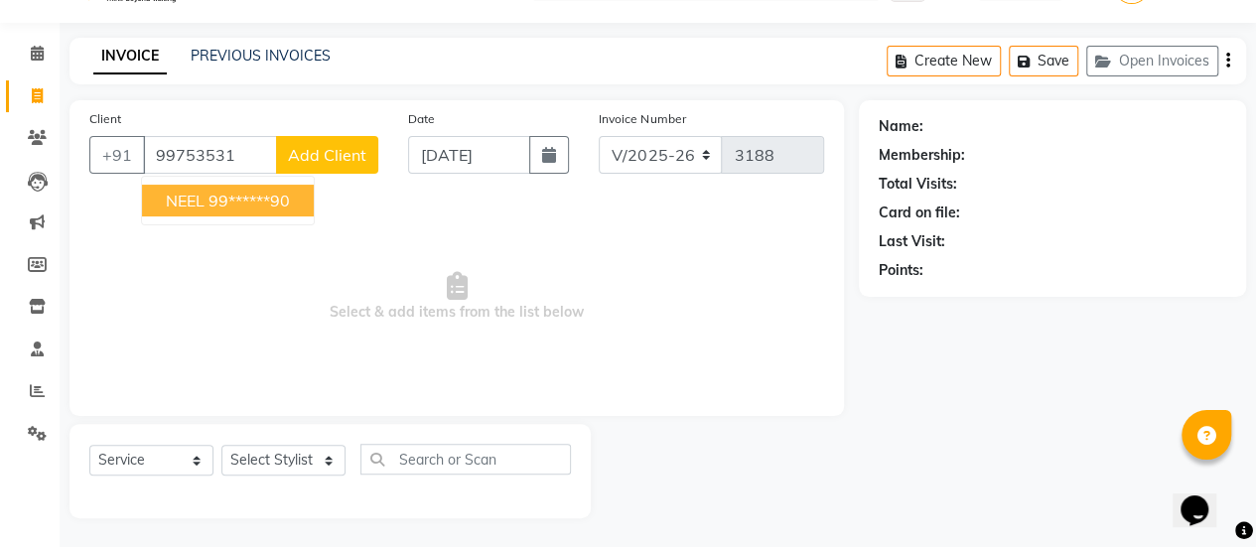
click at [277, 202] on ngb-highlight "99******90" at bounding box center [248, 201] width 81 height 20
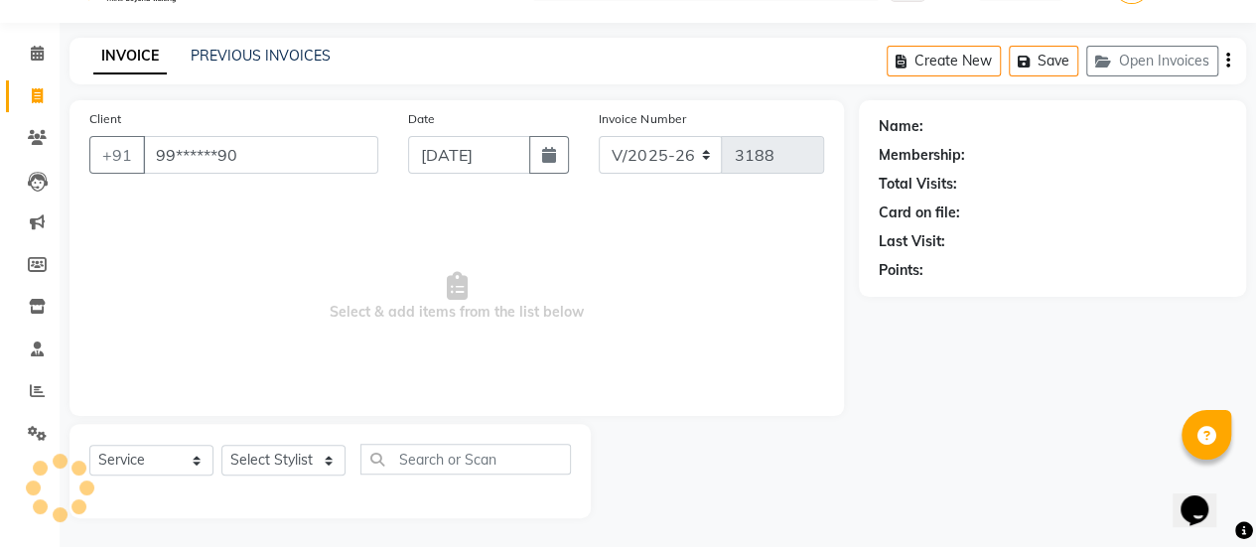
type input "99******90"
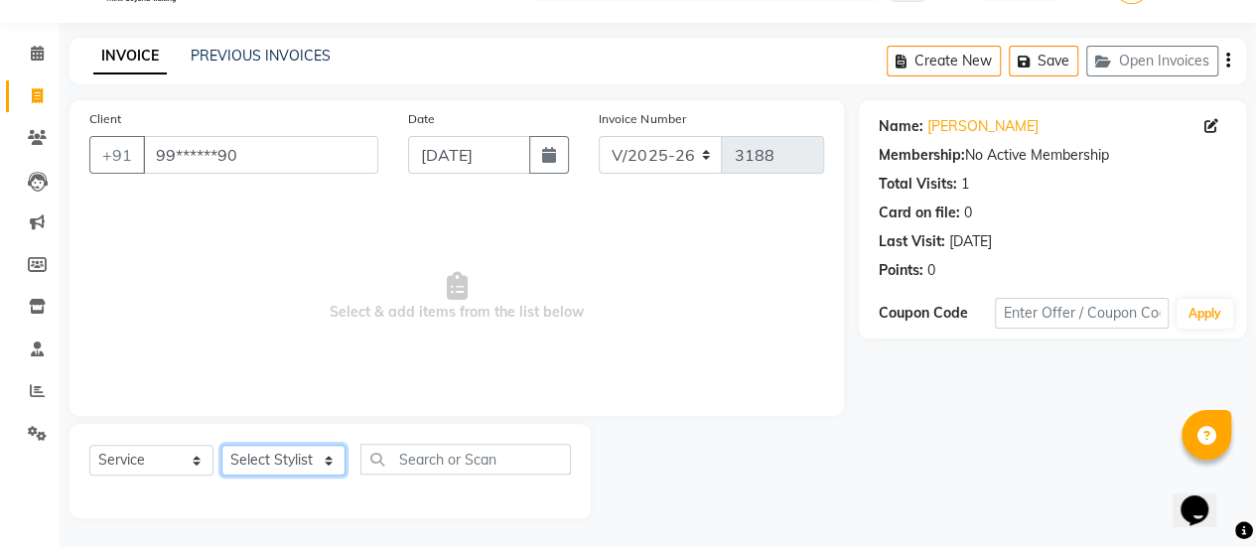
click at [298, 464] on select "Select Stylist [PERSON_NAME] [PERSON_NAME] Manager [PERSON_NAME] MUSARIK [PERSO…" at bounding box center [283, 460] width 124 height 31
select select "38601"
click at [221, 445] on select "Select Stylist [PERSON_NAME] [PERSON_NAME] Manager [PERSON_NAME] MUSARIK [PERSO…" at bounding box center [283, 460] width 124 height 31
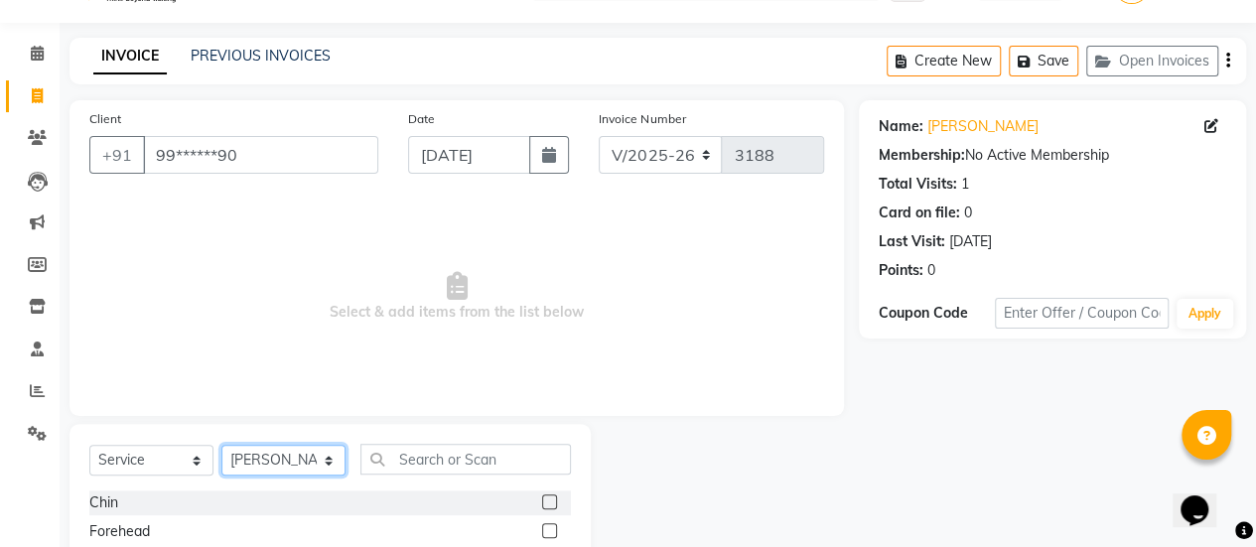
scroll to position [247, 0]
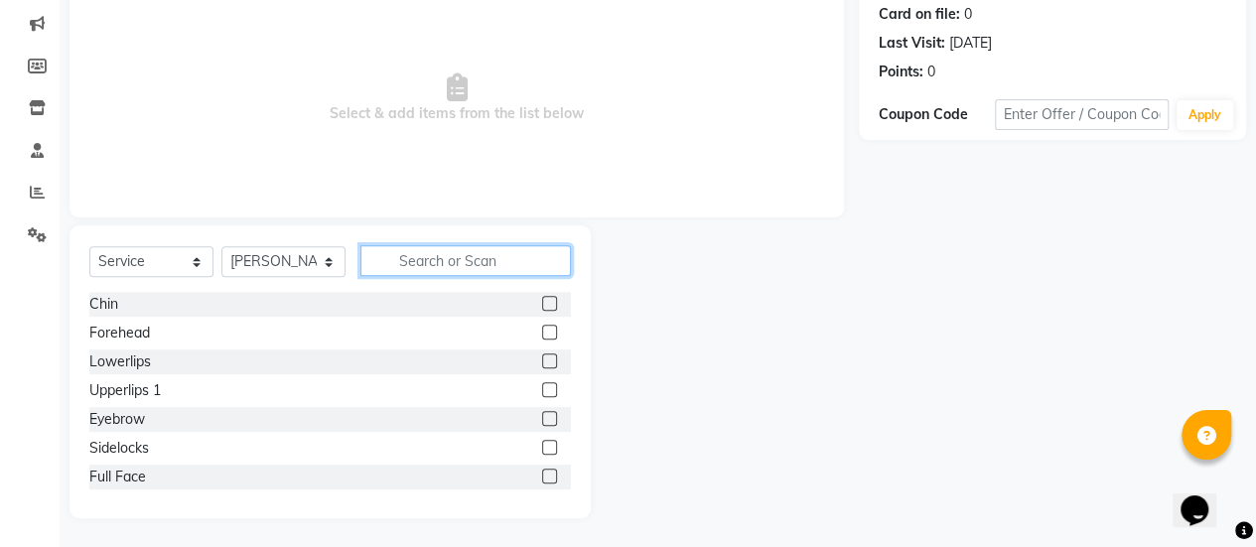
click at [449, 263] on input "text" at bounding box center [465, 260] width 210 height 31
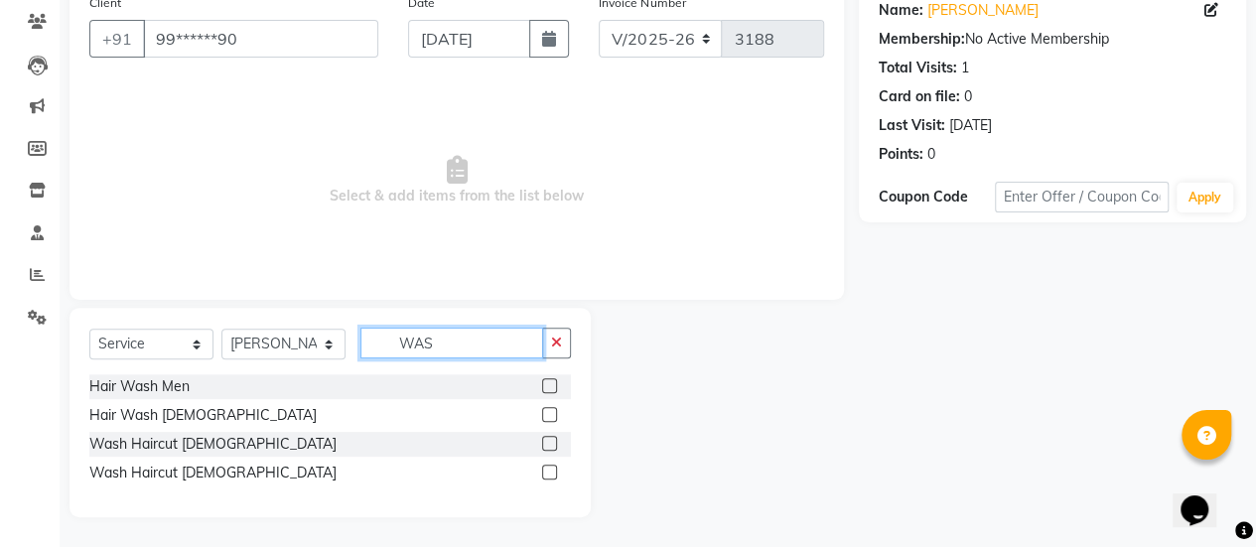
scroll to position [164, 0]
type input "WAS"
click at [548, 445] on label at bounding box center [549, 444] width 15 height 15
click at [548, 445] on input "checkbox" at bounding box center [548, 445] width 13 height 13
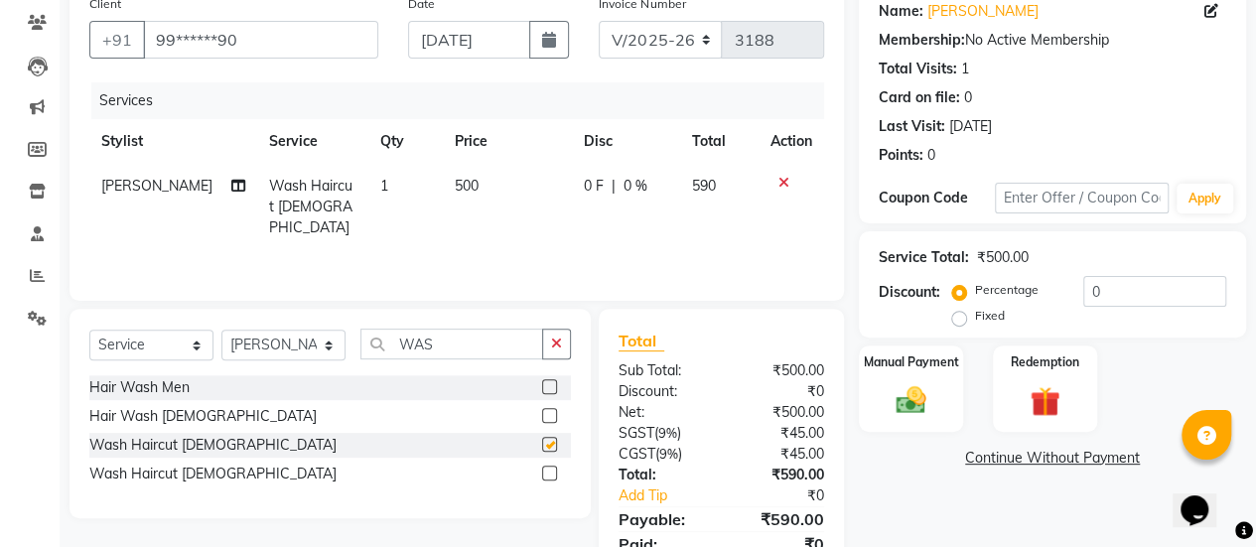
checkbox input "false"
click at [937, 382] on div "Manual Payment" at bounding box center [911, 388] width 108 height 90
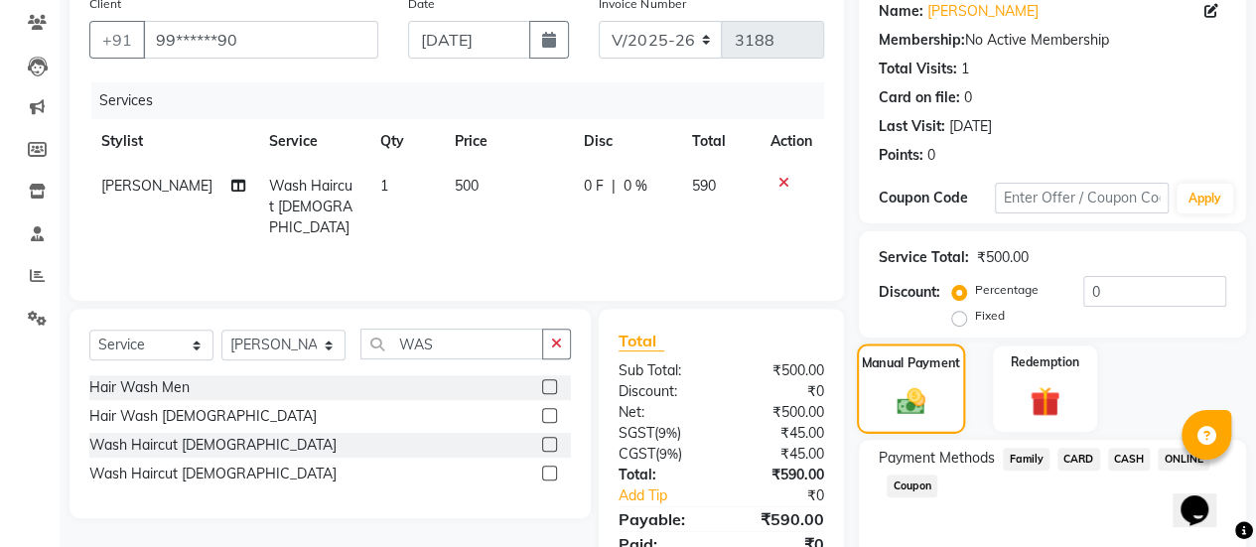
scroll to position [245, 0]
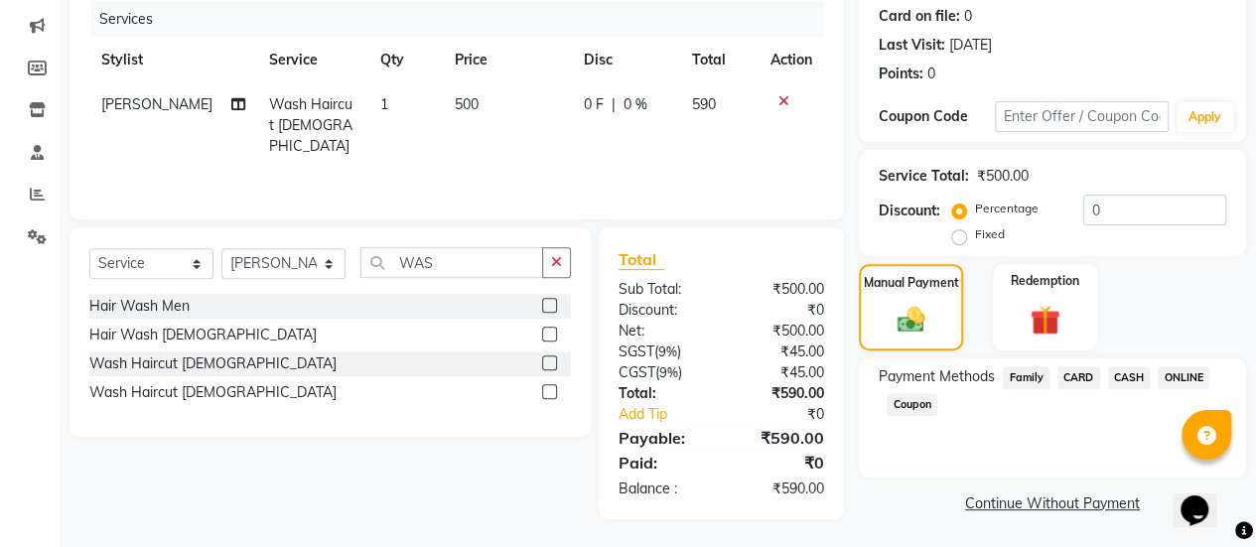
click at [1183, 379] on span "ONLINE" at bounding box center [1184, 377] width 52 height 23
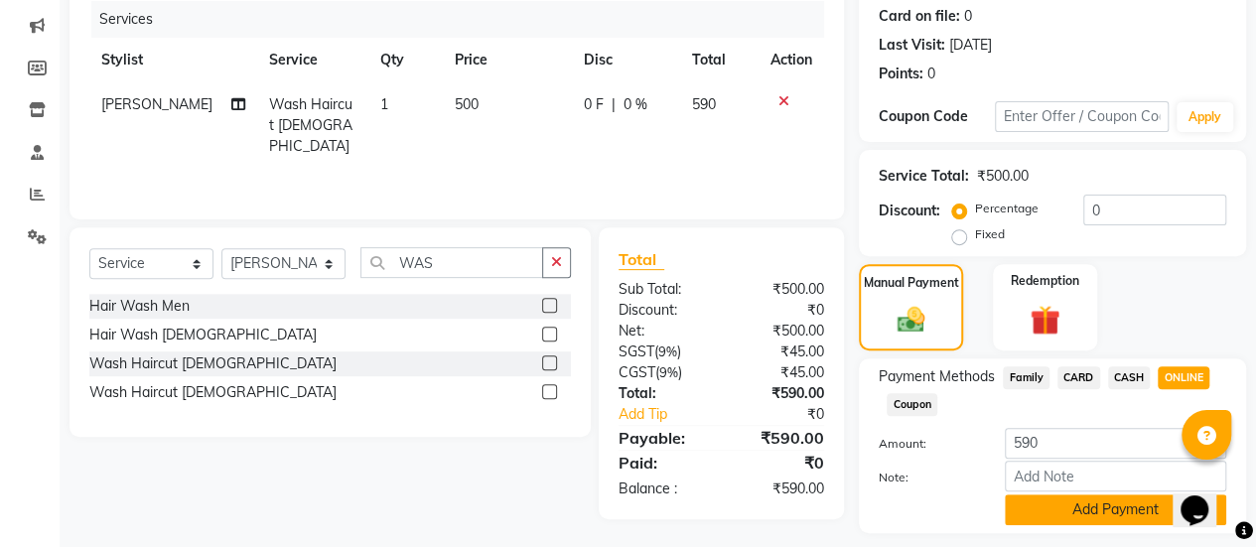
click at [1082, 514] on button "Add Payment" at bounding box center [1115, 509] width 221 height 31
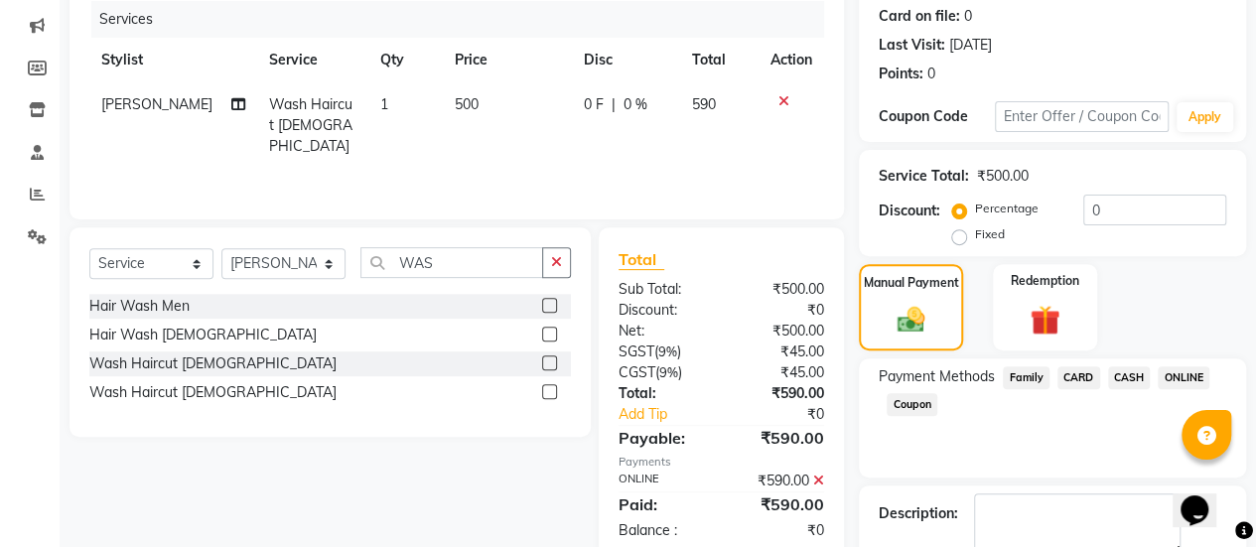
scroll to position [355, 0]
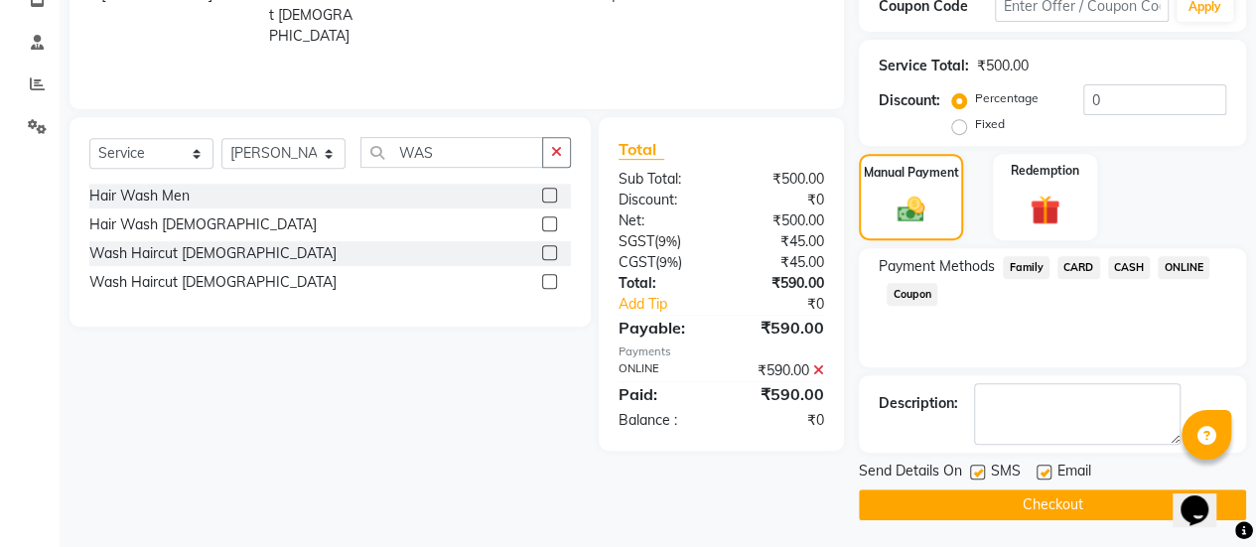
click at [1047, 470] on label at bounding box center [1043, 472] width 15 height 15
click at [1047, 470] on input "checkbox" at bounding box center [1042, 473] width 13 height 13
checkbox input "false"
click at [1032, 492] on button "Checkout" at bounding box center [1052, 504] width 387 height 31
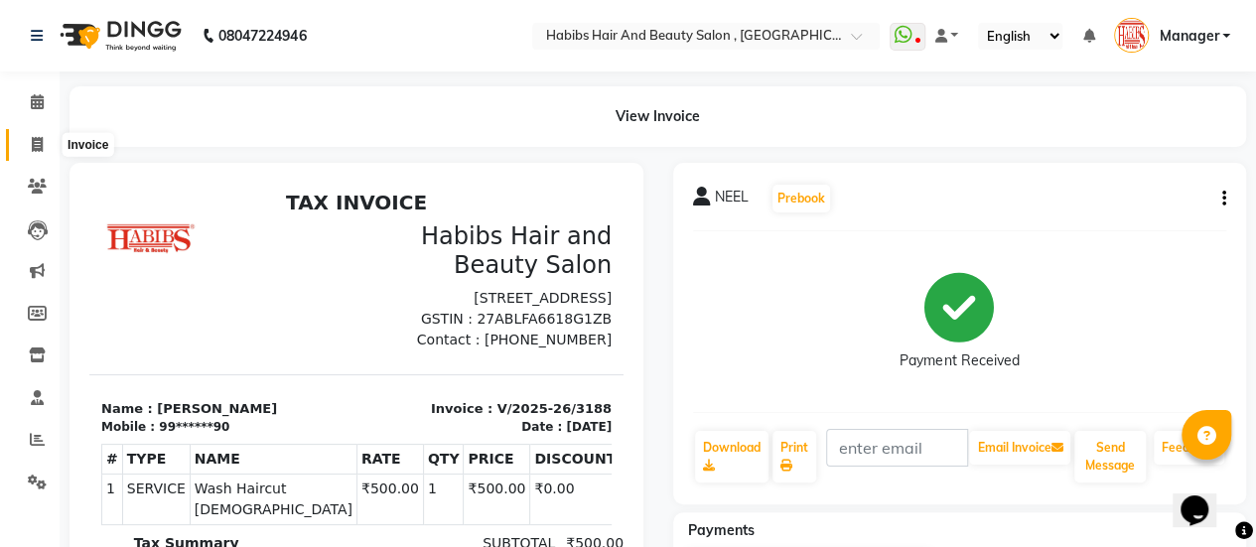
click at [38, 149] on icon at bounding box center [37, 144] width 11 height 15
select select "5651"
select select "service"
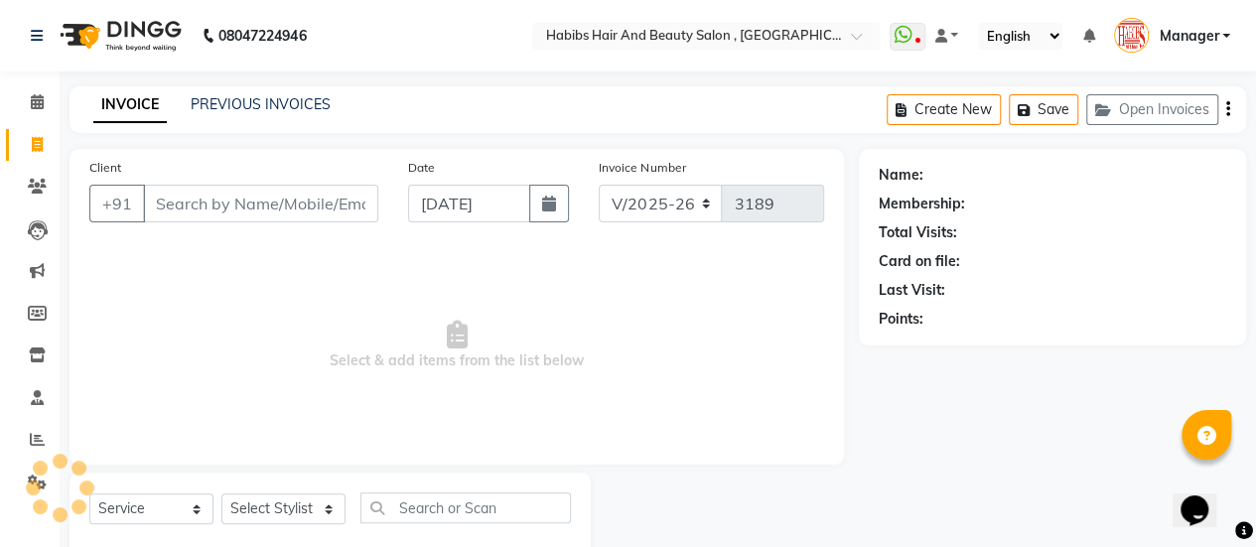
scroll to position [49, 0]
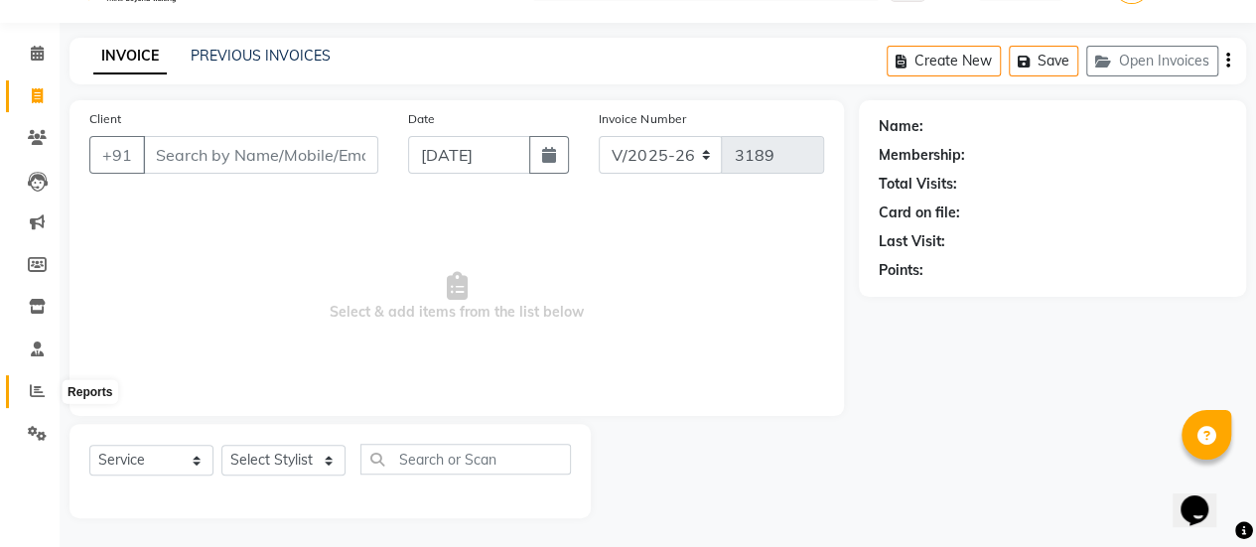
click at [45, 395] on span at bounding box center [37, 391] width 35 height 23
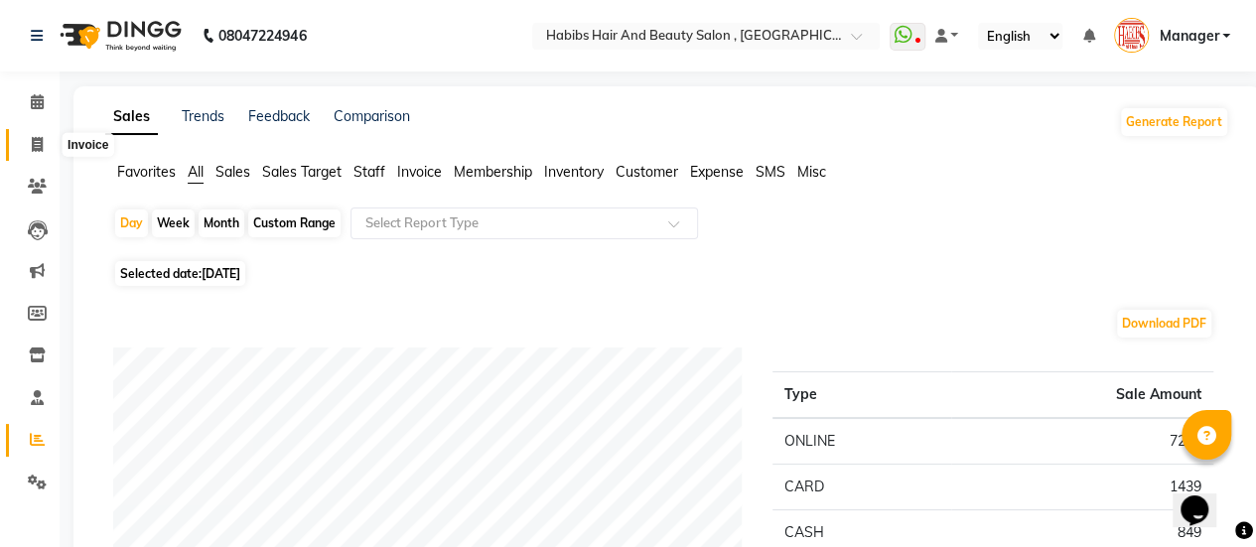
click at [38, 146] on icon at bounding box center [37, 144] width 11 height 15
select select "5651"
select select "service"
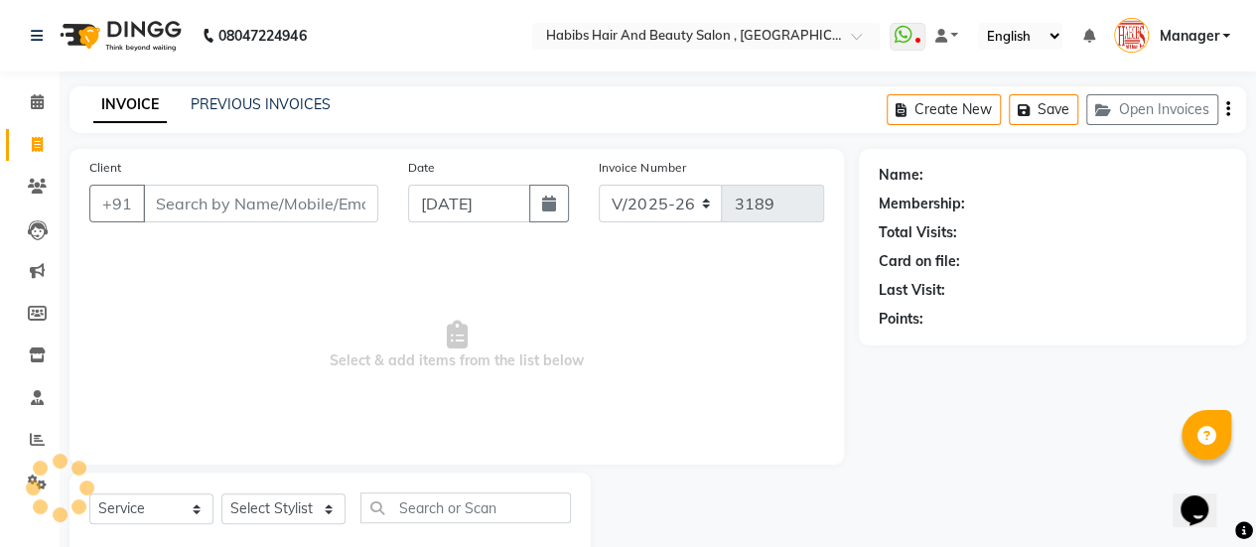
scroll to position [49, 0]
